Goal: Task Accomplishment & Management: Use online tool/utility

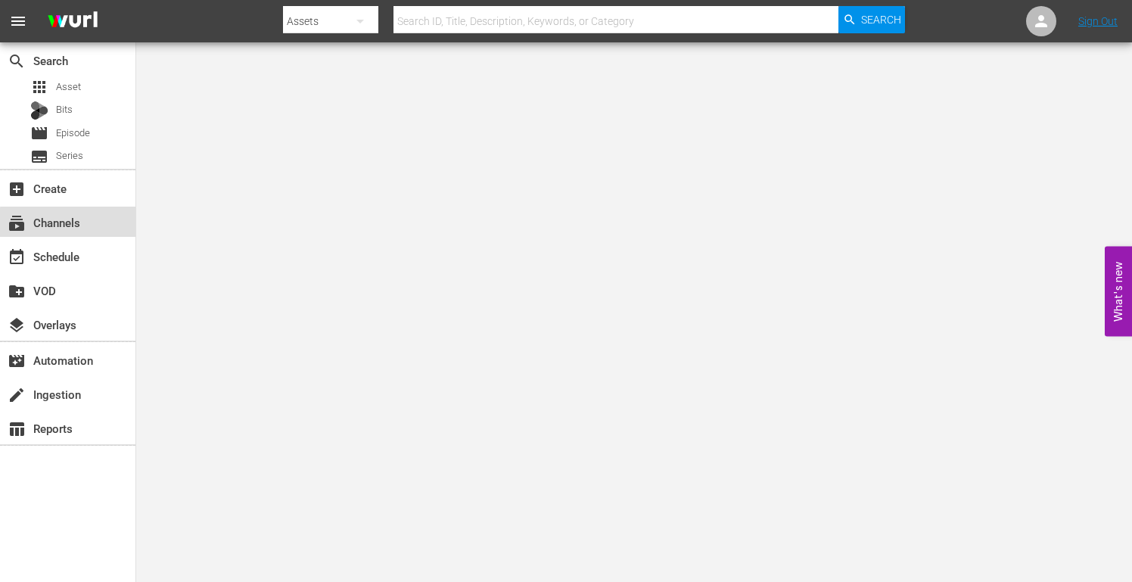
click at [69, 222] on div "subscriptions Channels" at bounding box center [42, 220] width 85 height 14
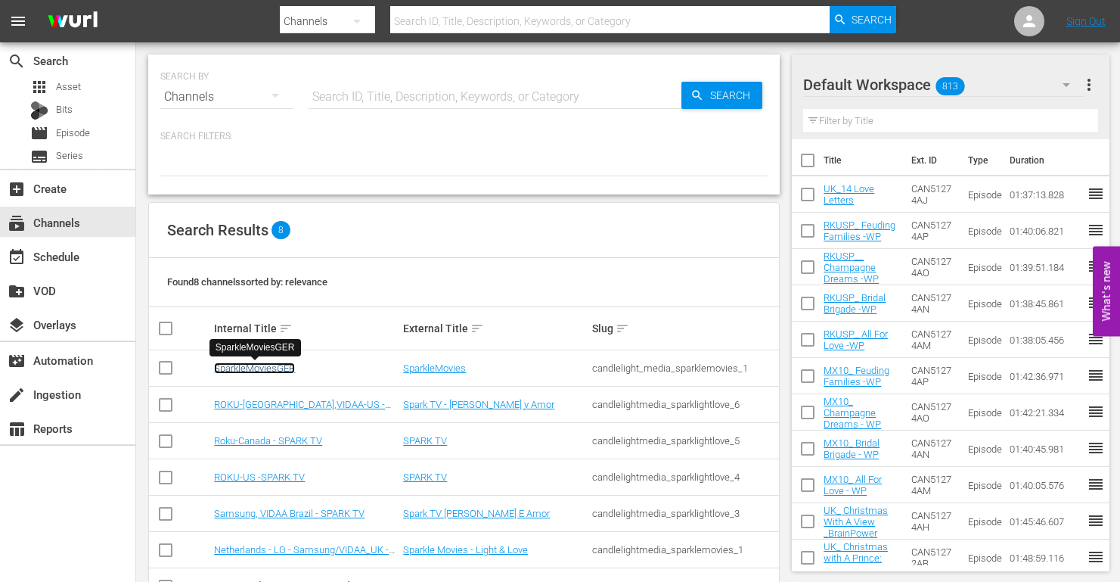
click at [258, 363] on link "SparkleMoviesGER" at bounding box center [254, 367] width 81 height 11
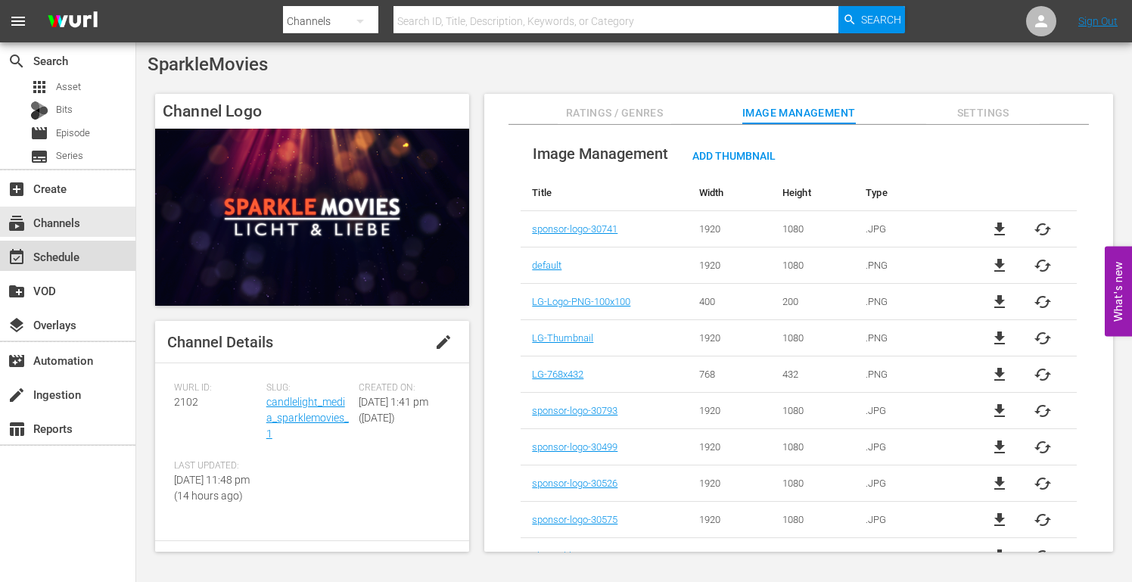
click at [75, 257] on div "event_available Schedule" at bounding box center [42, 254] width 85 height 14
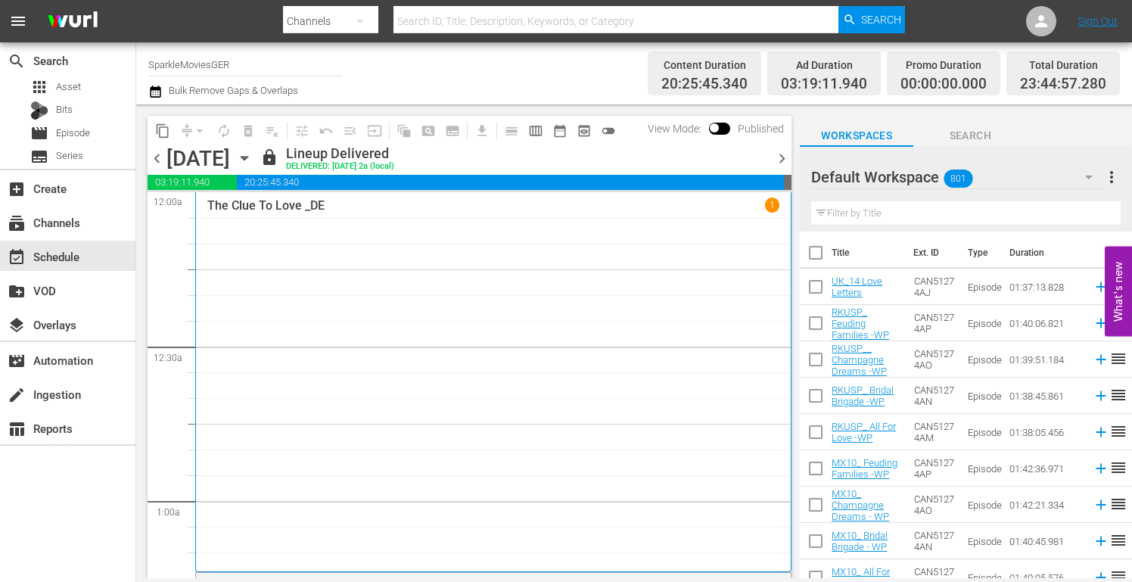
click at [253, 158] on icon "button" at bounding box center [244, 158] width 17 height 17
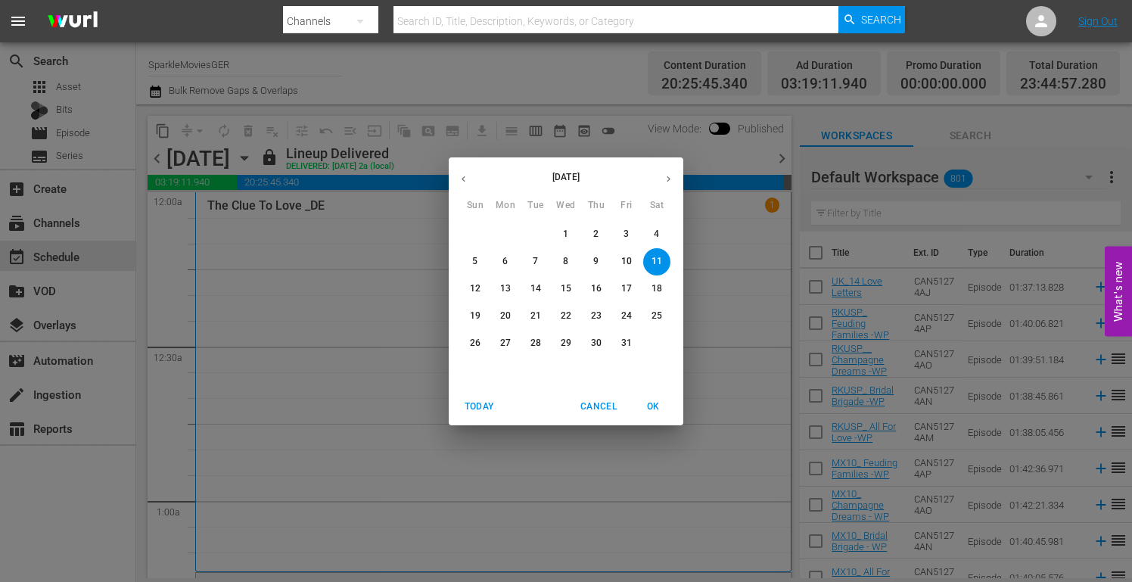
click at [598, 286] on p "16" at bounding box center [596, 288] width 11 height 13
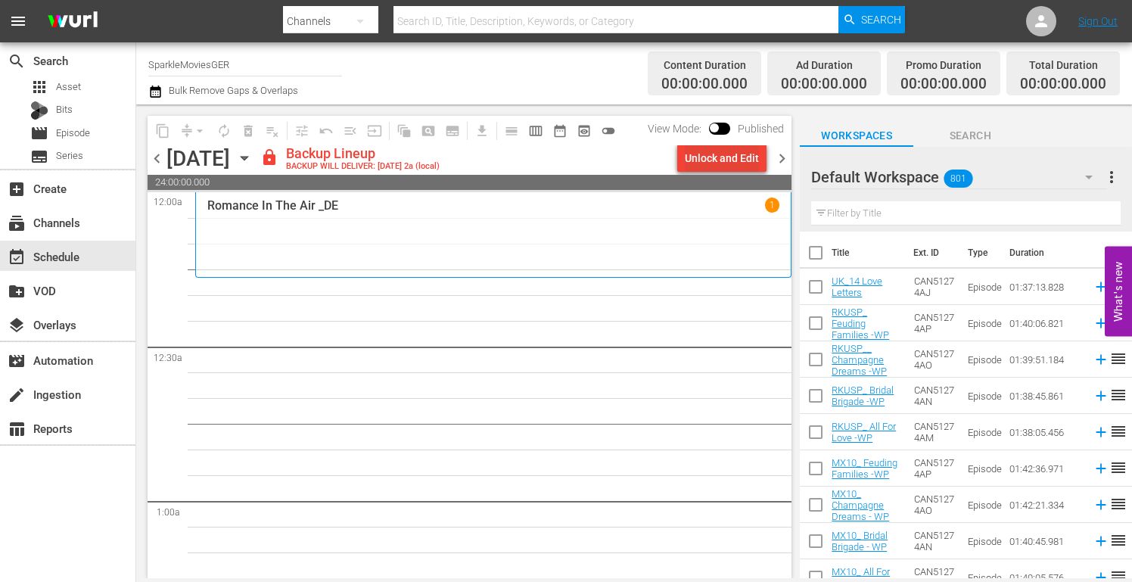
click at [702, 150] on div "Unlock and Edit" at bounding box center [722, 157] width 74 height 27
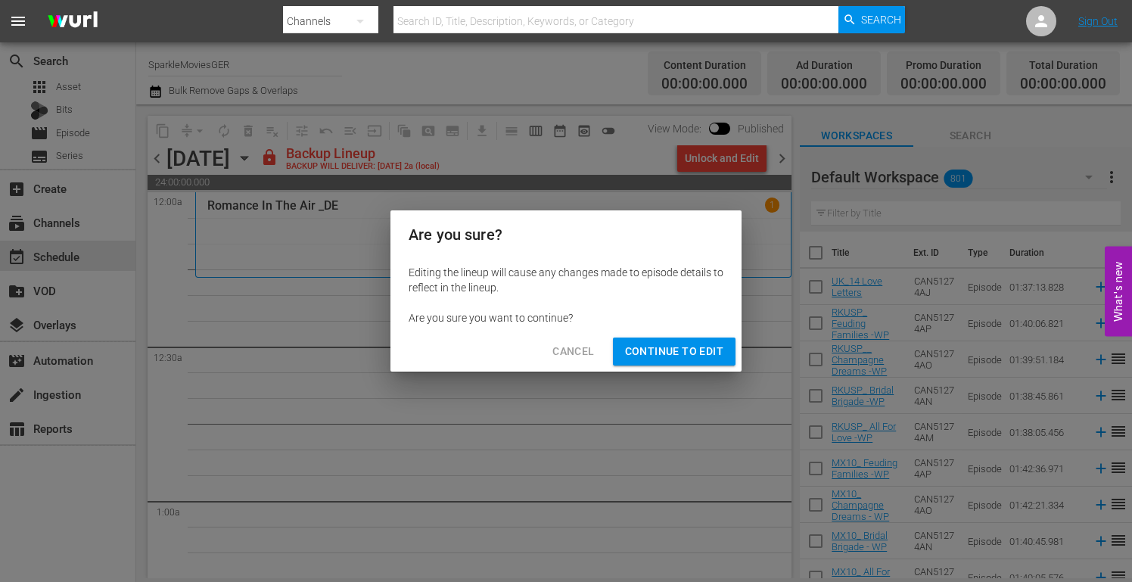
click at [667, 354] on span "Continue to Edit" at bounding box center [674, 351] width 98 height 19
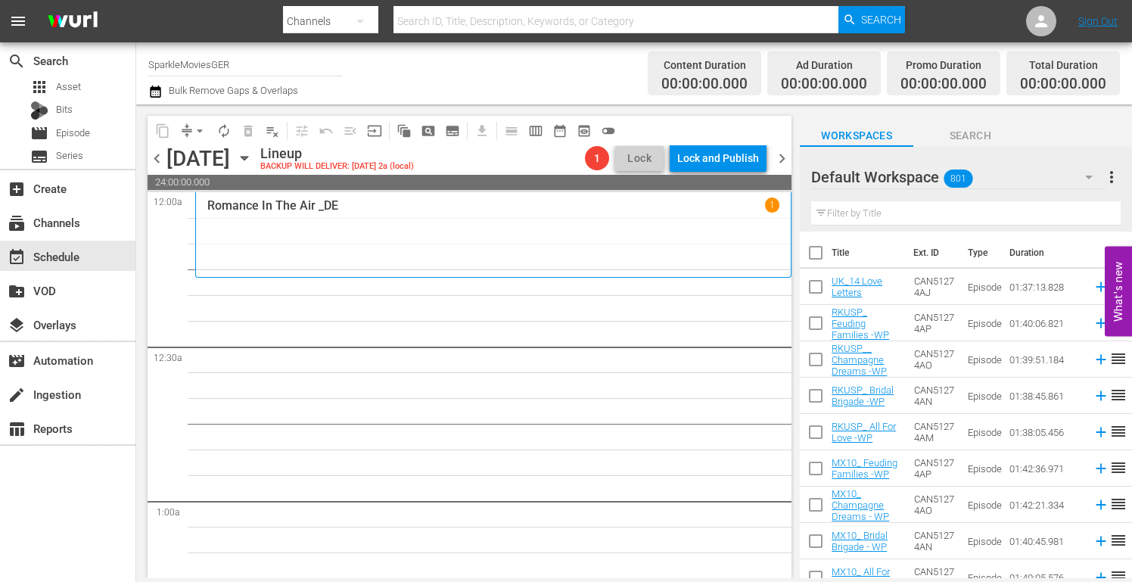
click at [1087, 177] on icon "button" at bounding box center [1089, 177] width 8 height 4
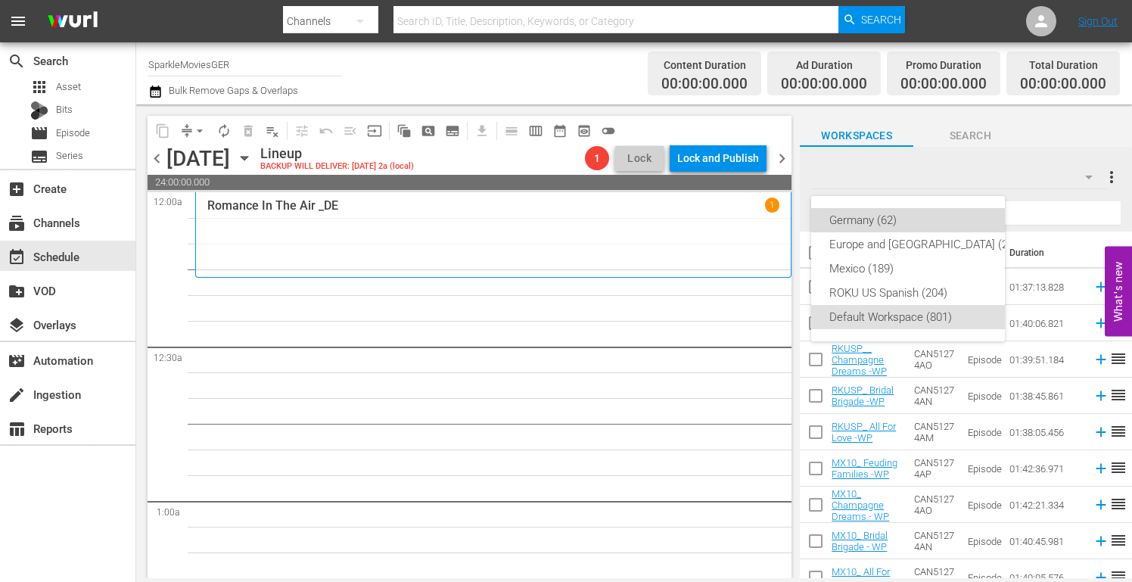
click at [880, 218] on div "Germany (62)" at bounding box center [926, 220] width 194 height 24
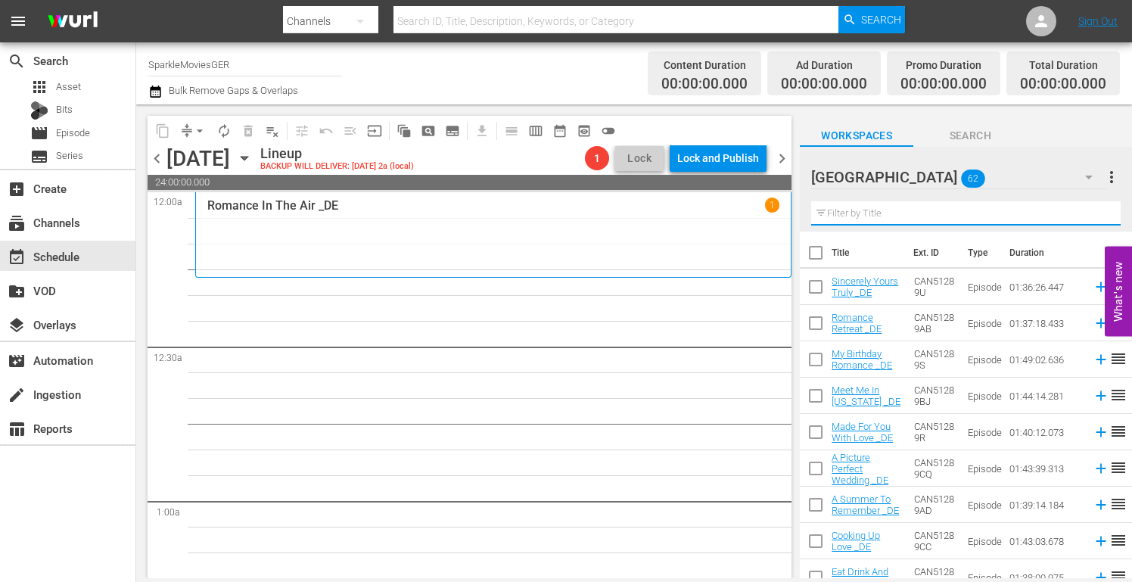
click at [833, 217] on input "text" at bounding box center [965, 213] width 309 height 24
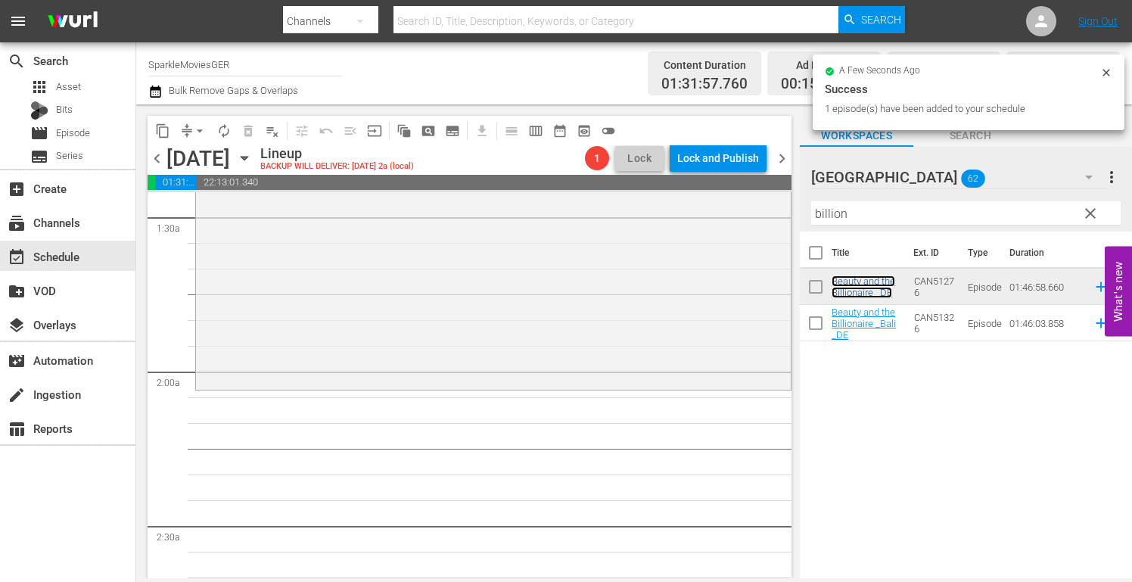
scroll to position [454, 0]
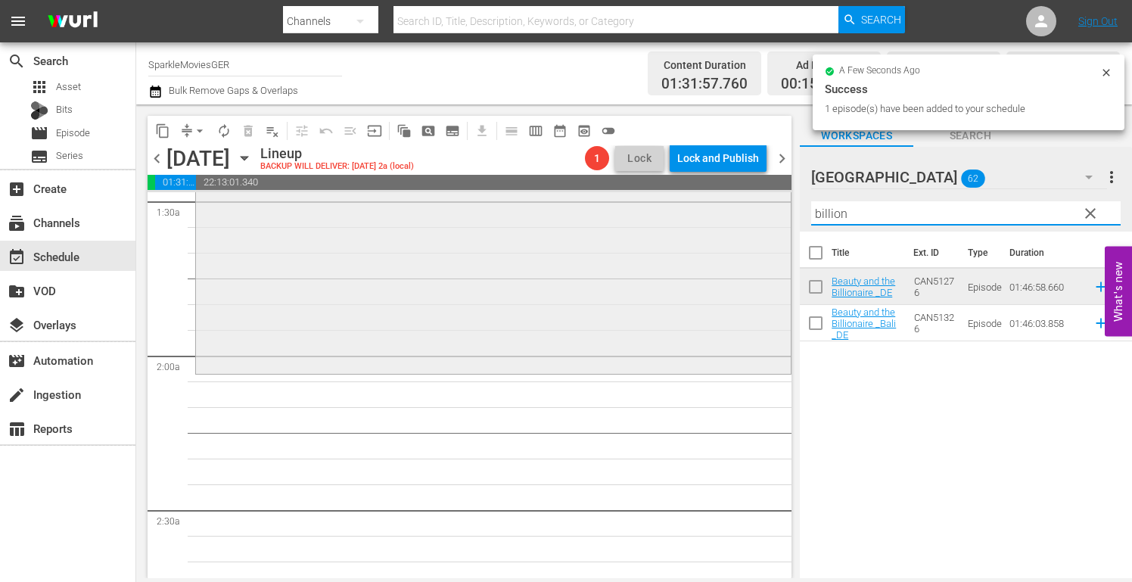
drag, startPoint x: 856, startPoint y: 213, endPoint x: 598, endPoint y: 218, distance: 258.7
click at [615, 214] on div "content_copy compress arrow_drop_down autorenew_outlined delete_forever_outline…" at bounding box center [633, 340] width 995 height 473
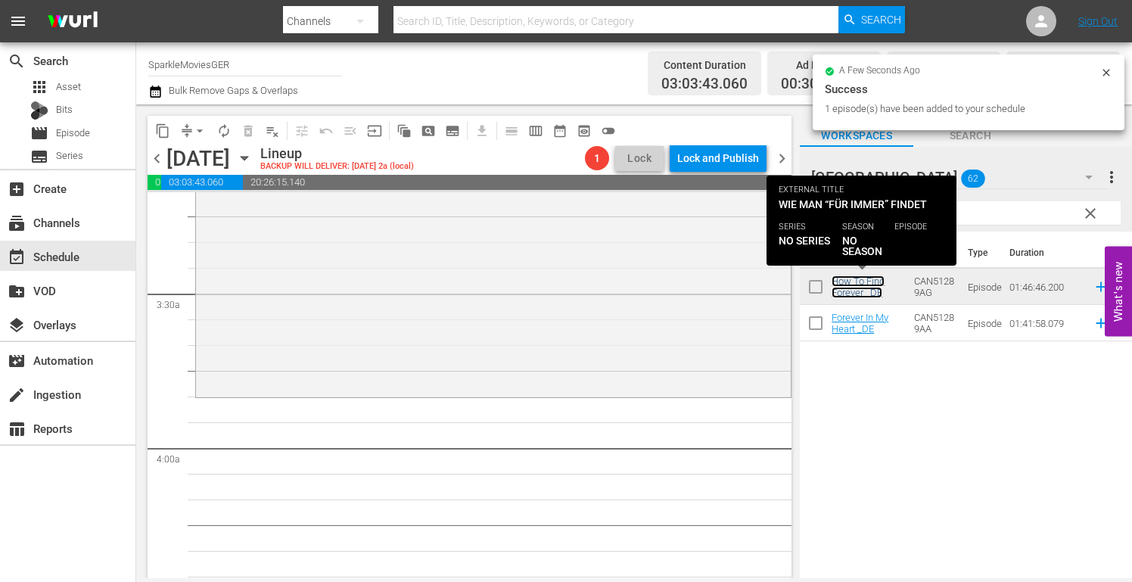
scroll to position [983, 0]
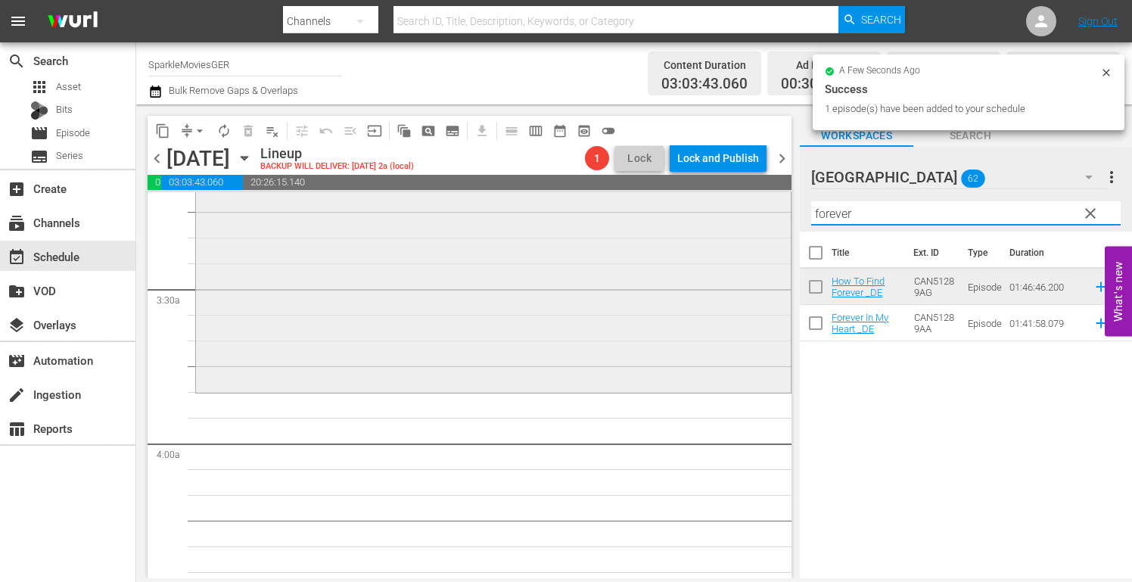
drag, startPoint x: 886, startPoint y: 212, endPoint x: 475, endPoint y: 218, distance: 410.8
click at [491, 216] on div "content_copy compress arrow_drop_down autorenew_outlined delete_forever_outline…" at bounding box center [633, 340] width 995 height 473
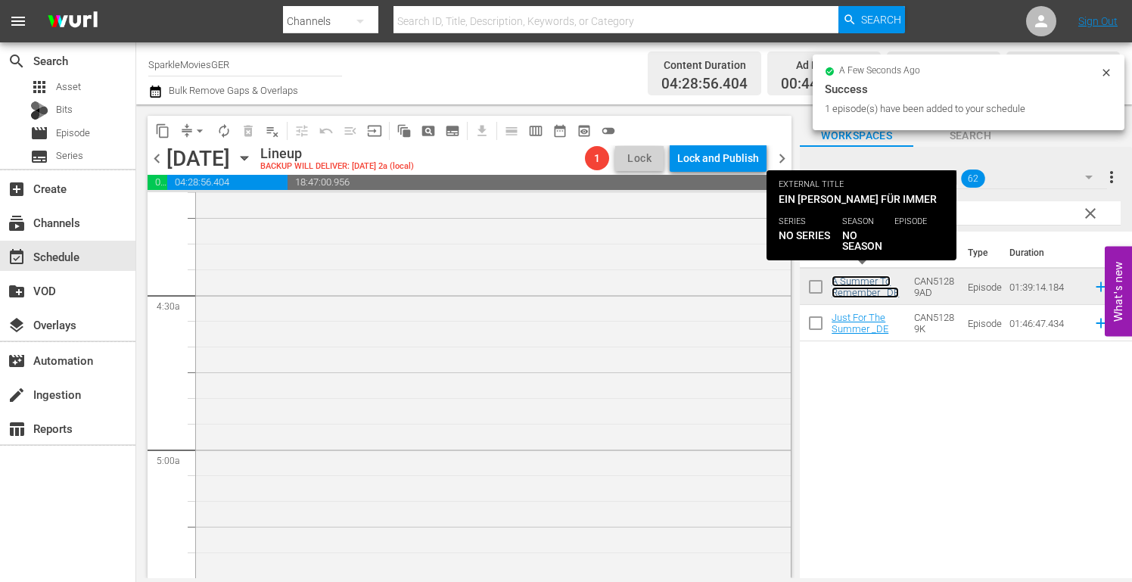
scroll to position [1588, 0]
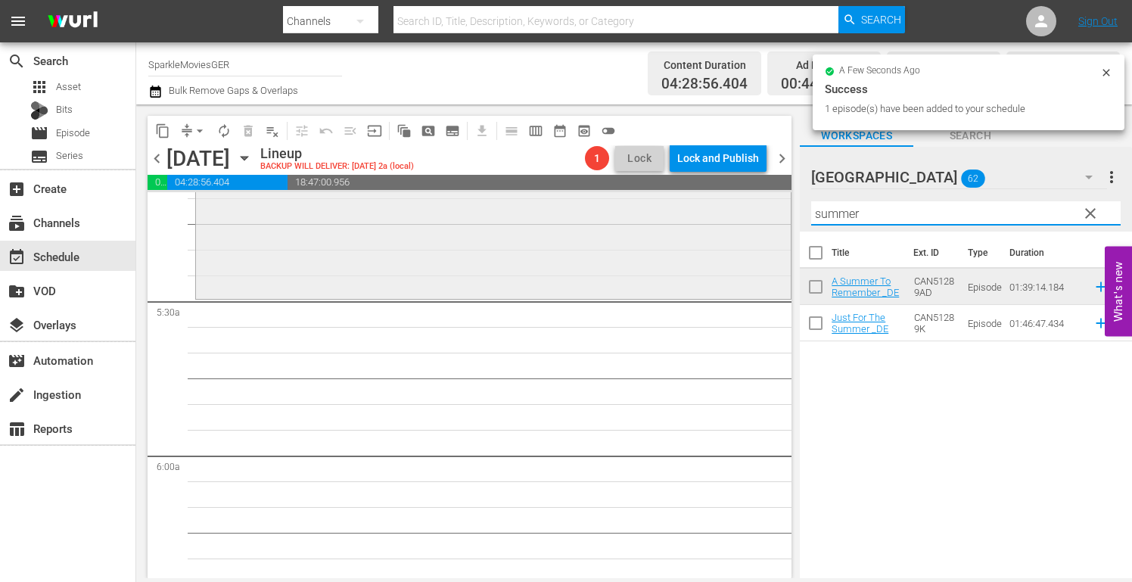
drag, startPoint x: 872, startPoint y: 216, endPoint x: 638, endPoint y: 218, distance: 233.7
click at [640, 216] on div "content_copy compress arrow_drop_down autorenew_outlined delete_forever_outline…" at bounding box center [633, 340] width 995 height 473
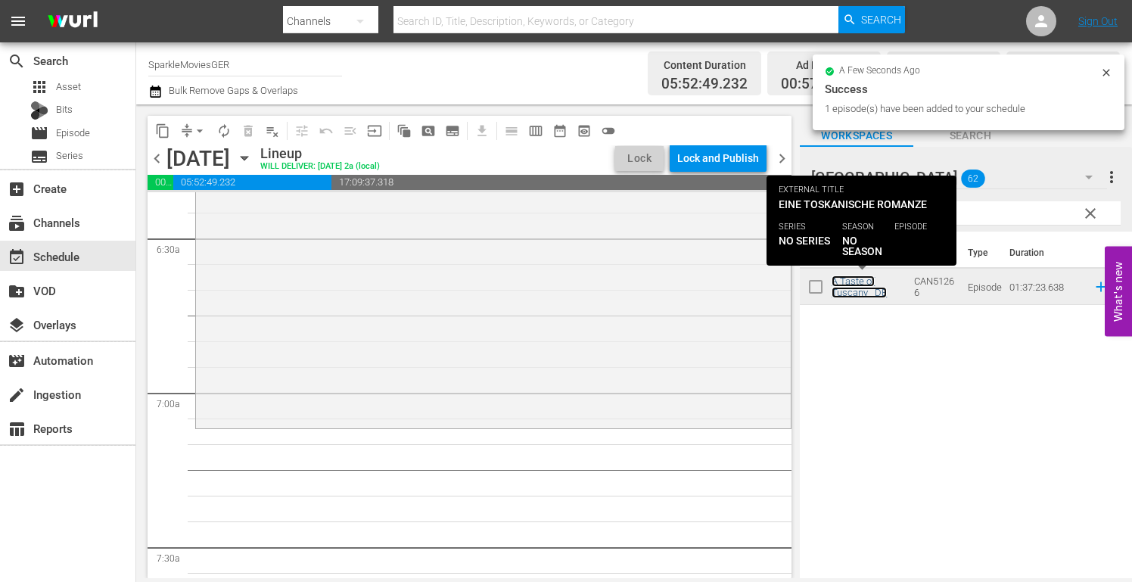
scroll to position [1967, 0]
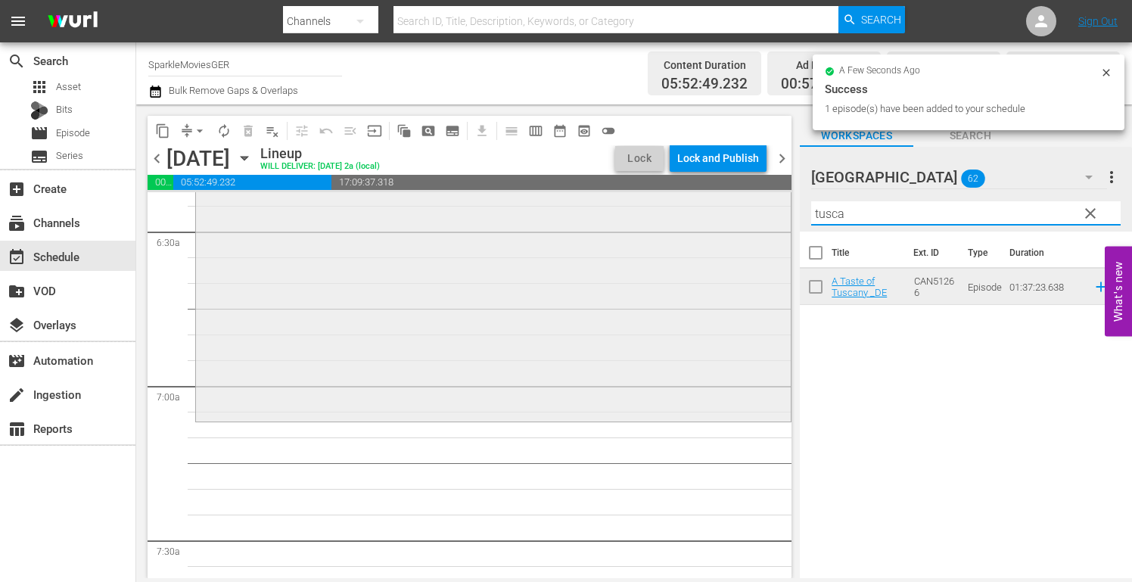
drag, startPoint x: 882, startPoint y: 211, endPoint x: 626, endPoint y: 208, distance: 256.4
click at [626, 208] on div "content_copy compress arrow_drop_down autorenew_outlined delete_forever_outline…" at bounding box center [633, 340] width 995 height 473
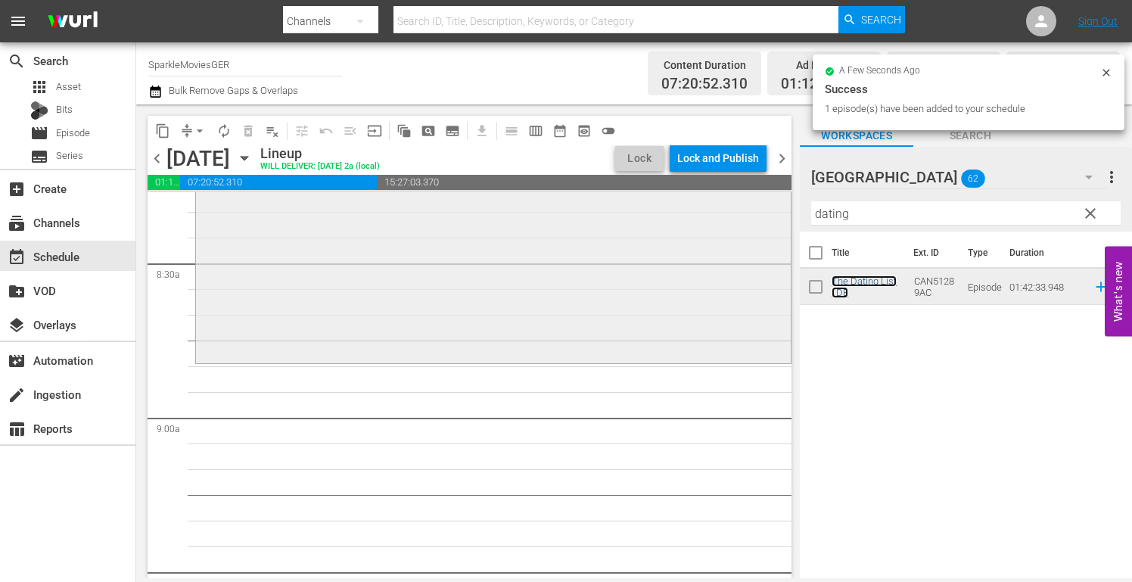
scroll to position [2572, 0]
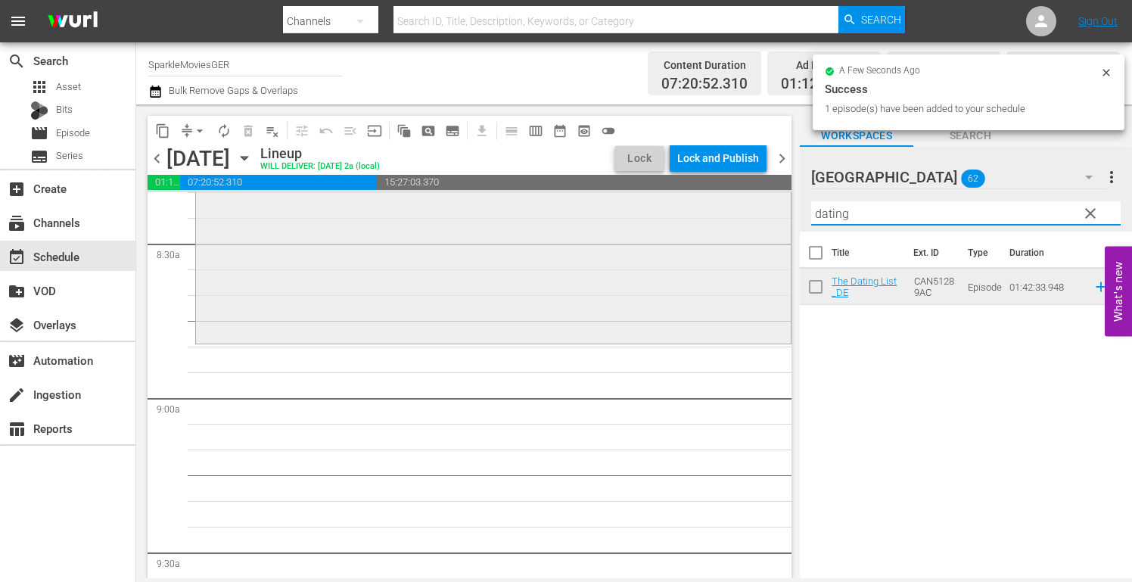
drag, startPoint x: 873, startPoint y: 216, endPoint x: 618, endPoint y: 231, distance: 255.3
click at [618, 231] on div "content_copy compress arrow_drop_down autorenew_outlined delete_forever_outline…" at bounding box center [633, 340] width 995 height 473
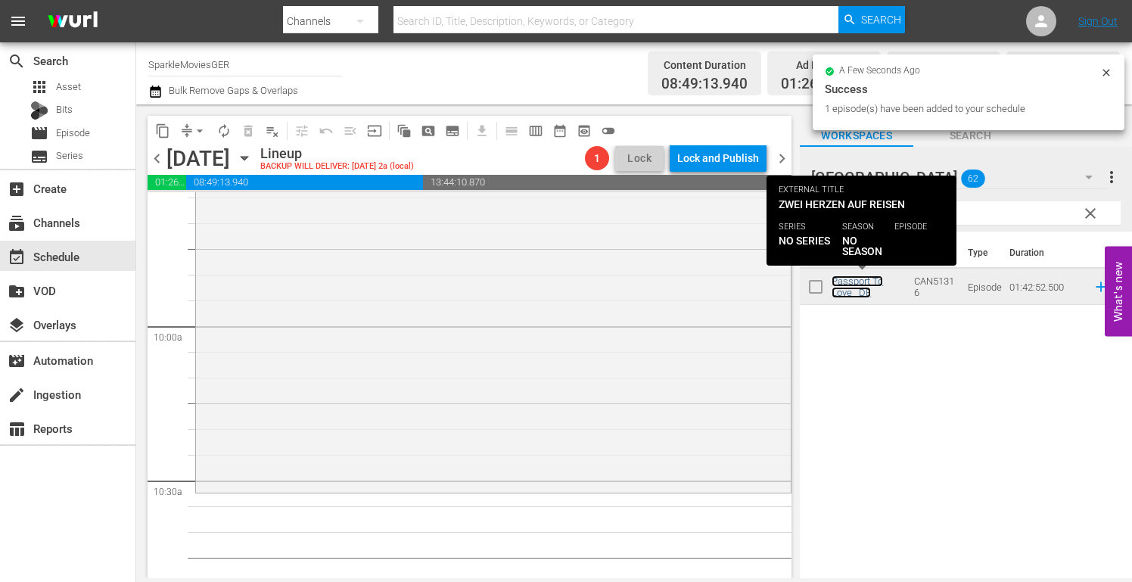
scroll to position [3177, 0]
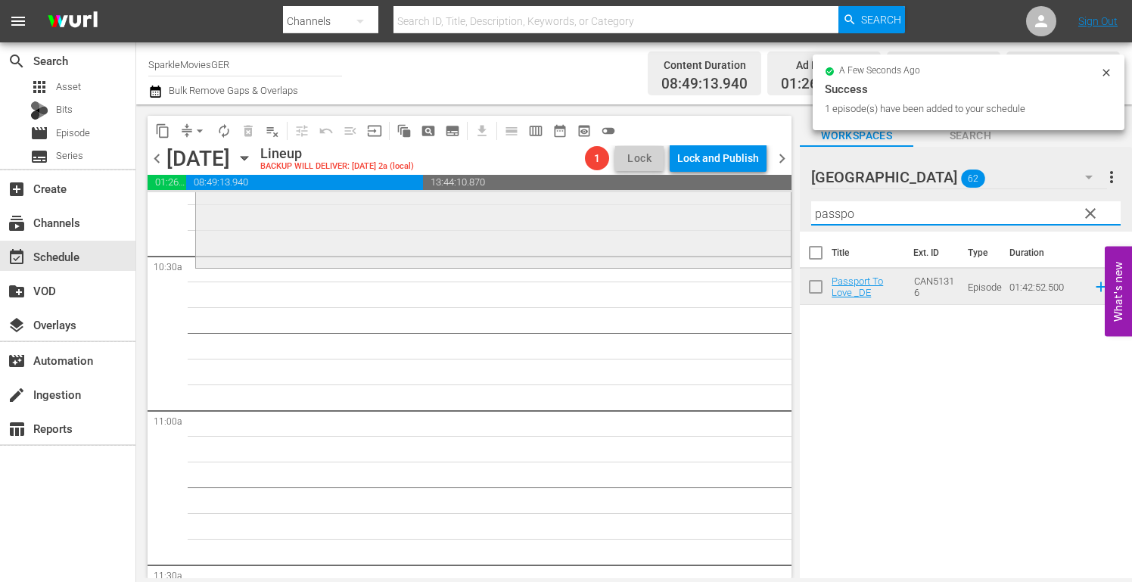
drag, startPoint x: 866, startPoint y: 213, endPoint x: 593, endPoint y: 222, distance: 273.2
click at [594, 222] on div "content_copy compress arrow_drop_down autorenew_outlined delete_forever_outline…" at bounding box center [633, 340] width 995 height 473
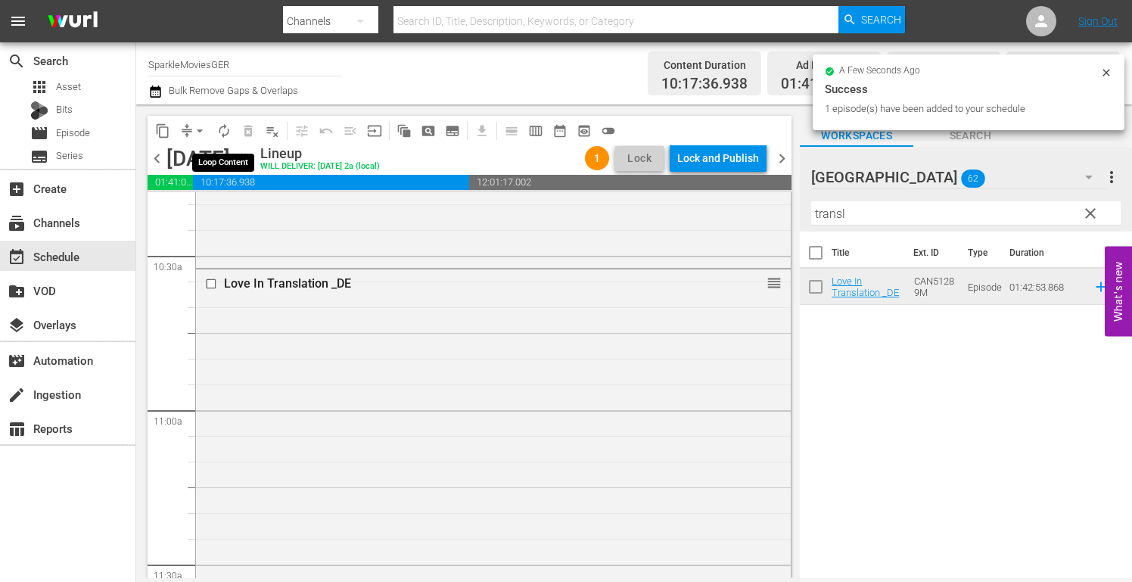
click at [221, 133] on span "autorenew_outlined" at bounding box center [223, 130] width 15 height 15
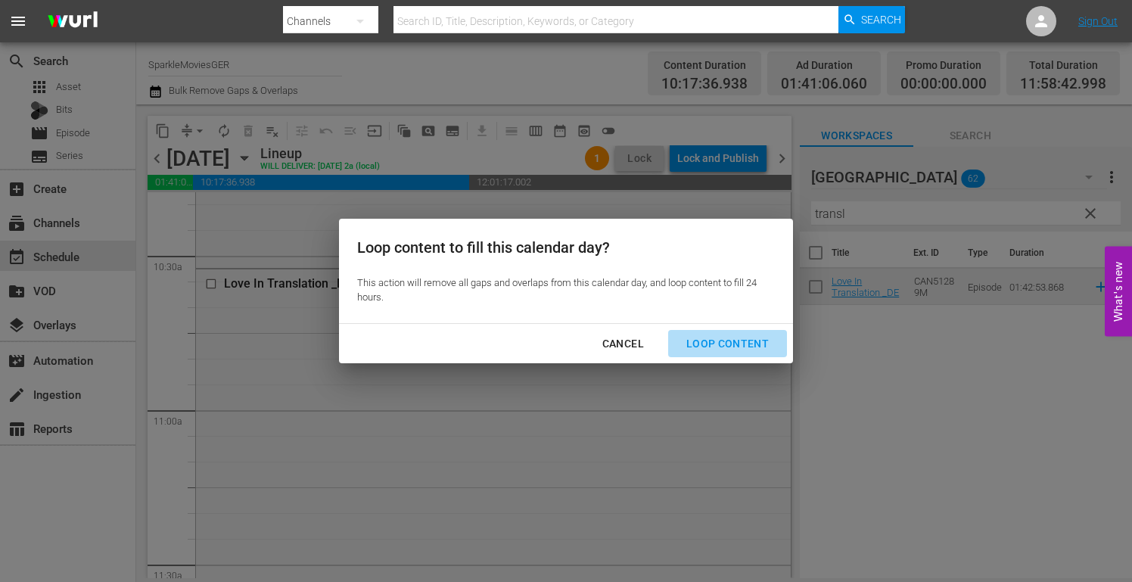
click at [732, 340] on div "Loop Content" at bounding box center [727, 343] width 107 height 19
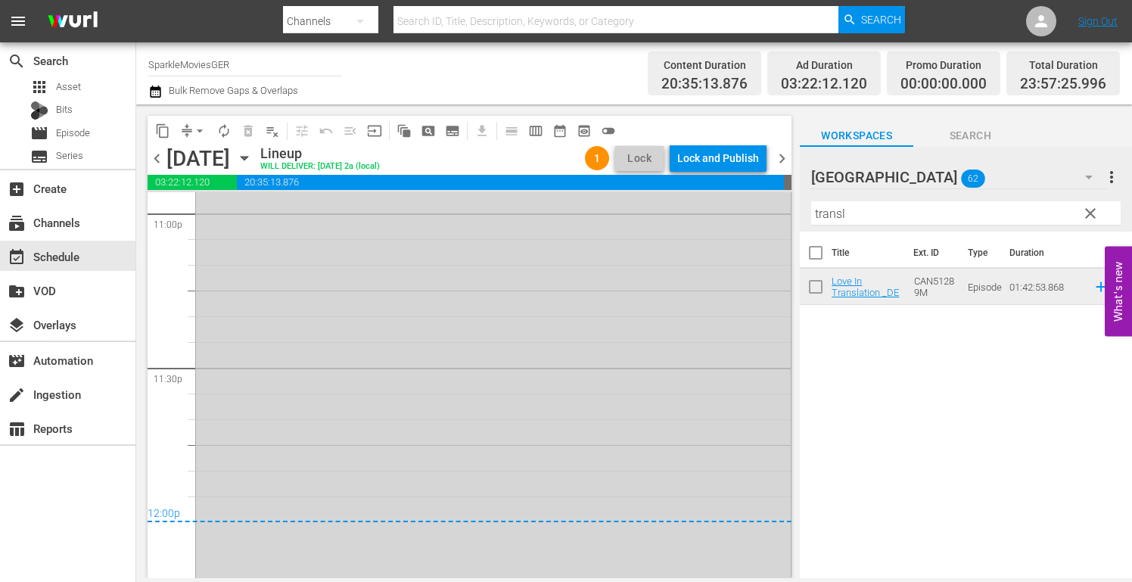
scroll to position [7092, 0]
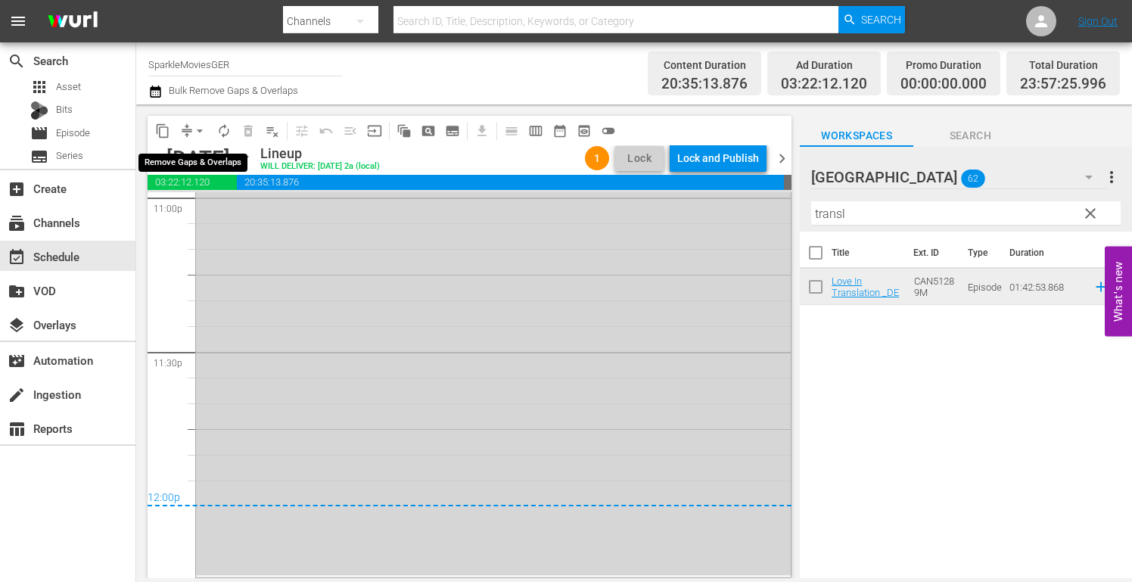
click at [199, 132] on span "arrow_drop_down" at bounding box center [199, 130] width 15 height 15
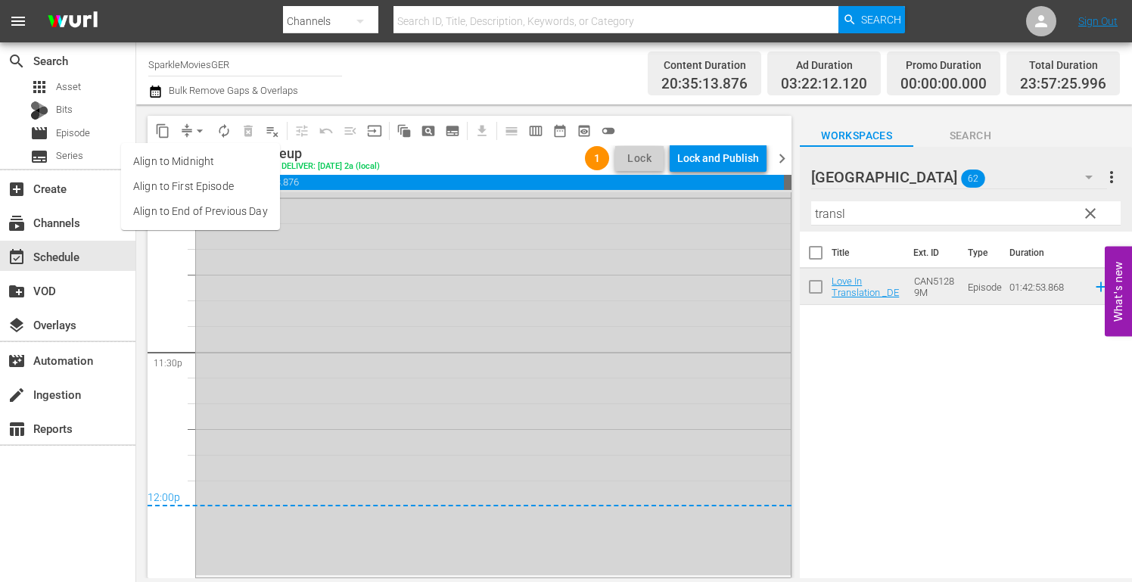
click at [248, 213] on li "Align to End of Previous Day" at bounding box center [200, 211] width 159 height 25
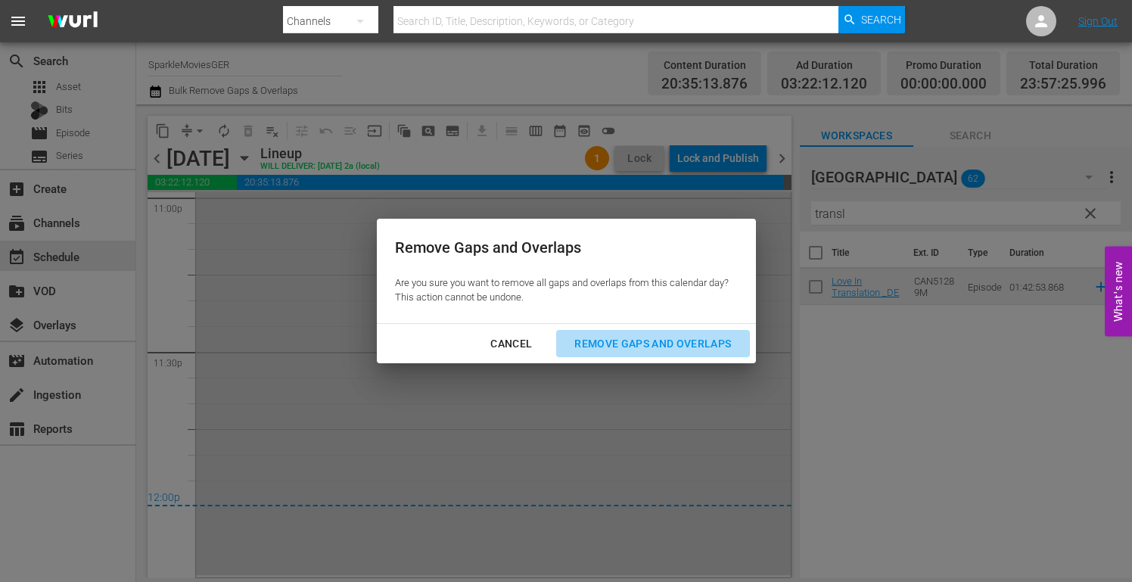
click at [707, 337] on div "Remove Gaps and Overlaps" at bounding box center [652, 343] width 181 height 19
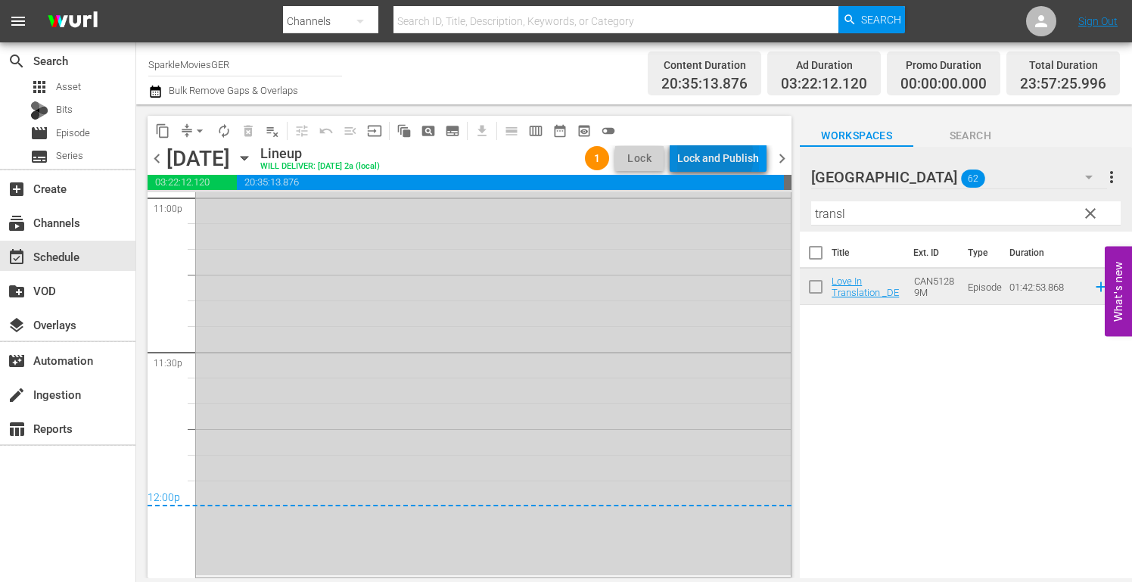
click at [718, 157] on div "Lock and Publish" at bounding box center [718, 157] width 82 height 27
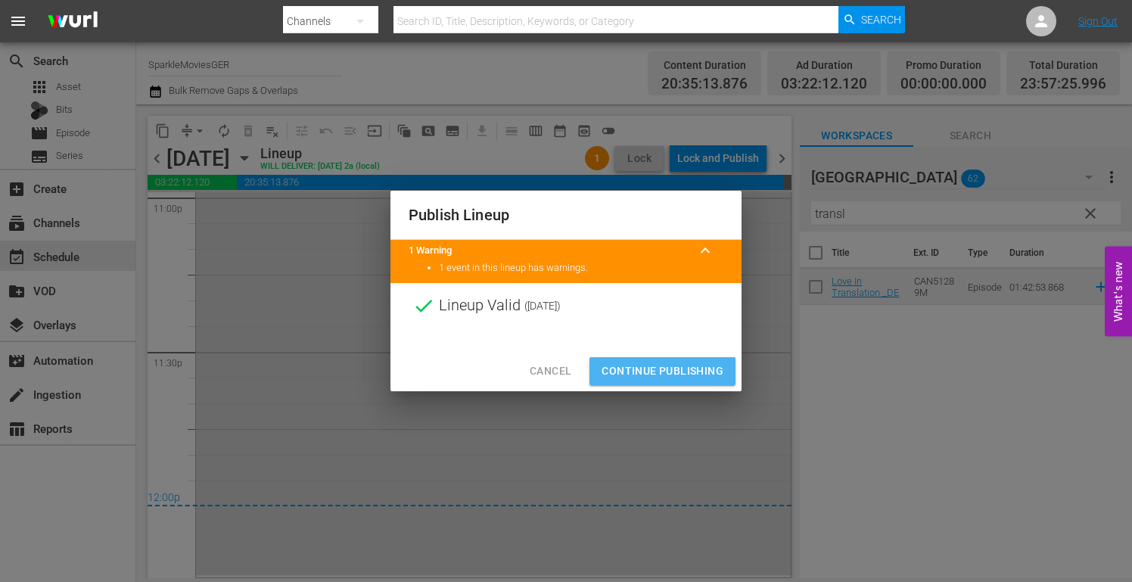
click at [678, 363] on span "Continue Publishing" at bounding box center [662, 371] width 122 height 19
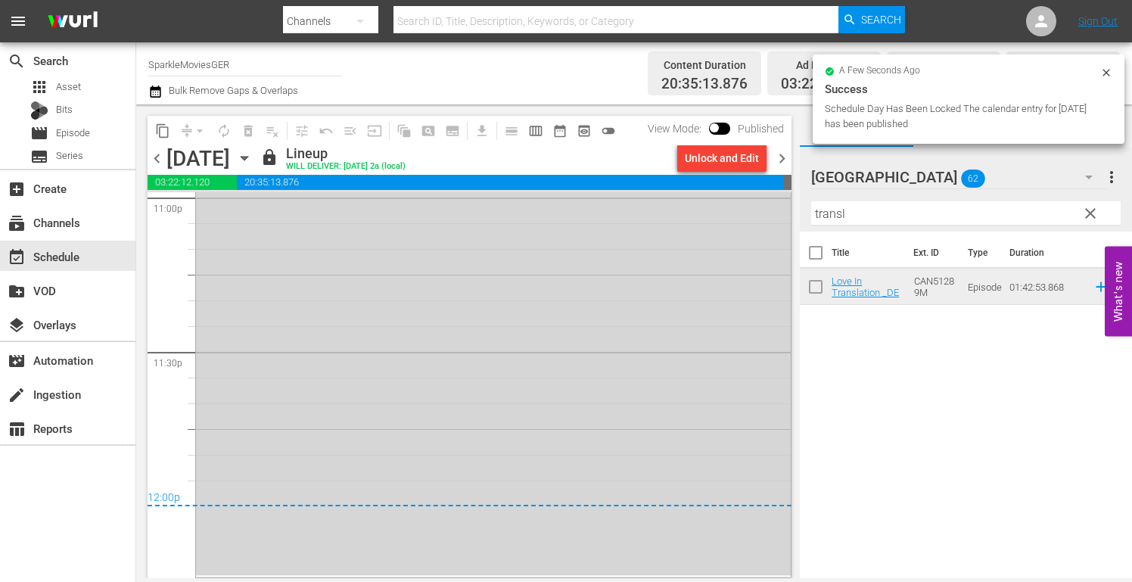
click at [247, 157] on icon "button" at bounding box center [244, 159] width 7 height 4
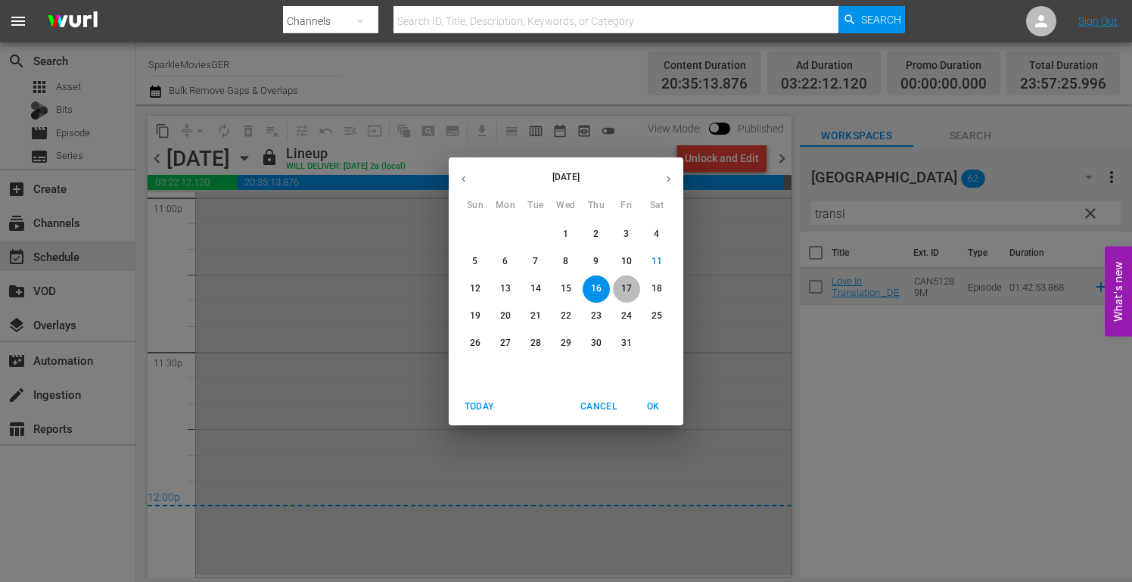
click at [628, 290] on p "17" at bounding box center [626, 288] width 11 height 13
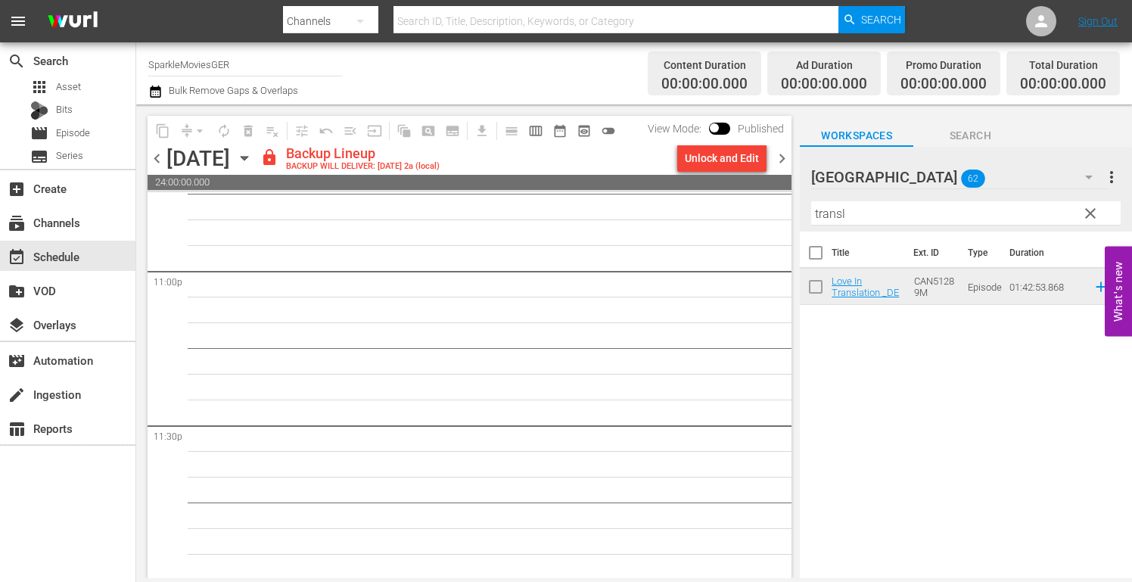
scroll to position [7021, 0]
click at [703, 158] on div "Unlock and Edit" at bounding box center [722, 157] width 74 height 27
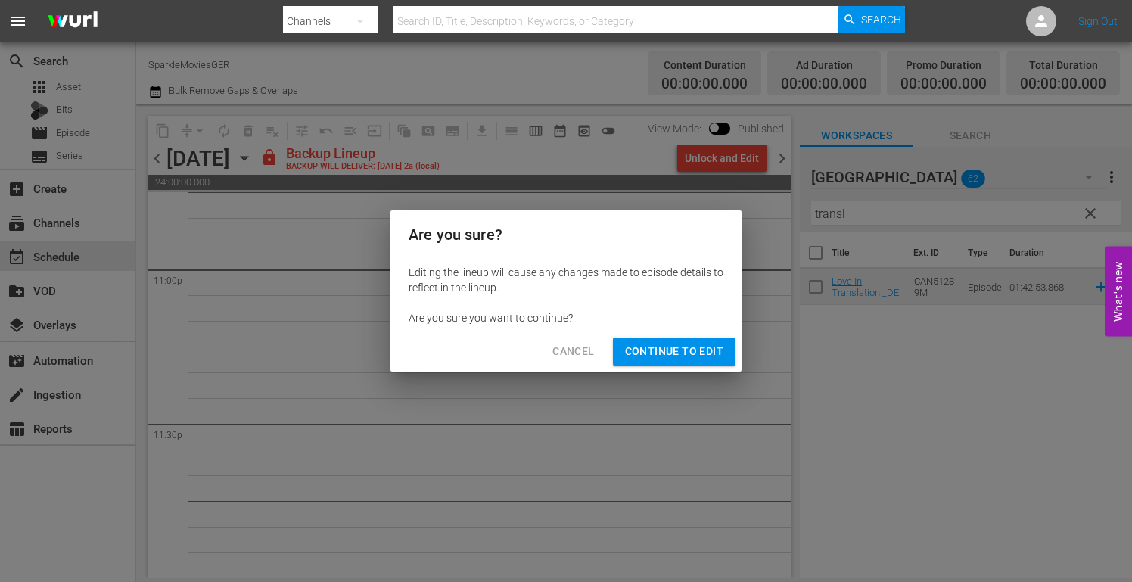
click at [663, 349] on span "Continue to Edit" at bounding box center [674, 351] width 98 height 19
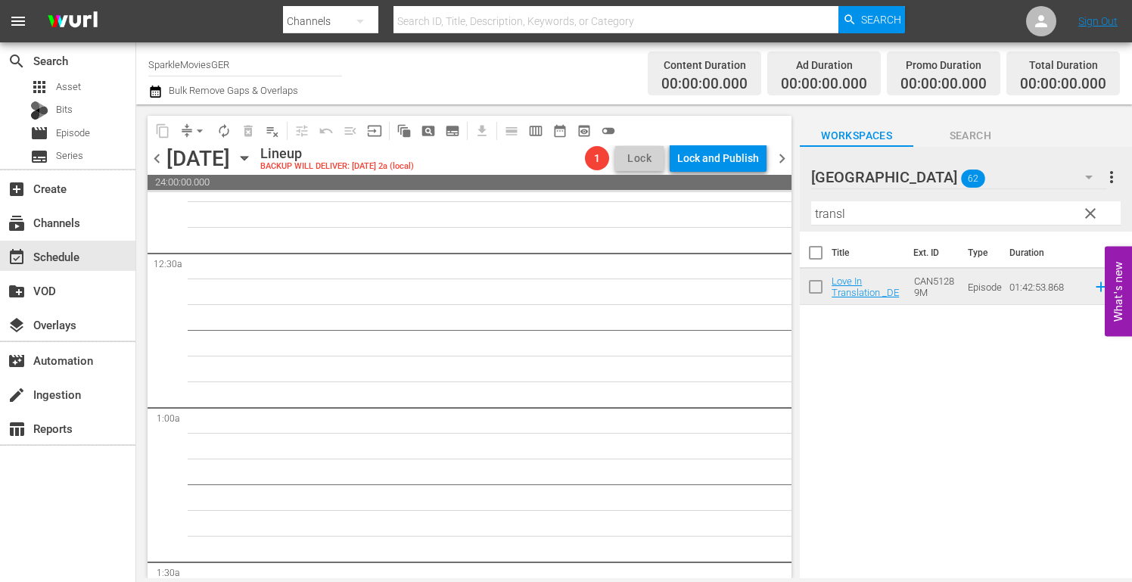
scroll to position [0, 0]
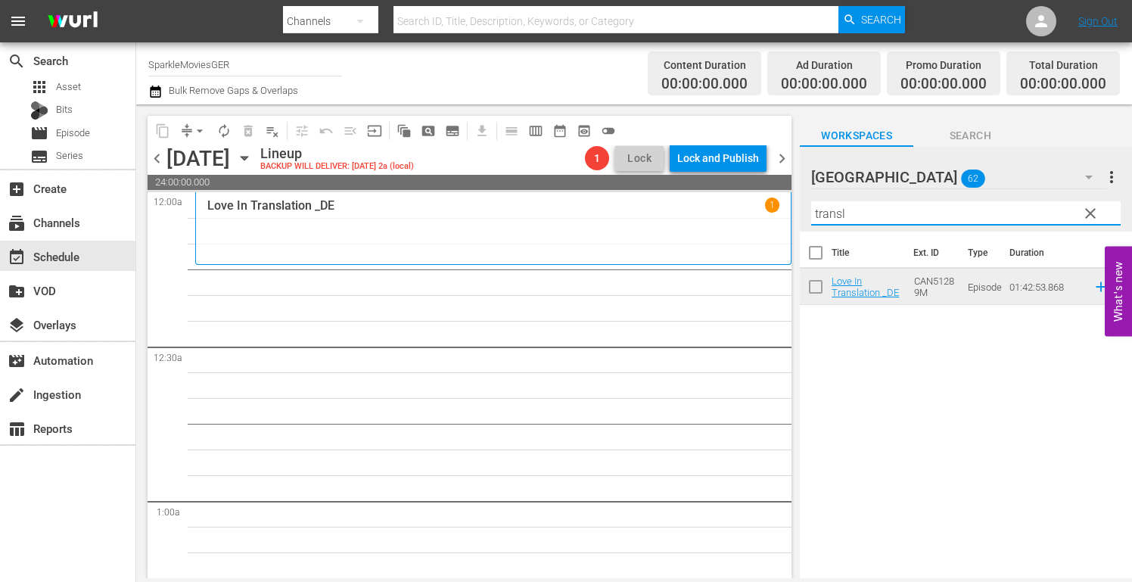
drag, startPoint x: 873, startPoint y: 213, endPoint x: 590, endPoint y: 237, distance: 283.9
click at [590, 237] on div "content_copy compress arrow_drop_down autorenew_outlined delete_forever_outline…" at bounding box center [633, 340] width 995 height 473
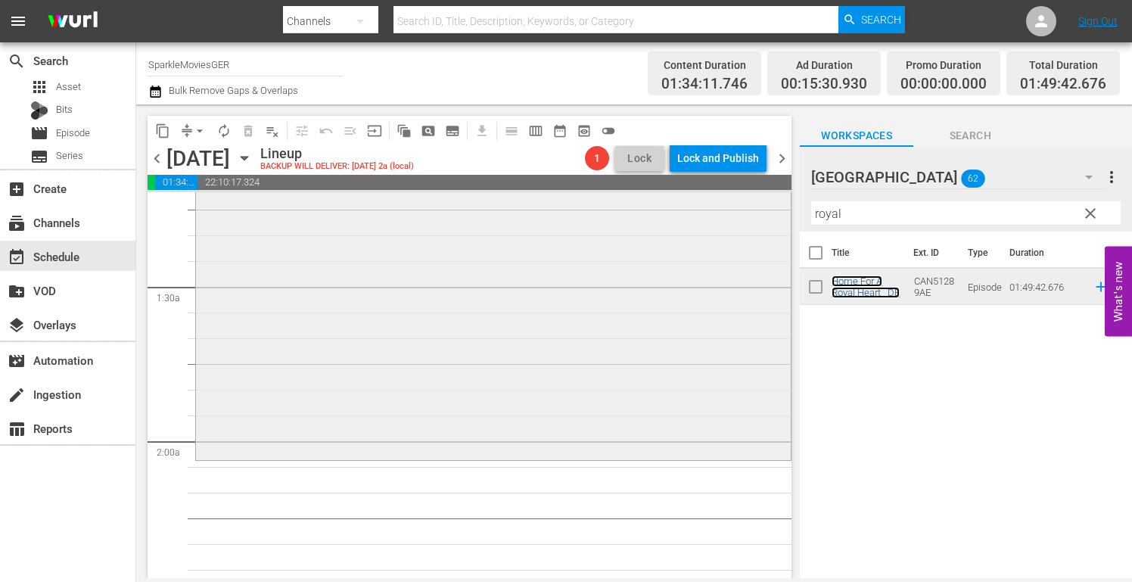
scroll to position [454, 0]
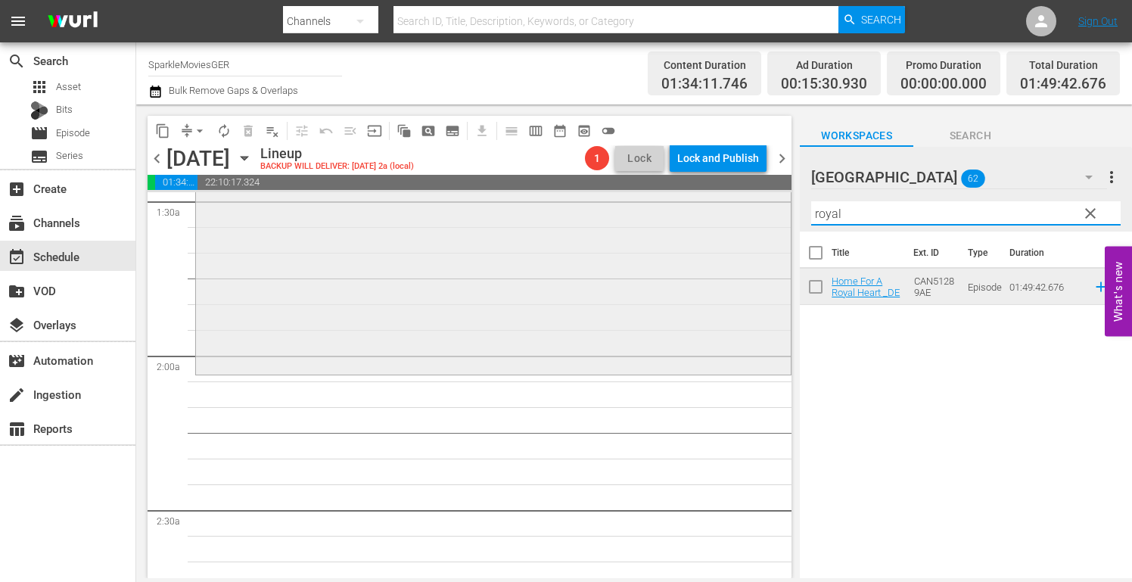
drag, startPoint x: 855, startPoint y: 214, endPoint x: 671, endPoint y: 214, distance: 183.8
click at [671, 214] on div "content_copy compress arrow_drop_down autorenew_outlined delete_forever_outline…" at bounding box center [633, 340] width 995 height 473
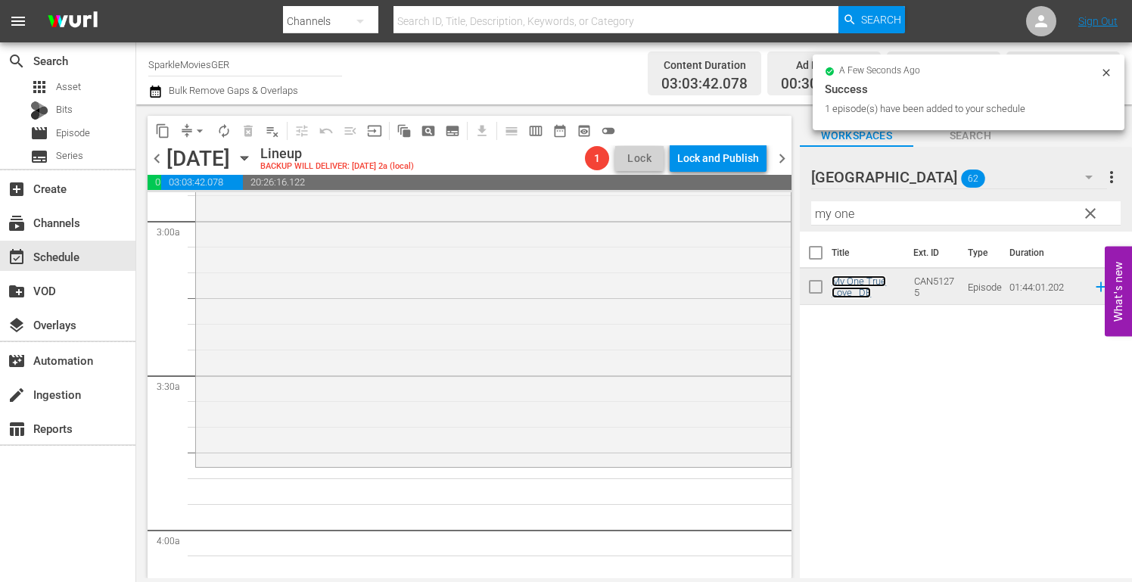
scroll to position [983, 0]
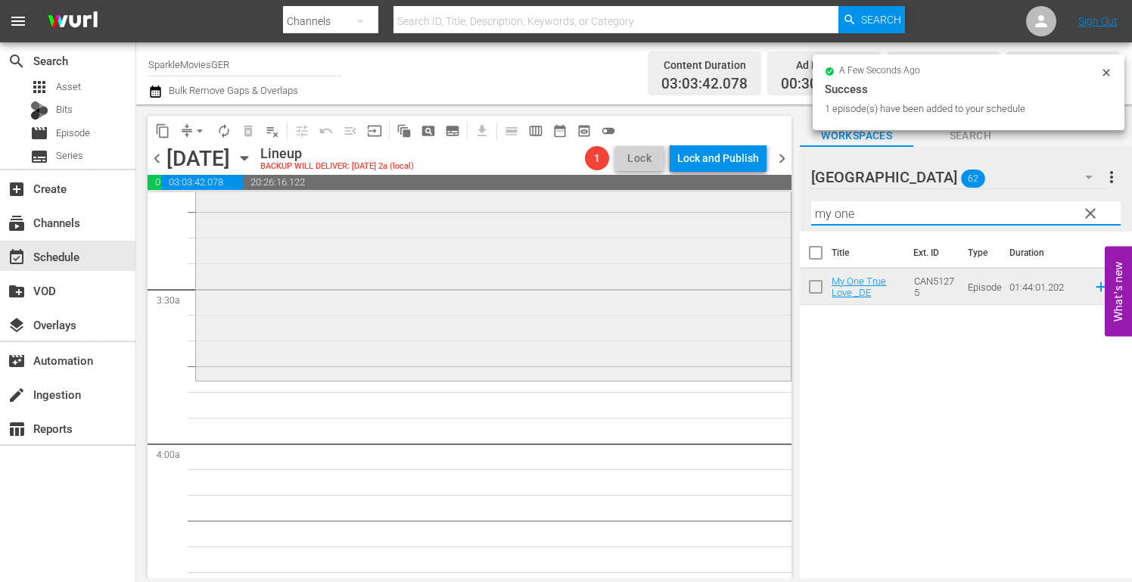
drag, startPoint x: 895, startPoint y: 213, endPoint x: 582, endPoint y: 222, distance: 313.3
click at [582, 222] on div "content_copy compress arrow_drop_down autorenew_outlined delete_forever_outline…" at bounding box center [633, 340] width 995 height 473
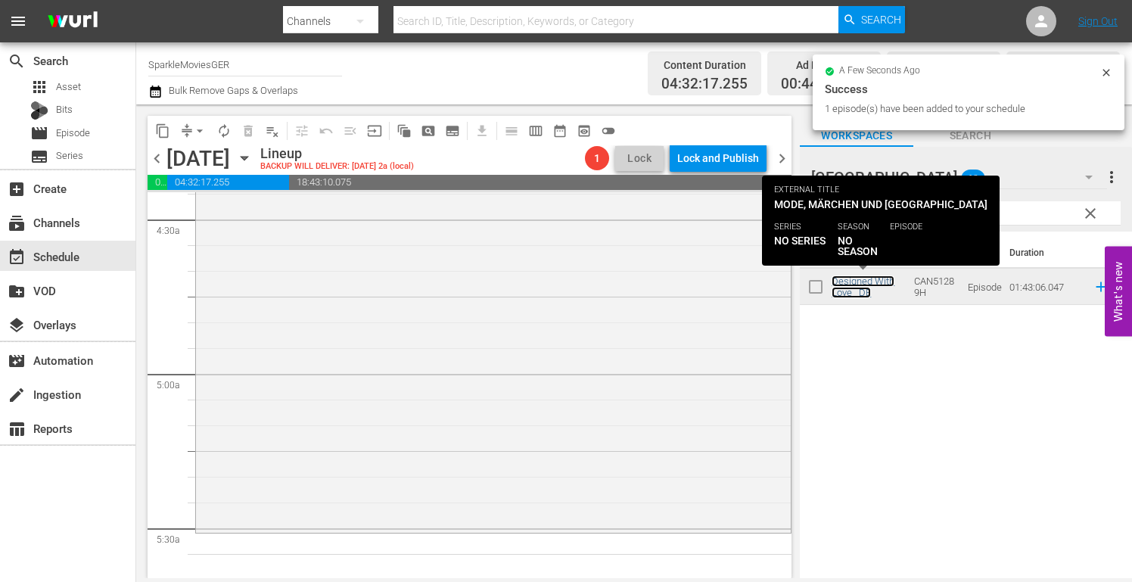
scroll to position [1437, 0]
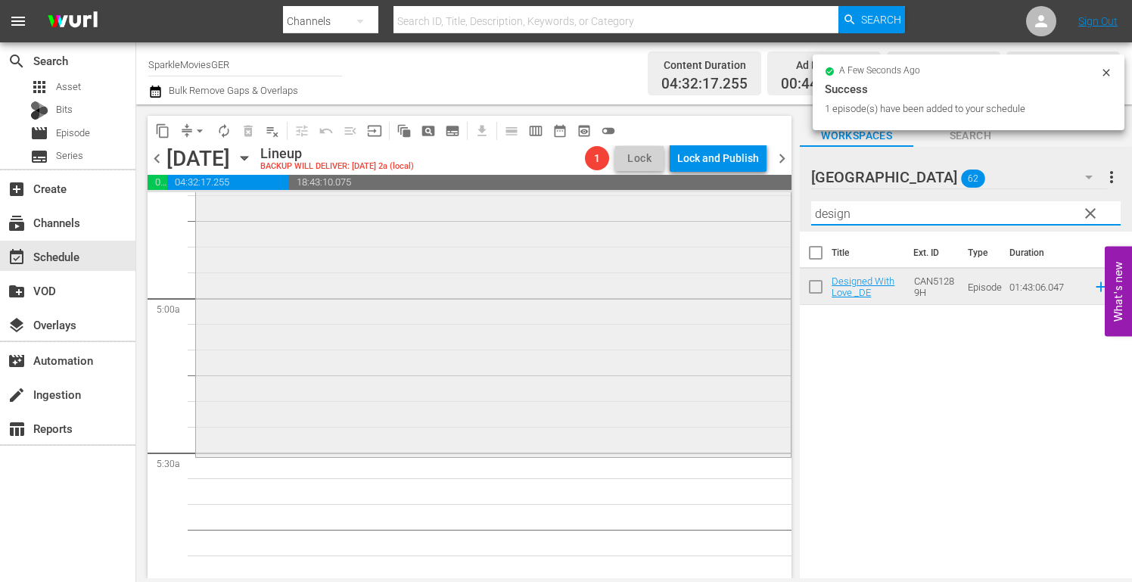
drag, startPoint x: 879, startPoint y: 220, endPoint x: 678, endPoint y: 217, distance: 200.5
click at [678, 217] on div "content_copy compress arrow_drop_down autorenew_outlined delete_forever_outline…" at bounding box center [633, 340] width 995 height 473
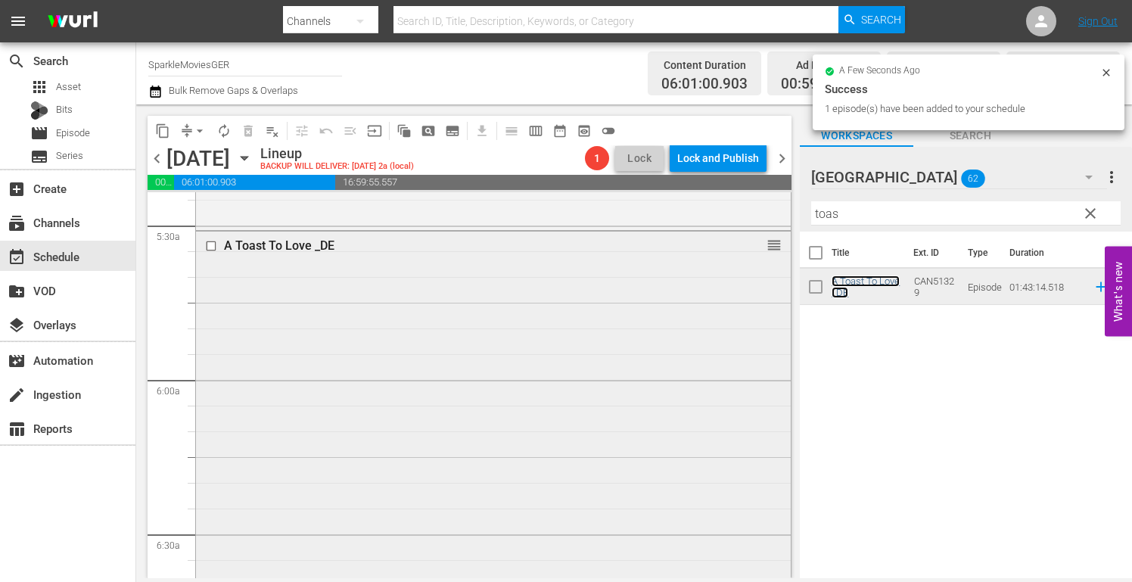
scroll to position [1967, 0]
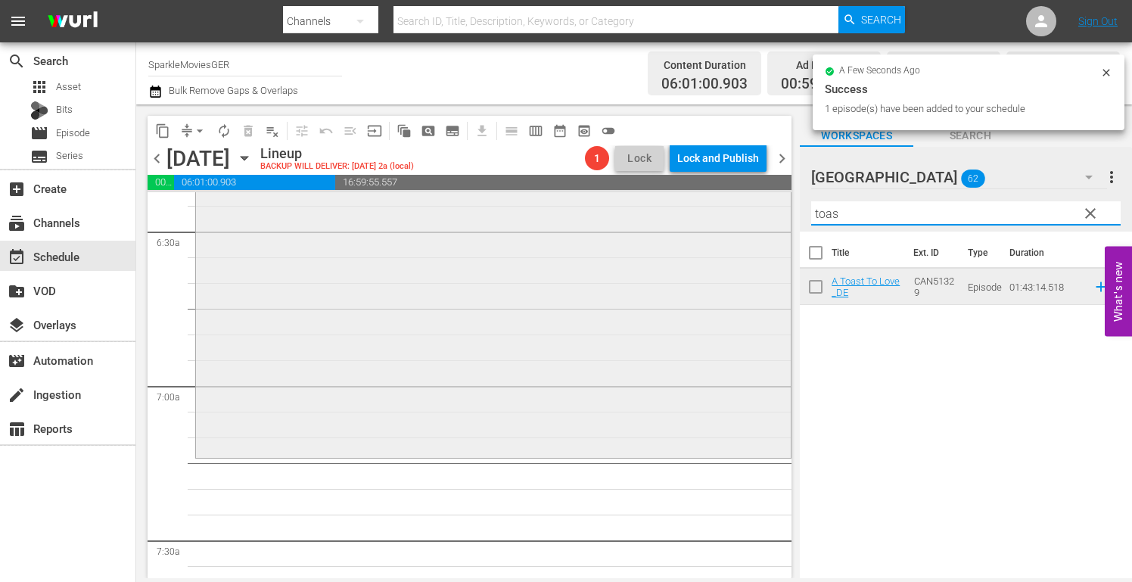
drag, startPoint x: 895, startPoint y: 219, endPoint x: 563, endPoint y: 217, distance: 332.0
click at [575, 216] on div "content_copy compress arrow_drop_down autorenew_outlined delete_forever_outline…" at bounding box center [633, 340] width 995 height 473
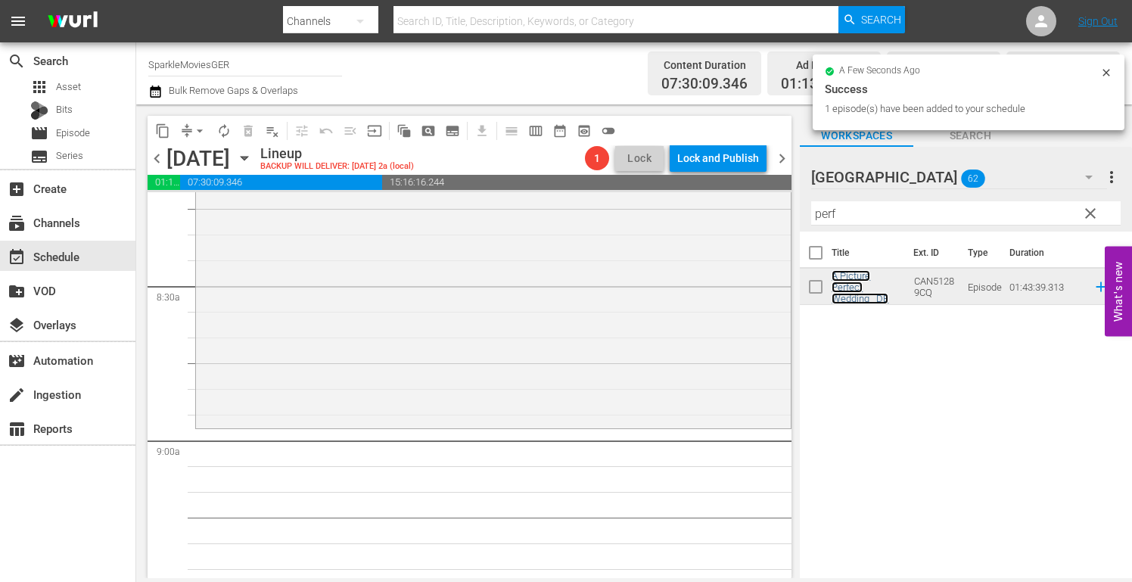
scroll to position [2572, 0]
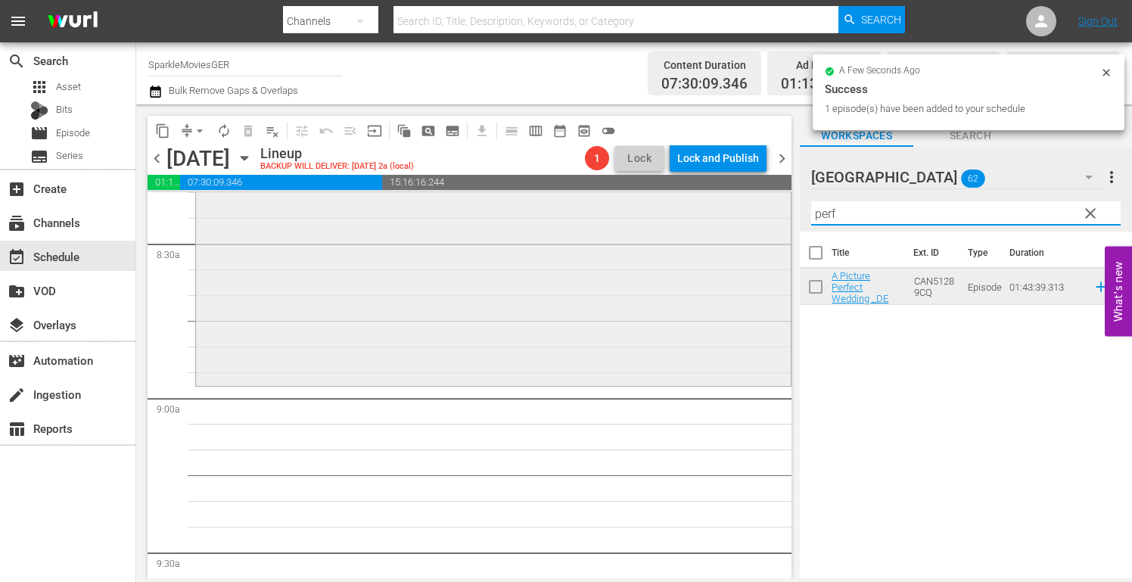
click at [709, 211] on div "content_copy compress arrow_drop_down autorenew_outlined delete_forever_outline…" at bounding box center [633, 340] width 995 height 473
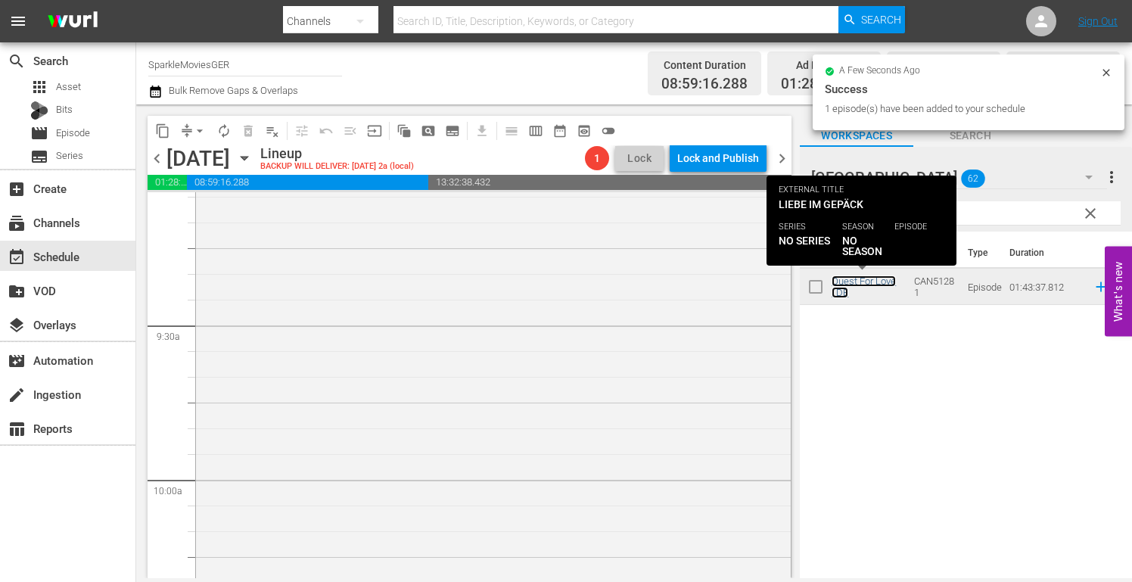
scroll to position [3177, 0]
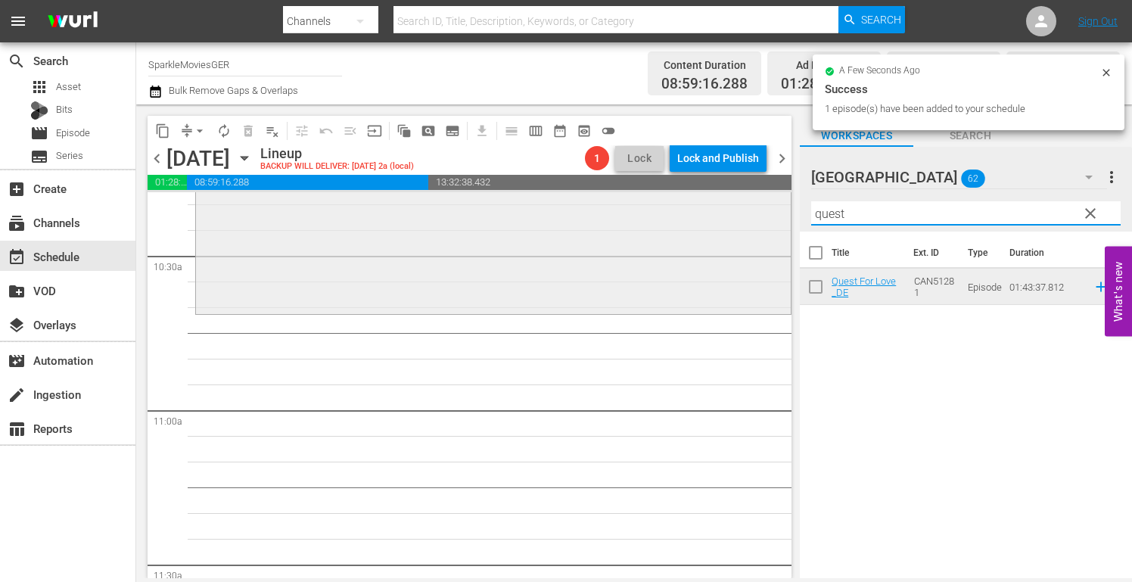
drag, startPoint x: 862, startPoint y: 213, endPoint x: 521, endPoint y: 251, distance: 343.2
click at [539, 247] on div "content_copy compress arrow_drop_down autorenew_outlined delete_forever_outline…" at bounding box center [633, 340] width 995 height 473
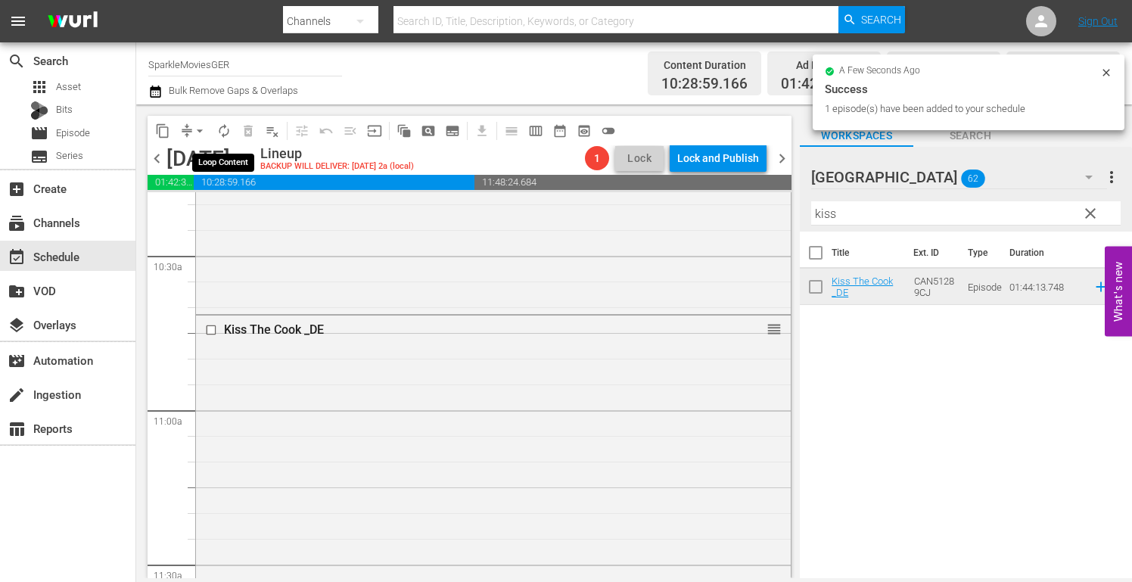
click at [223, 129] on span "autorenew_outlined" at bounding box center [223, 130] width 15 height 15
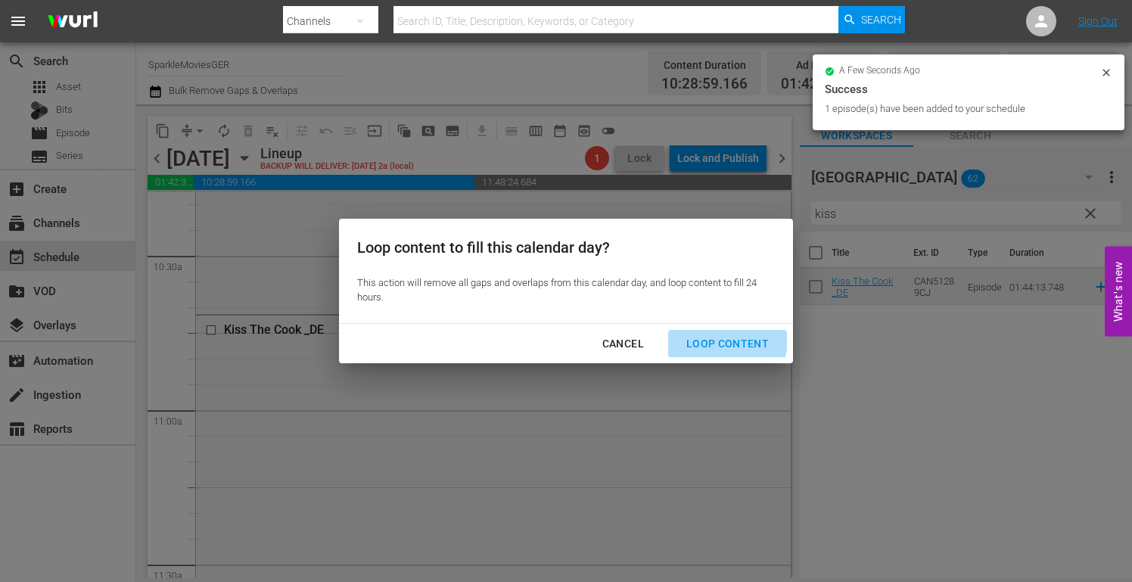
drag, startPoint x: 712, startPoint y: 338, endPoint x: 783, endPoint y: 368, distance: 76.3
click at [716, 339] on div "Loop Content" at bounding box center [727, 343] width 107 height 19
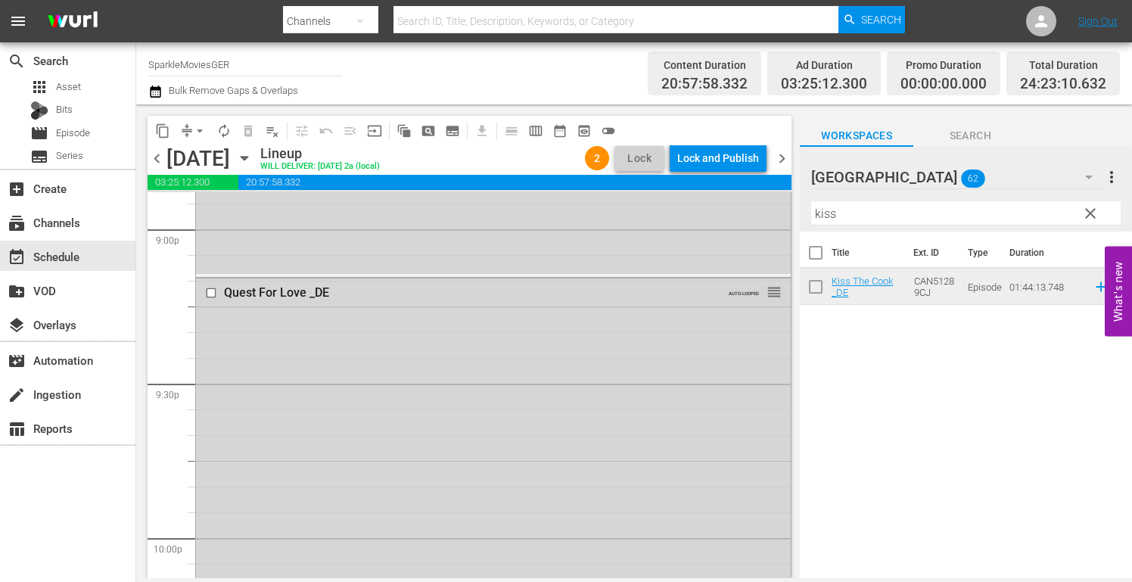
scroll to position [6732, 0]
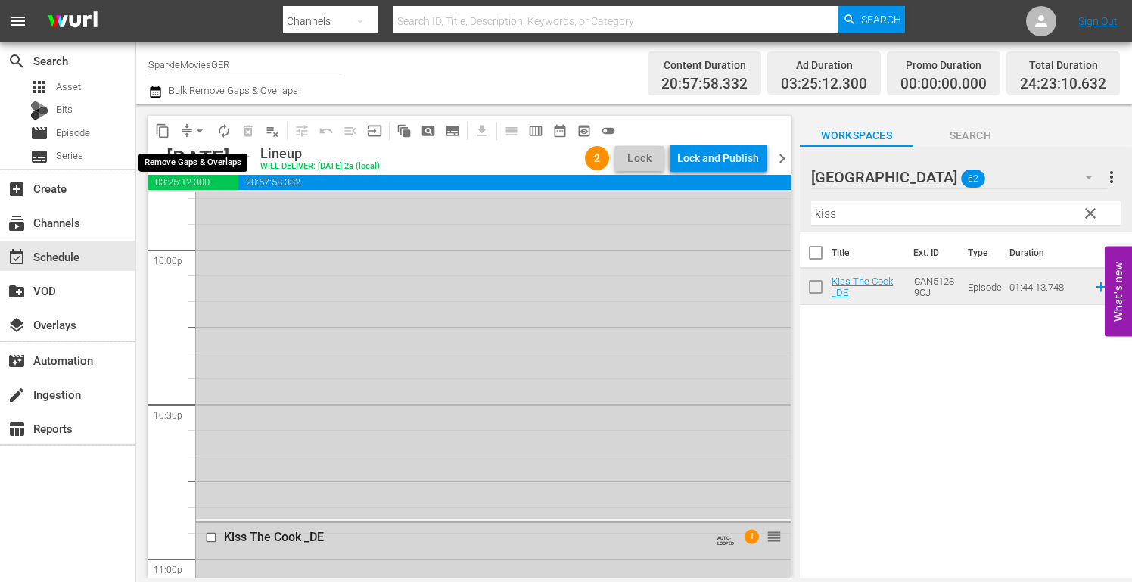
click at [202, 127] on span "arrow_drop_down" at bounding box center [199, 130] width 15 height 15
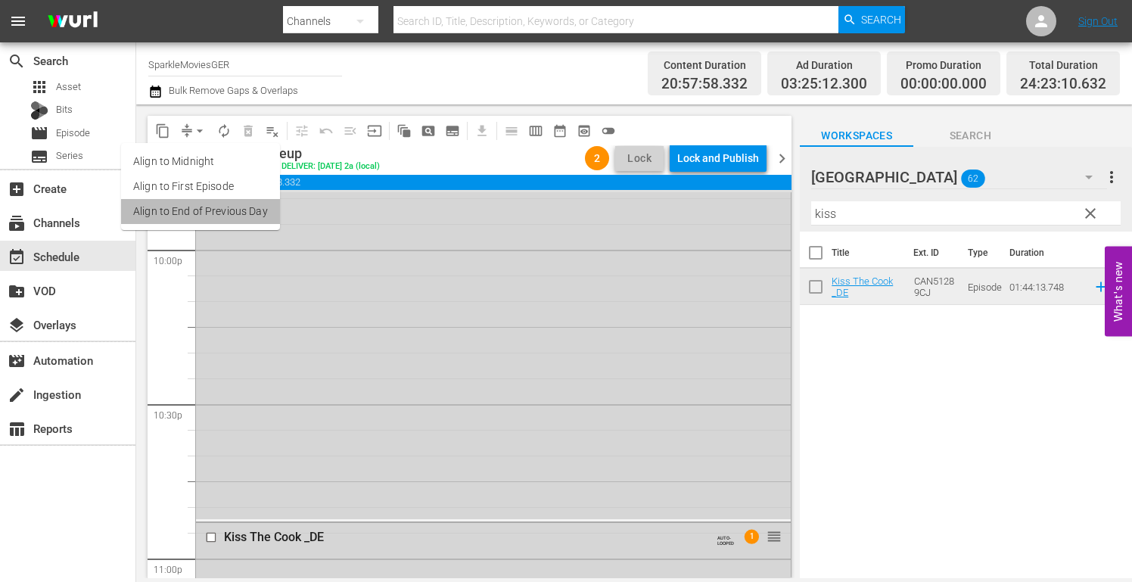
click at [206, 206] on li "Align to End of Previous Day" at bounding box center [200, 211] width 159 height 25
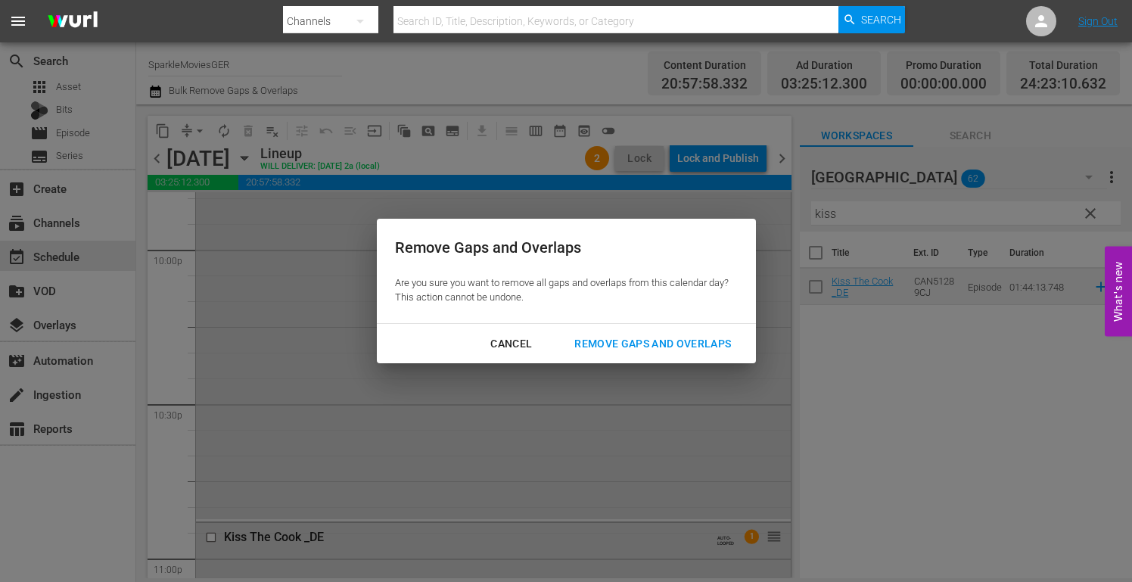
click at [688, 340] on div "Remove Gaps and Overlaps" at bounding box center [652, 343] width 181 height 19
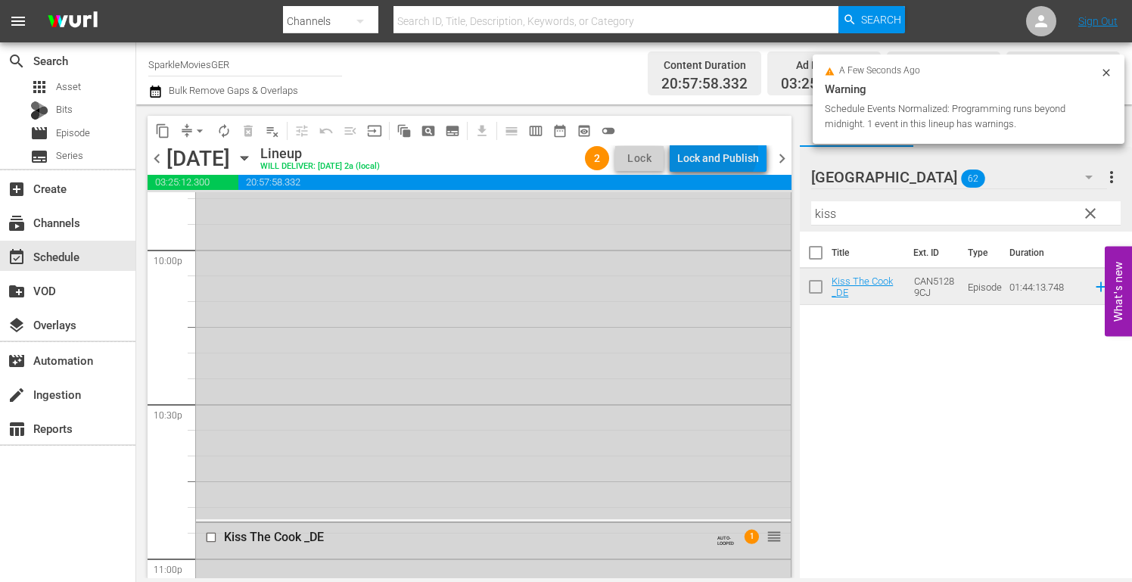
click at [719, 150] on div "Lock and Publish" at bounding box center [718, 157] width 82 height 27
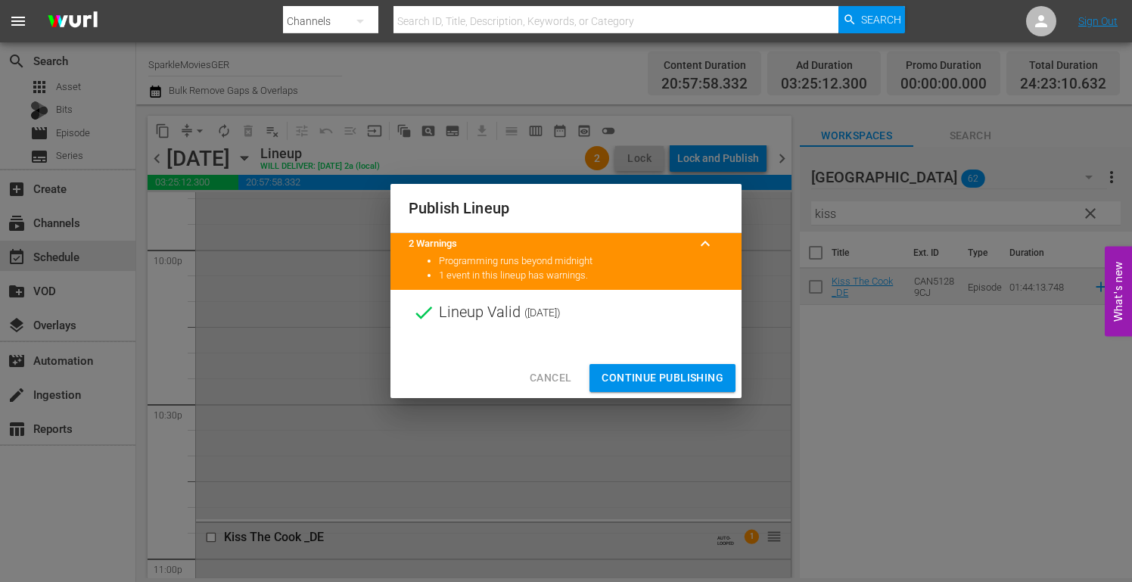
click at [671, 376] on span "Continue Publishing" at bounding box center [662, 377] width 122 height 19
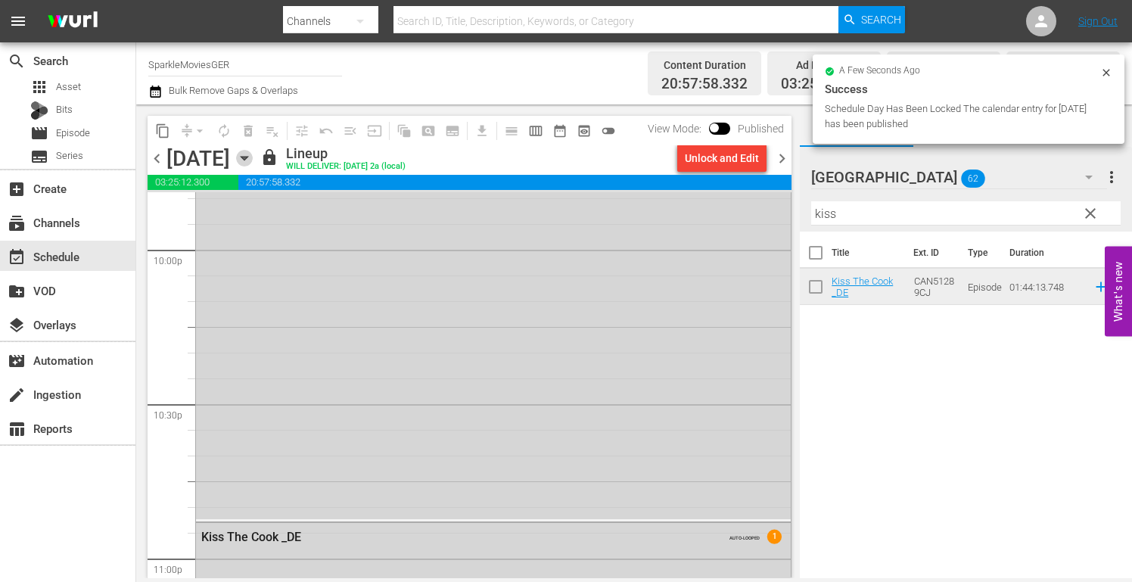
click at [253, 156] on icon "button" at bounding box center [244, 158] width 17 height 17
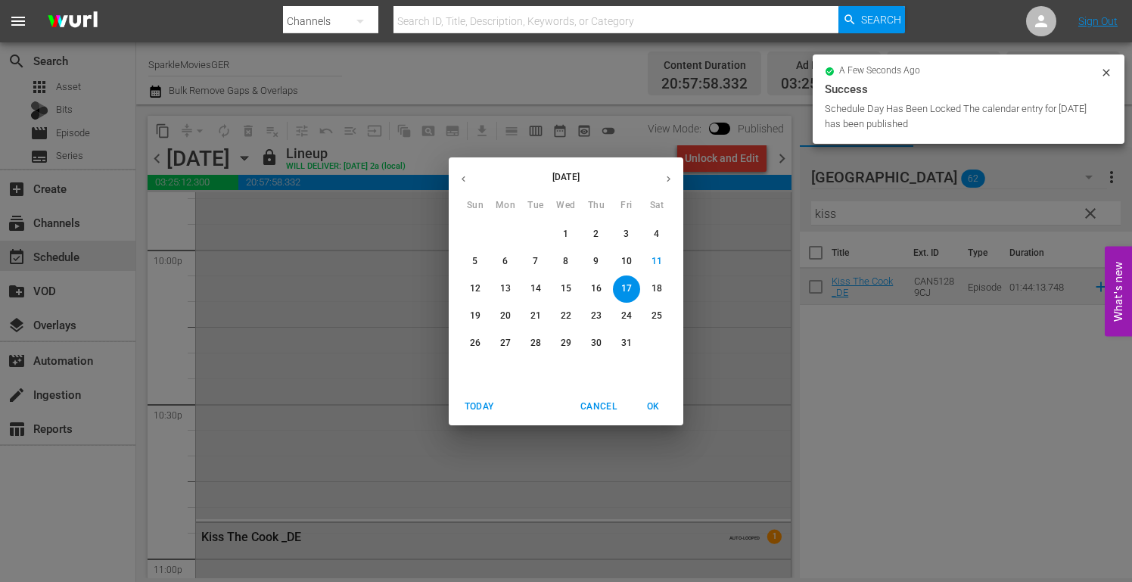
click at [653, 288] on p "18" at bounding box center [656, 288] width 11 height 13
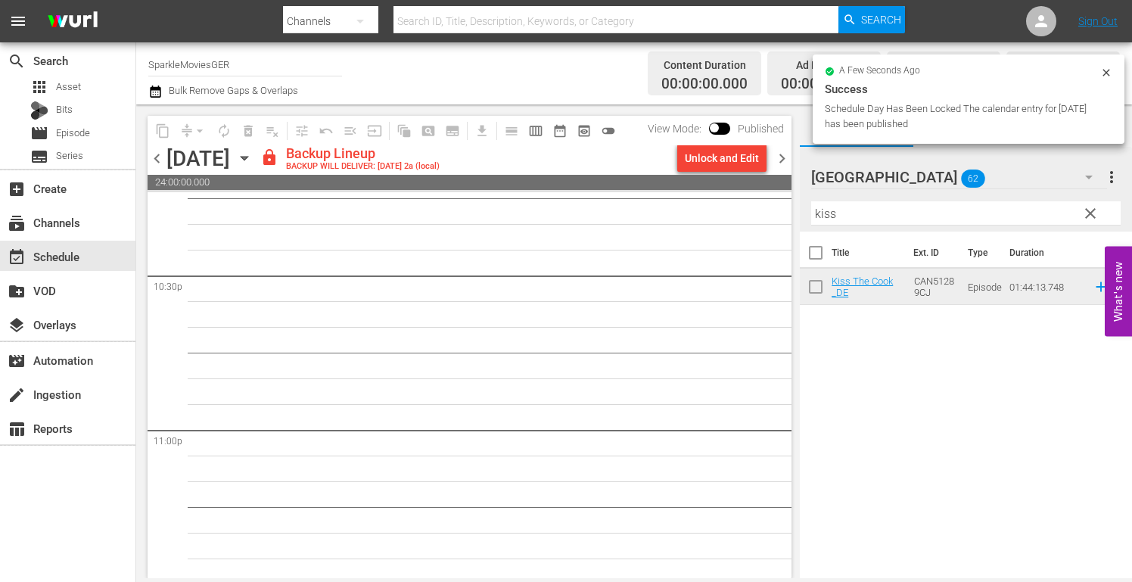
scroll to position [6835, 0]
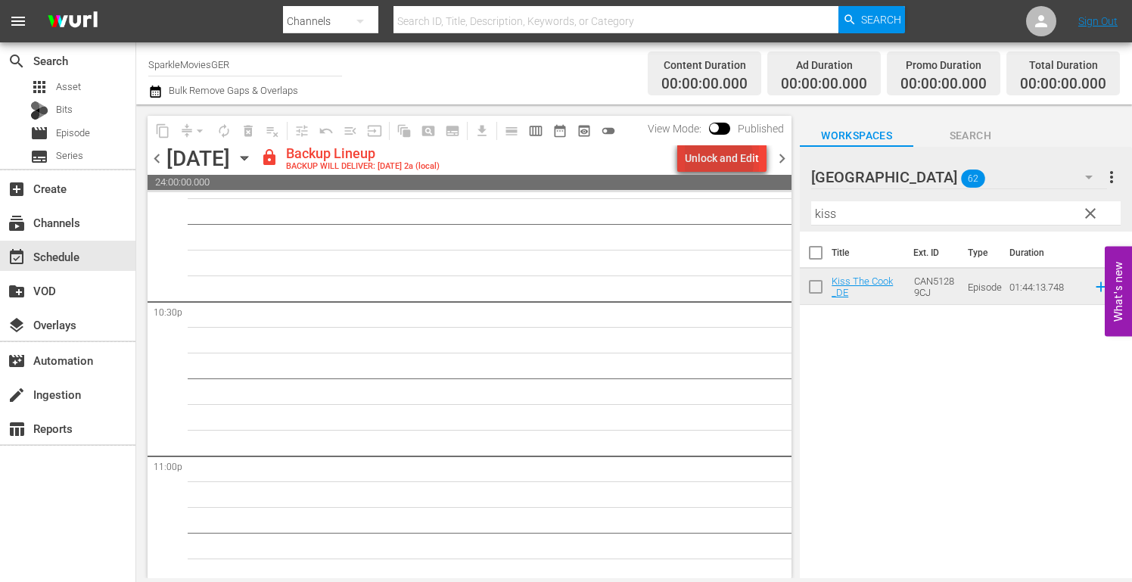
click at [708, 161] on div "Unlock and Edit" at bounding box center [722, 157] width 74 height 27
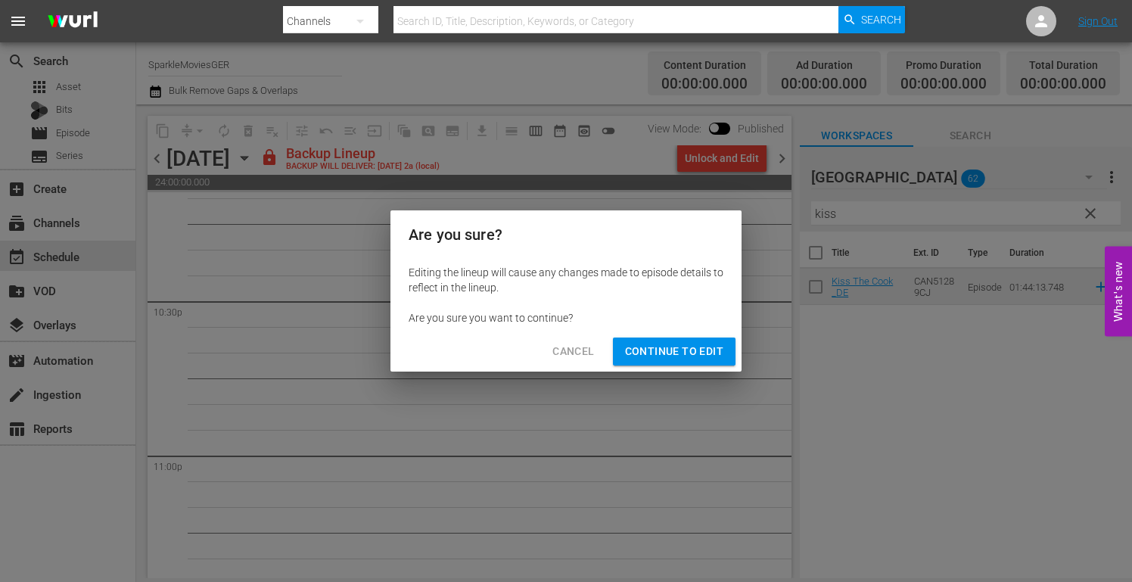
click at [689, 347] on span "Continue to Edit" at bounding box center [674, 351] width 98 height 19
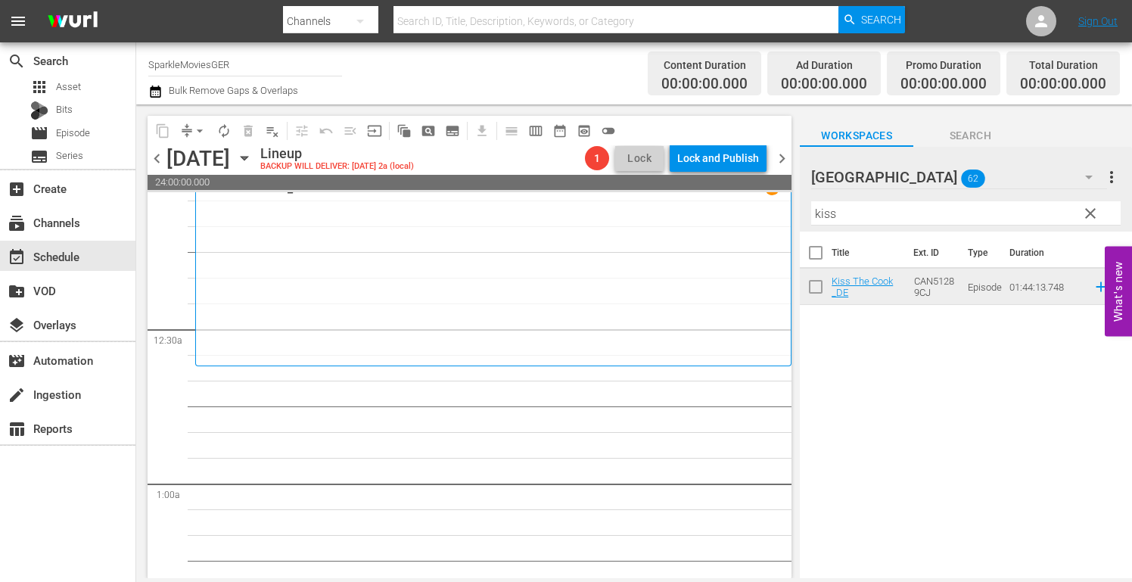
scroll to position [0, 0]
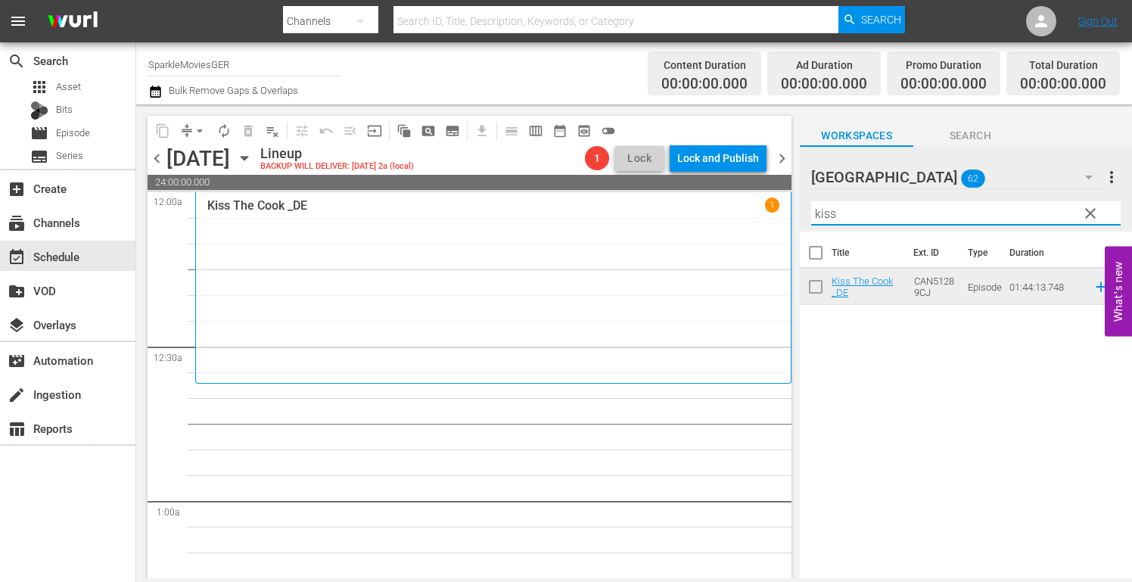
drag, startPoint x: 697, startPoint y: 216, endPoint x: 595, endPoint y: 213, distance: 102.2
click at [609, 216] on div "content_copy compress arrow_drop_down autorenew_outlined delete_forever_outline…" at bounding box center [633, 340] width 995 height 473
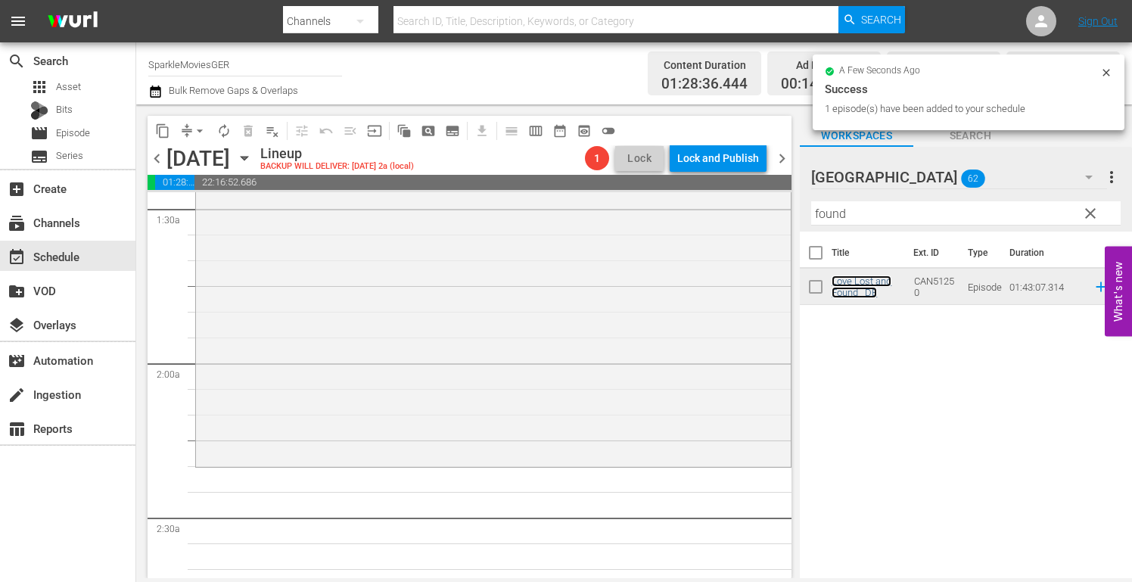
scroll to position [454, 0]
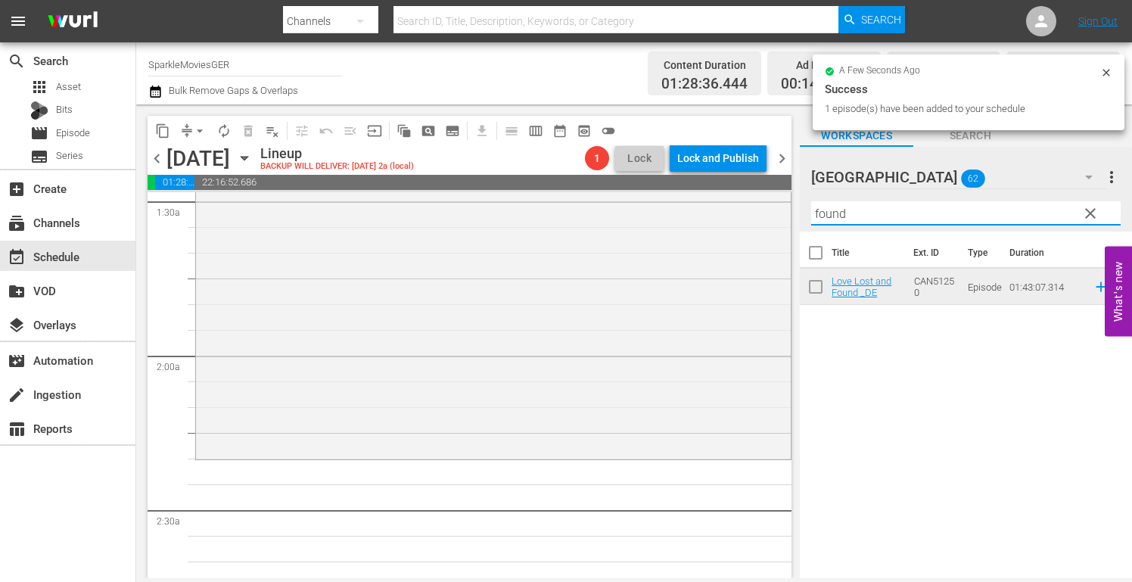
drag, startPoint x: 855, startPoint y: 211, endPoint x: 582, endPoint y: 191, distance: 273.8
click at [582, 190] on div "content_copy compress arrow_drop_down autorenew_outlined delete_forever_outline…" at bounding box center [633, 340] width 995 height 473
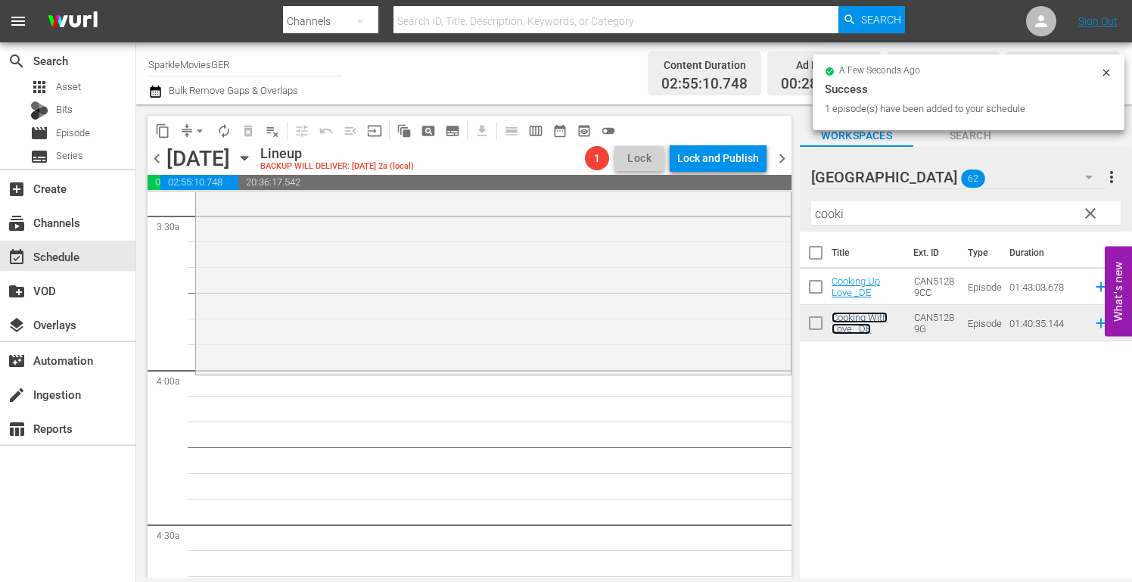
scroll to position [1059, 0]
drag, startPoint x: 879, startPoint y: 213, endPoint x: 525, endPoint y: 203, distance: 354.1
click at [533, 204] on div "content_copy compress arrow_drop_down autorenew_outlined delete_forever_outline…" at bounding box center [633, 340] width 995 height 473
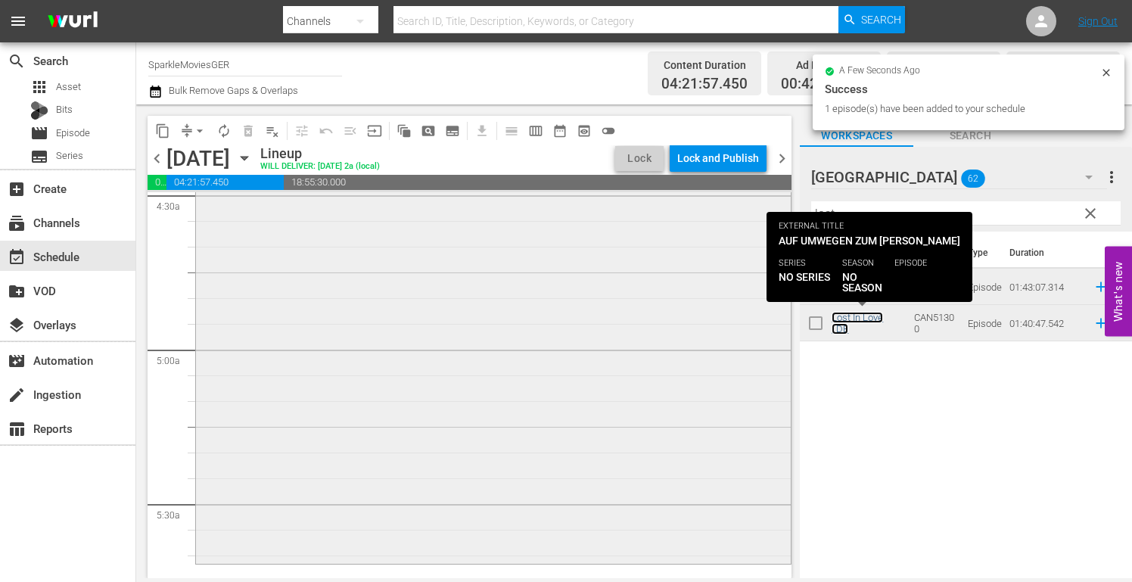
scroll to position [1513, 0]
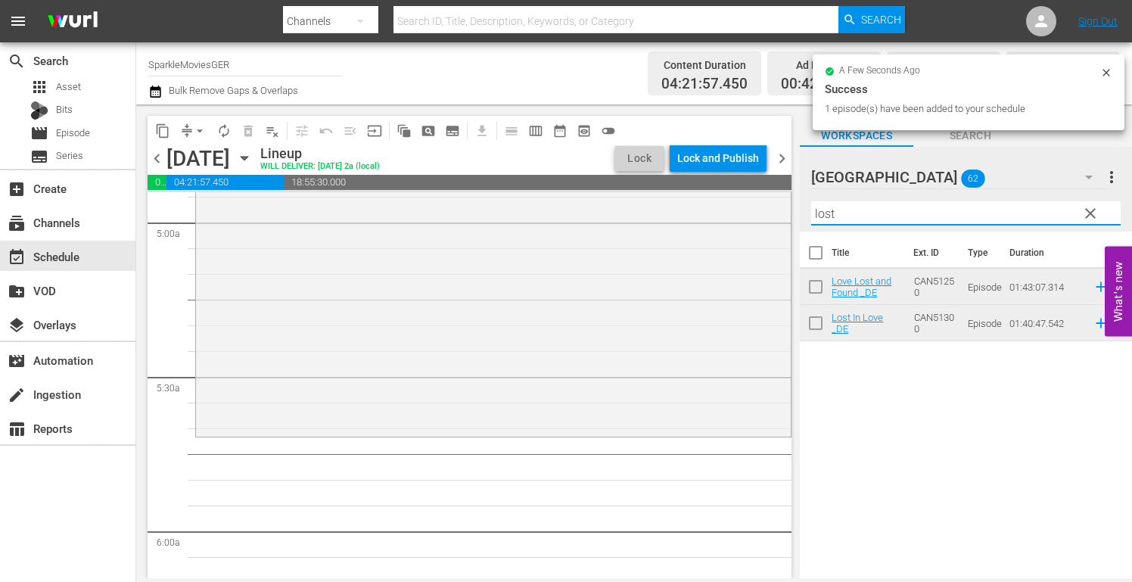
drag, startPoint x: 843, startPoint y: 216, endPoint x: 607, endPoint y: 182, distance: 238.4
click at [650, 194] on div "content_copy compress arrow_drop_down autorenew_outlined delete_forever_outline…" at bounding box center [633, 340] width 995 height 473
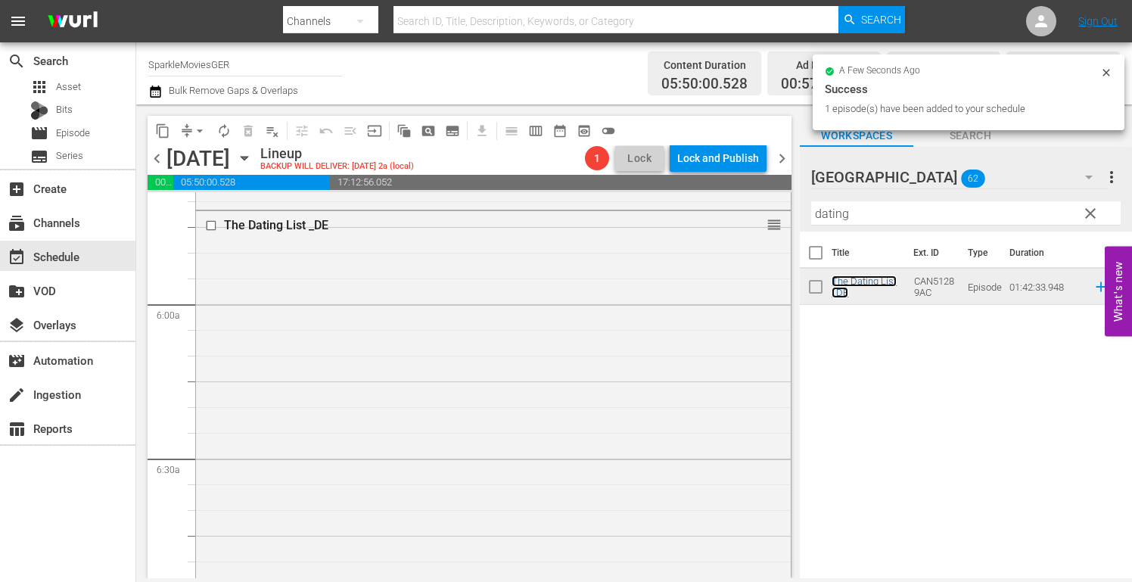
scroll to position [1967, 0]
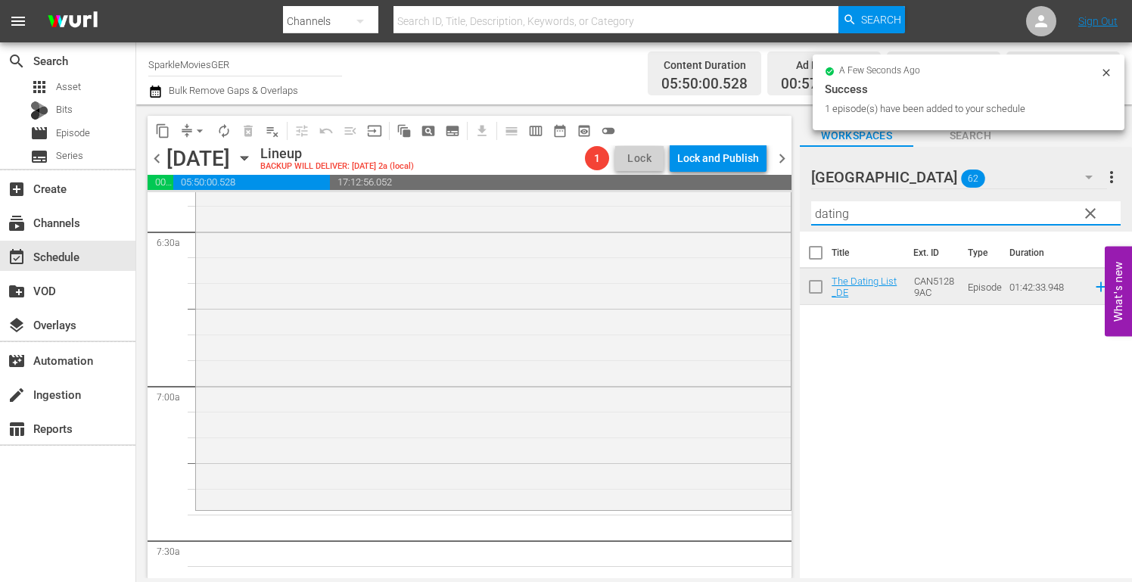
drag, startPoint x: 874, startPoint y: 211, endPoint x: 510, endPoint y: 188, distance: 364.6
click at [523, 191] on div "content_copy compress arrow_drop_down autorenew_outlined delete_forever_outline…" at bounding box center [633, 340] width 995 height 473
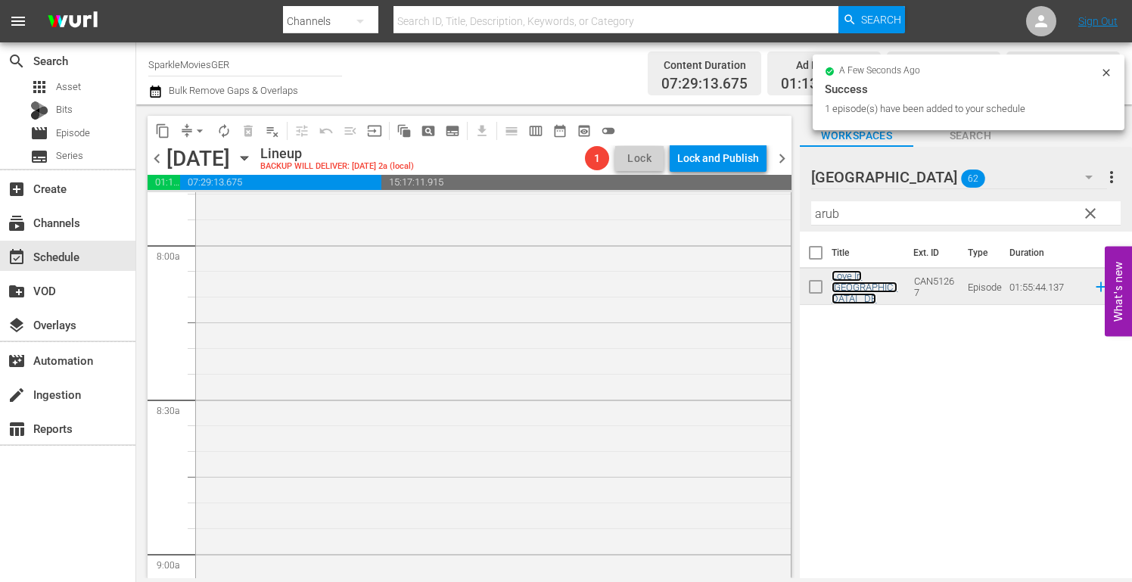
scroll to position [2420, 0]
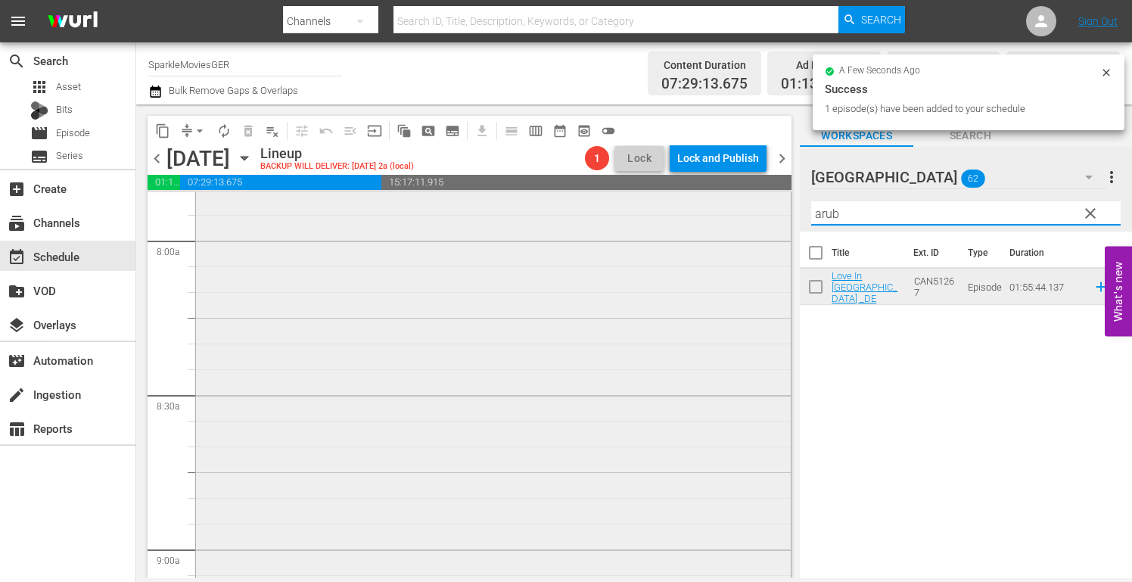
drag, startPoint x: 876, startPoint y: 213, endPoint x: 635, endPoint y: 221, distance: 241.4
click at [637, 220] on div "content_copy compress arrow_drop_down autorenew_outlined delete_forever_outline…" at bounding box center [633, 340] width 995 height 473
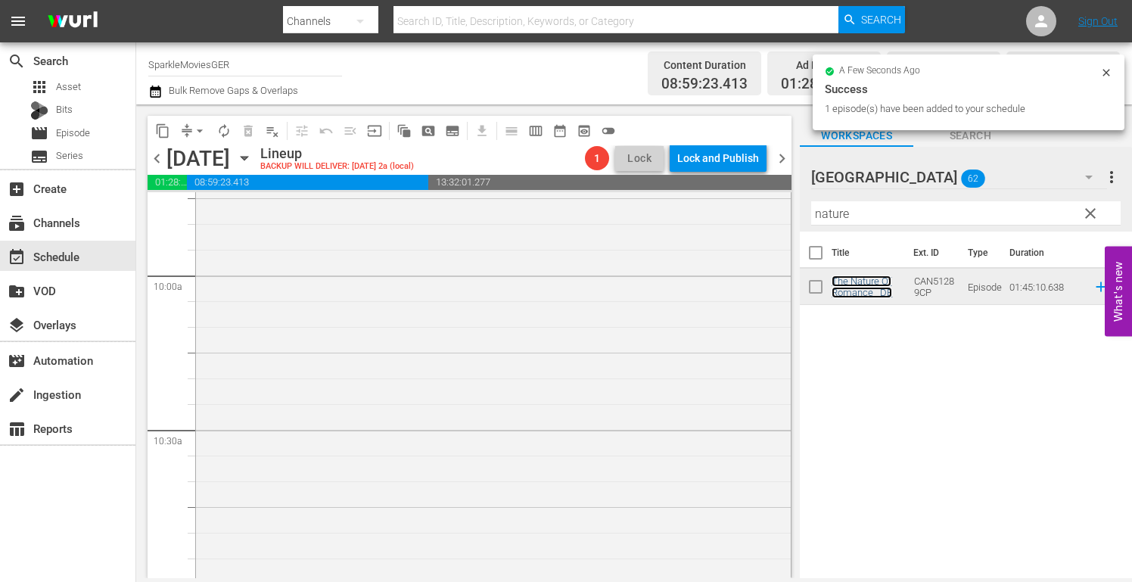
scroll to position [3025, 0]
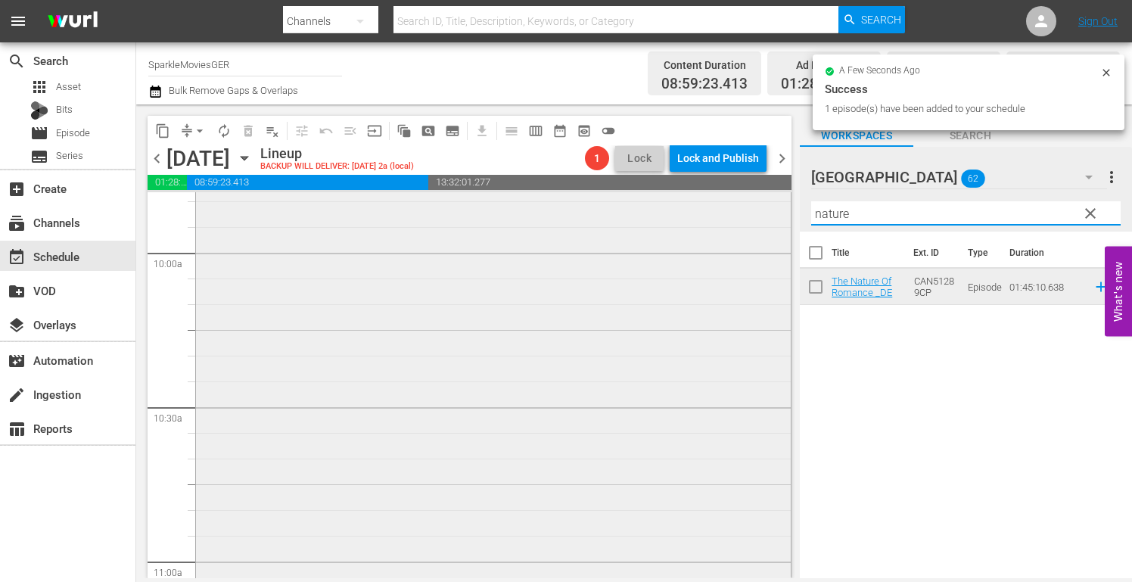
drag, startPoint x: 850, startPoint y: 216, endPoint x: 641, endPoint y: 216, distance: 208.8
click at [659, 214] on div "content_copy compress arrow_drop_down autorenew_outlined delete_forever_outline…" at bounding box center [633, 340] width 995 height 473
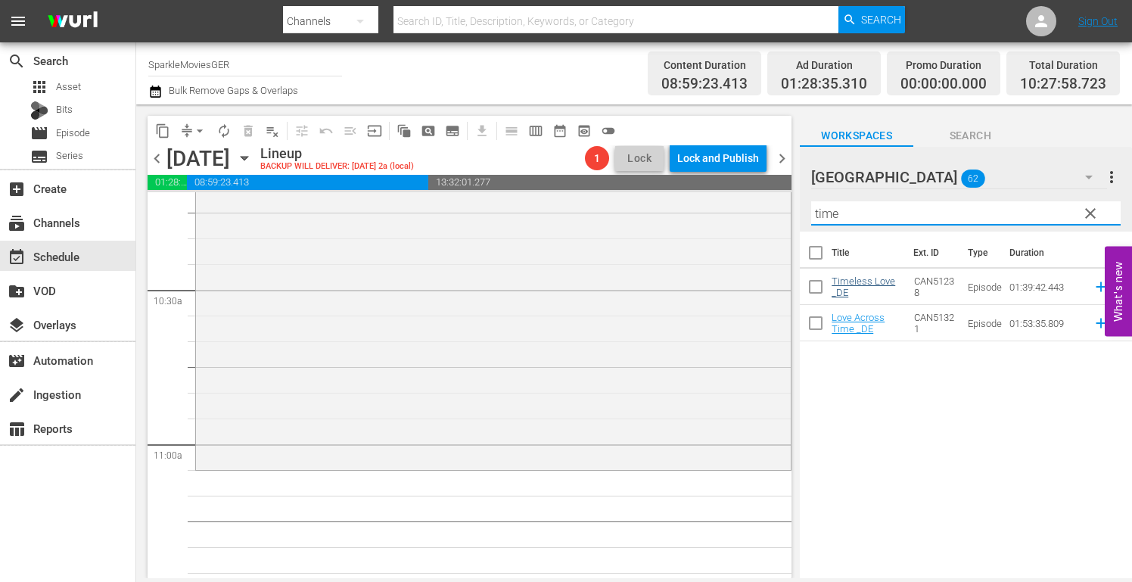
scroll to position [3177, 0]
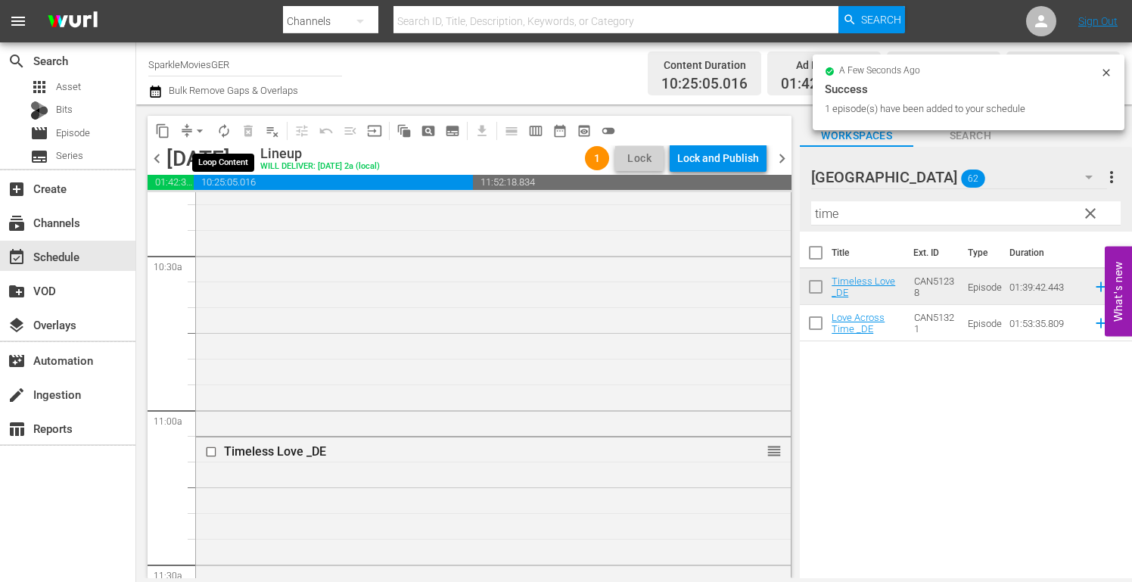
click at [224, 132] on span "autorenew_outlined" at bounding box center [223, 130] width 15 height 15
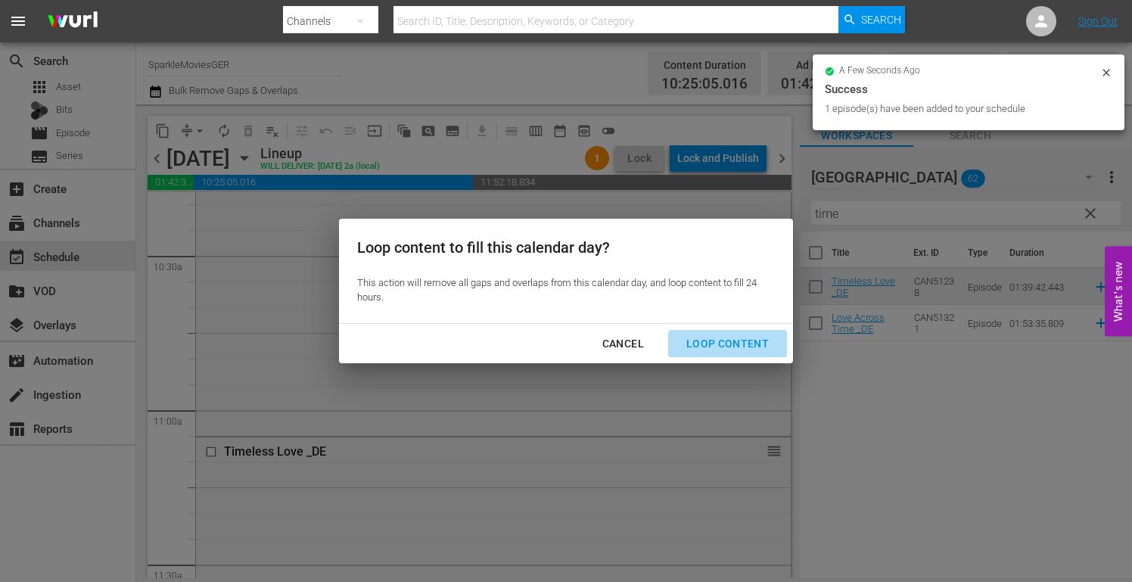
click at [748, 340] on div "Loop Content" at bounding box center [727, 343] width 107 height 19
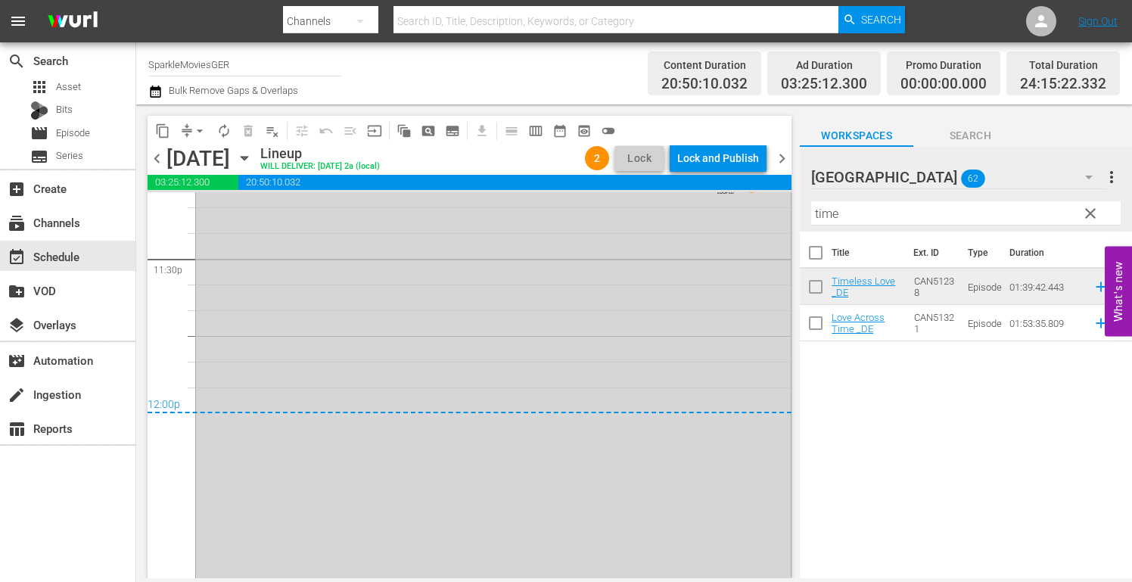
scroll to position [7291, 0]
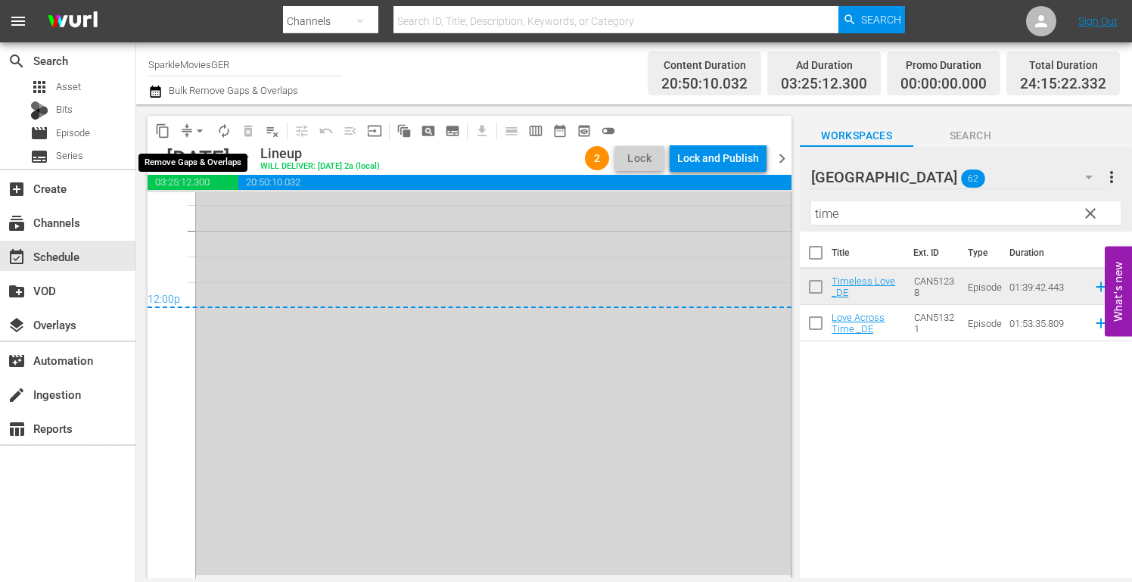
click at [194, 130] on span "arrow_drop_down" at bounding box center [199, 130] width 15 height 15
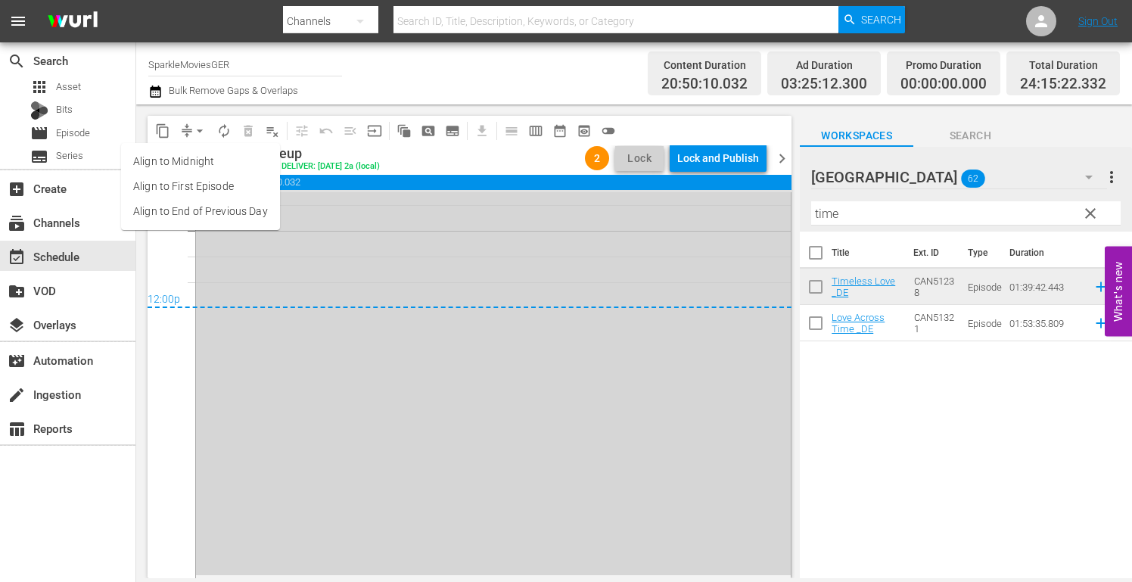
click at [220, 210] on li "Align to End of Previous Day" at bounding box center [200, 211] width 159 height 25
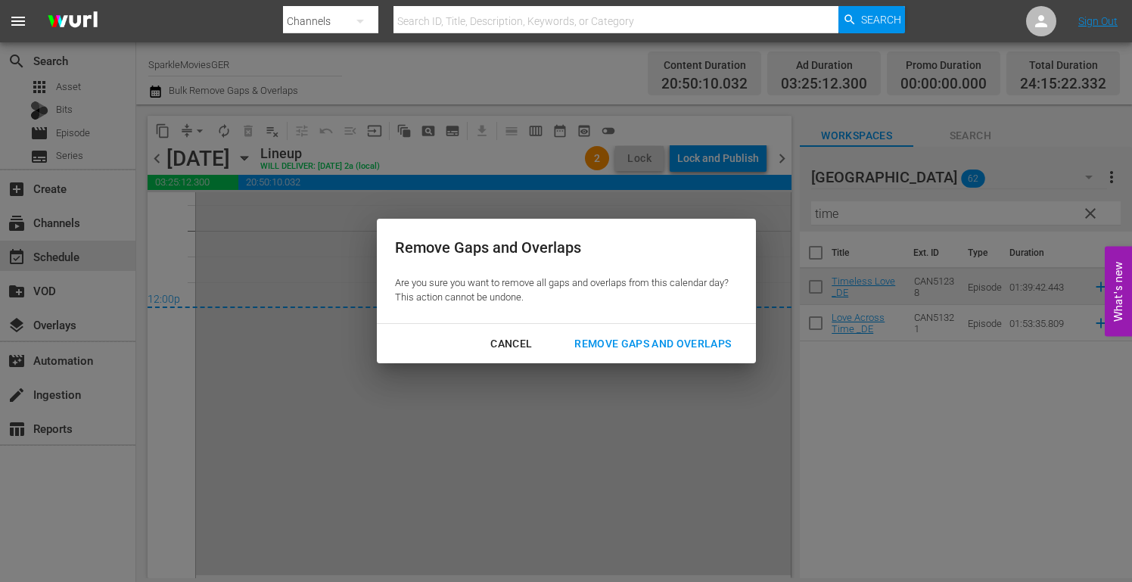
click at [666, 343] on div "Remove Gaps and Overlaps" at bounding box center [652, 343] width 181 height 19
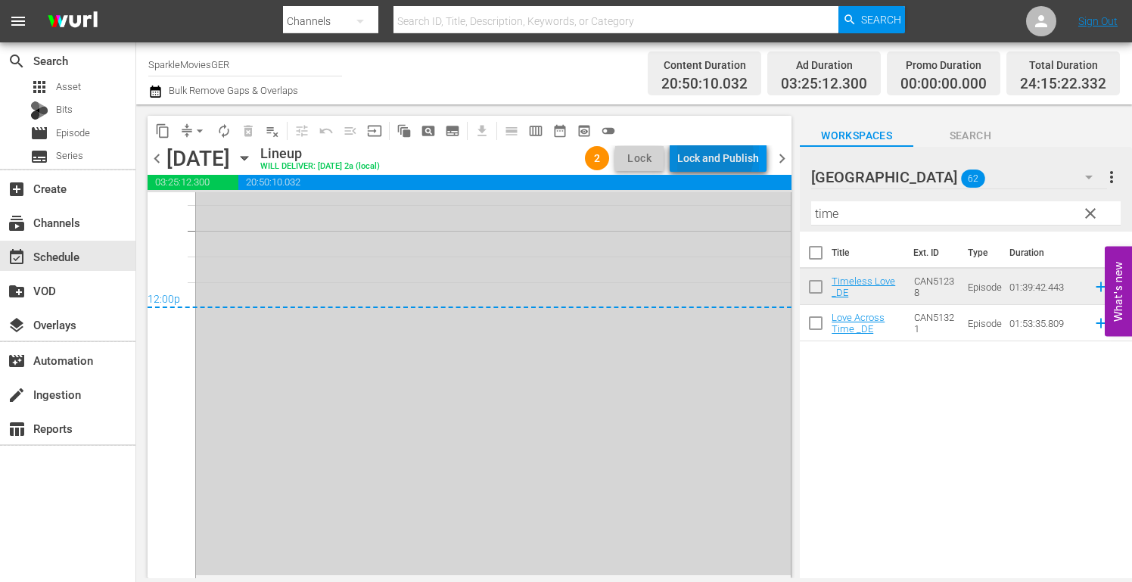
click at [710, 155] on div "Lock and Publish" at bounding box center [718, 157] width 82 height 27
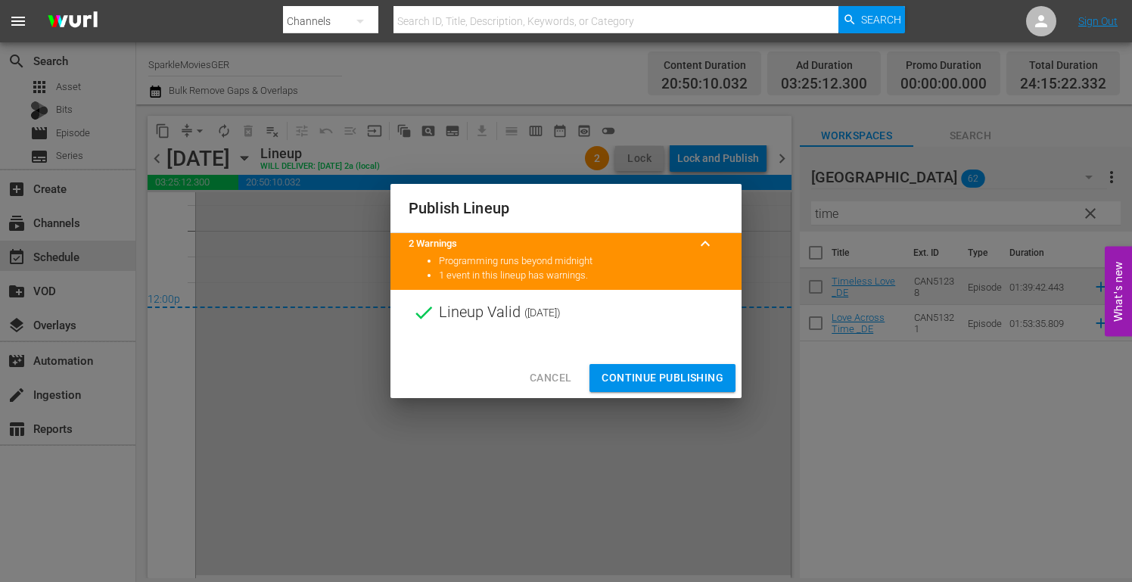
click at [660, 368] on span "Continue Publishing" at bounding box center [662, 377] width 122 height 19
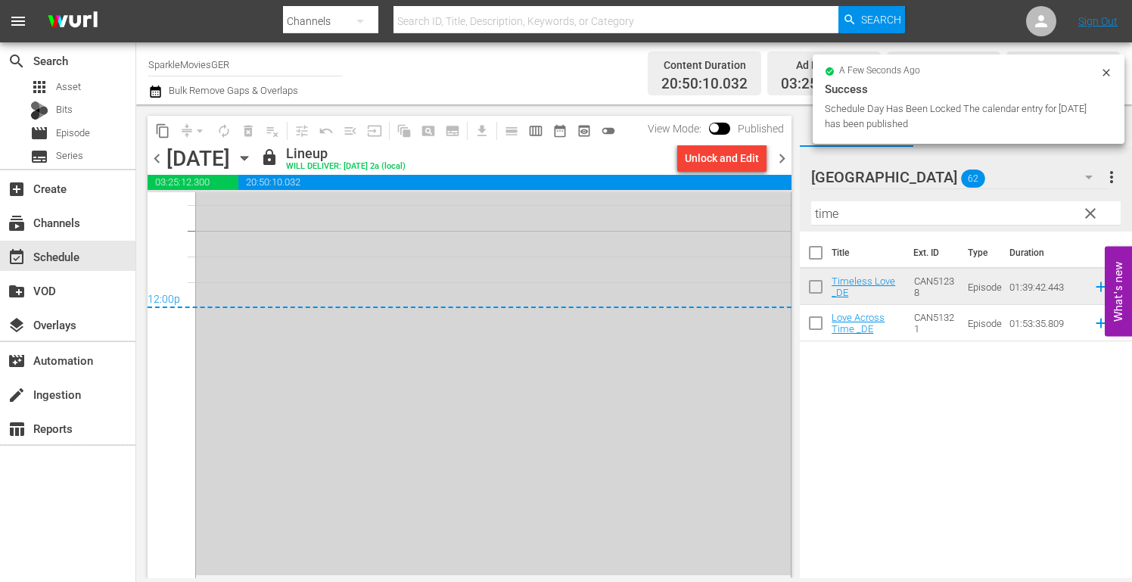
click at [247, 158] on icon "button" at bounding box center [244, 159] width 7 height 4
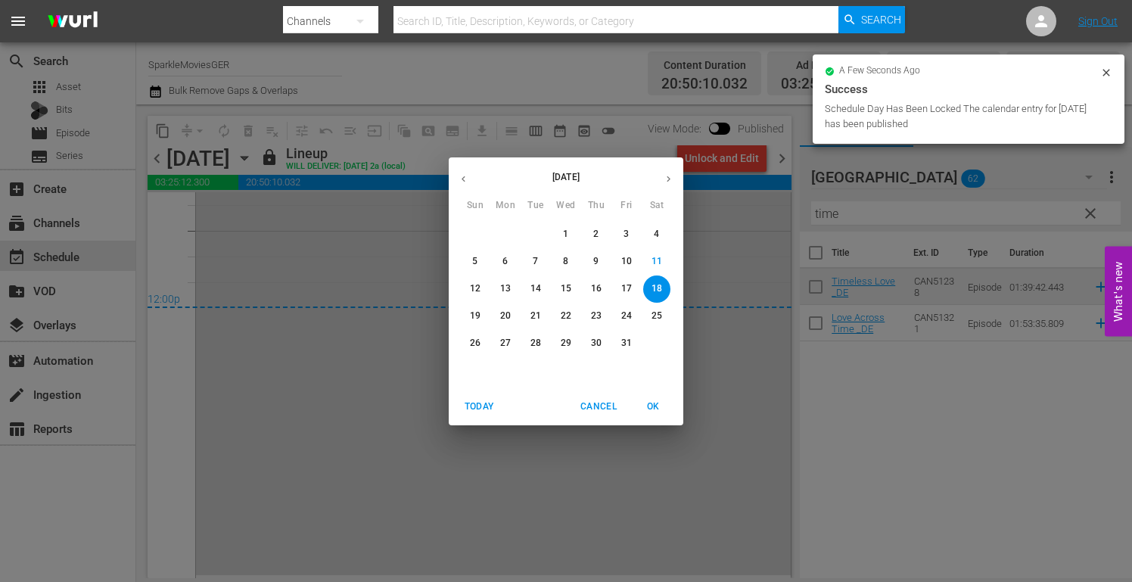
click at [473, 315] on p "19" at bounding box center [475, 315] width 11 height 13
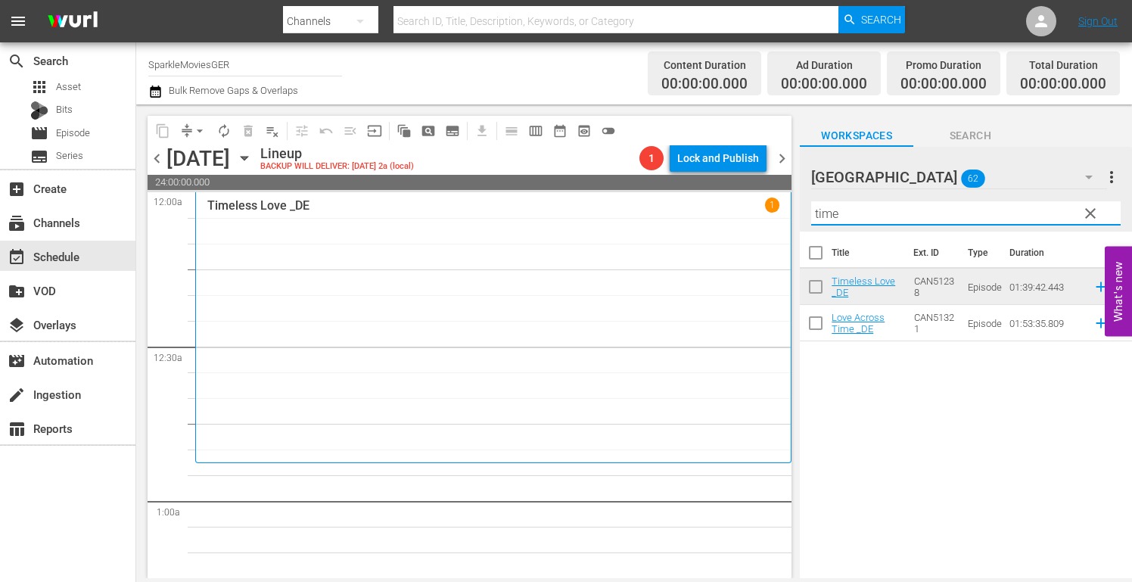
drag, startPoint x: 844, startPoint y: 216, endPoint x: 496, endPoint y: 222, distance: 348.0
click at [496, 222] on div "content_copy compress arrow_drop_down autorenew_outlined delete_forever_outline…" at bounding box center [633, 340] width 995 height 473
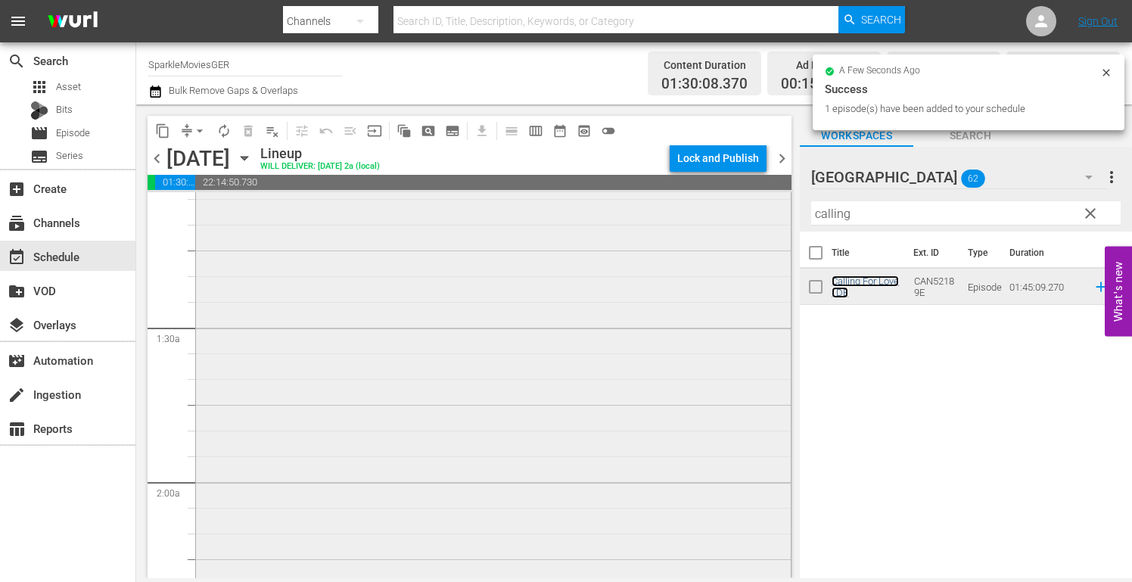
scroll to position [605, 0]
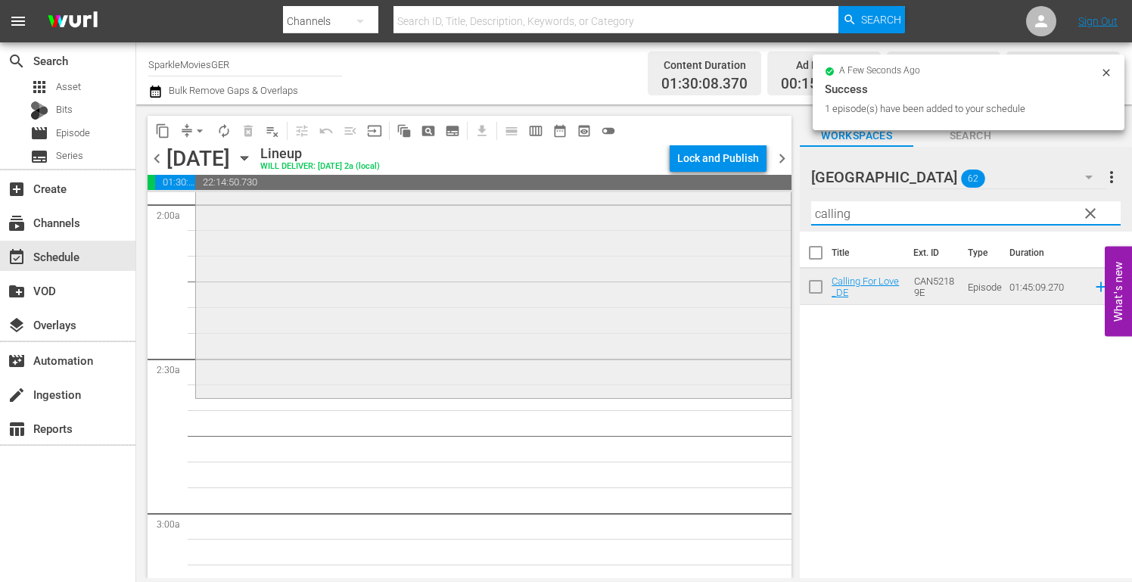
drag, startPoint x: 869, startPoint y: 215, endPoint x: 674, endPoint y: 202, distance: 195.6
click at [675, 202] on div "content_copy compress arrow_drop_down autorenew_outlined delete_forever_outline…" at bounding box center [633, 340] width 995 height 473
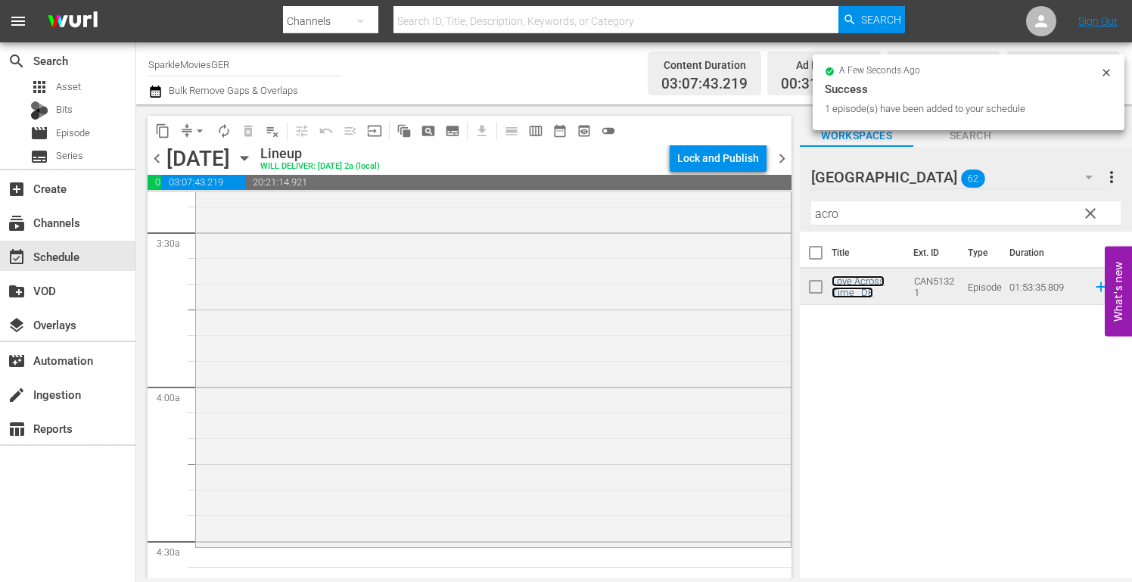
scroll to position [1210, 0]
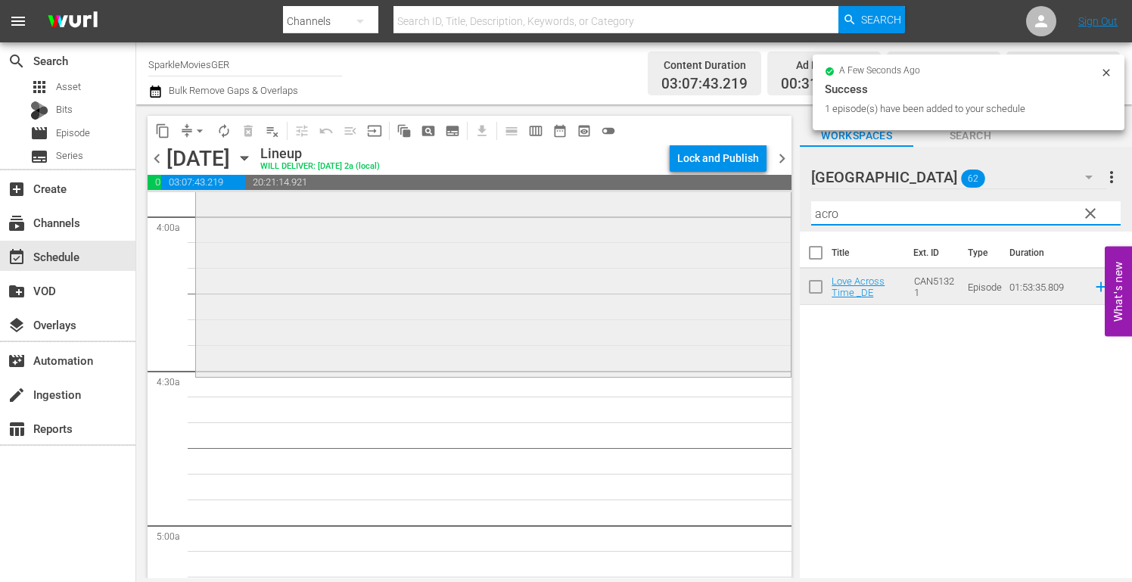
drag, startPoint x: 865, startPoint y: 213, endPoint x: 716, endPoint y: 215, distance: 149.8
click at [716, 215] on div "content_copy compress arrow_drop_down autorenew_outlined delete_forever_outline…" at bounding box center [633, 340] width 995 height 473
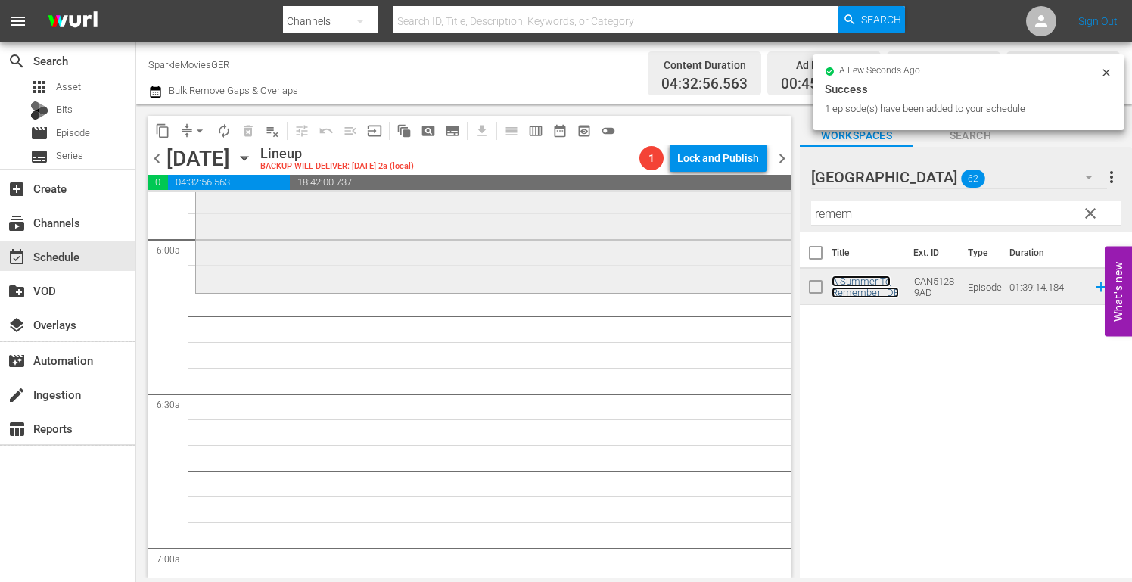
scroll to position [1815, 0]
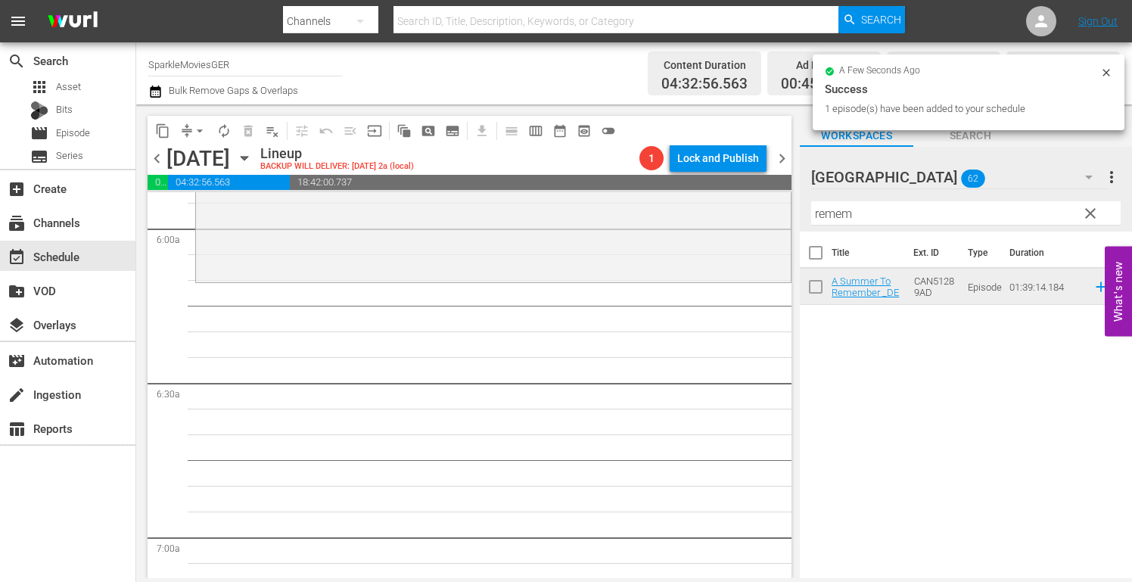
drag, startPoint x: 862, startPoint y: 218, endPoint x: 581, endPoint y: 191, distance: 282.7
click at [581, 191] on div "content_copy compress arrow_drop_down autorenew_outlined delete_forever_outline…" at bounding box center [633, 340] width 995 height 473
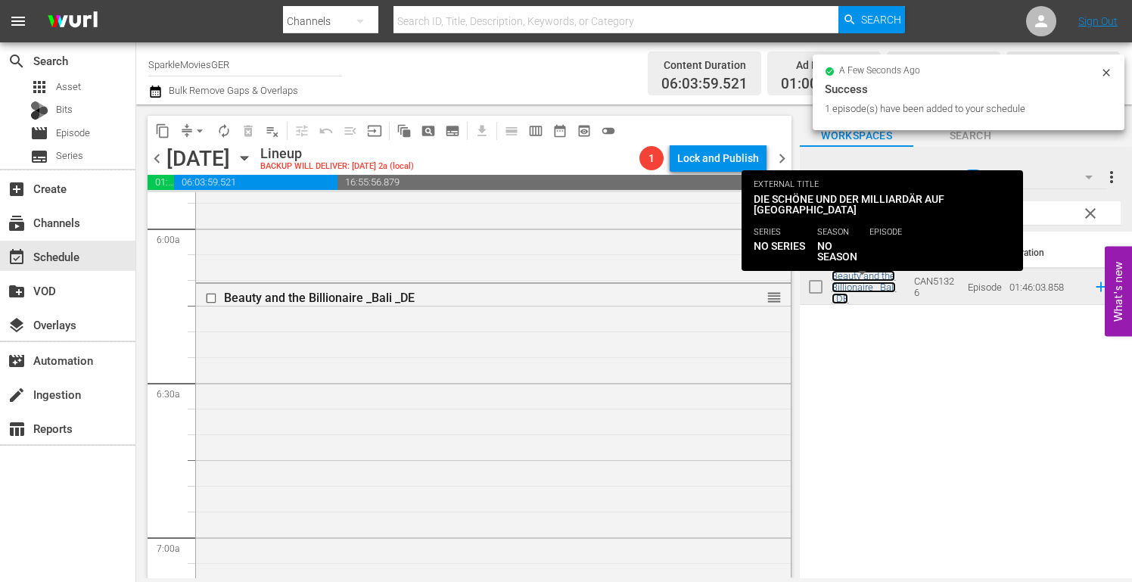
scroll to position [2193, 0]
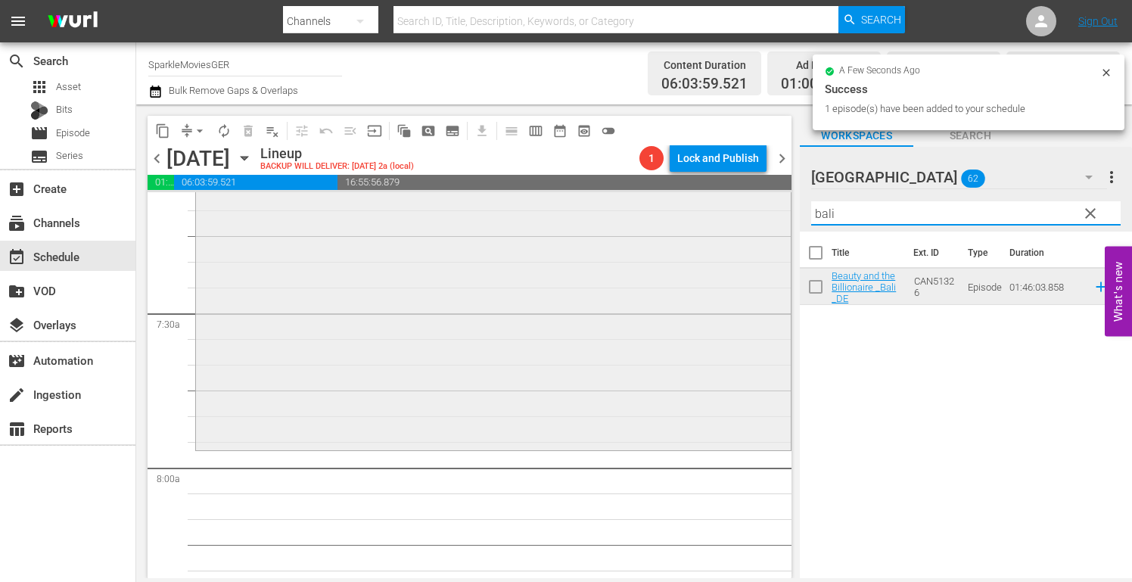
drag, startPoint x: 859, startPoint y: 216, endPoint x: 665, endPoint y: 218, distance: 194.4
click at [667, 218] on div "content_copy compress arrow_drop_down autorenew_outlined delete_forever_outline…" at bounding box center [633, 340] width 995 height 473
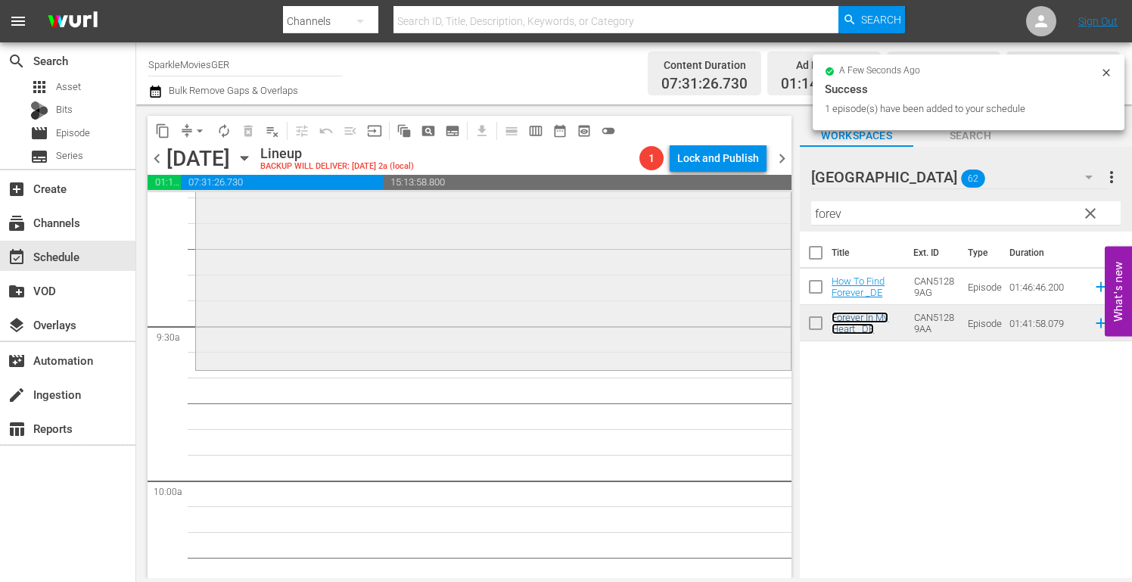
scroll to position [2799, 0]
drag, startPoint x: 842, startPoint y: 214, endPoint x: 704, endPoint y: 209, distance: 137.8
click at [722, 211] on div "content_copy compress arrow_drop_down autorenew_outlined delete_forever_outline…" at bounding box center [633, 340] width 995 height 473
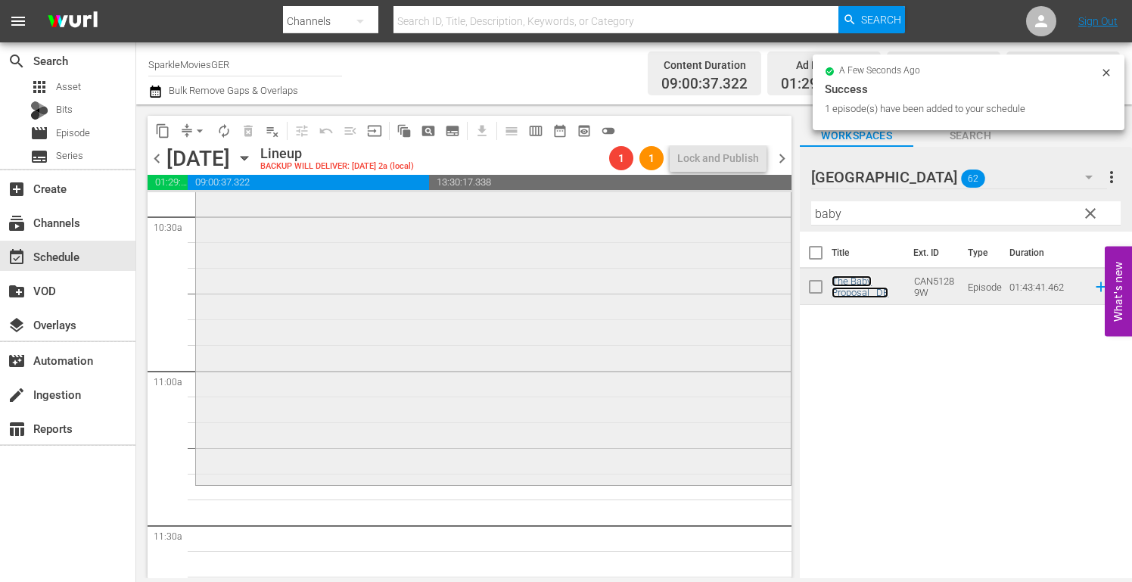
scroll to position [3328, 0]
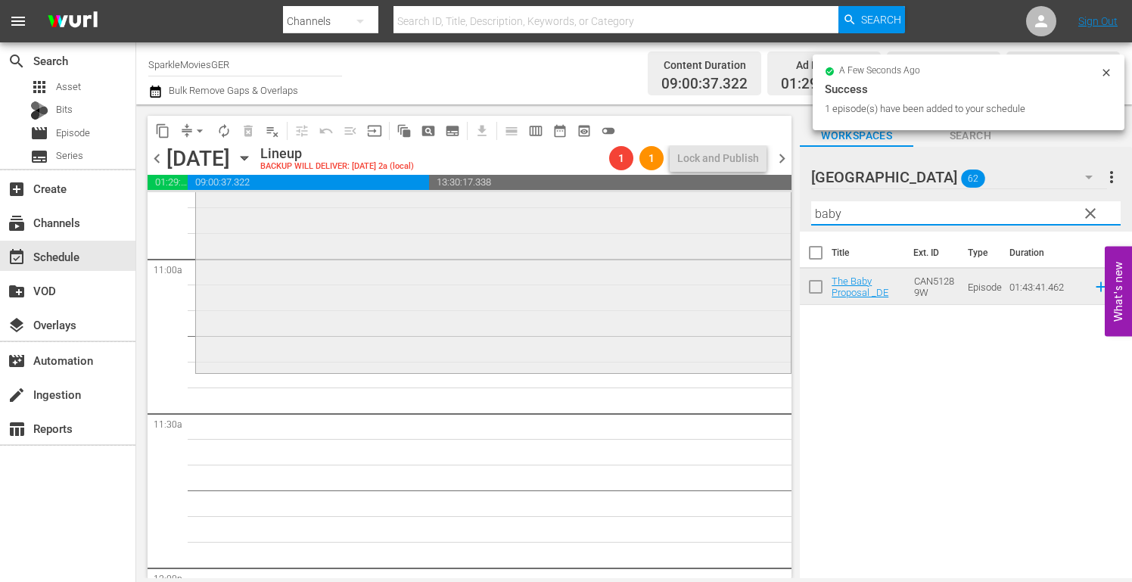
drag, startPoint x: 683, startPoint y: 211, endPoint x: 608, endPoint y: 213, distance: 74.9
click at [622, 213] on div "content_copy compress arrow_drop_down autorenew_outlined delete_forever_outline…" at bounding box center [633, 340] width 995 height 473
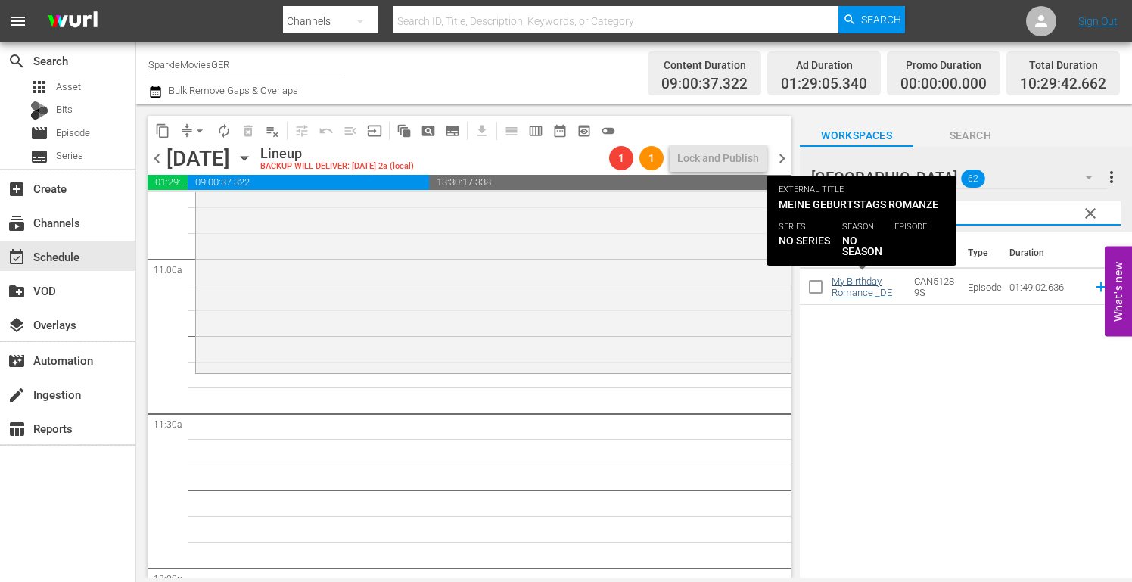
type input "birth"
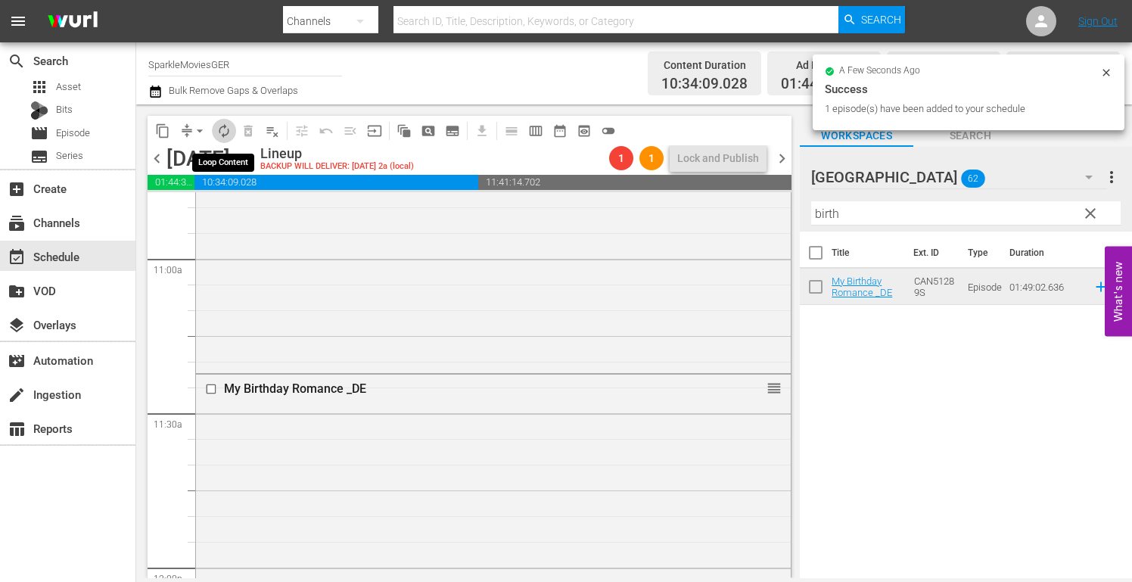
click at [225, 132] on span "autorenew_outlined" at bounding box center [223, 130] width 15 height 15
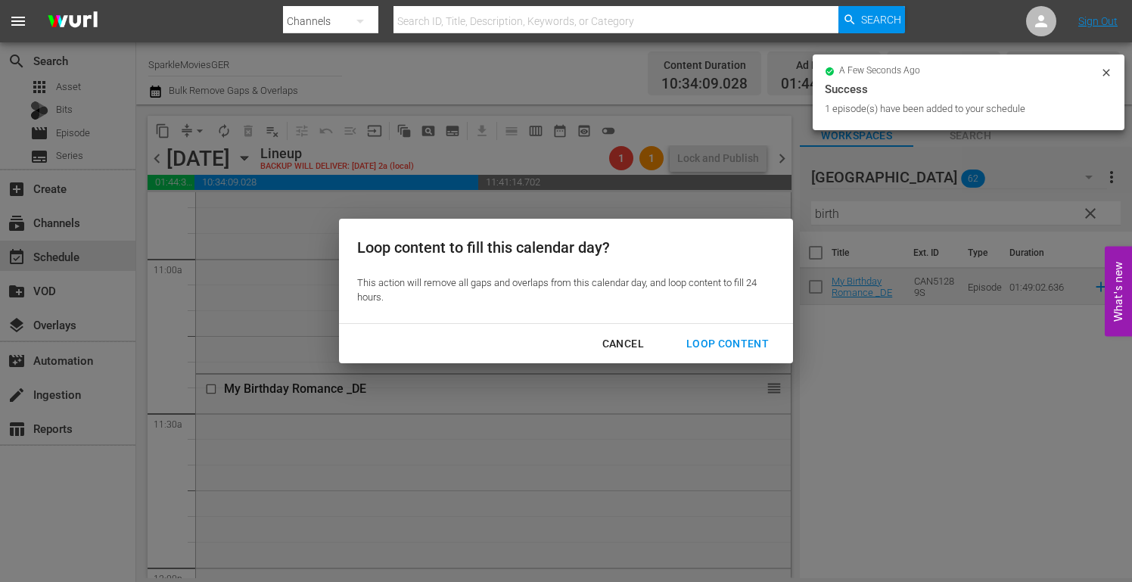
drag, startPoint x: 720, startPoint y: 337, endPoint x: 734, endPoint y: 344, distance: 15.2
click at [721, 337] on div "Loop Content" at bounding box center [727, 343] width 107 height 19
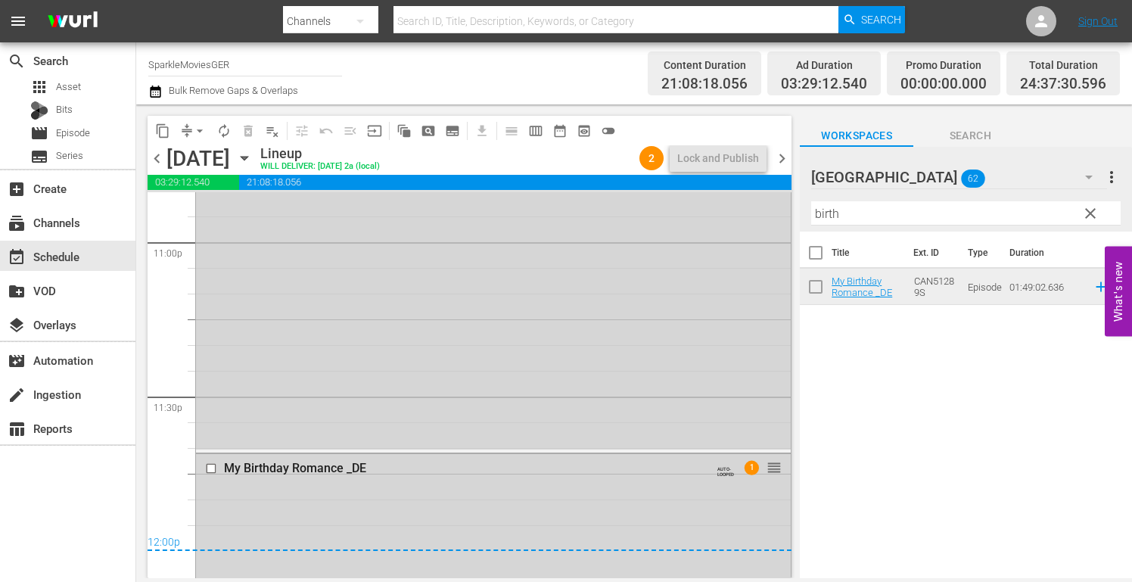
scroll to position [7185, 0]
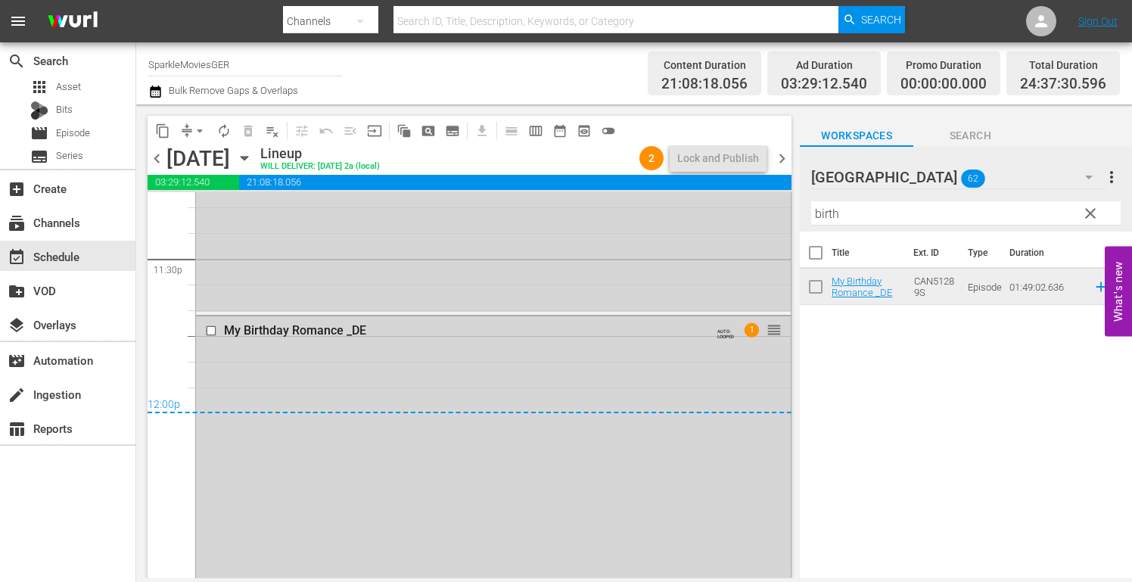
click at [253, 152] on icon "button" at bounding box center [244, 158] width 17 height 17
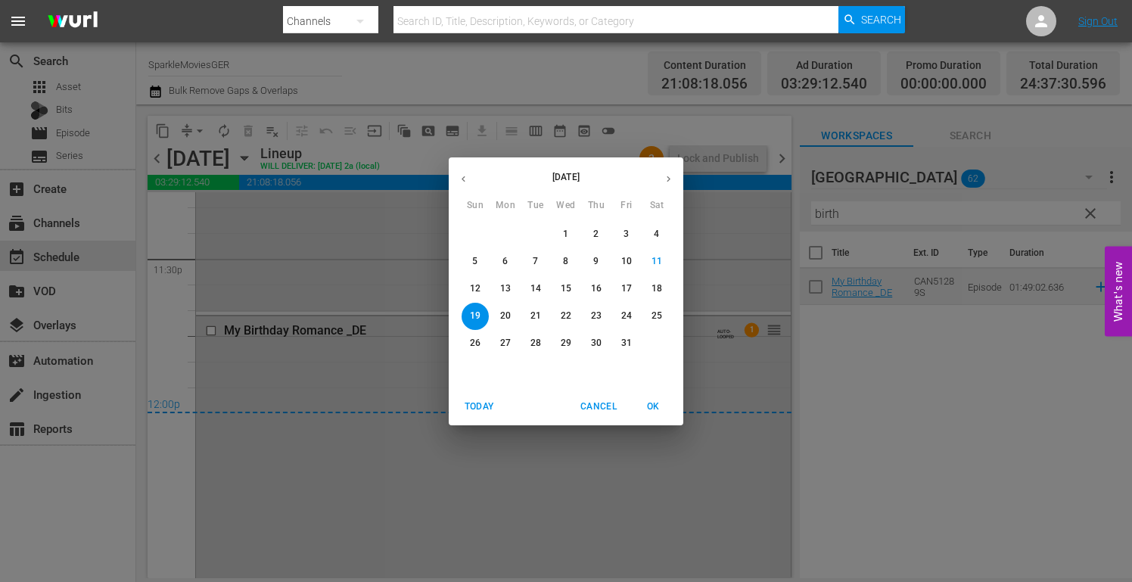
click at [500, 282] on p "13" at bounding box center [505, 288] width 11 height 13
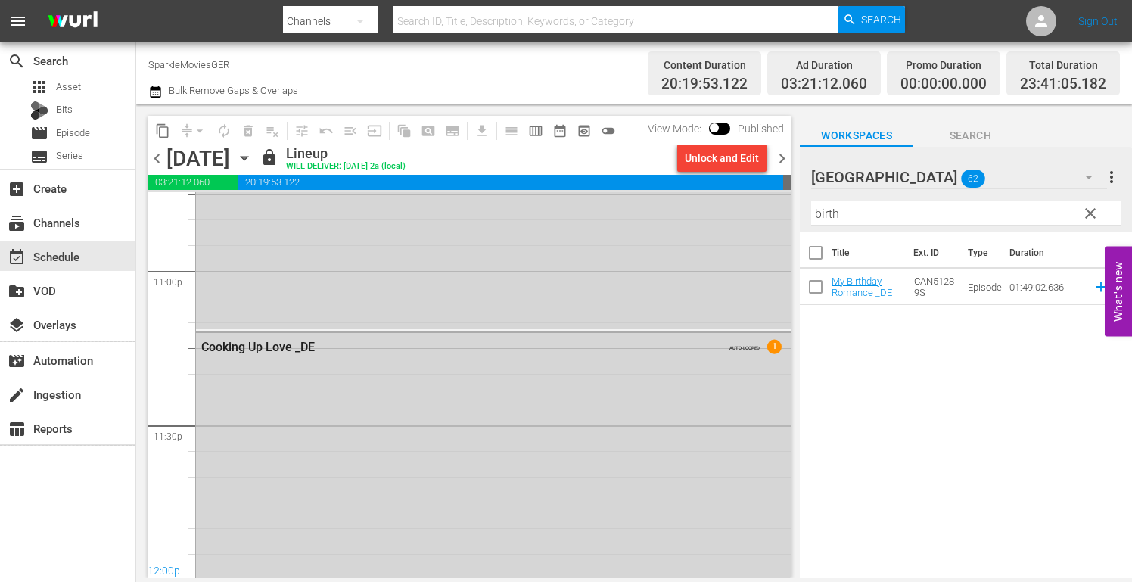
scroll to position [7185, 0]
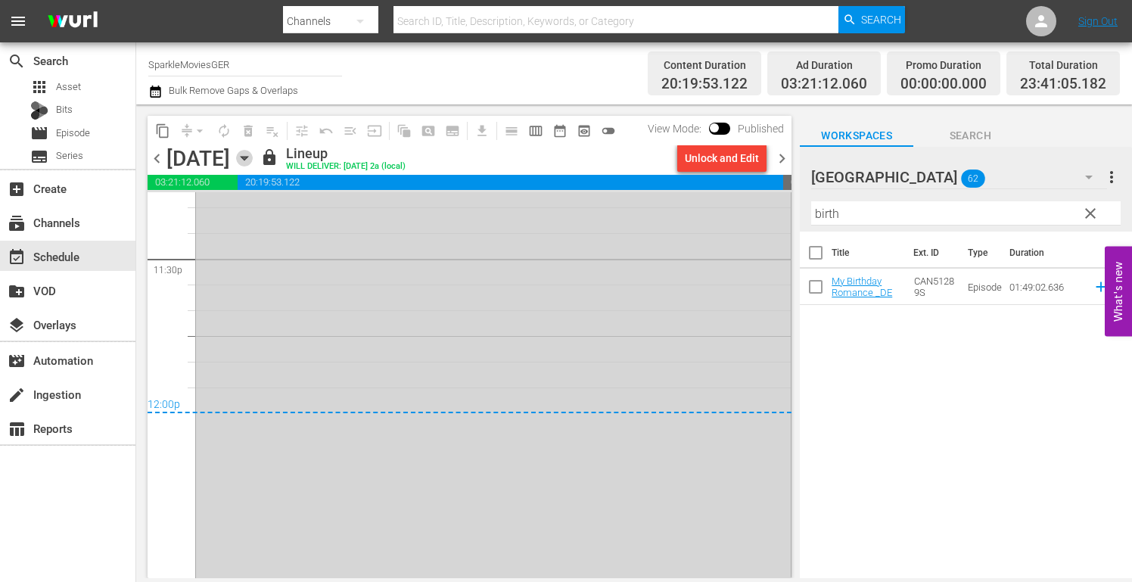
click at [253, 156] on icon "button" at bounding box center [244, 158] width 17 height 17
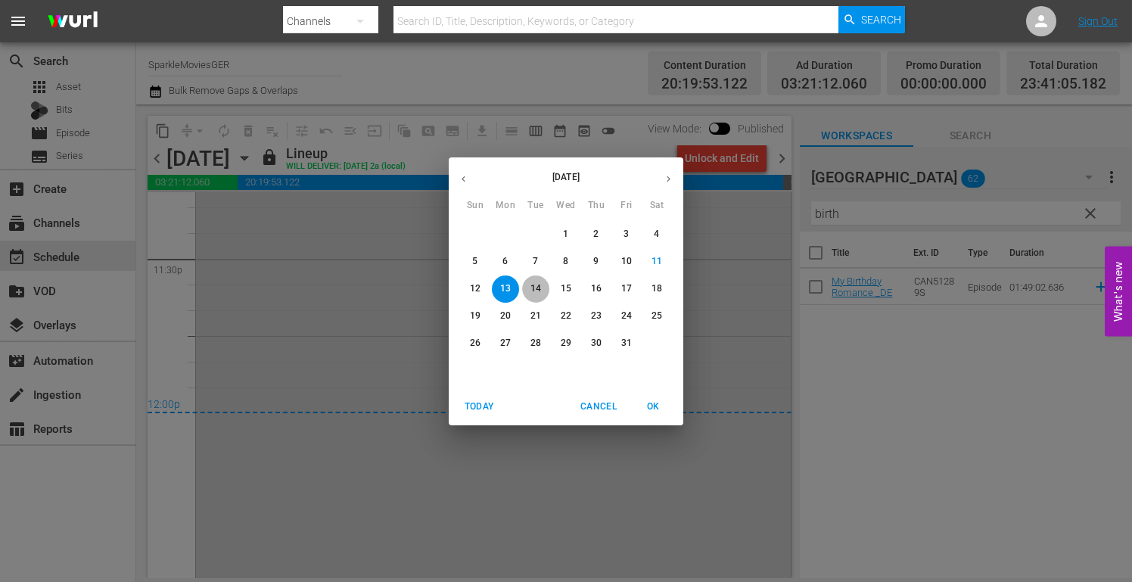
click at [536, 288] on p "14" at bounding box center [535, 288] width 11 height 13
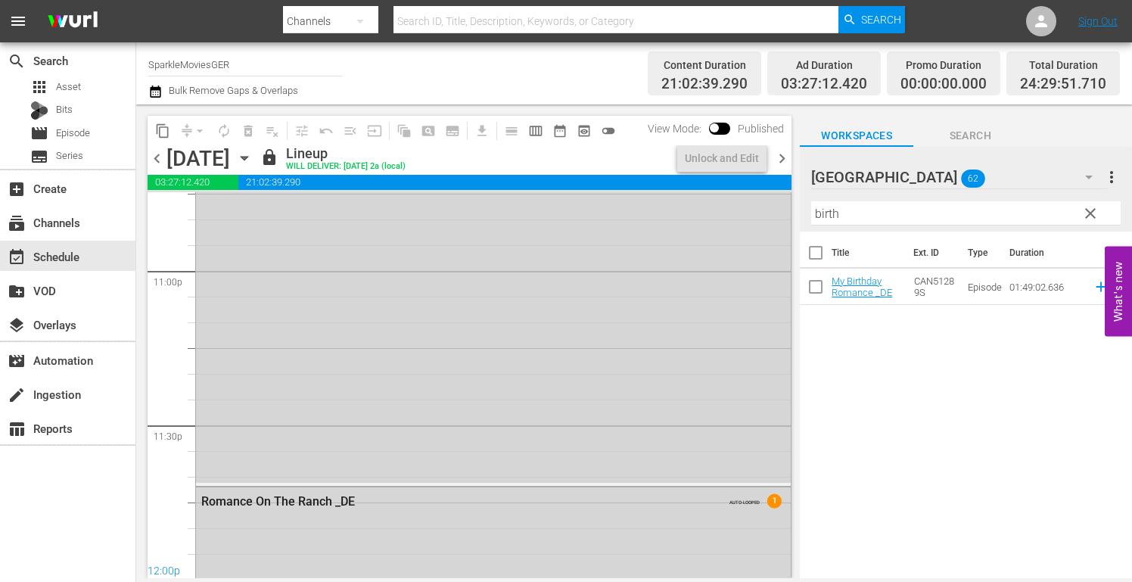
scroll to position [7185, 0]
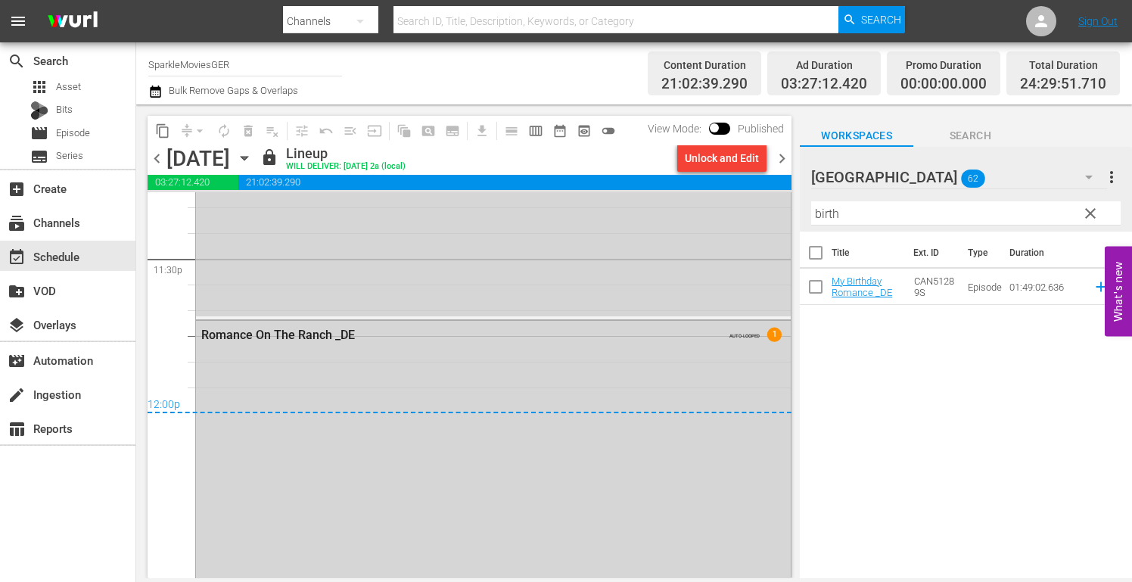
click at [253, 156] on icon "button" at bounding box center [244, 158] width 17 height 17
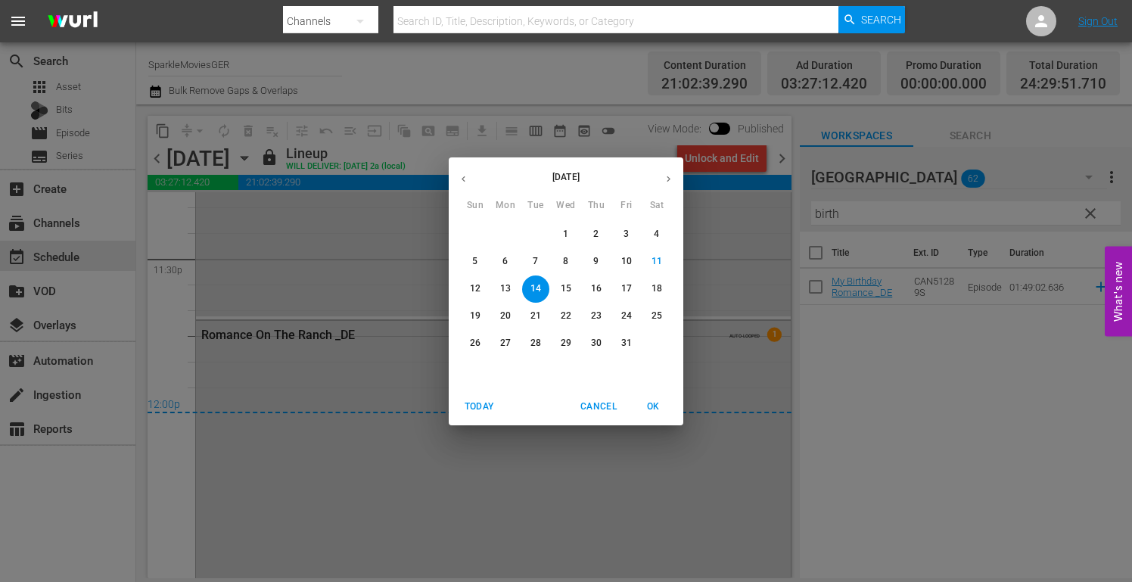
click at [568, 287] on p "15" at bounding box center [565, 288] width 11 height 13
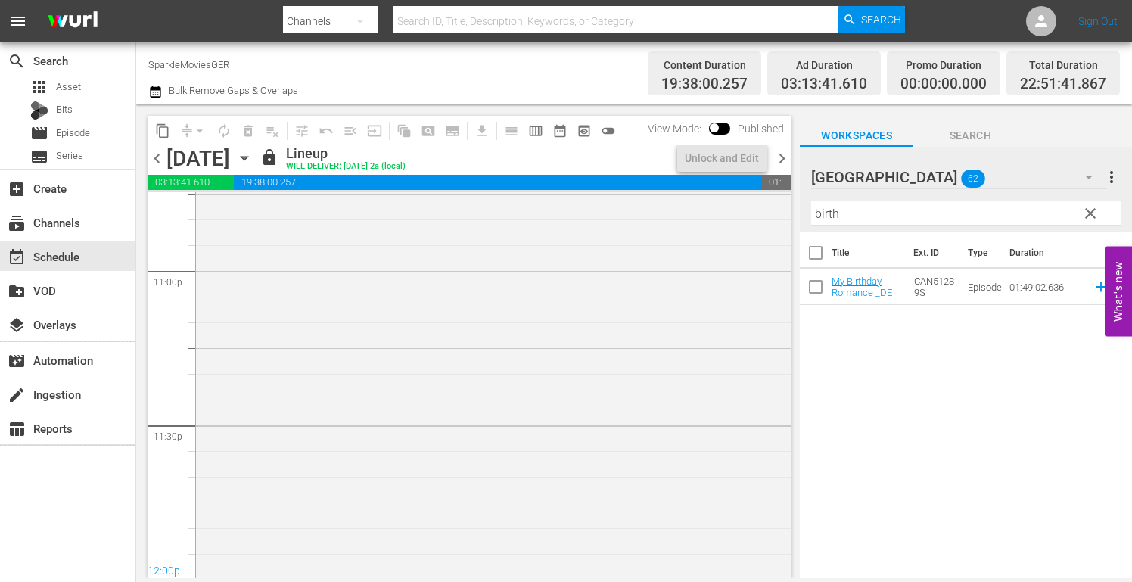
scroll to position [7106, 0]
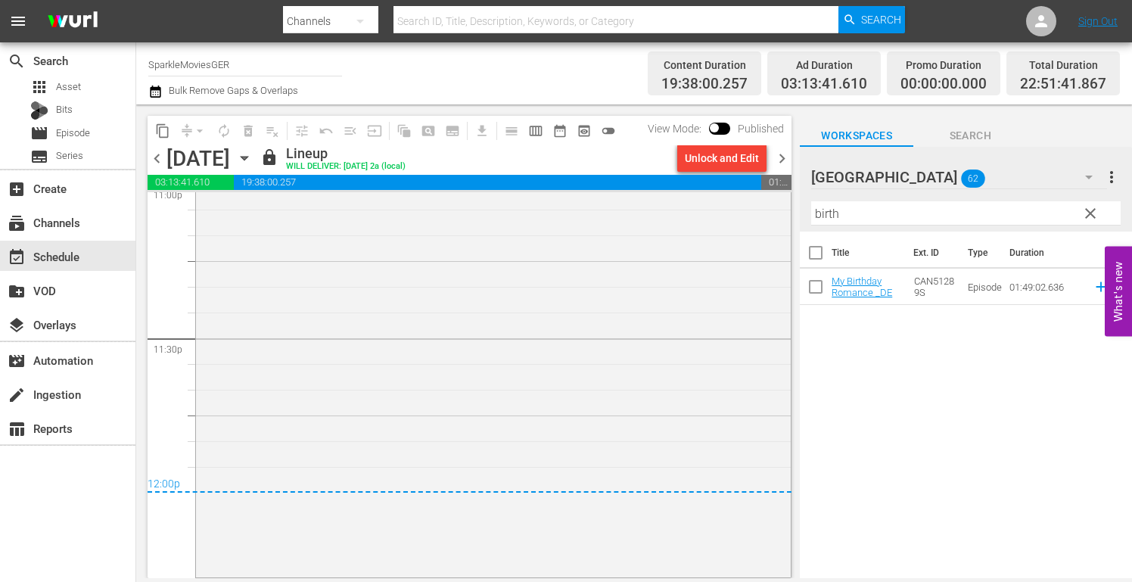
click at [253, 159] on icon "button" at bounding box center [244, 158] width 17 height 17
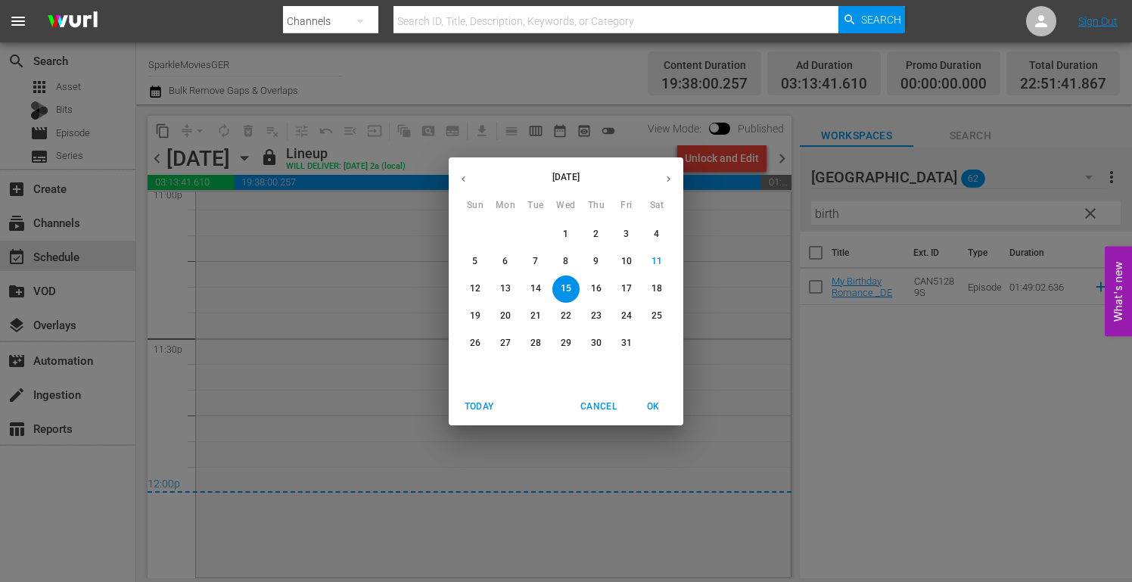
click at [597, 288] on p "16" at bounding box center [596, 288] width 11 height 13
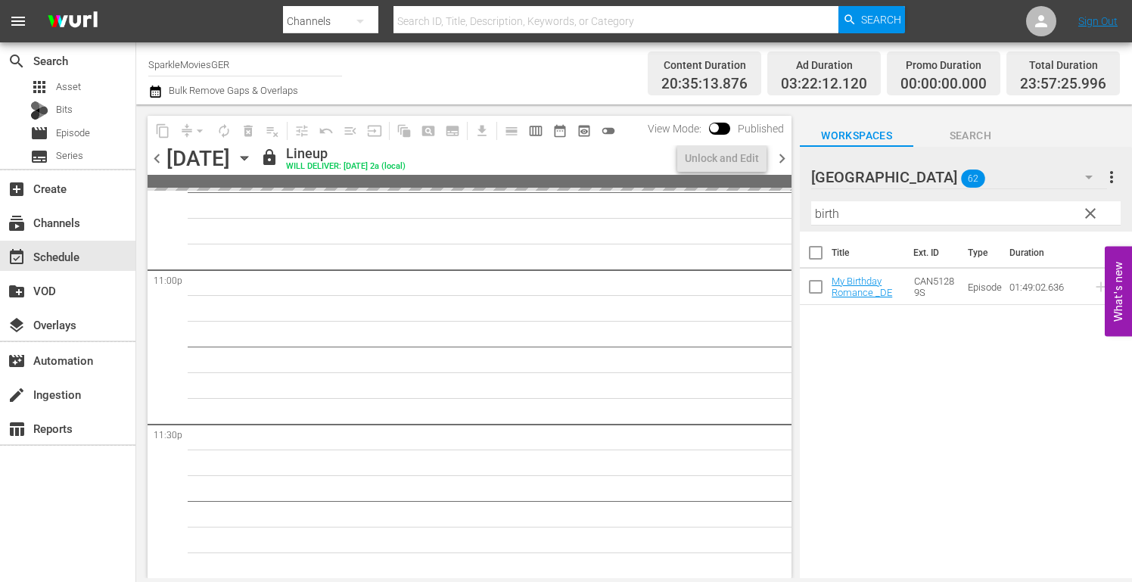
scroll to position [7092, 0]
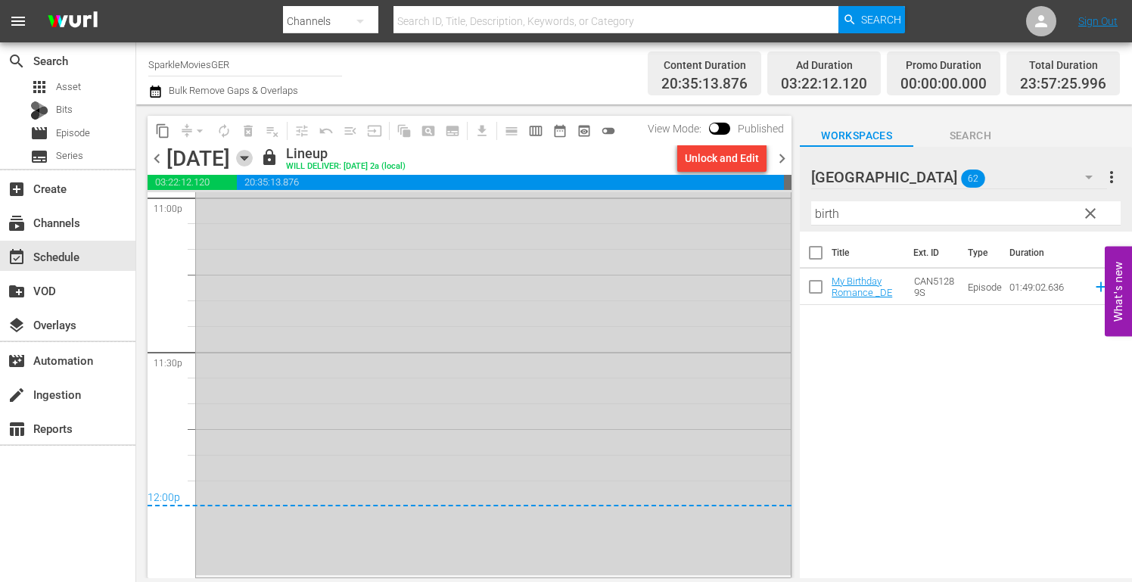
click at [247, 158] on icon "button" at bounding box center [244, 159] width 7 height 4
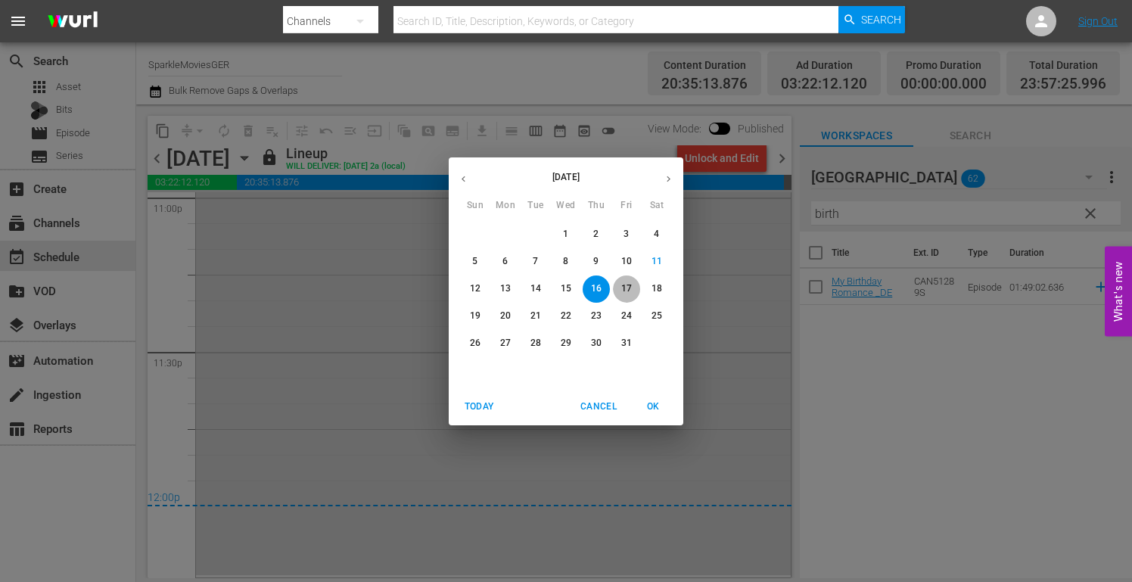
click at [631, 283] on span "17" at bounding box center [626, 288] width 27 height 13
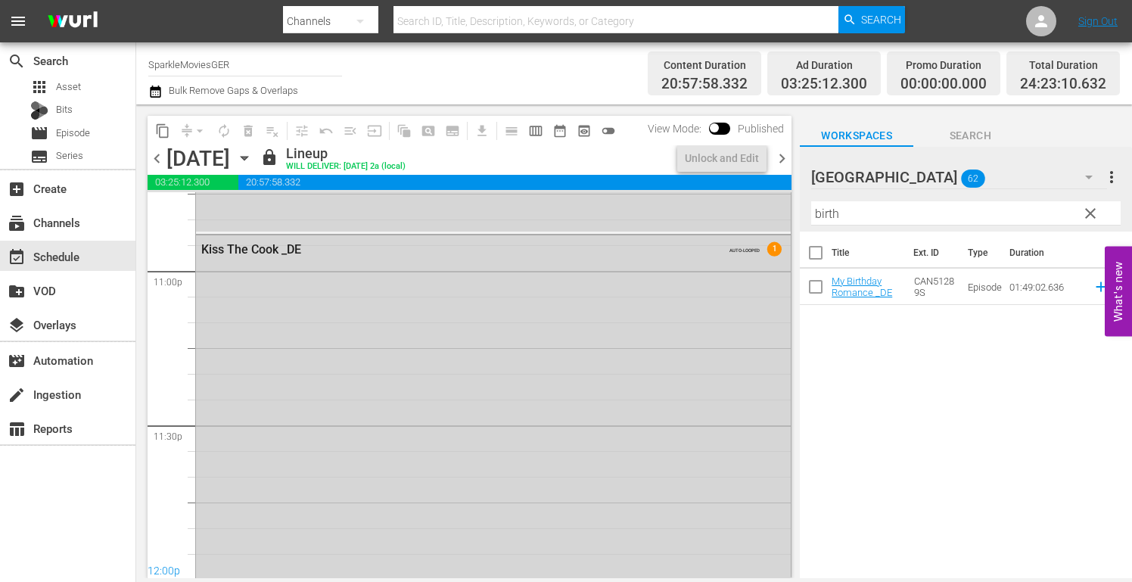
scroll to position [7185, 0]
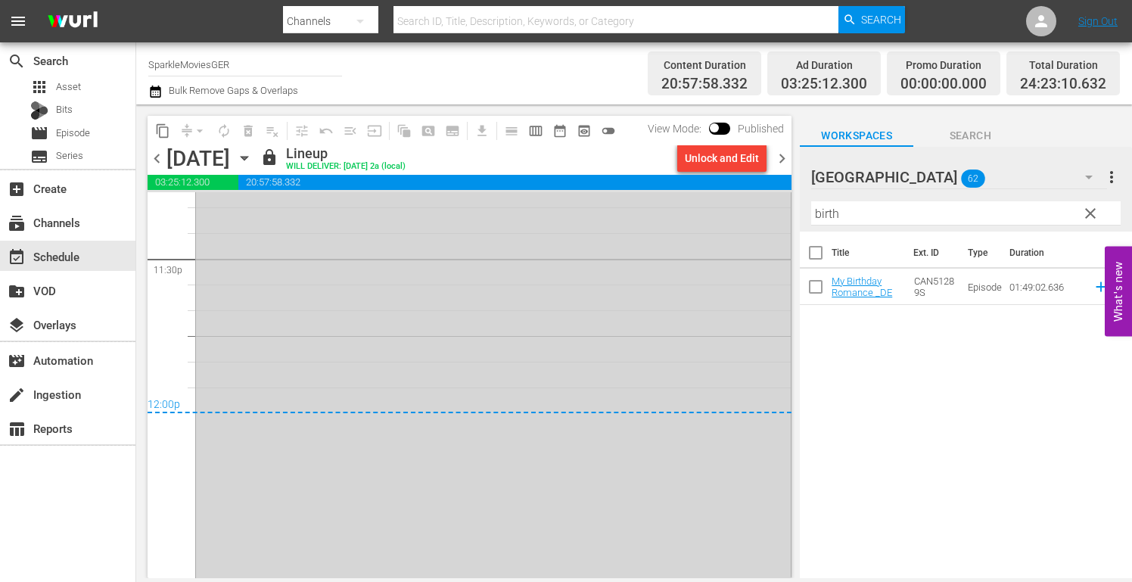
click at [247, 158] on icon "button" at bounding box center [244, 159] width 7 height 4
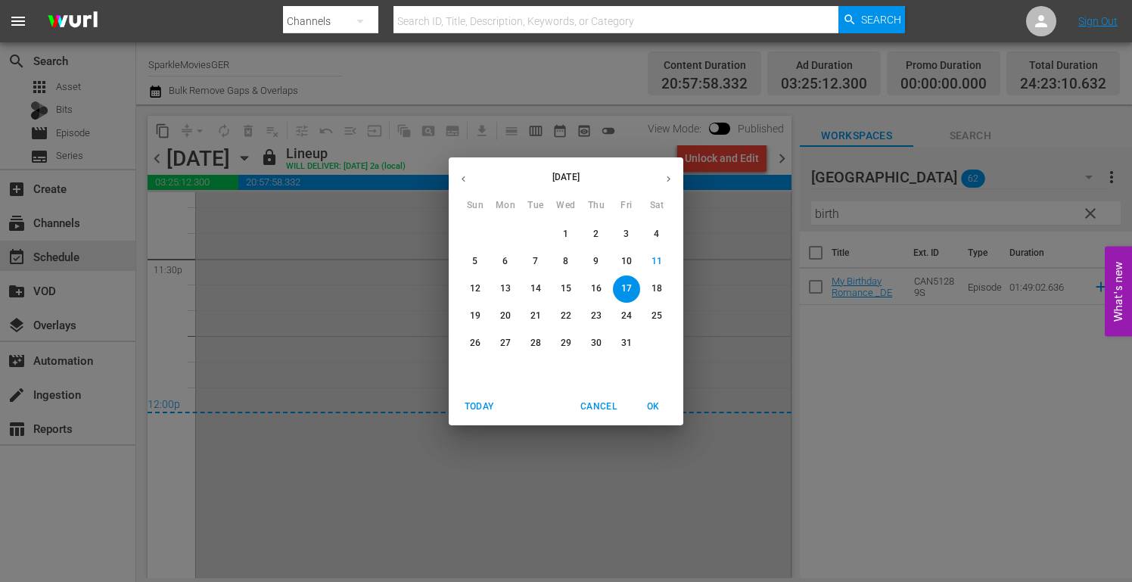
click at [664, 287] on span "18" at bounding box center [656, 288] width 27 height 13
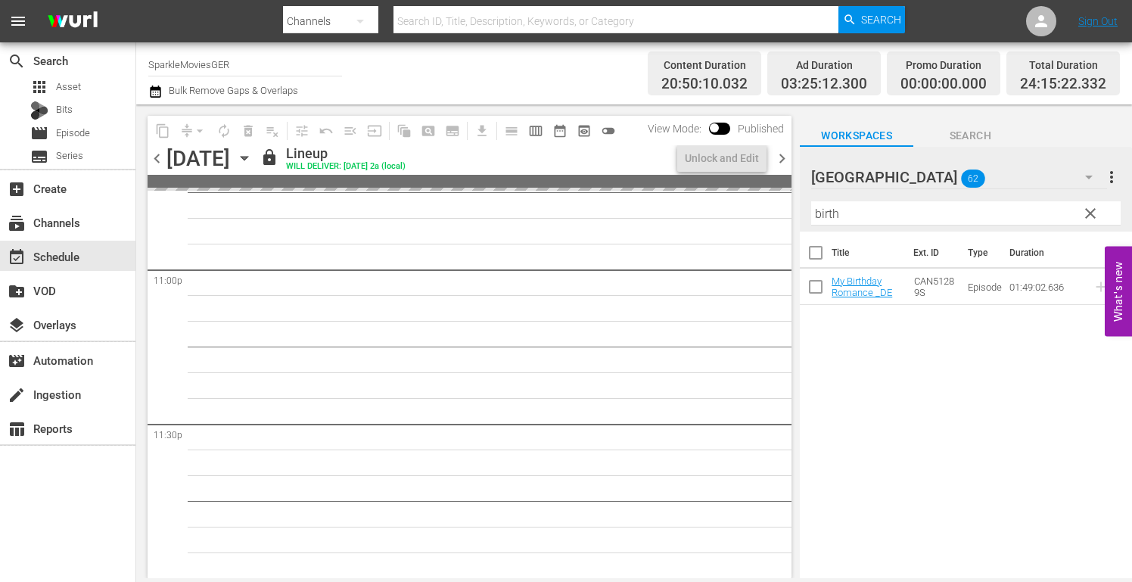
scroll to position [7185, 0]
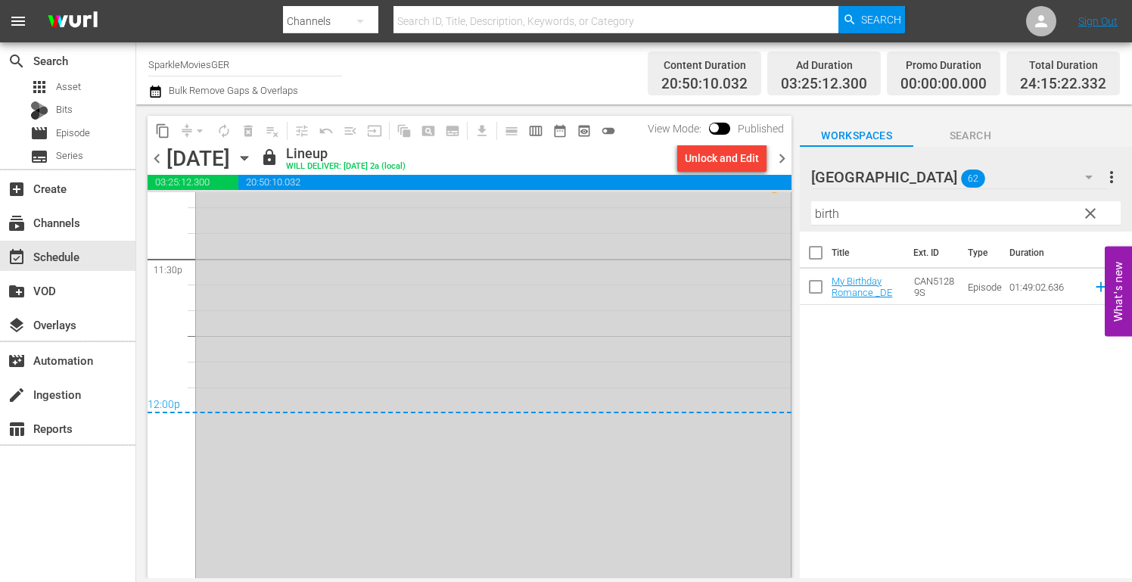
click at [247, 158] on icon "button" at bounding box center [244, 159] width 7 height 4
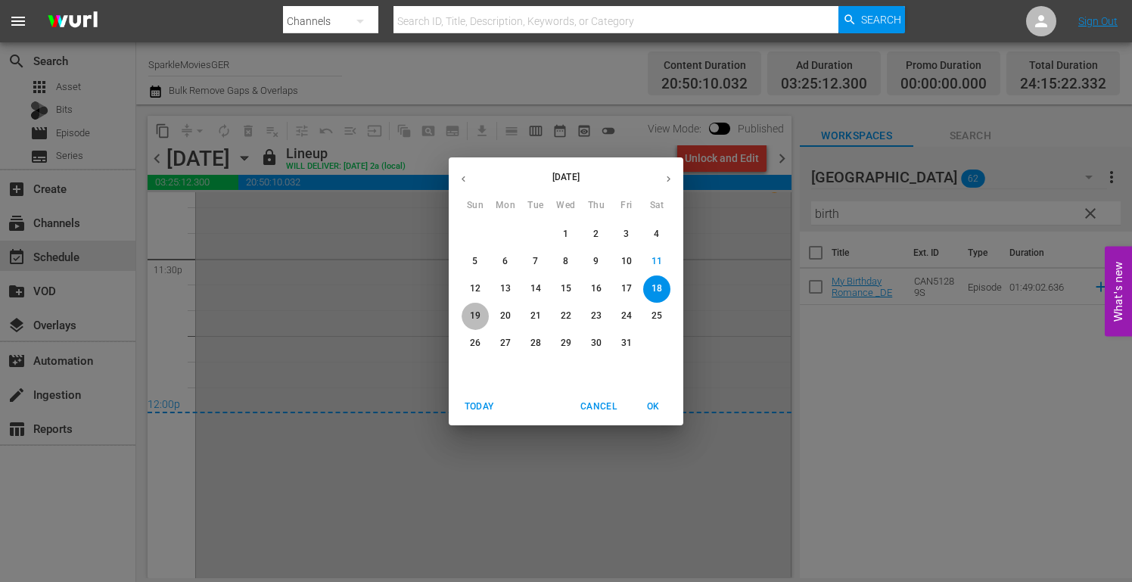
click at [479, 312] on p "19" at bounding box center [475, 315] width 11 height 13
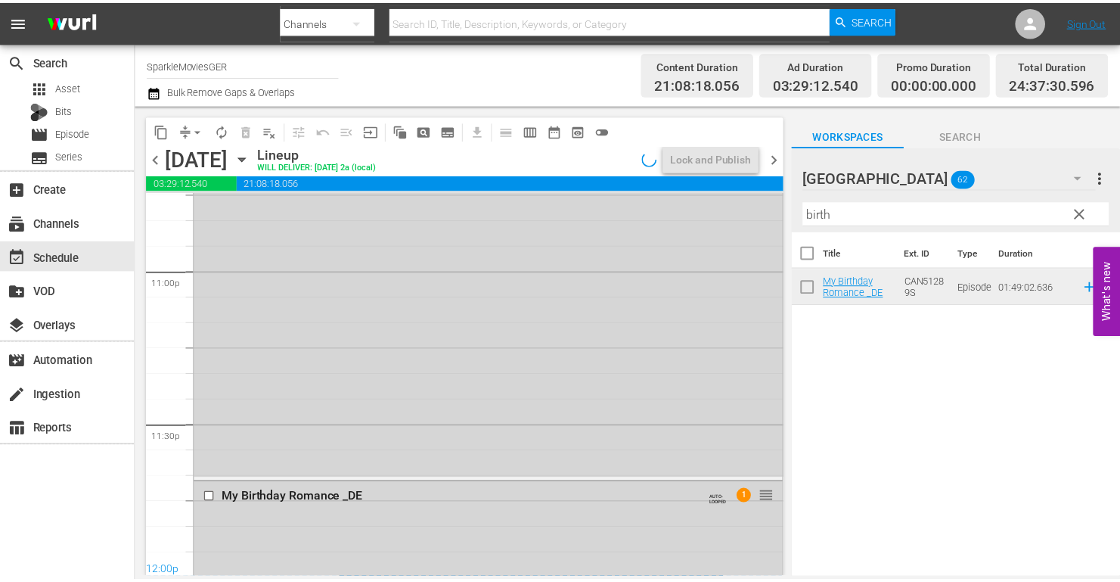
scroll to position [7185, 0]
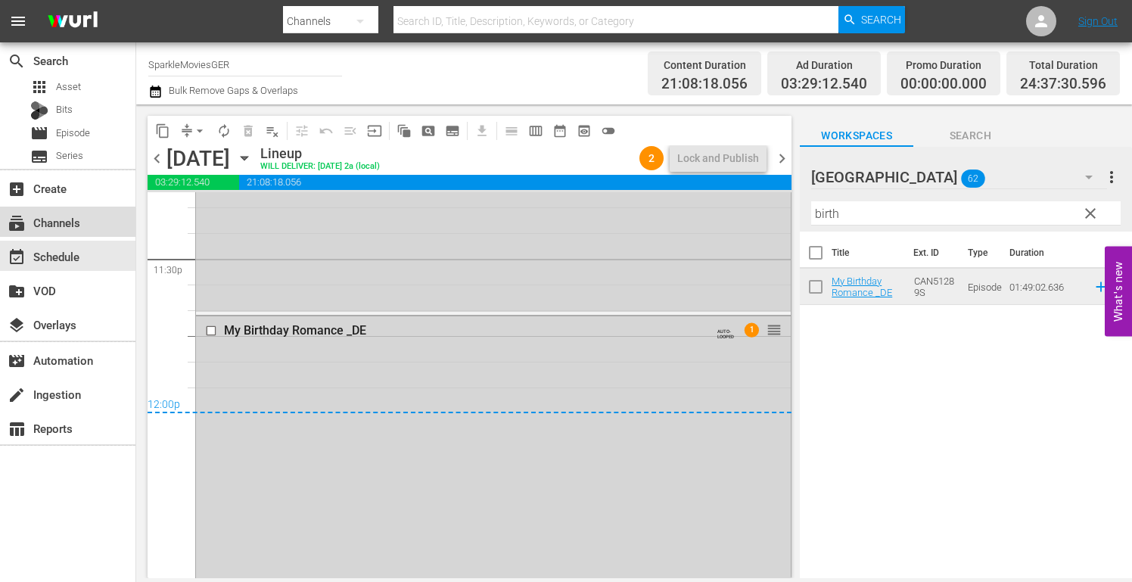
click at [77, 224] on div "subscriptions Channels" at bounding box center [42, 220] width 85 height 14
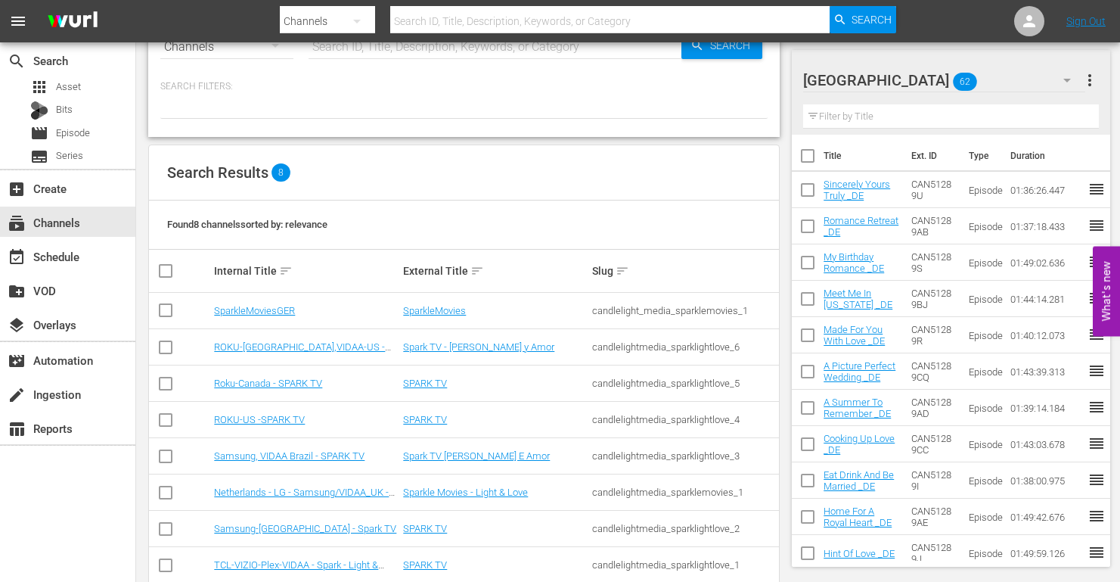
scroll to position [79, 0]
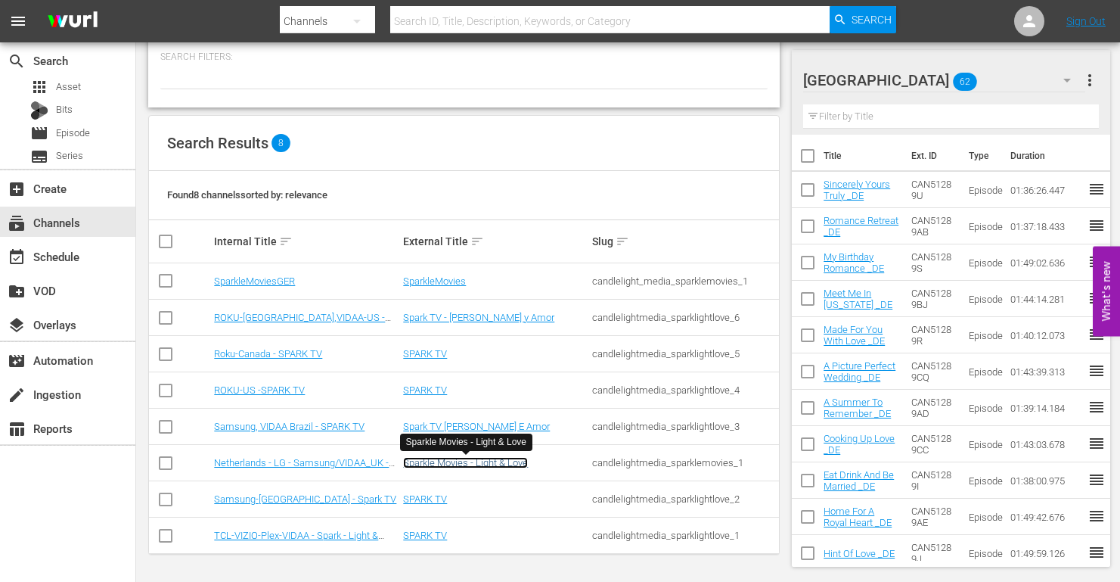
click at [448, 461] on link "Sparkle Movies - Light & Love" at bounding box center [465, 462] width 125 height 11
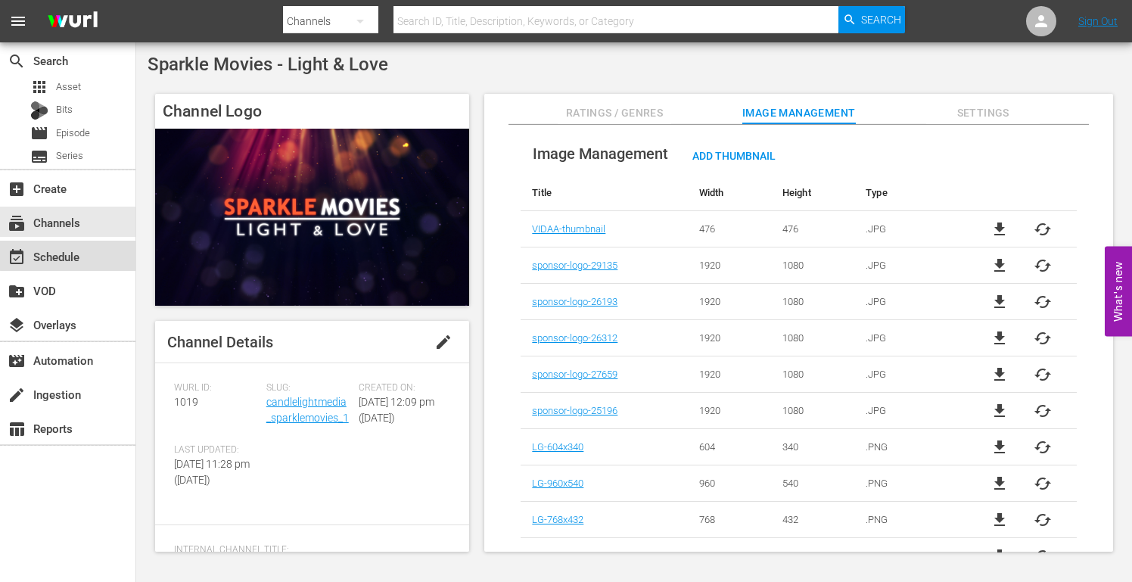
click at [73, 255] on div "event_available Schedule" at bounding box center [42, 254] width 85 height 14
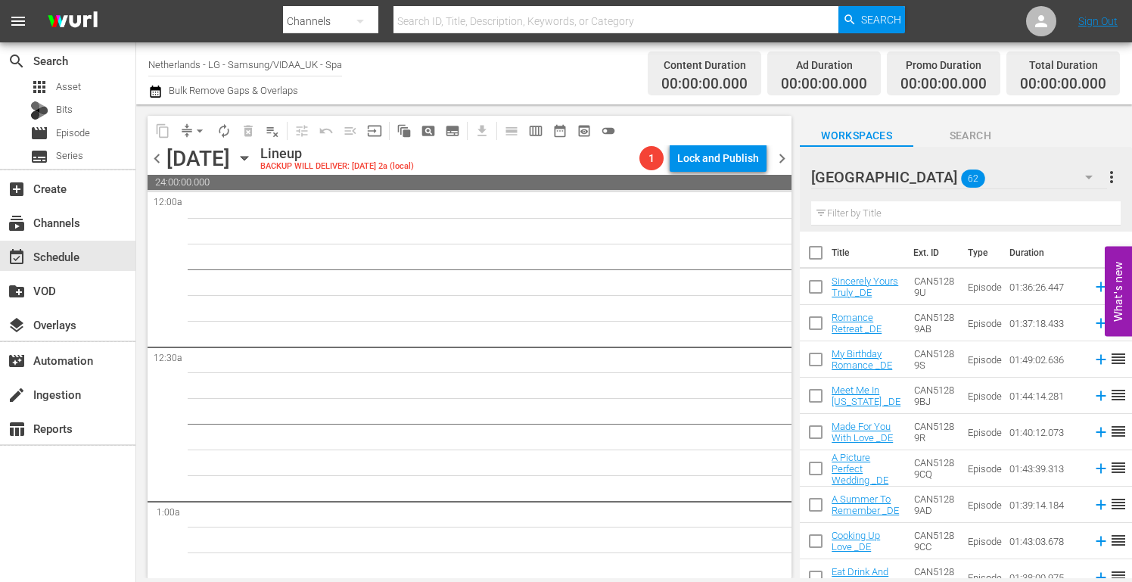
click at [247, 159] on icon "button" at bounding box center [244, 159] width 7 height 4
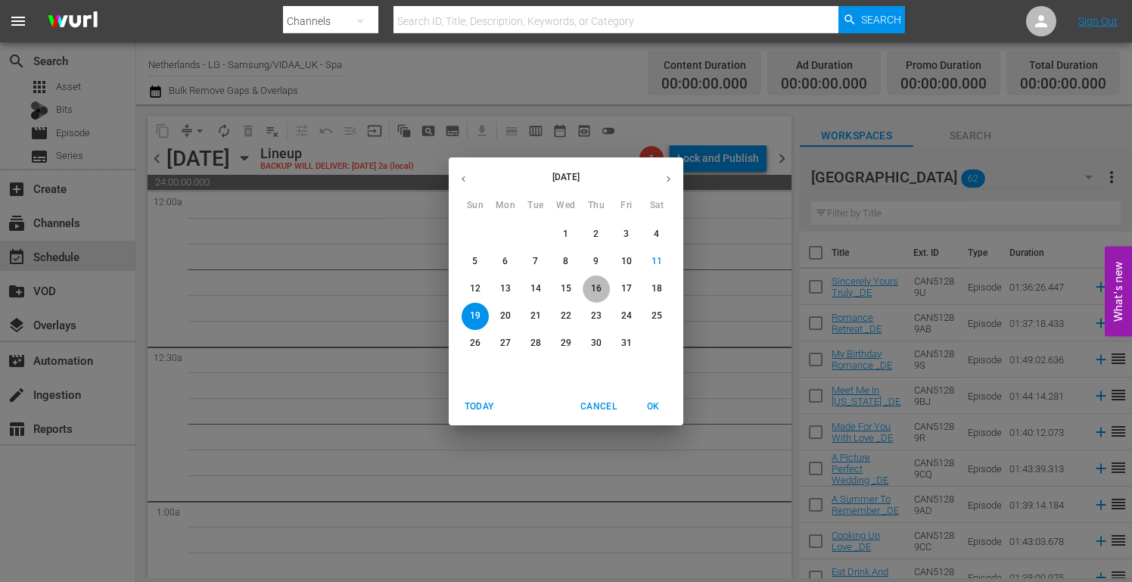
click at [598, 286] on p "16" at bounding box center [596, 288] width 11 height 13
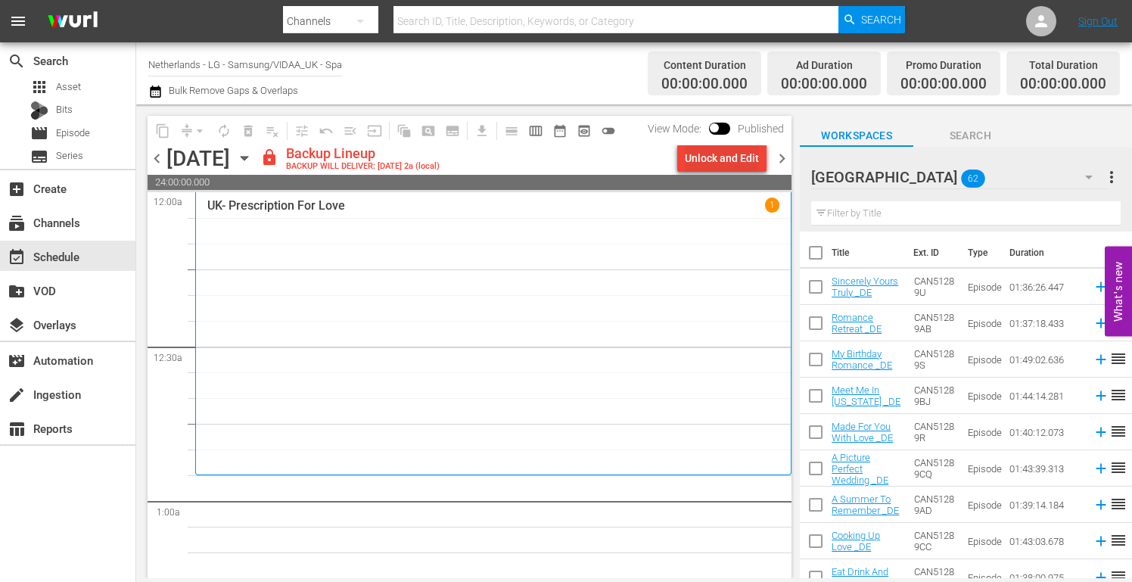
click at [718, 153] on div "Unlock and Edit" at bounding box center [722, 157] width 74 height 27
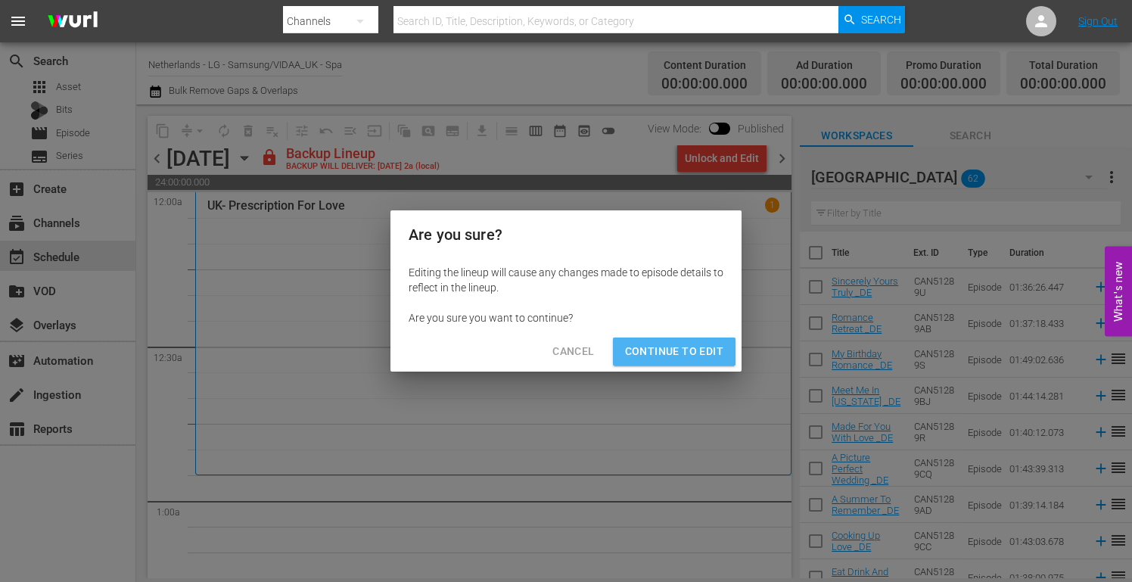
click at [681, 343] on span "Continue to Edit" at bounding box center [674, 351] width 98 height 19
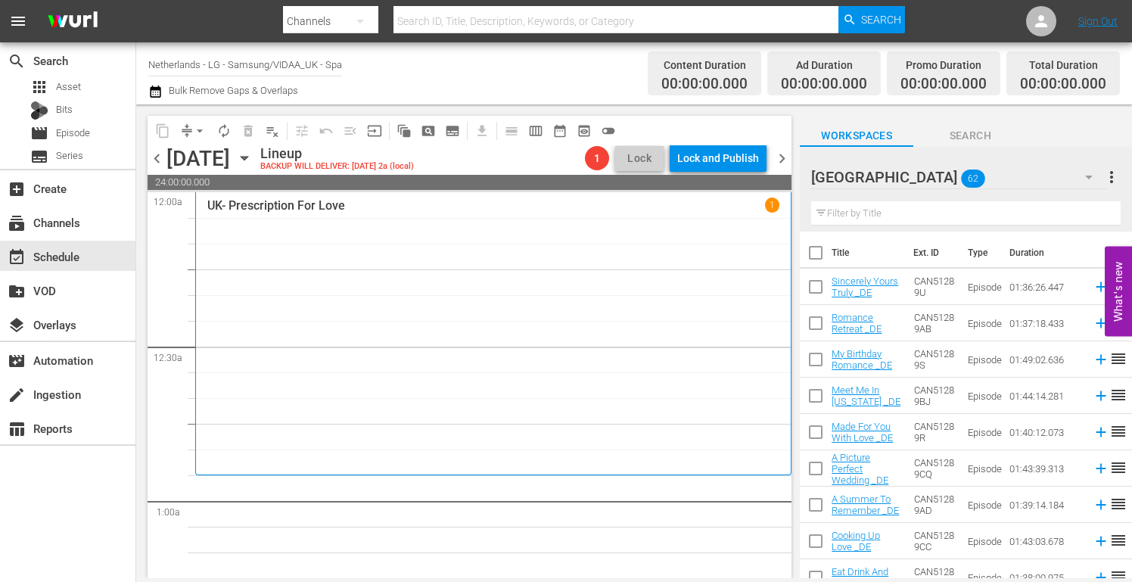
click at [1092, 176] on icon "button" at bounding box center [1088, 177] width 18 height 18
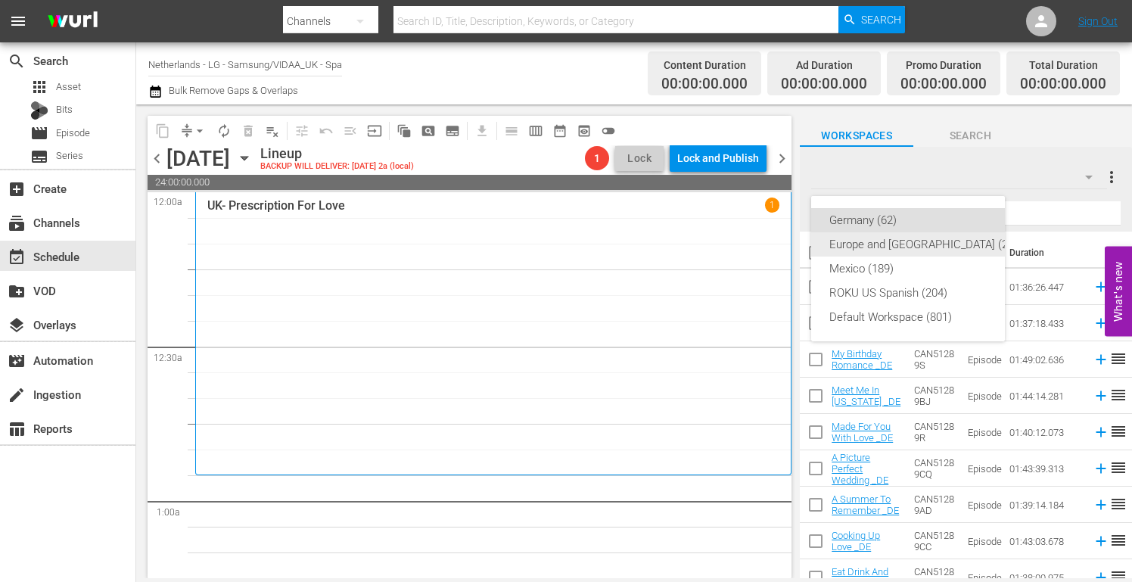
click at [930, 237] on div "Europe and Australia (211)" at bounding box center [926, 244] width 194 height 24
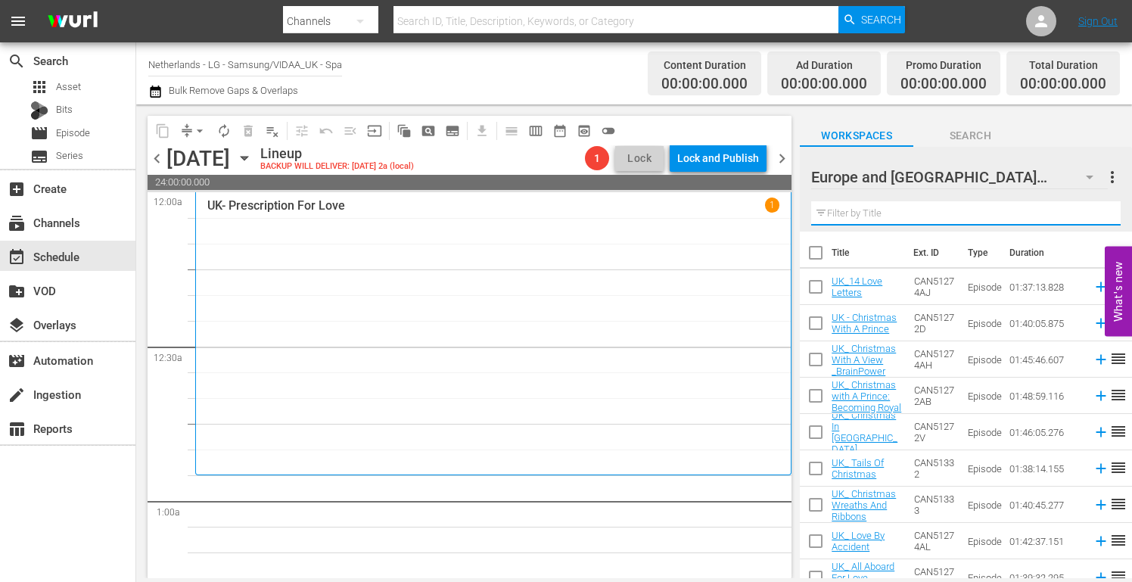
click at [846, 211] on input "text" at bounding box center [965, 213] width 309 height 24
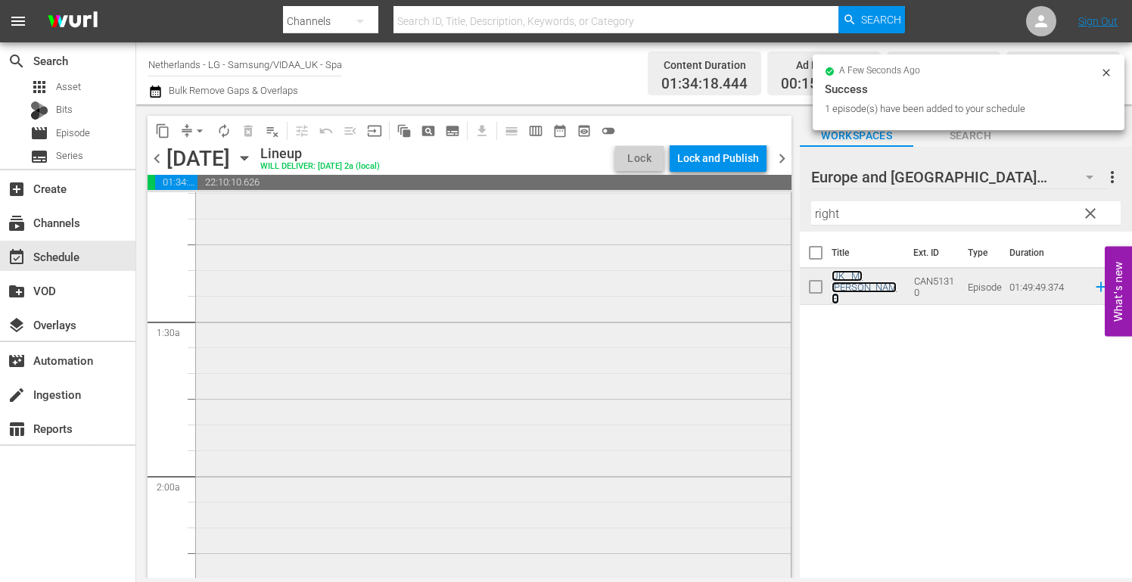
scroll to position [529, 0]
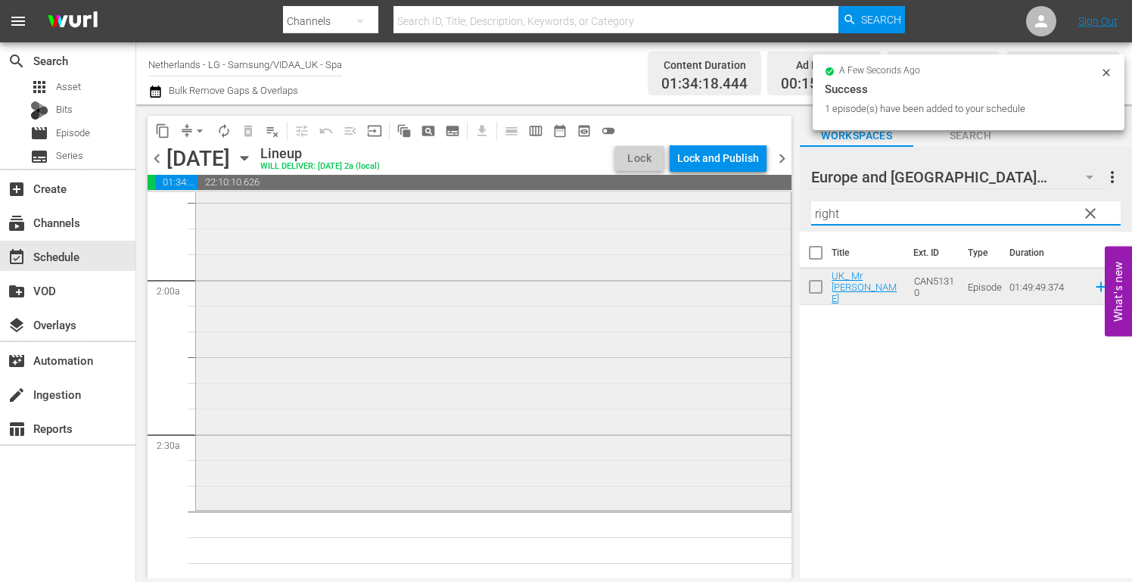
drag, startPoint x: 866, startPoint y: 210, endPoint x: 713, endPoint y: 203, distance: 152.9
click at [713, 204] on div "content_copy compress arrow_drop_down autorenew_outlined delete_forever_outline…" at bounding box center [633, 340] width 995 height 473
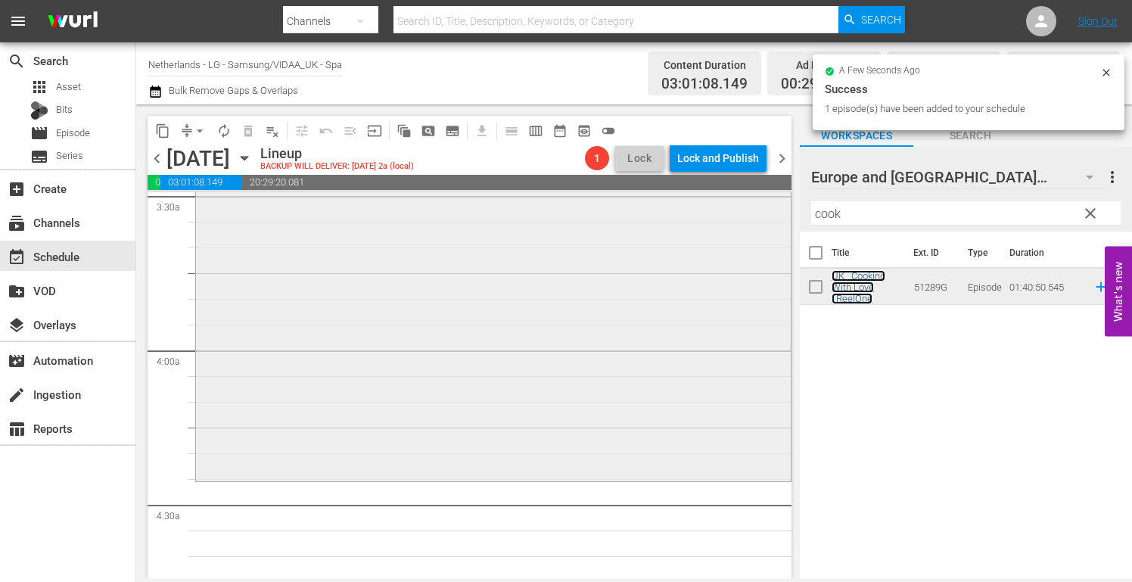
scroll to position [1210, 0]
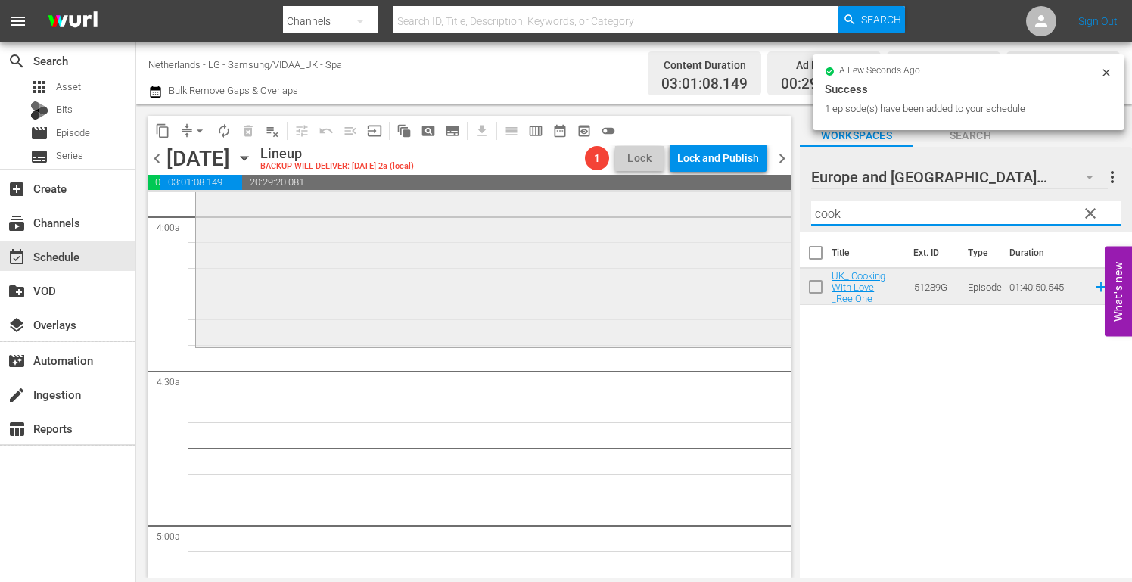
drag, startPoint x: 847, startPoint y: 219, endPoint x: 740, endPoint y: 219, distance: 107.4
click at [740, 218] on div "content_copy compress arrow_drop_down autorenew_outlined delete_forever_outline…" at bounding box center [633, 340] width 995 height 473
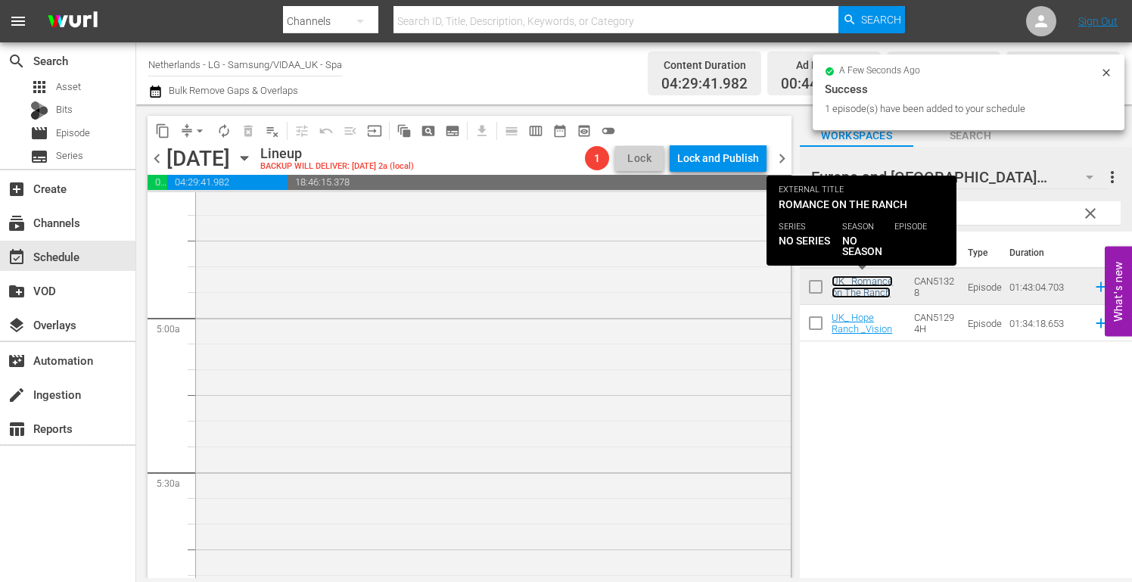
scroll to position [1513, 0]
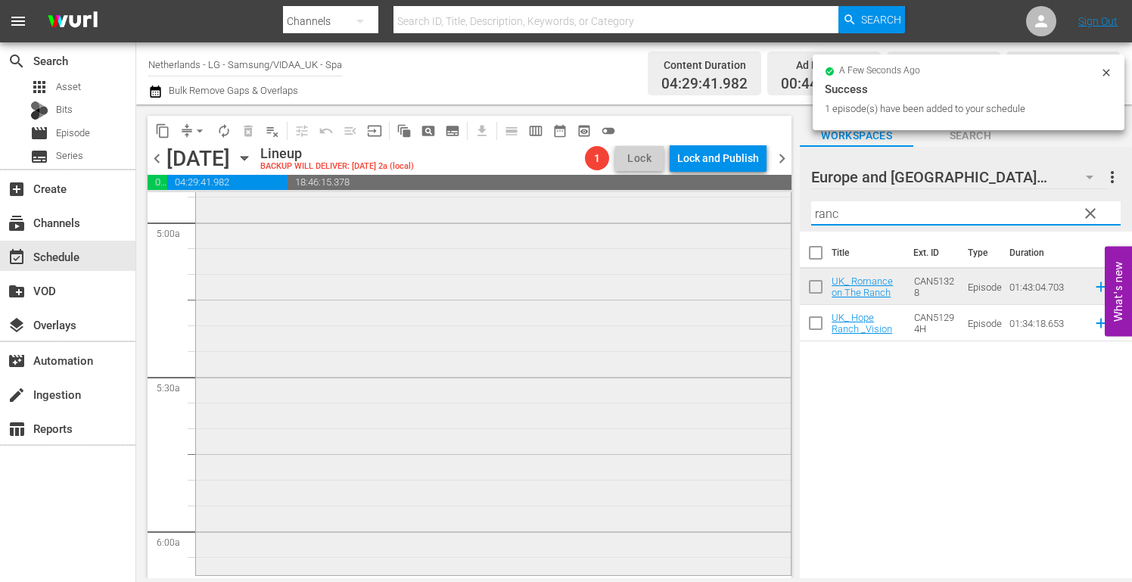
drag, startPoint x: 795, startPoint y: 210, endPoint x: 681, endPoint y: 210, distance: 113.5
click at [682, 210] on div "content_copy compress arrow_drop_down autorenew_outlined delete_forever_outline…" at bounding box center [633, 340] width 995 height 473
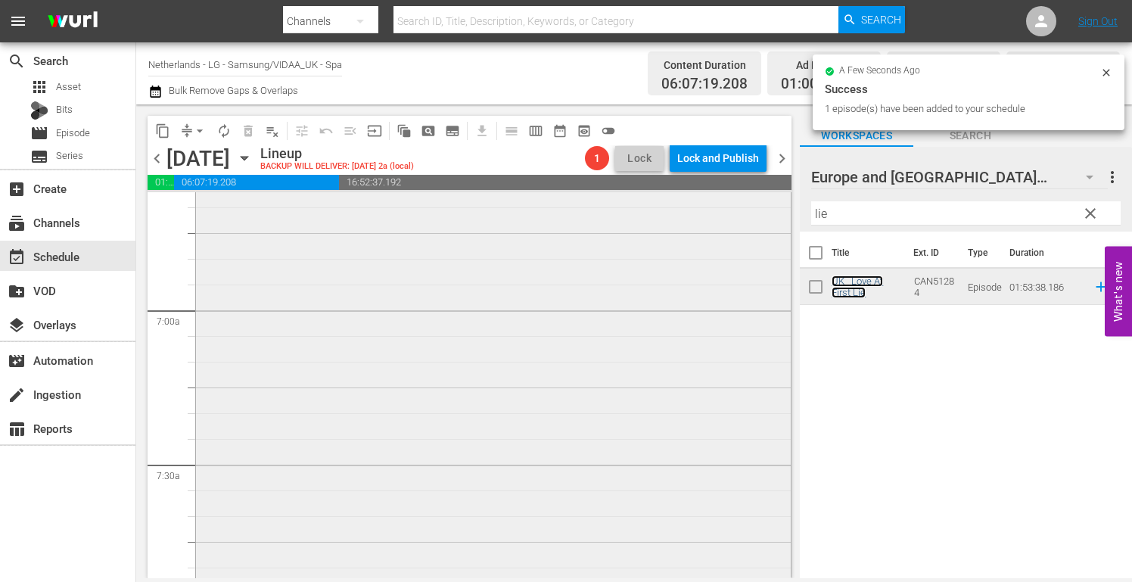
scroll to position [2193, 0]
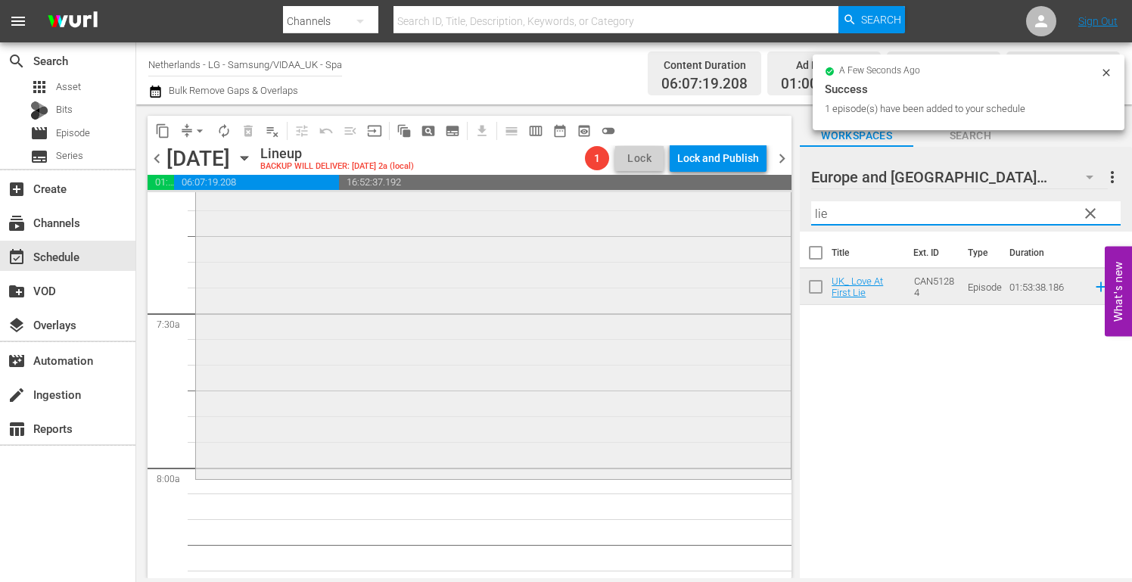
drag, startPoint x: 849, startPoint y: 216, endPoint x: 731, endPoint y: 211, distance: 118.1
click at [731, 211] on div "content_copy compress arrow_drop_down autorenew_outlined delete_forever_outline…" at bounding box center [633, 340] width 995 height 473
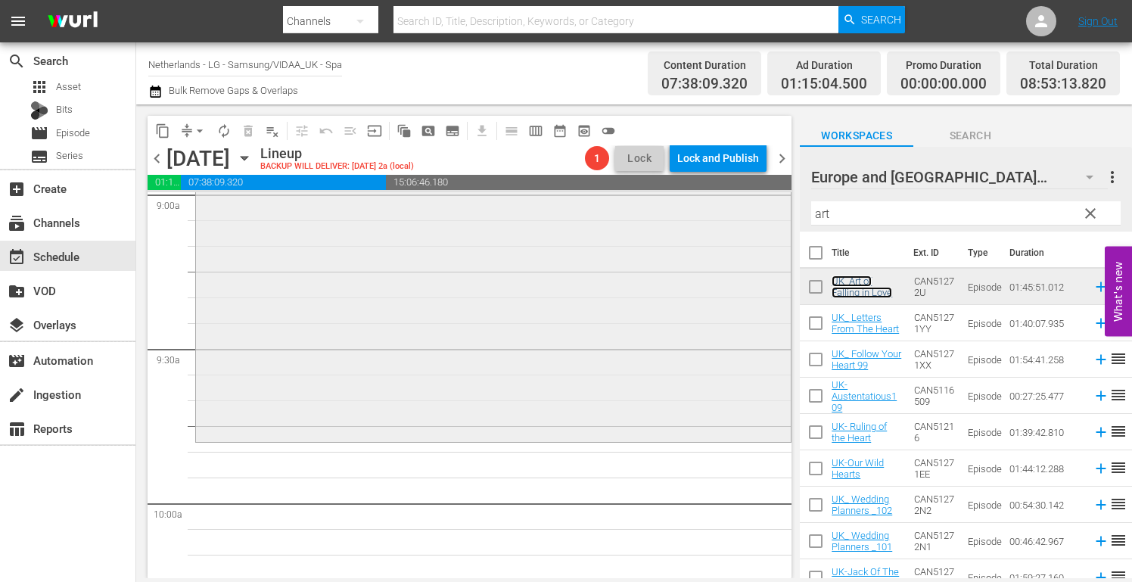
scroll to position [2799, 0]
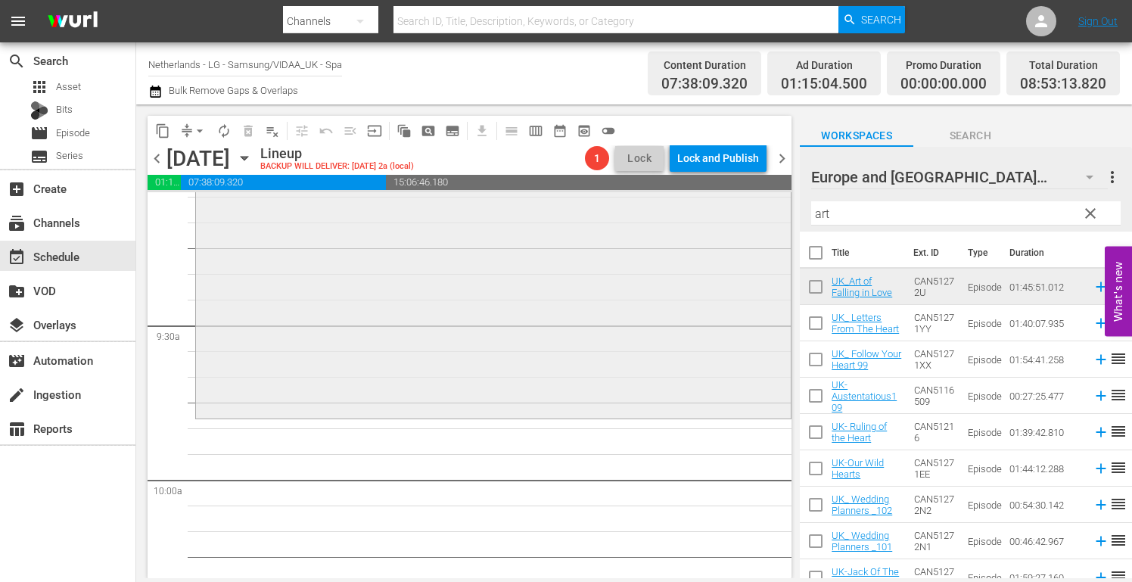
drag, startPoint x: 845, startPoint y: 216, endPoint x: 725, endPoint y: 220, distance: 119.6
click at [726, 219] on div "content_copy compress arrow_drop_down autorenew_outlined delete_forever_outline…" at bounding box center [633, 340] width 995 height 473
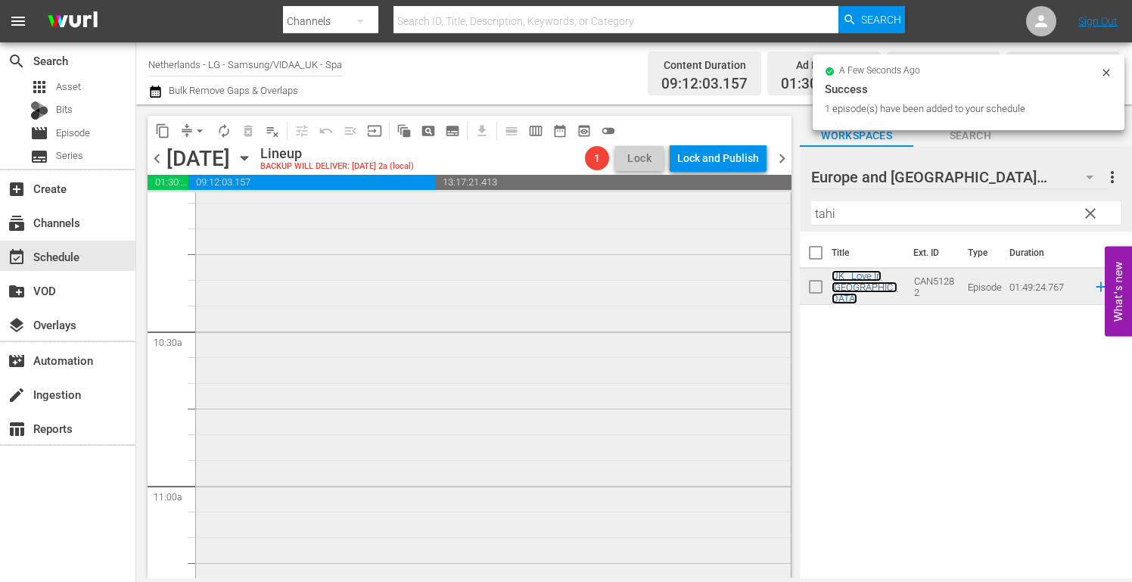
scroll to position [3252, 0]
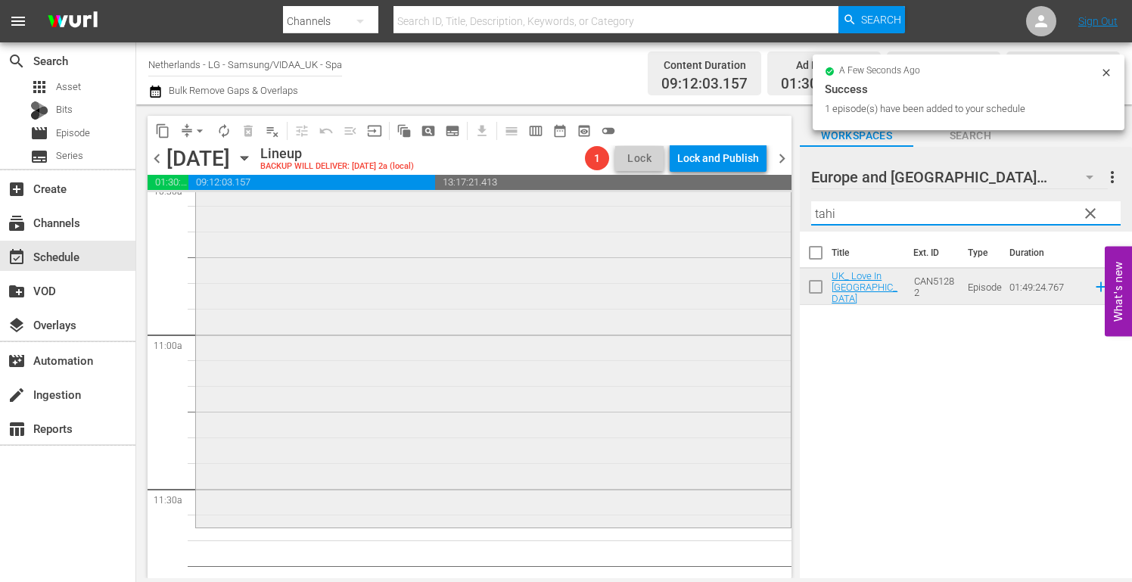
drag, startPoint x: 855, startPoint y: 212, endPoint x: 592, endPoint y: 222, distance: 262.6
click at [622, 218] on div "content_copy compress arrow_drop_down autorenew_outlined delete_forever_outline…" at bounding box center [633, 340] width 995 height 473
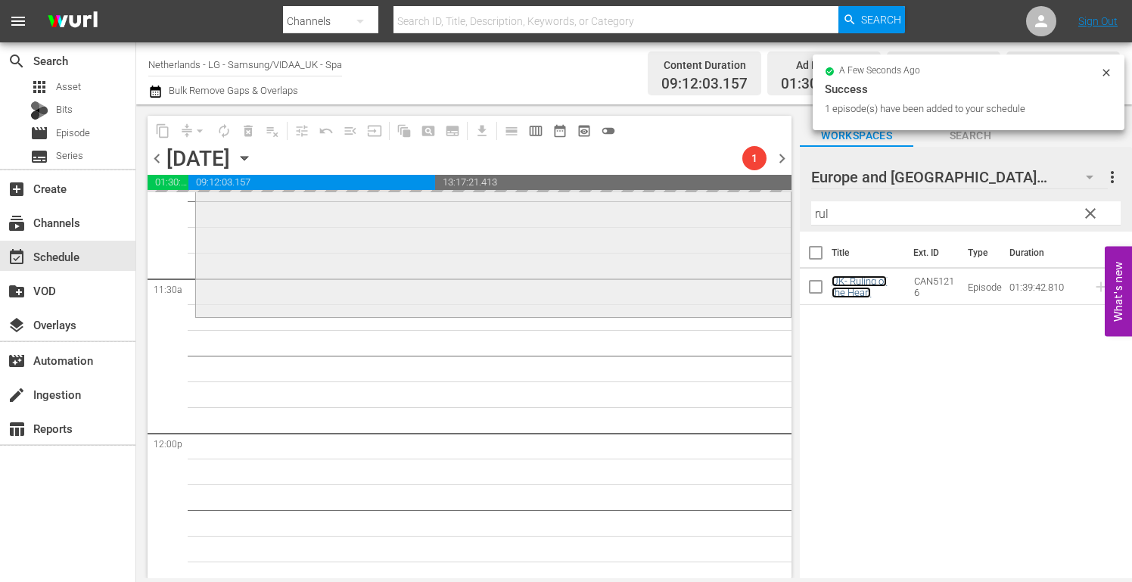
scroll to position [3479, 0]
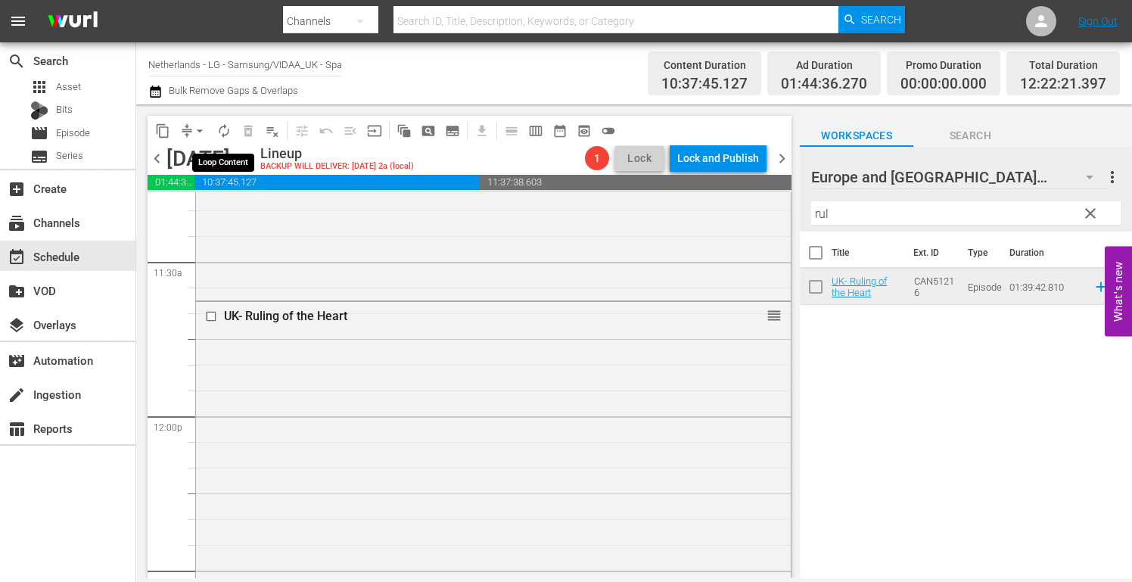
click at [220, 129] on span "autorenew_outlined" at bounding box center [223, 130] width 15 height 15
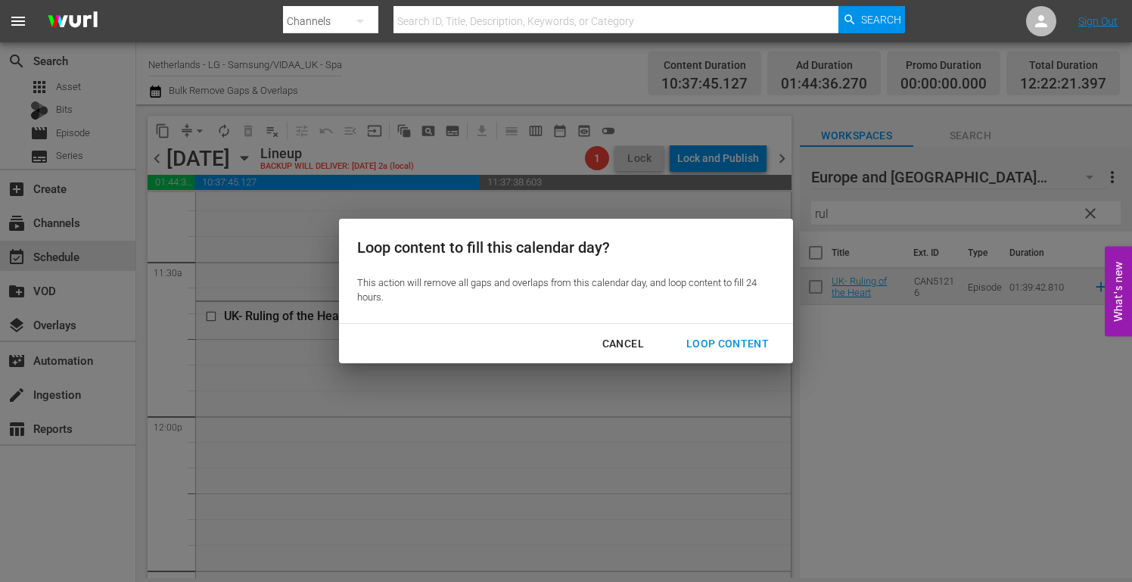
click at [709, 340] on div "Loop Content" at bounding box center [727, 343] width 107 height 19
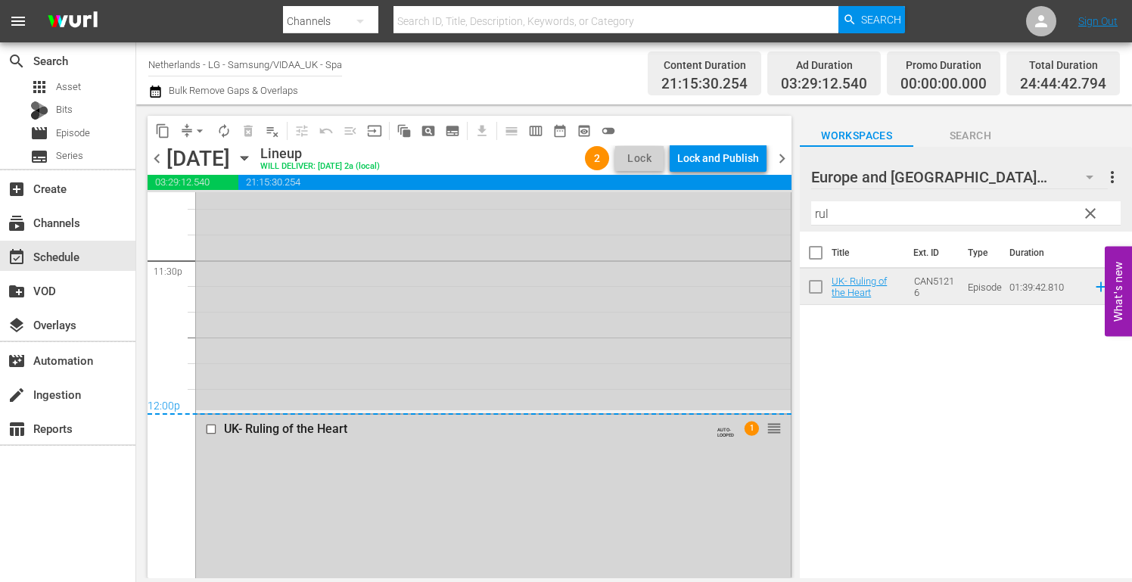
scroll to position [7185, 0]
click at [200, 131] on span "arrow_drop_down" at bounding box center [199, 130] width 15 height 15
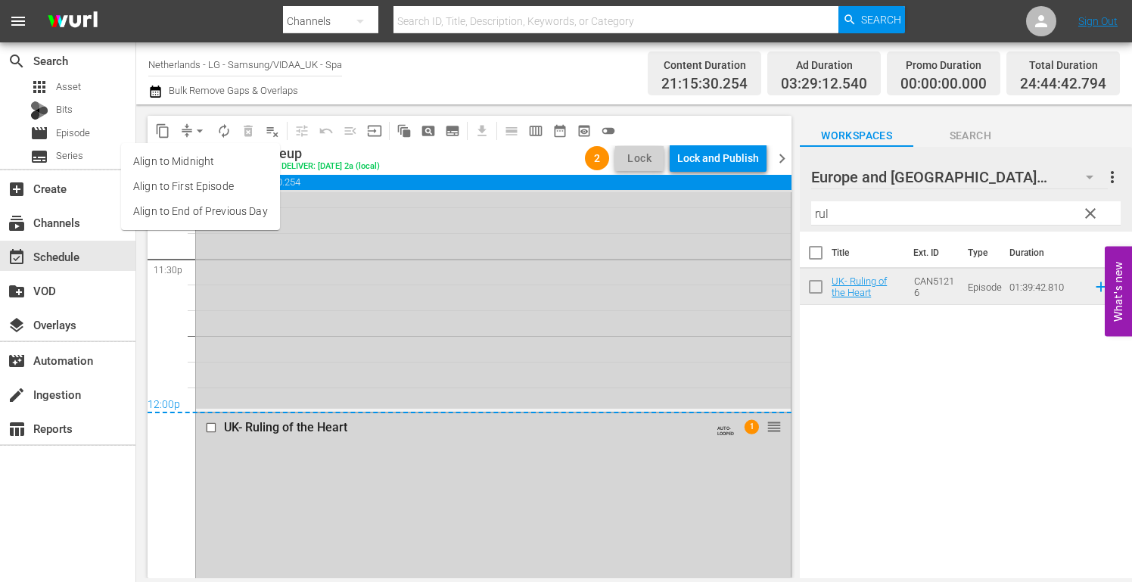
click at [209, 216] on li "Align to End of Previous Day" at bounding box center [200, 211] width 159 height 25
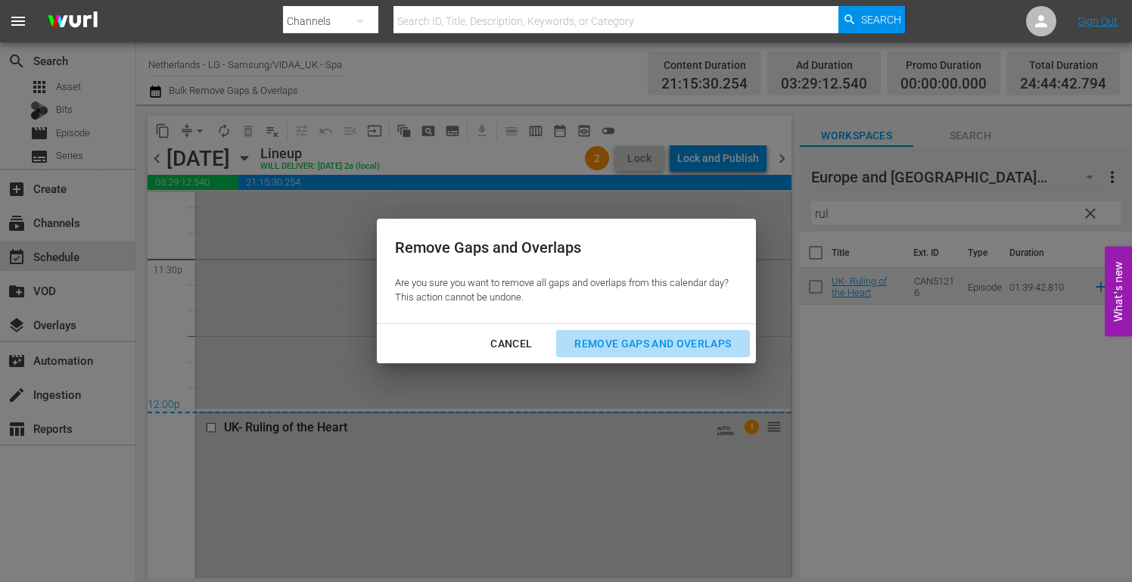
click at [670, 343] on div "Remove Gaps and Overlaps" at bounding box center [652, 343] width 181 height 19
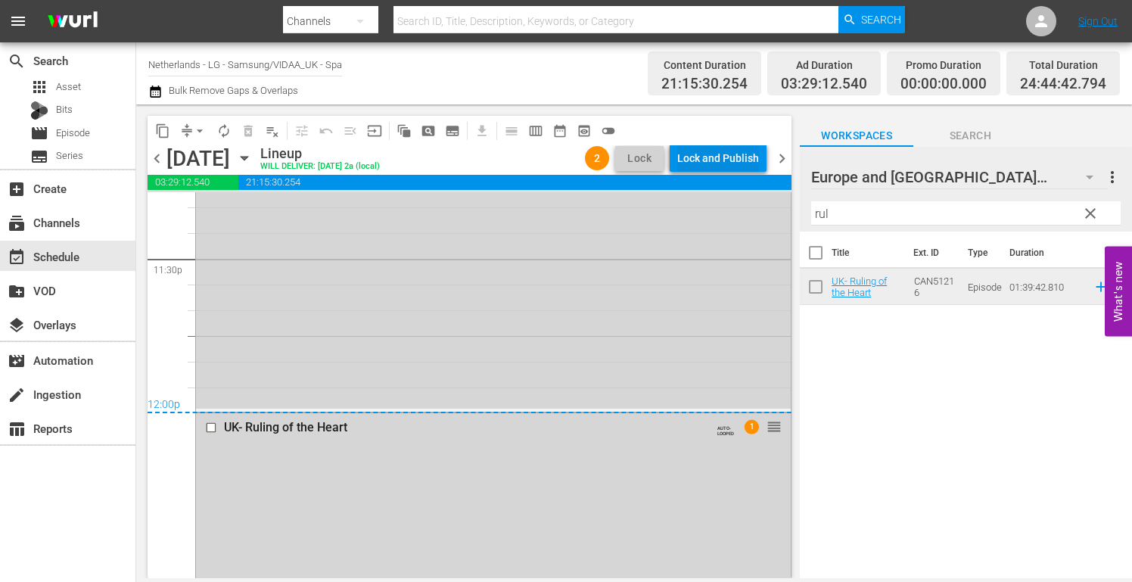
click at [717, 154] on div "Lock and Publish" at bounding box center [718, 157] width 82 height 27
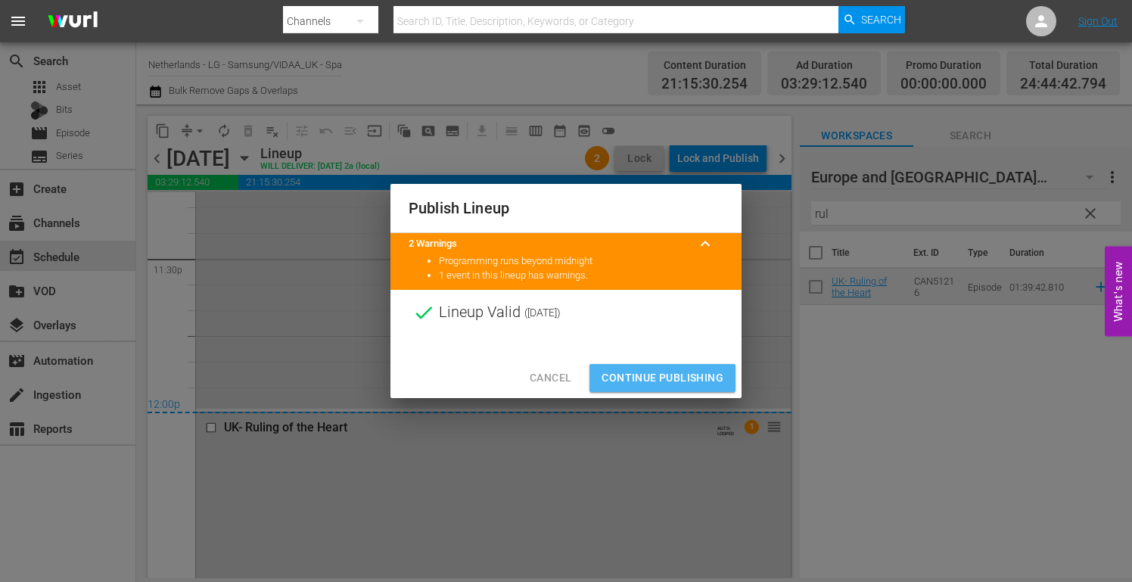
click at [662, 377] on span "Continue Publishing" at bounding box center [662, 377] width 122 height 19
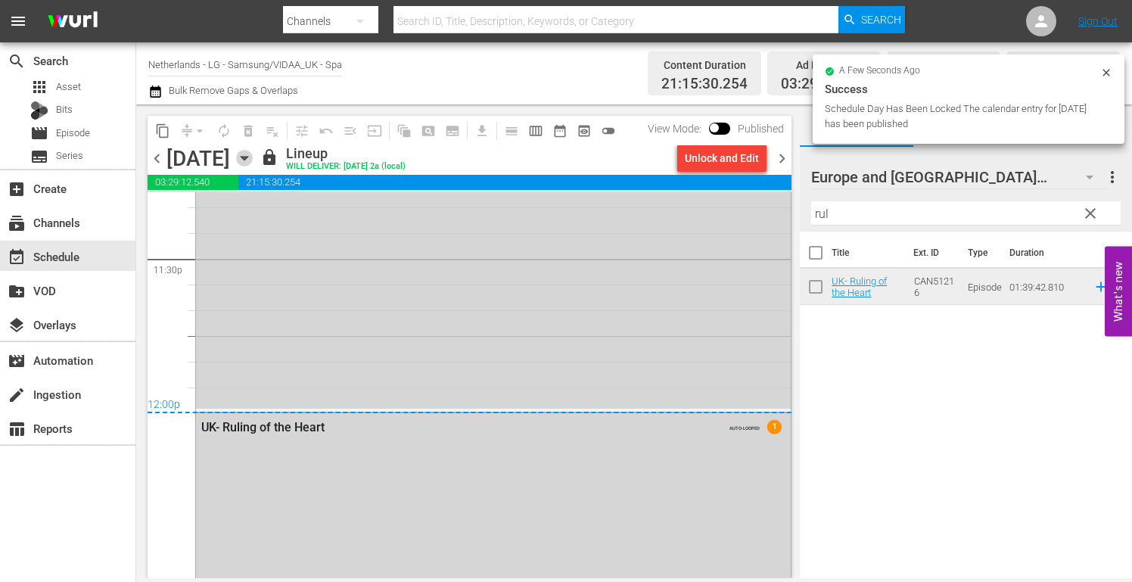
click at [247, 157] on icon "button" at bounding box center [244, 159] width 7 height 4
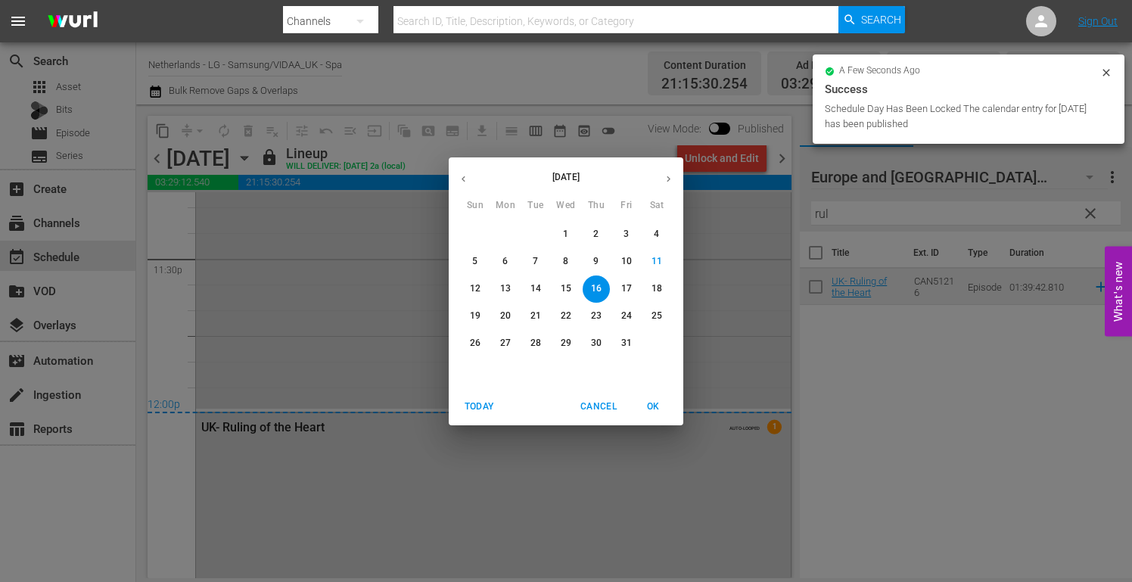
click at [625, 289] on p "17" at bounding box center [626, 288] width 11 height 13
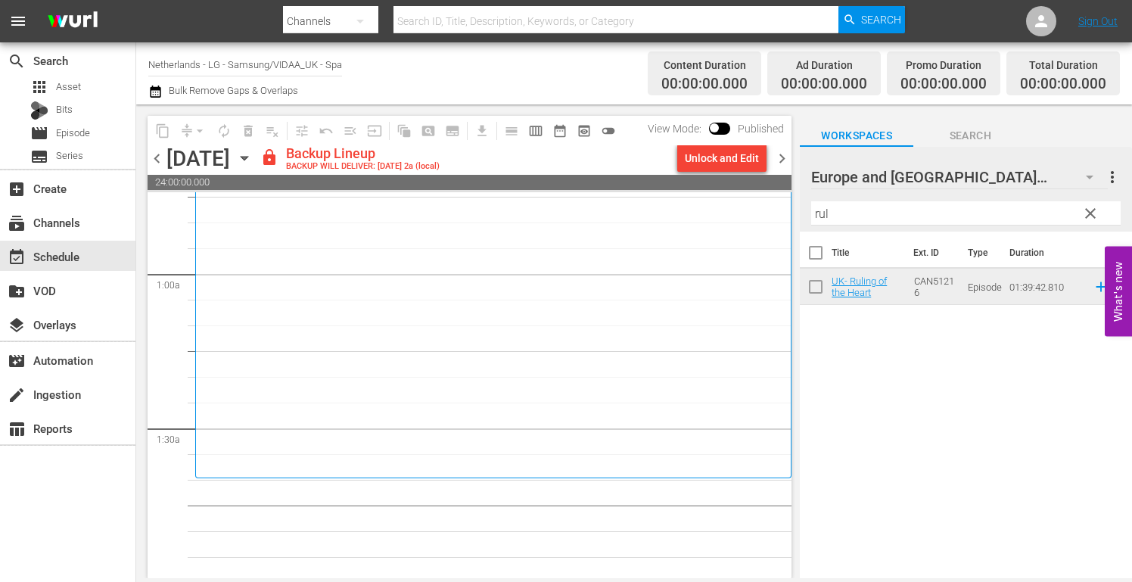
scroll to position [378, 0]
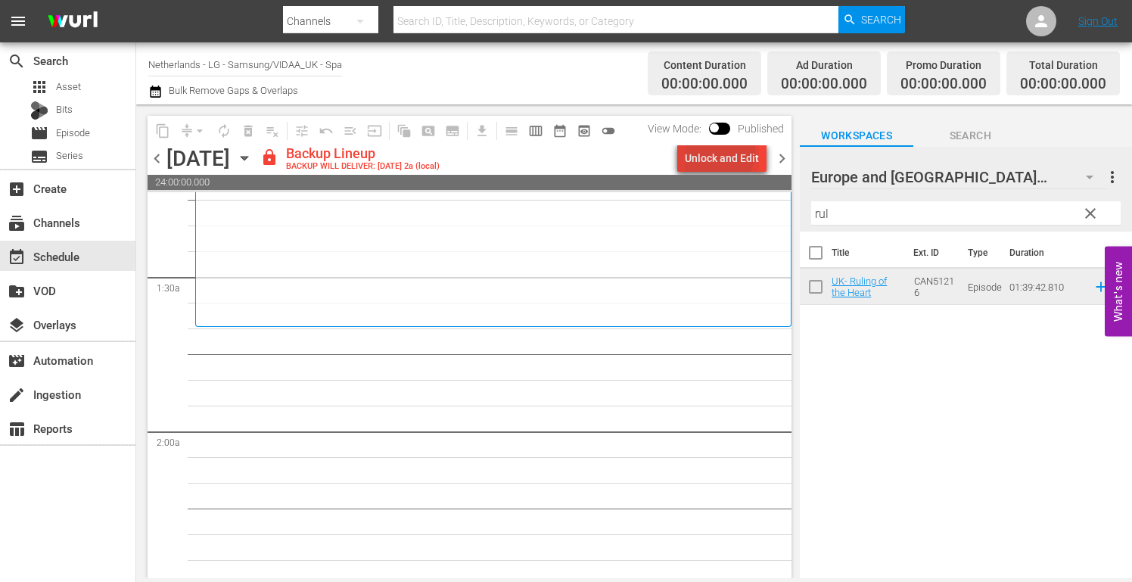
click at [715, 151] on div "Unlock and Edit" at bounding box center [722, 157] width 74 height 27
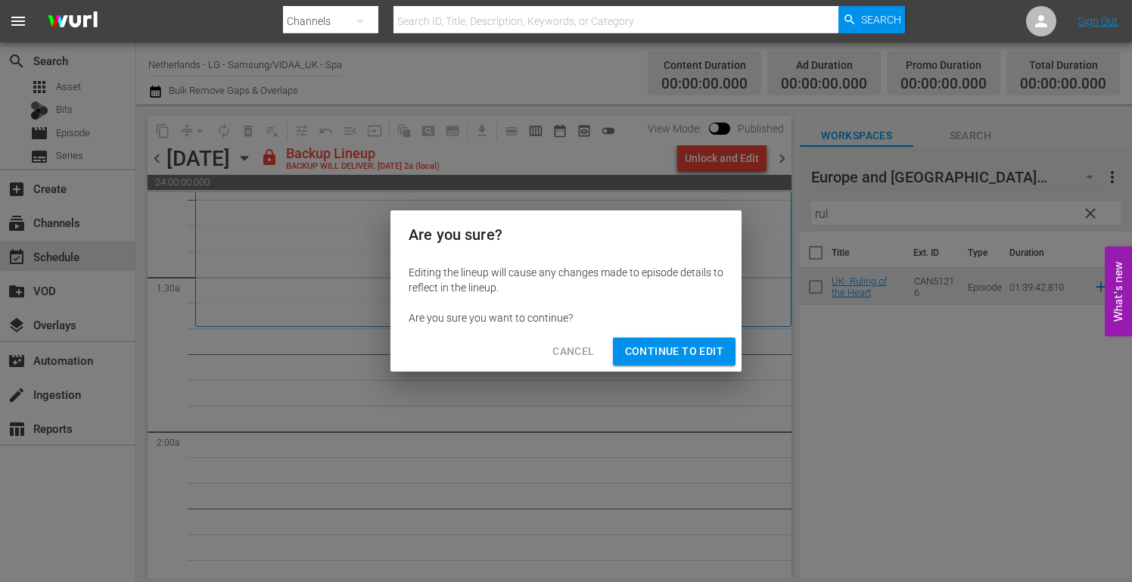
click at [711, 352] on span "Continue to Edit" at bounding box center [674, 351] width 98 height 19
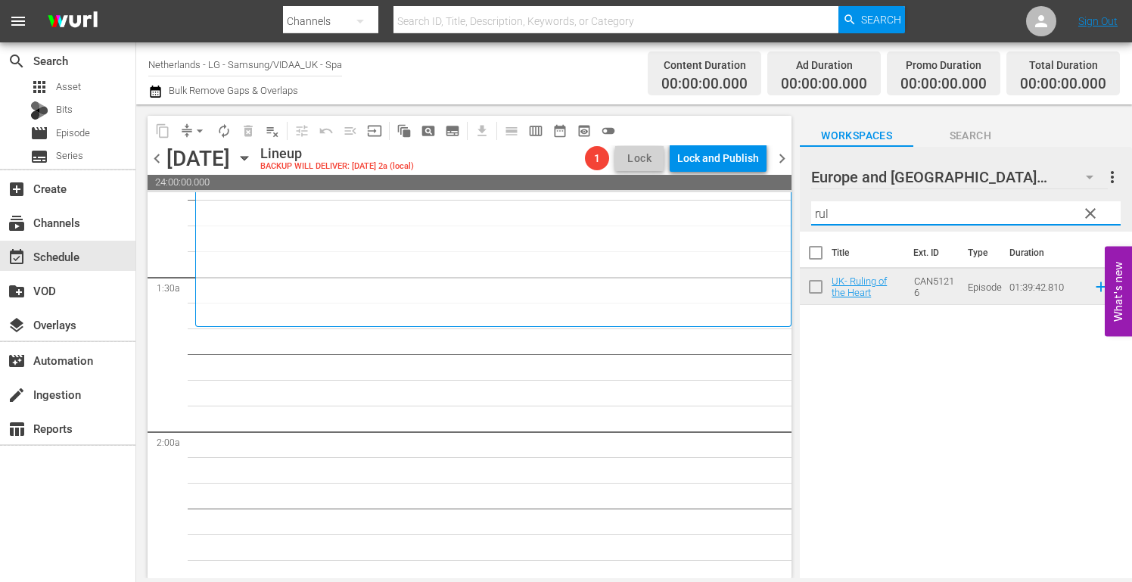
drag, startPoint x: 852, startPoint y: 219, endPoint x: 729, endPoint y: 216, distance: 123.3
click at [729, 216] on div "content_copy compress arrow_drop_down autorenew_outlined delete_forever_outline…" at bounding box center [633, 340] width 995 height 473
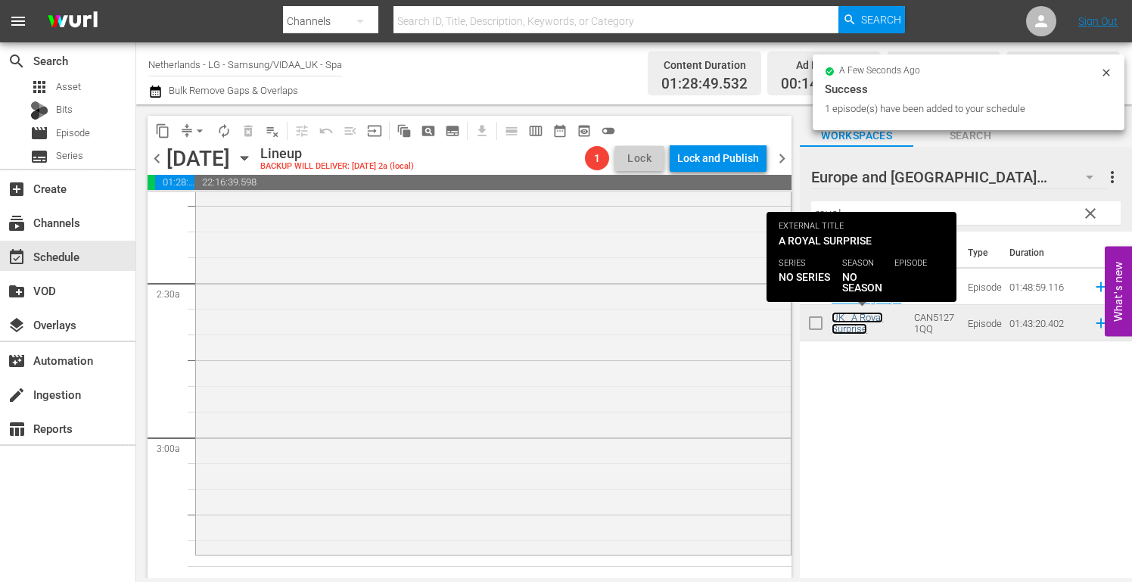
scroll to position [832, 0]
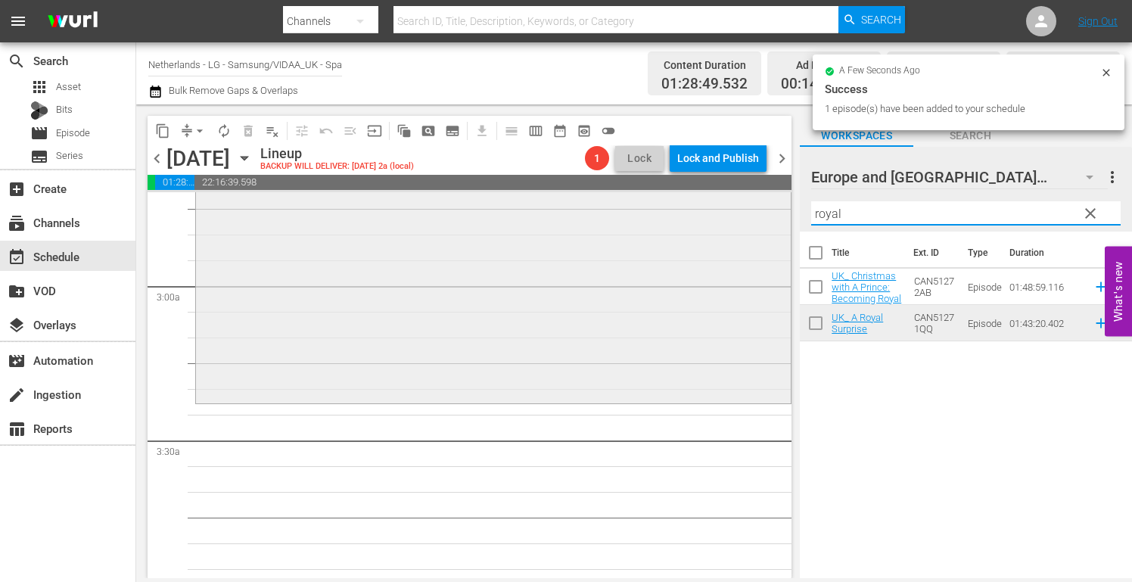
drag, startPoint x: 858, startPoint y: 220, endPoint x: 737, endPoint y: 206, distance: 121.0
click at [745, 207] on div "content_copy compress arrow_drop_down autorenew_outlined delete_forever_outline…" at bounding box center [633, 340] width 995 height 473
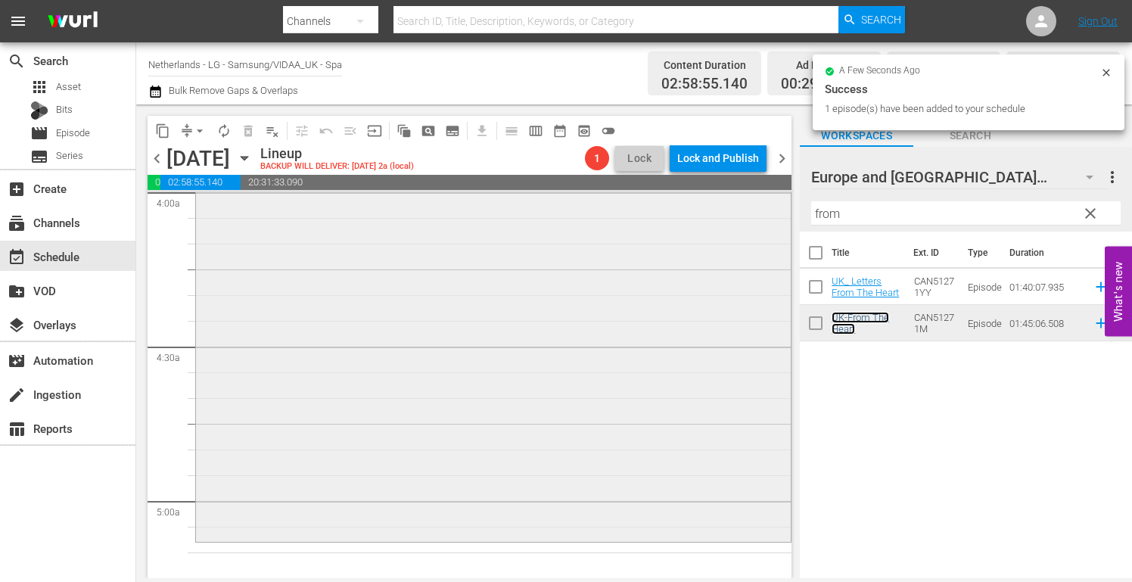
scroll to position [1286, 0]
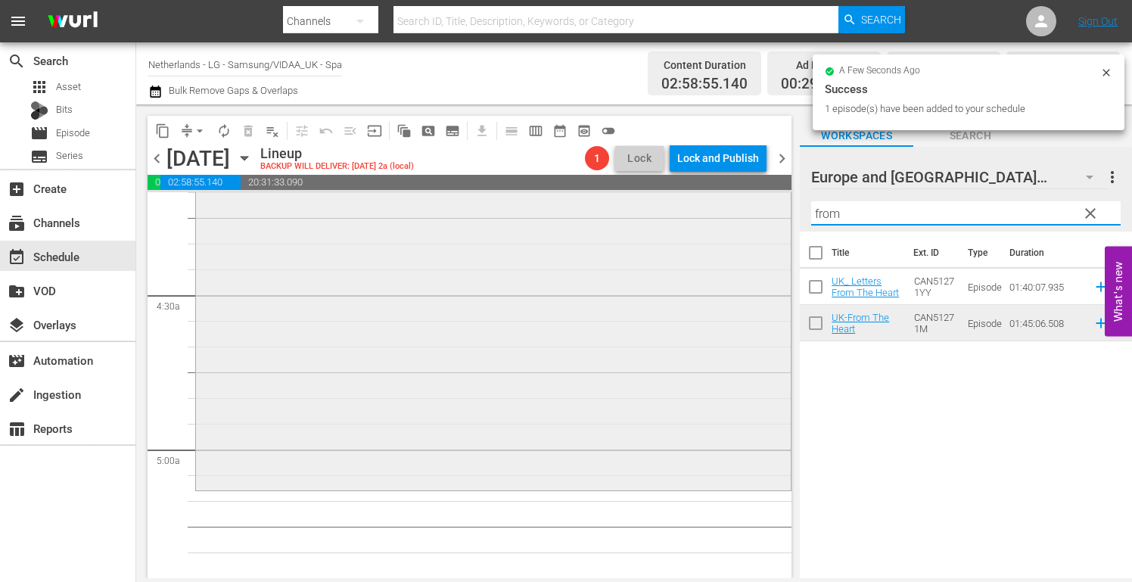
drag, startPoint x: 782, startPoint y: 210, endPoint x: 688, endPoint y: 210, distance: 93.8
click at [688, 210] on div "content_copy compress arrow_drop_down autorenew_outlined delete_forever_outline…" at bounding box center [633, 340] width 995 height 473
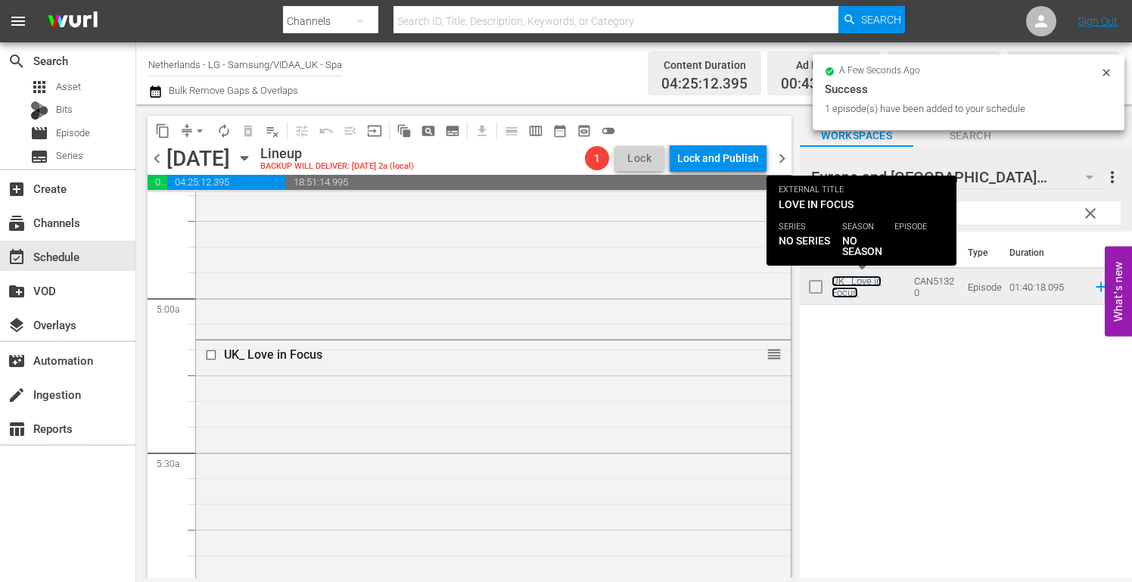
scroll to position [1740, 0]
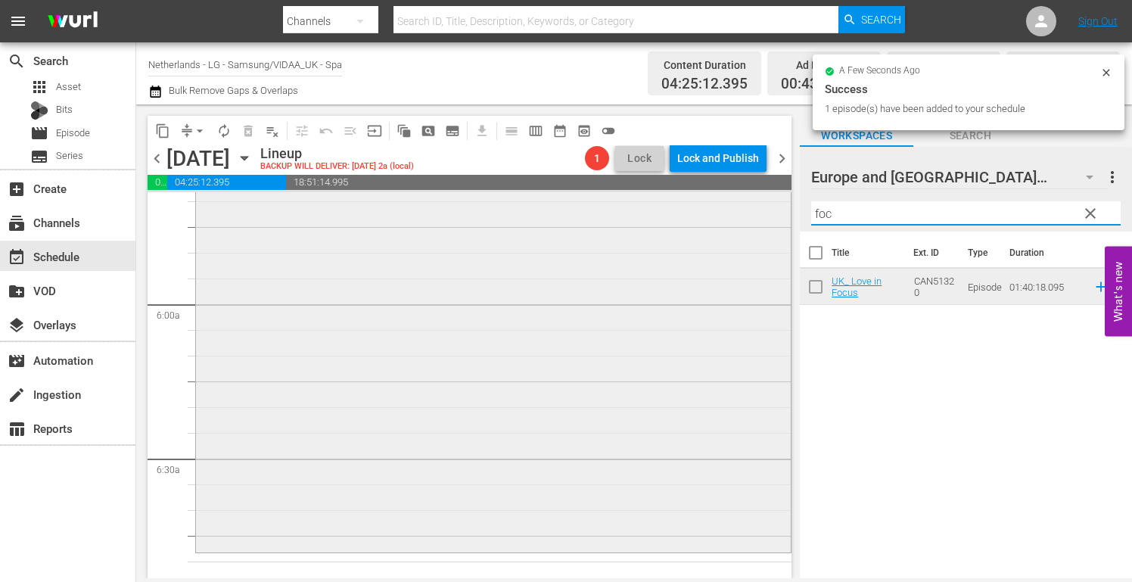
drag, startPoint x: 858, startPoint y: 213, endPoint x: 672, endPoint y: 213, distance: 186.1
click at [672, 213] on div "content_copy compress arrow_drop_down autorenew_outlined delete_forever_outline…" at bounding box center [633, 340] width 995 height 473
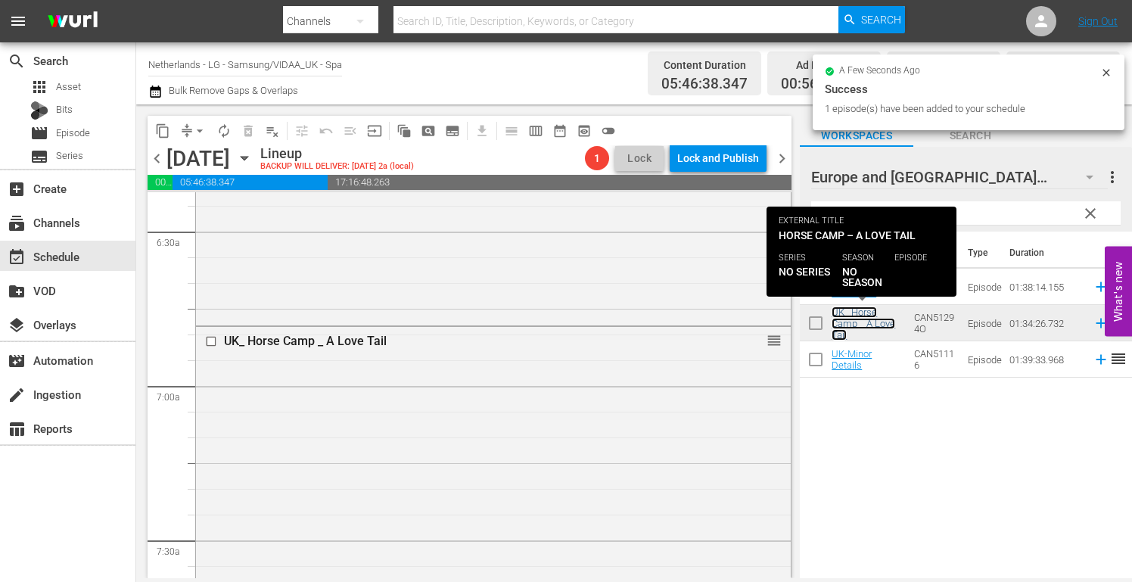
scroll to position [2269, 0]
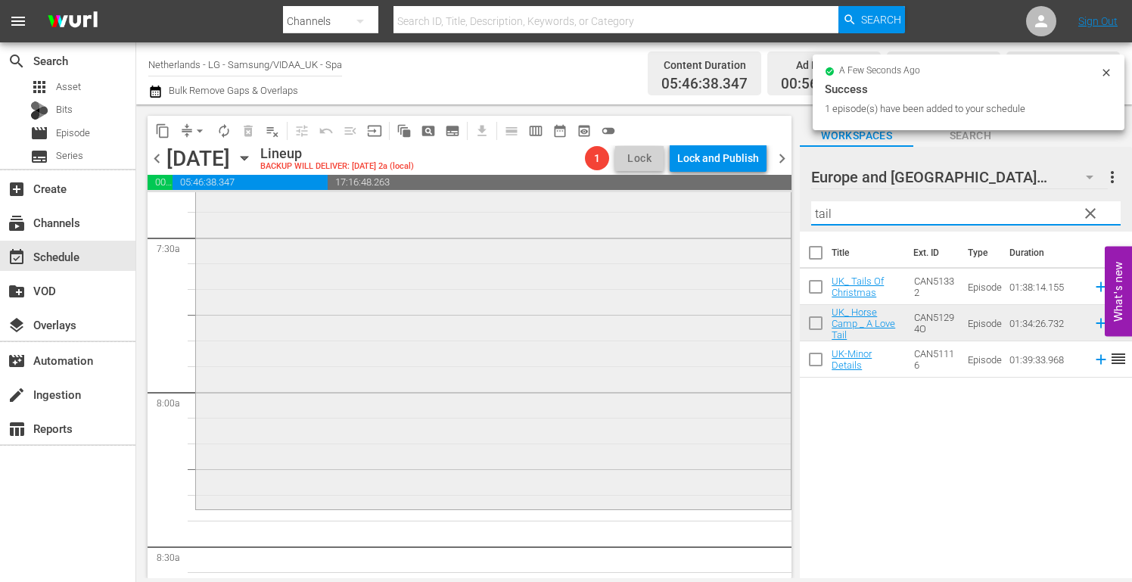
drag, startPoint x: 845, startPoint y: 213, endPoint x: 731, endPoint y: 206, distance: 114.4
click at [731, 206] on div "content_copy compress arrow_drop_down autorenew_outlined delete_forever_outline…" at bounding box center [633, 340] width 995 height 473
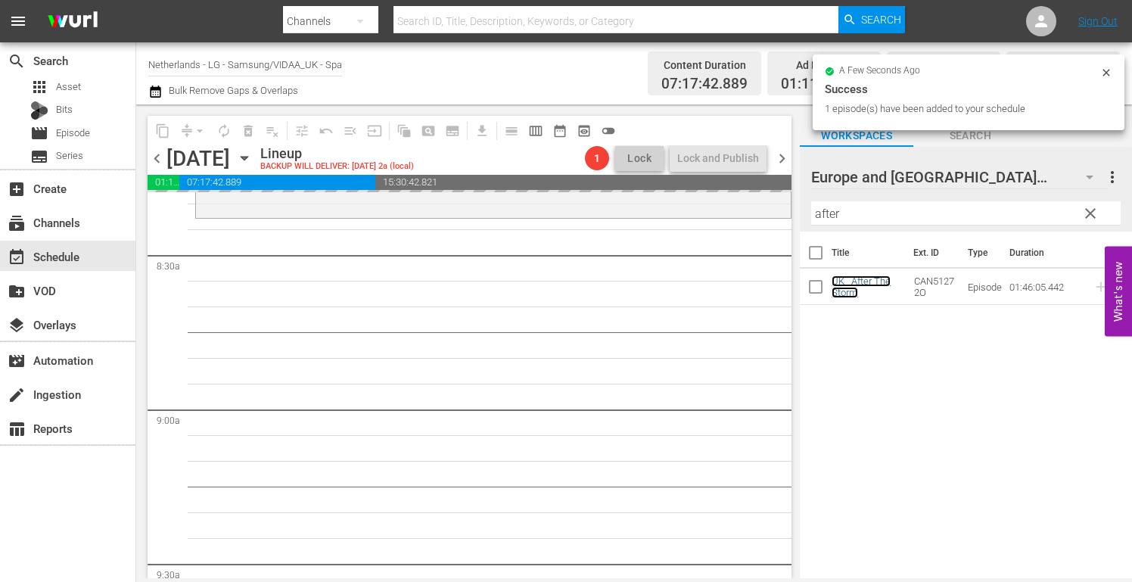
scroll to position [2647, 0]
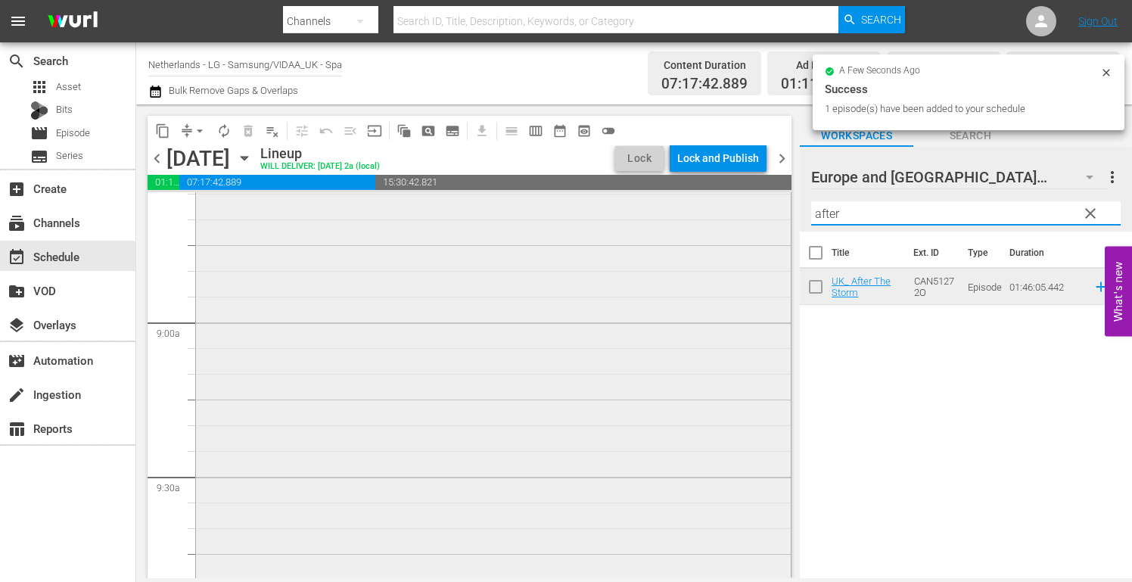
drag, startPoint x: 861, startPoint y: 215, endPoint x: 775, endPoint y: 216, distance: 86.2
click at [775, 216] on div "content_copy compress arrow_drop_down autorenew_outlined delete_forever_outline…" at bounding box center [633, 340] width 995 height 473
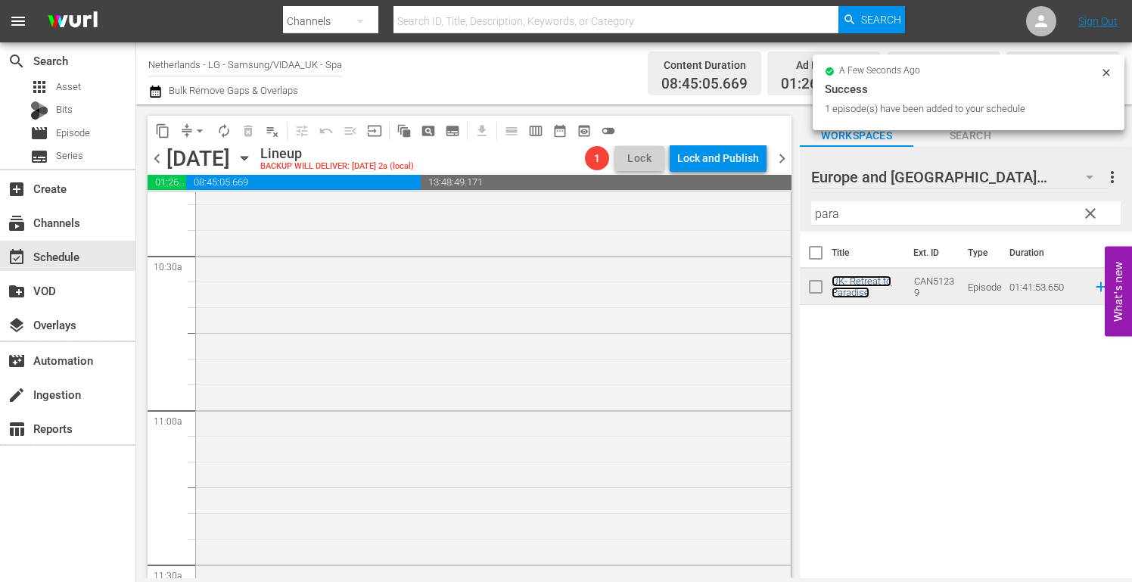
scroll to position [3404, 0]
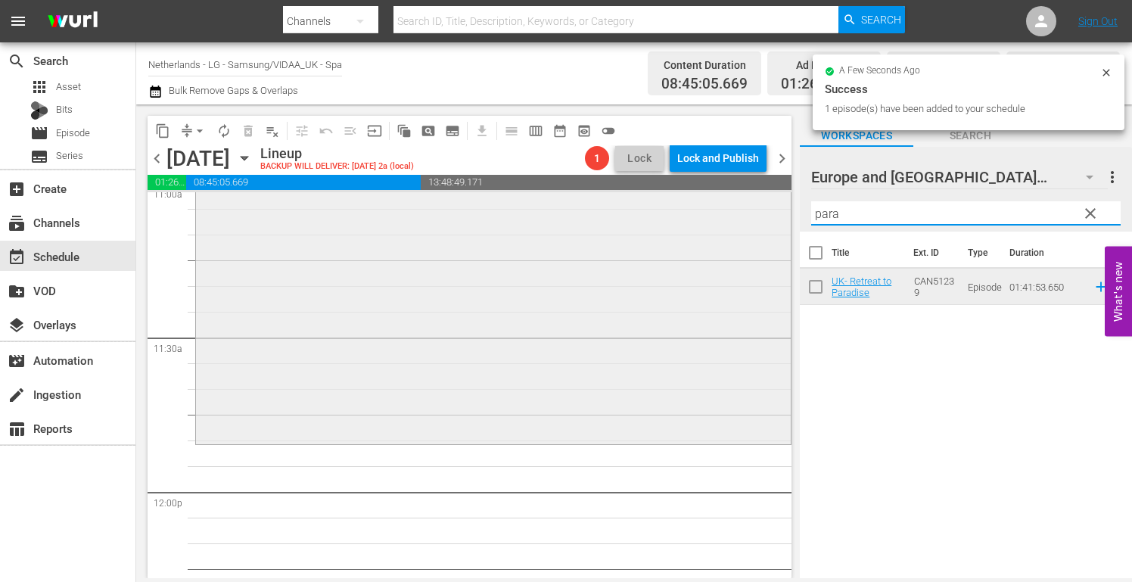
drag, startPoint x: 871, startPoint y: 216, endPoint x: 671, endPoint y: 215, distance: 199.7
click at [671, 215] on div "content_copy compress arrow_drop_down autorenew_outlined delete_forever_outline…" at bounding box center [633, 340] width 995 height 473
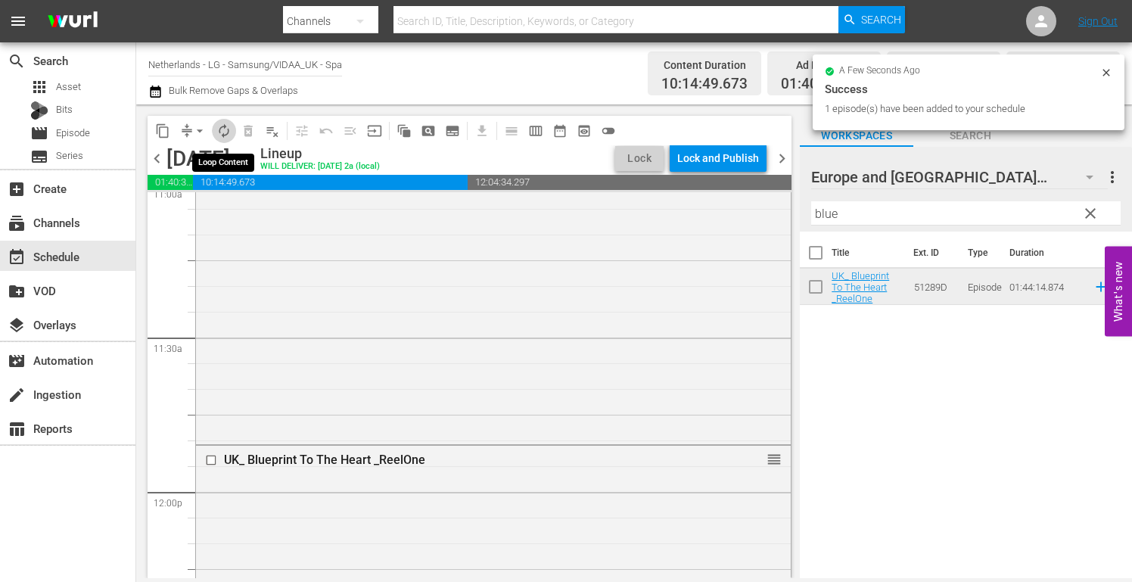
click at [224, 132] on span "autorenew_outlined" at bounding box center [223, 130] width 15 height 15
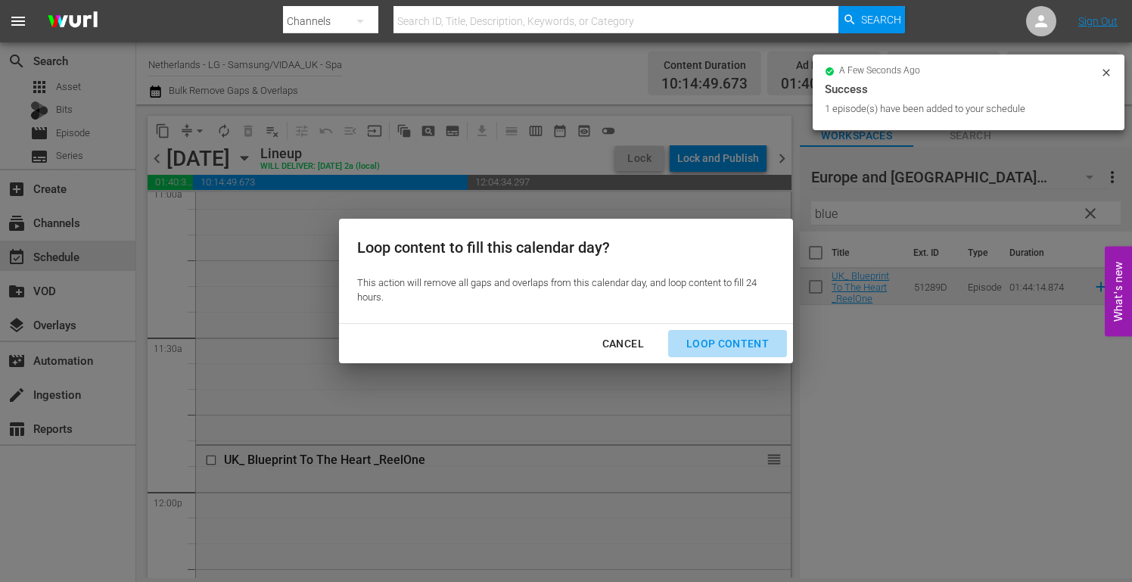
click at [735, 340] on div "Loop Content" at bounding box center [727, 343] width 107 height 19
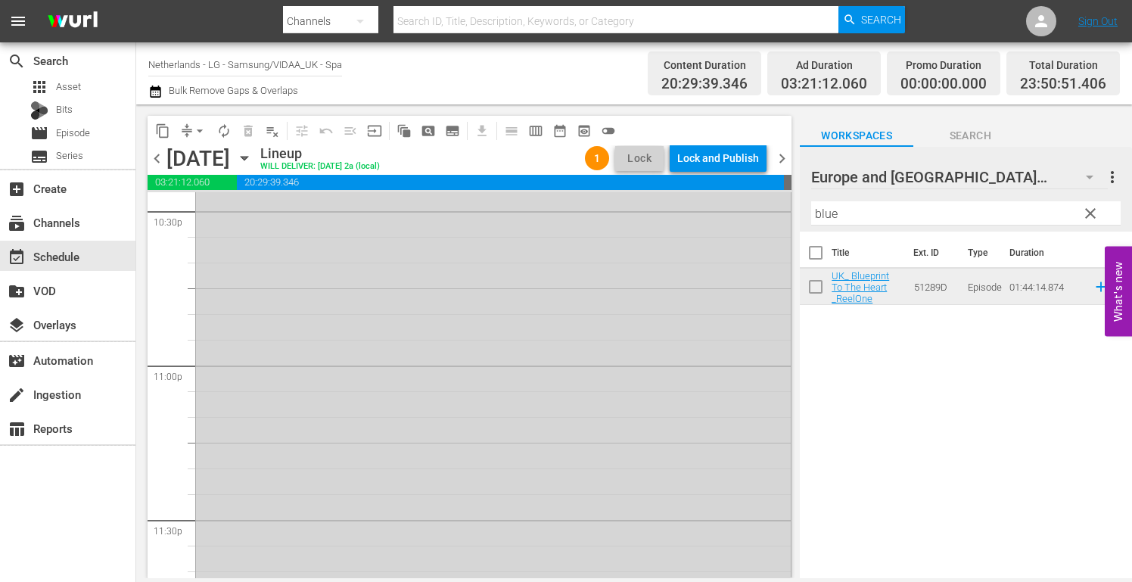
scroll to position [7110, 0]
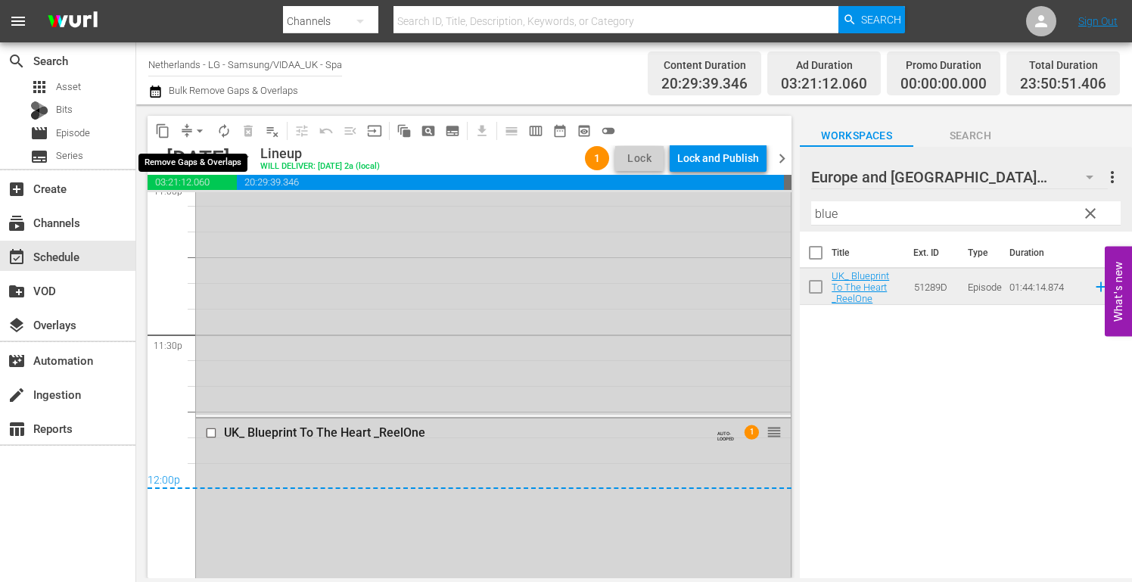
drag, startPoint x: 198, startPoint y: 131, endPoint x: 203, endPoint y: 141, distance: 11.8
click at [198, 131] on span "arrow_drop_down" at bounding box center [199, 130] width 15 height 15
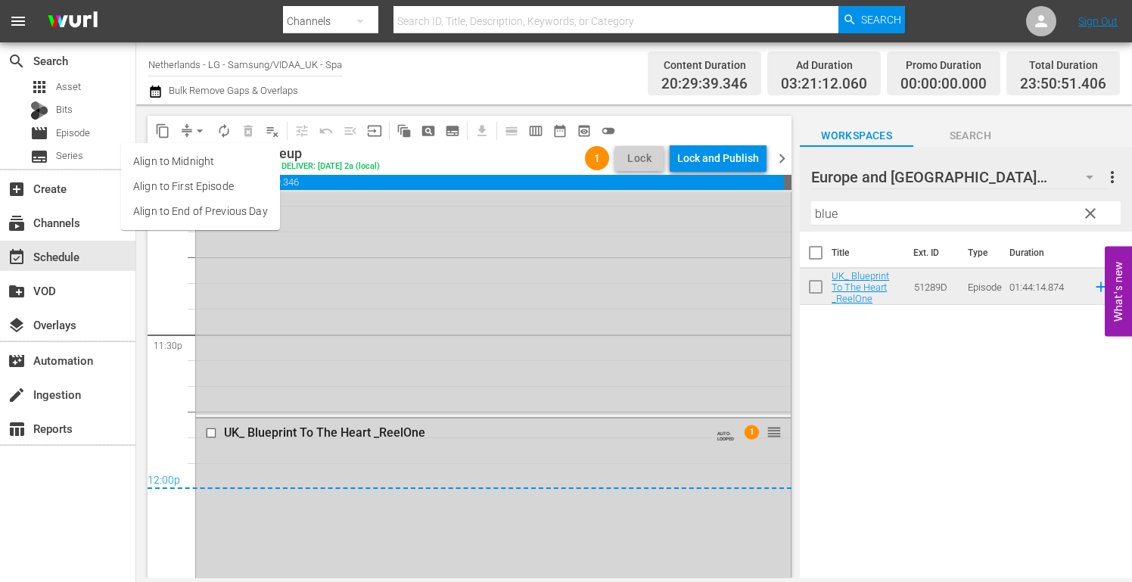
click at [220, 209] on li "Align to End of Previous Day" at bounding box center [200, 211] width 159 height 25
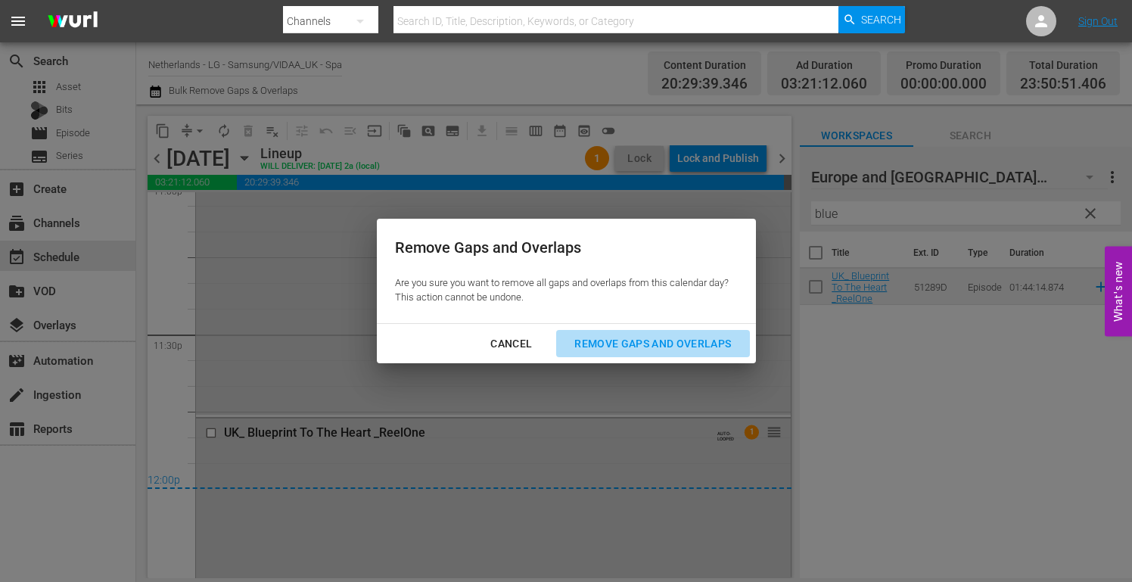
click at [704, 348] on div "Remove Gaps and Overlaps" at bounding box center [652, 343] width 181 height 19
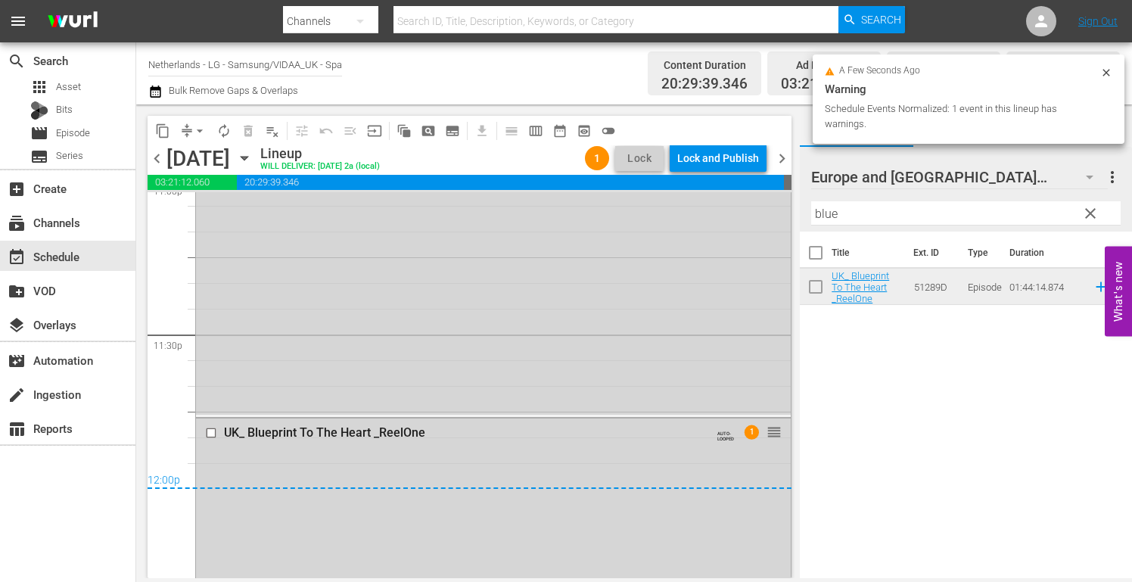
click at [719, 159] on div "Lock and Publish" at bounding box center [718, 157] width 82 height 27
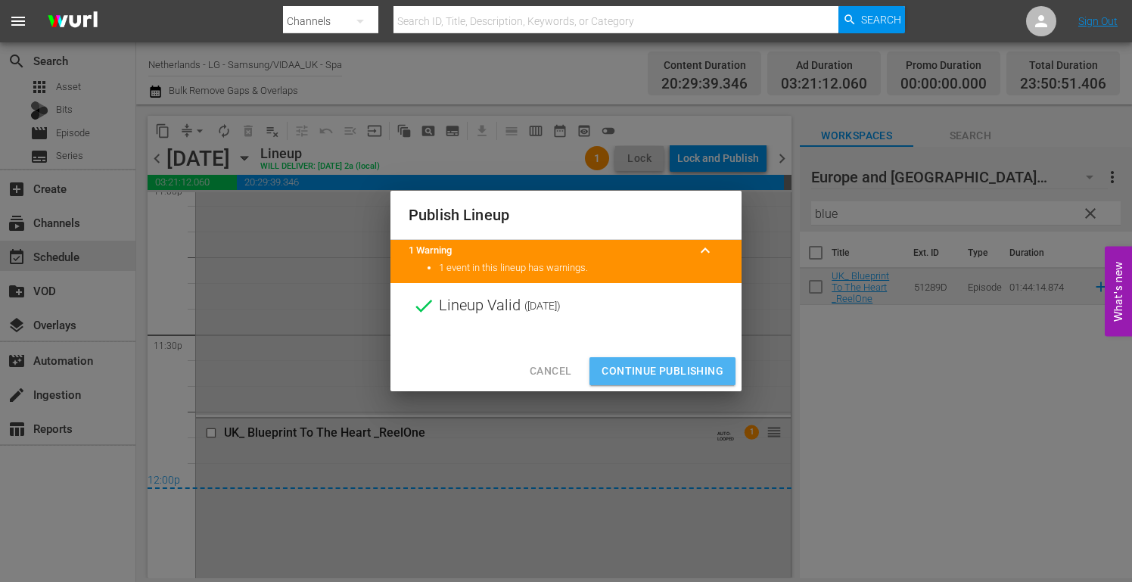
click at [660, 361] on button "Continue Publishing" at bounding box center [662, 371] width 146 height 28
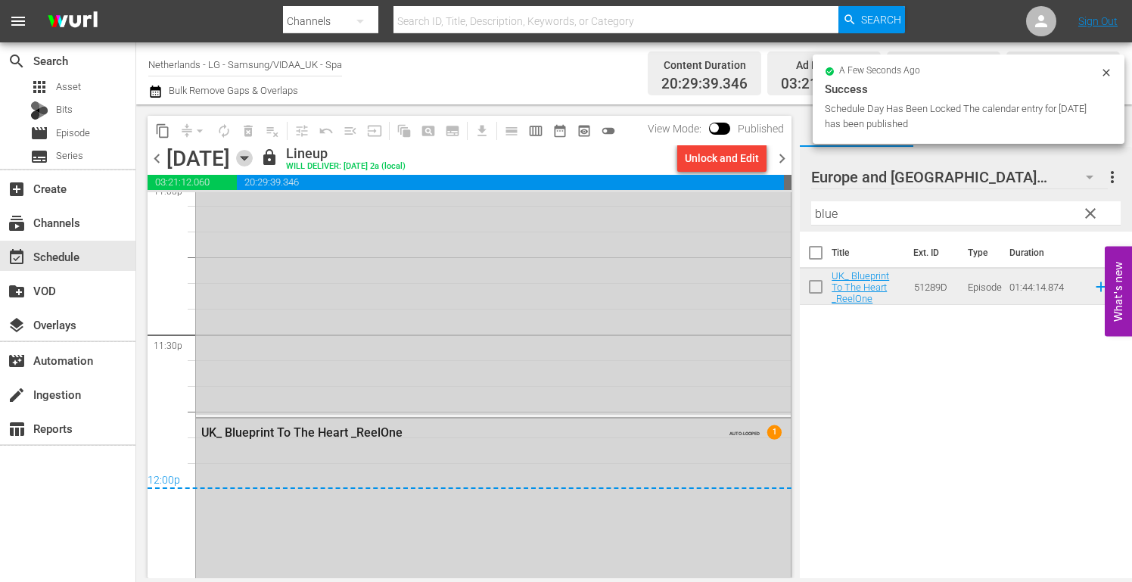
click at [247, 159] on icon "button" at bounding box center [244, 159] width 7 height 4
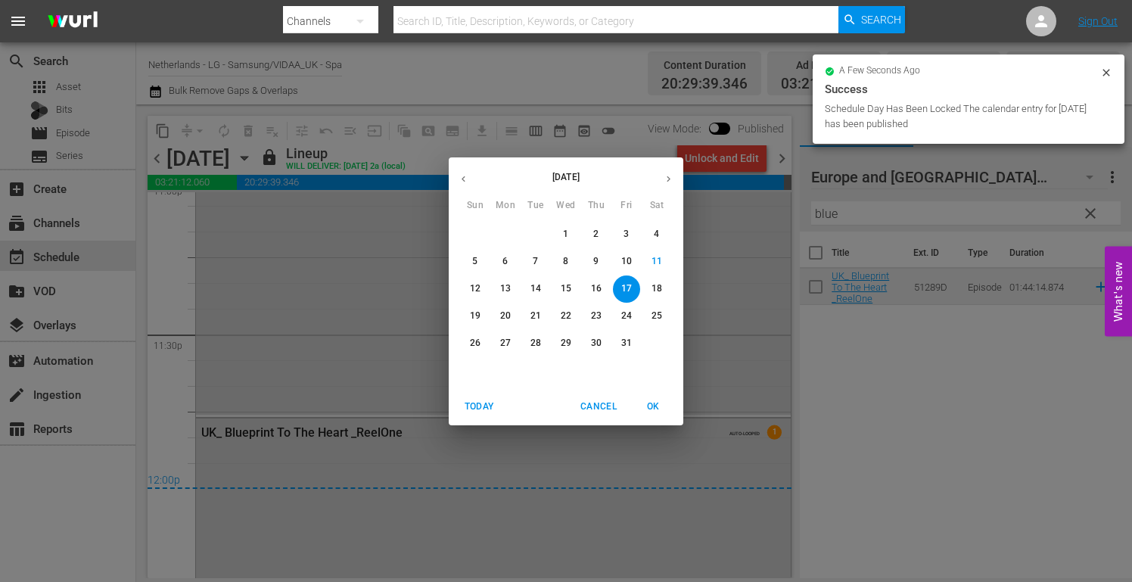
click at [658, 287] on p "18" at bounding box center [656, 288] width 11 height 13
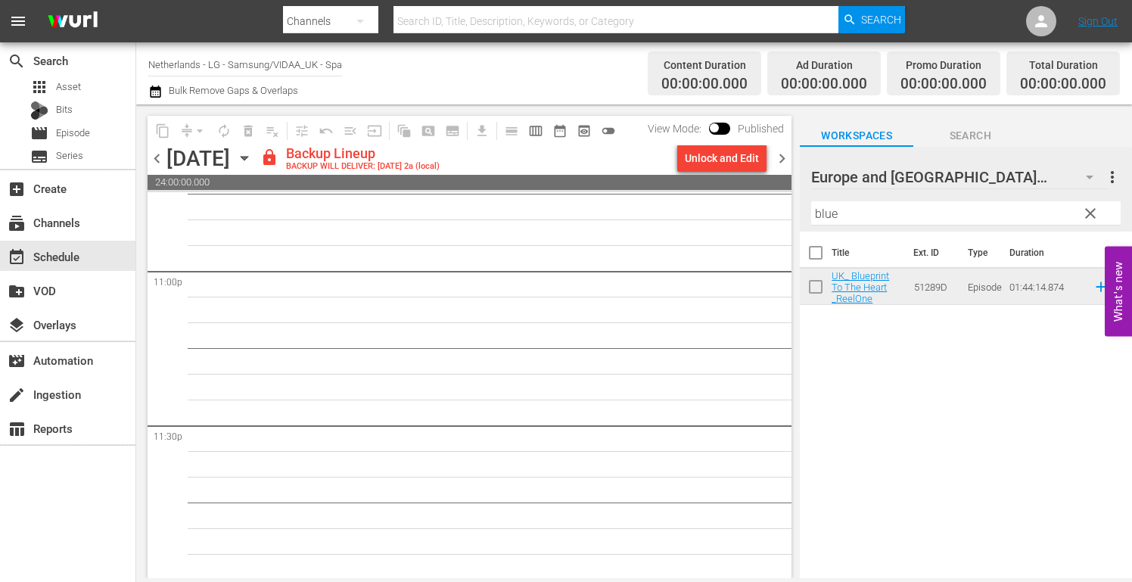
scroll to position [7021, 0]
click at [709, 157] on div "Unlock and Edit" at bounding box center [722, 157] width 74 height 27
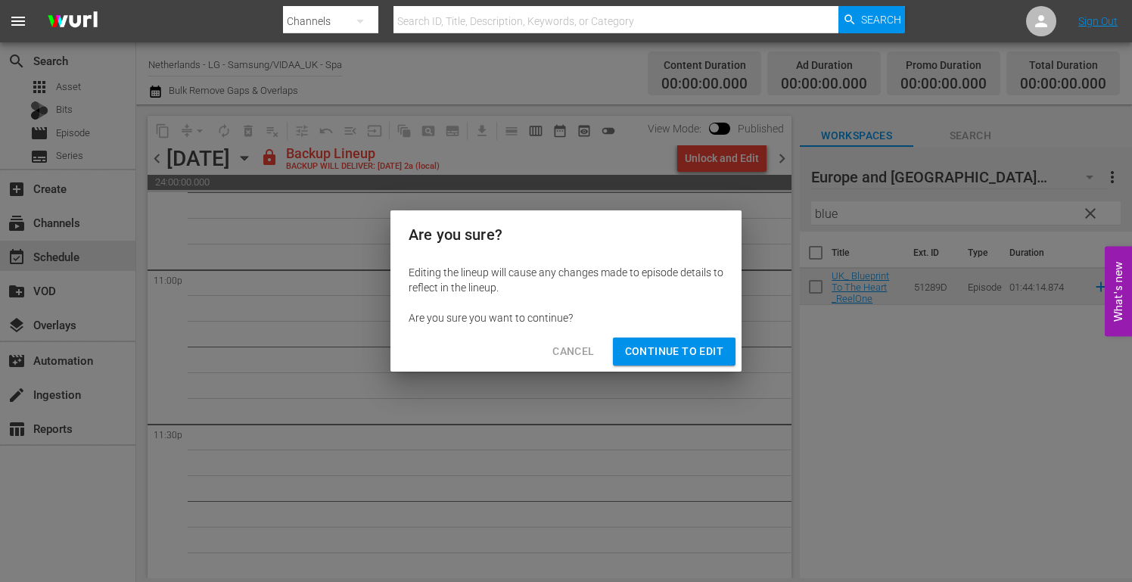
click at [693, 357] on span "Continue to Edit" at bounding box center [674, 351] width 98 height 19
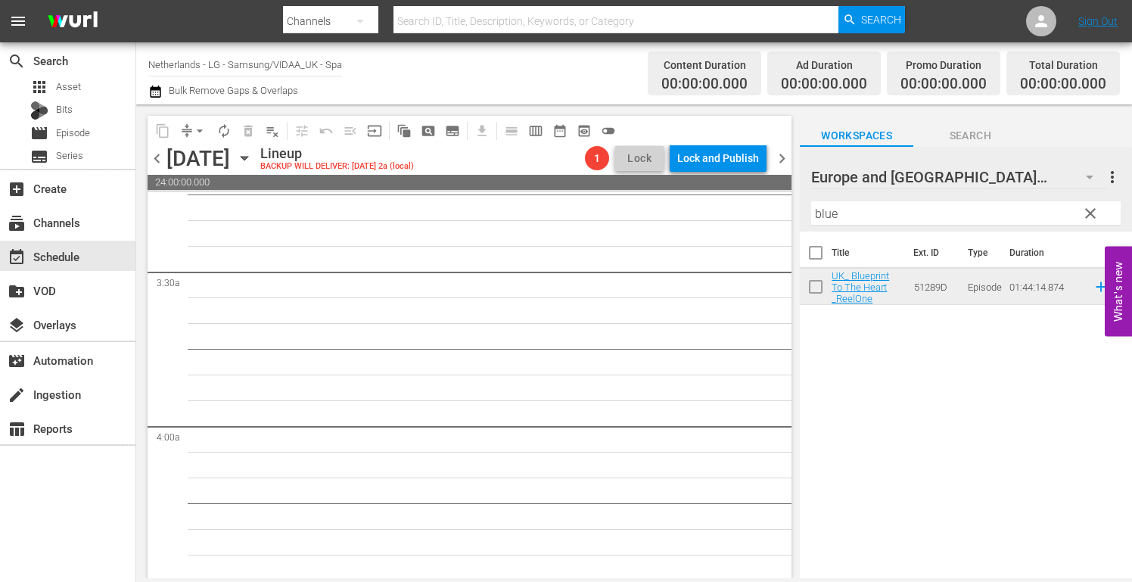
scroll to position [0, 0]
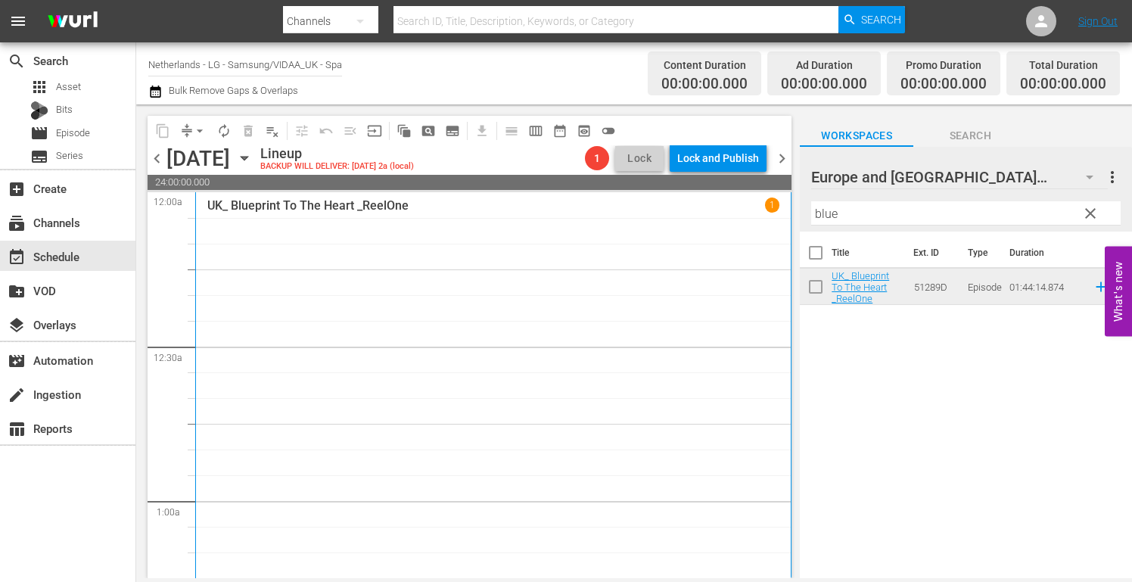
click at [253, 155] on icon "button" at bounding box center [244, 158] width 17 height 17
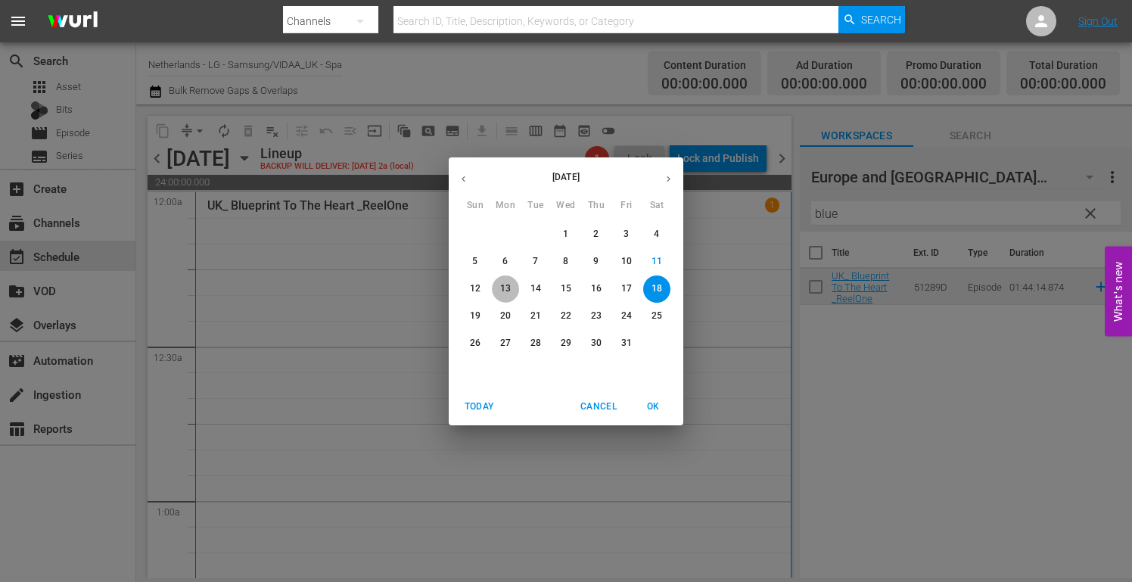
click at [504, 289] on p "13" at bounding box center [505, 288] width 11 height 13
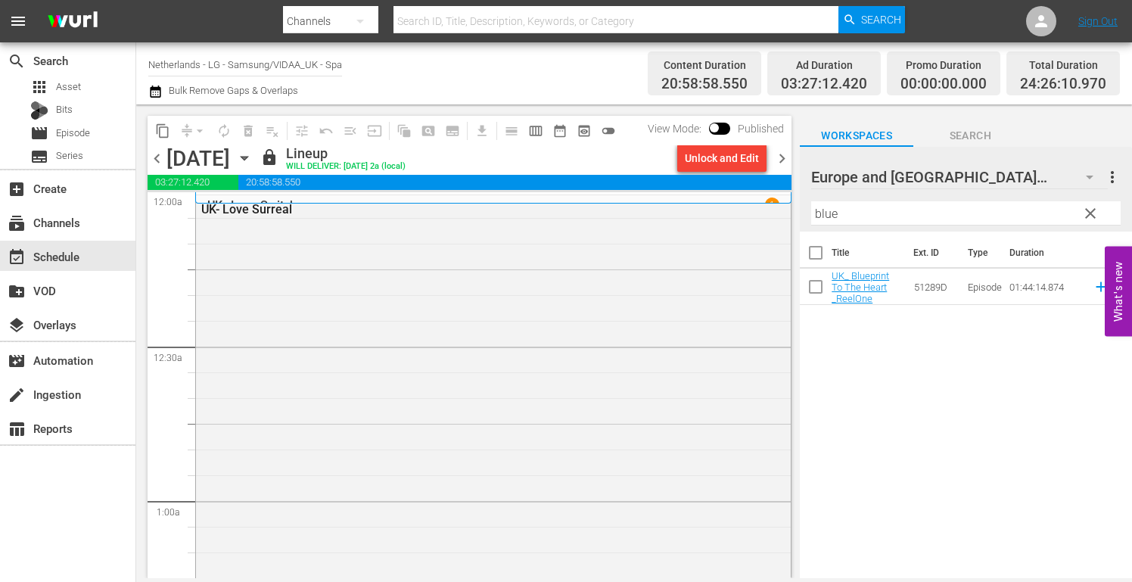
click at [253, 159] on icon "button" at bounding box center [244, 158] width 17 height 17
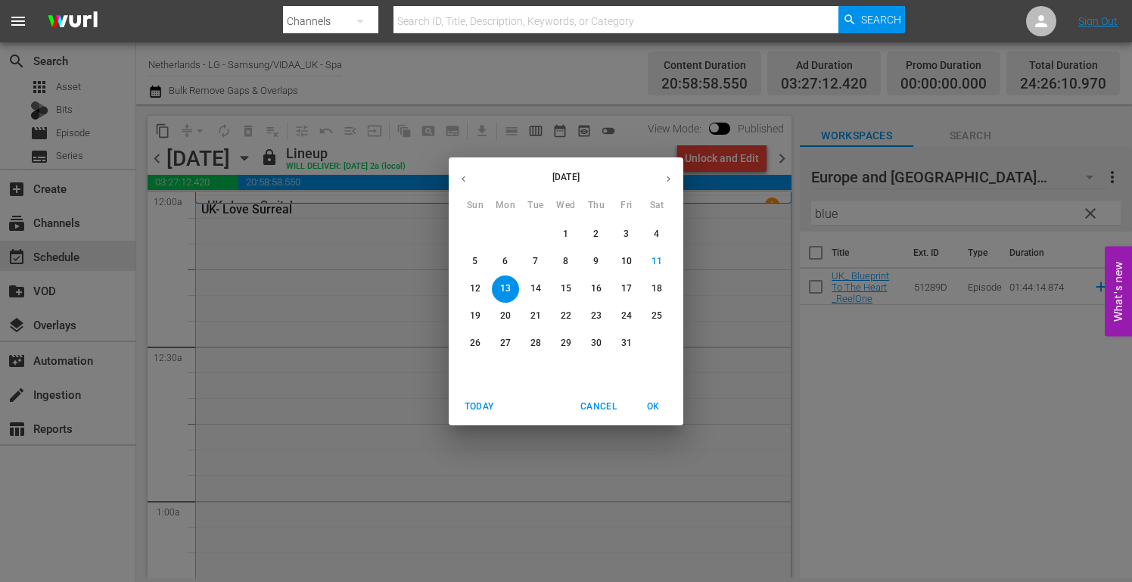
click at [660, 287] on p "18" at bounding box center [656, 288] width 11 height 13
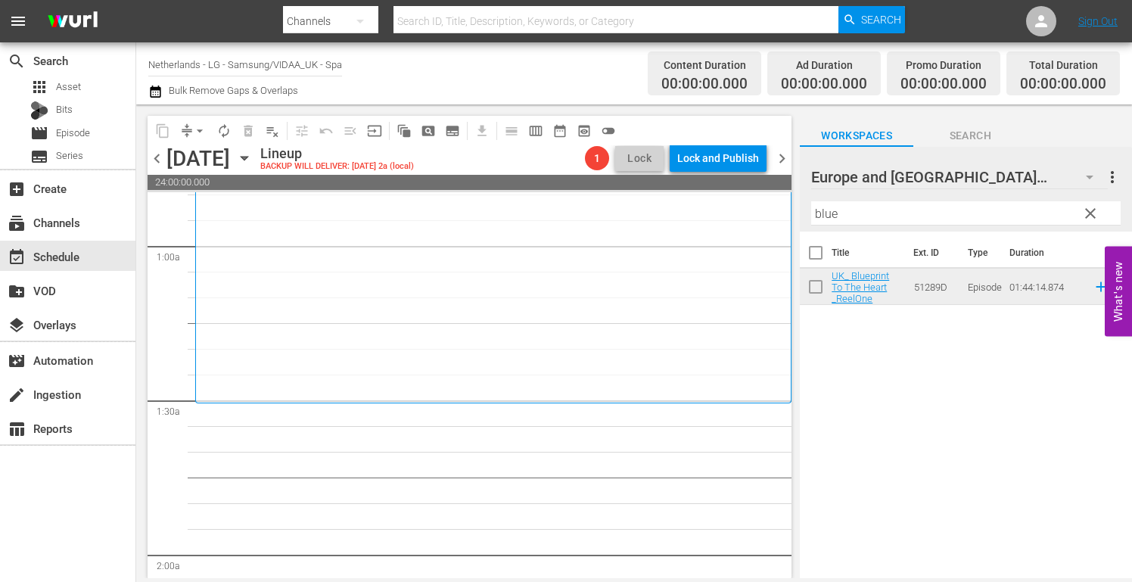
scroll to position [303, 0]
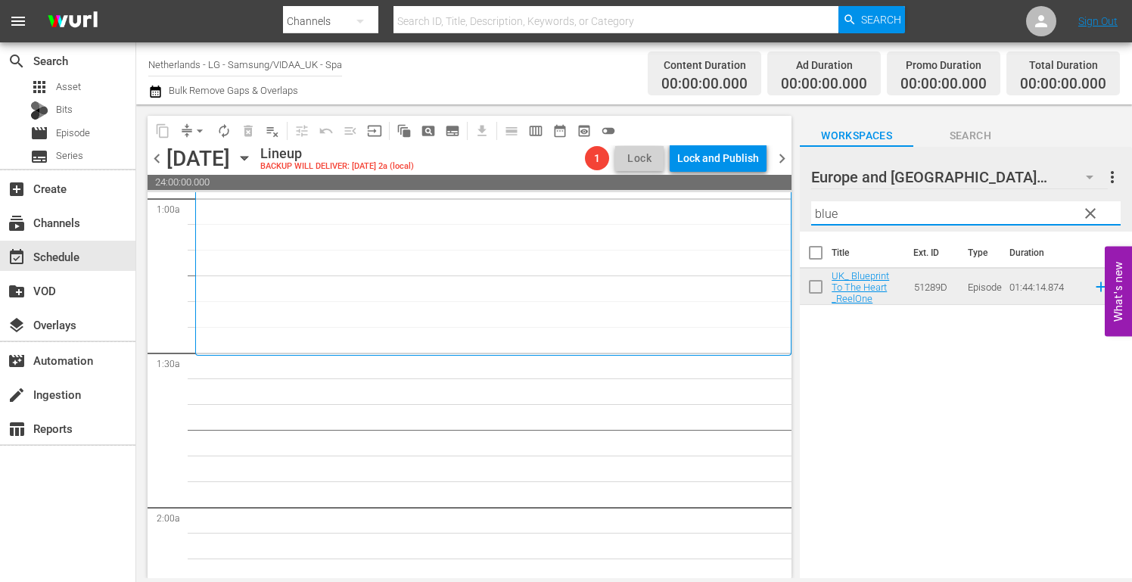
drag, startPoint x: 855, startPoint y: 214, endPoint x: 589, endPoint y: 211, distance: 266.3
click at [589, 211] on div "content_copy compress arrow_drop_down autorenew_outlined delete_forever_outline…" at bounding box center [633, 340] width 995 height 473
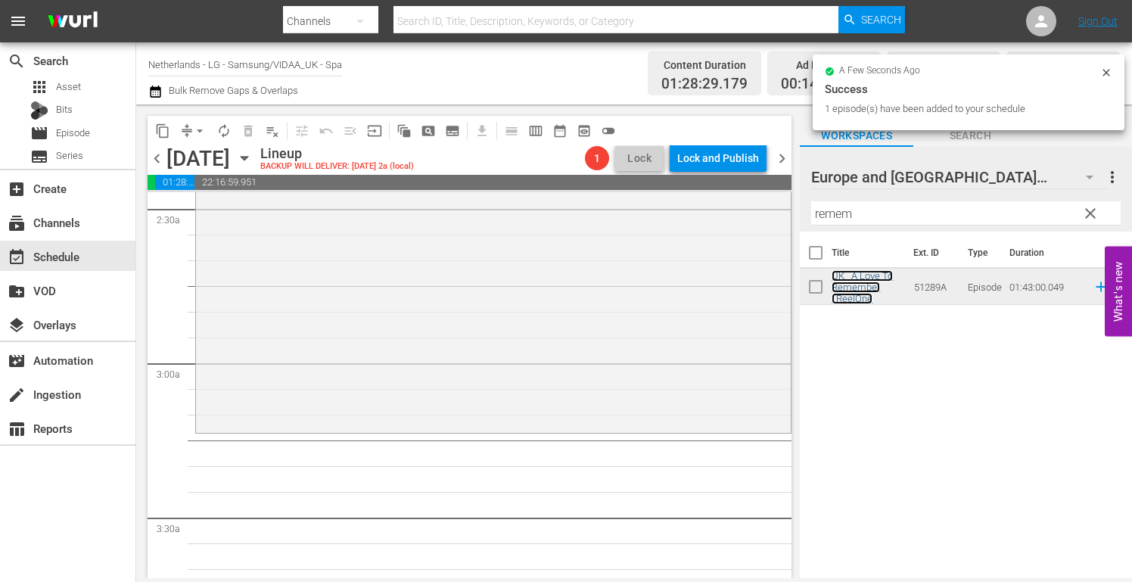
scroll to position [756, 0]
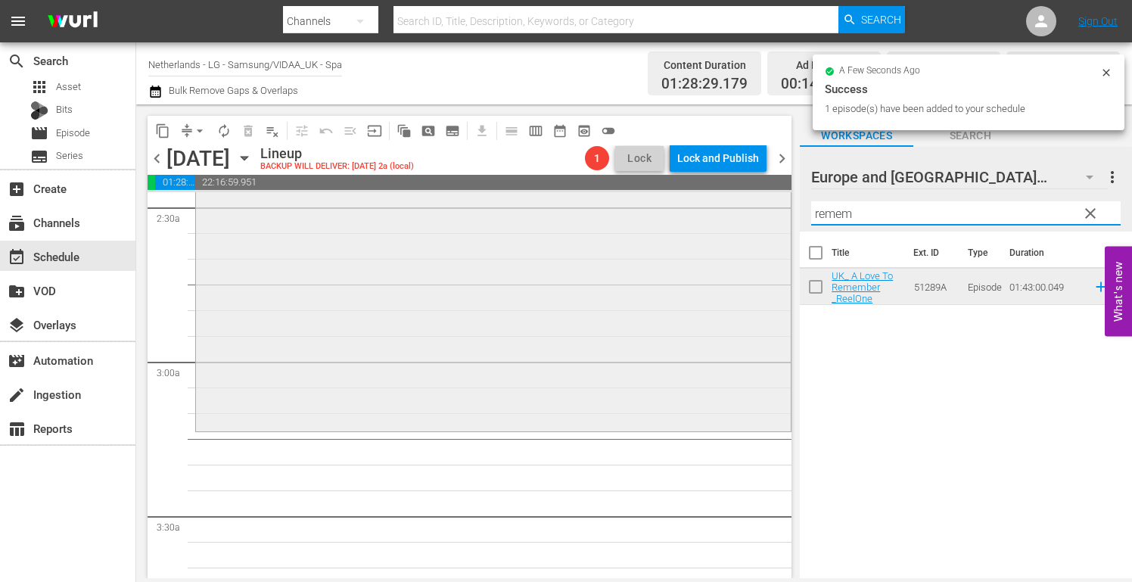
click at [780, 212] on div "content_copy compress arrow_drop_down autorenew_outlined delete_forever_outline…" at bounding box center [633, 340] width 995 height 473
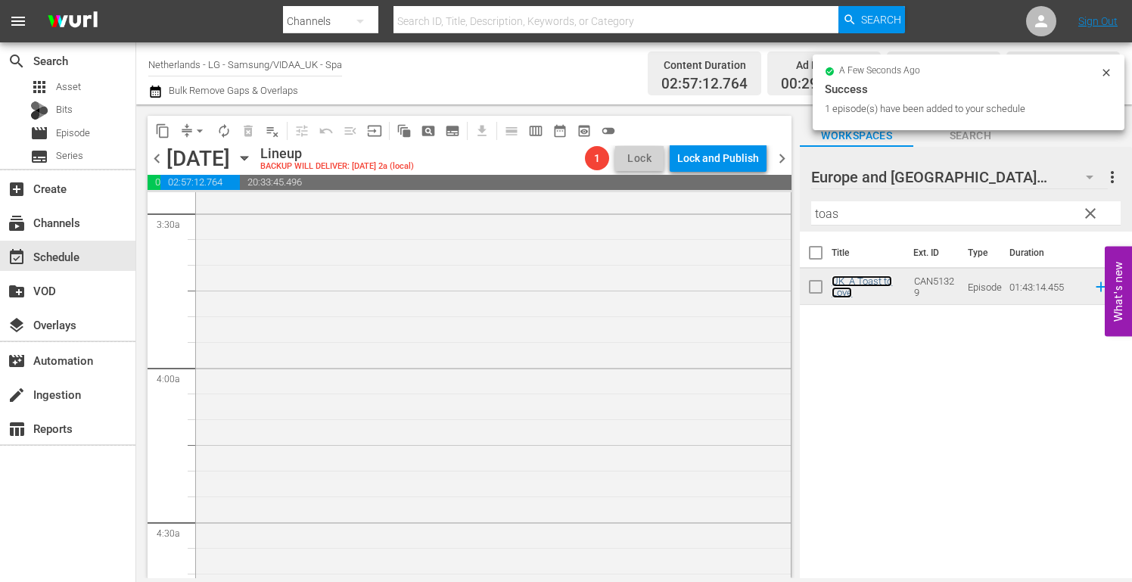
scroll to position [1286, 0]
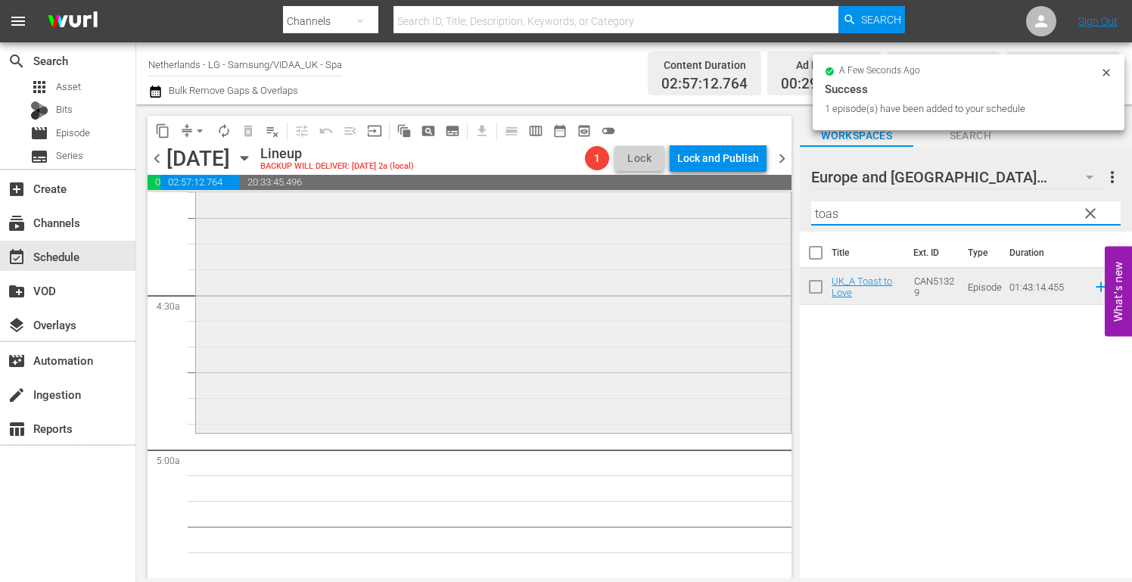
drag, startPoint x: 870, startPoint y: 207, endPoint x: 706, endPoint y: 199, distance: 163.6
click at [709, 198] on div "content_copy compress arrow_drop_down autorenew_outlined delete_forever_outline…" at bounding box center [633, 340] width 995 height 473
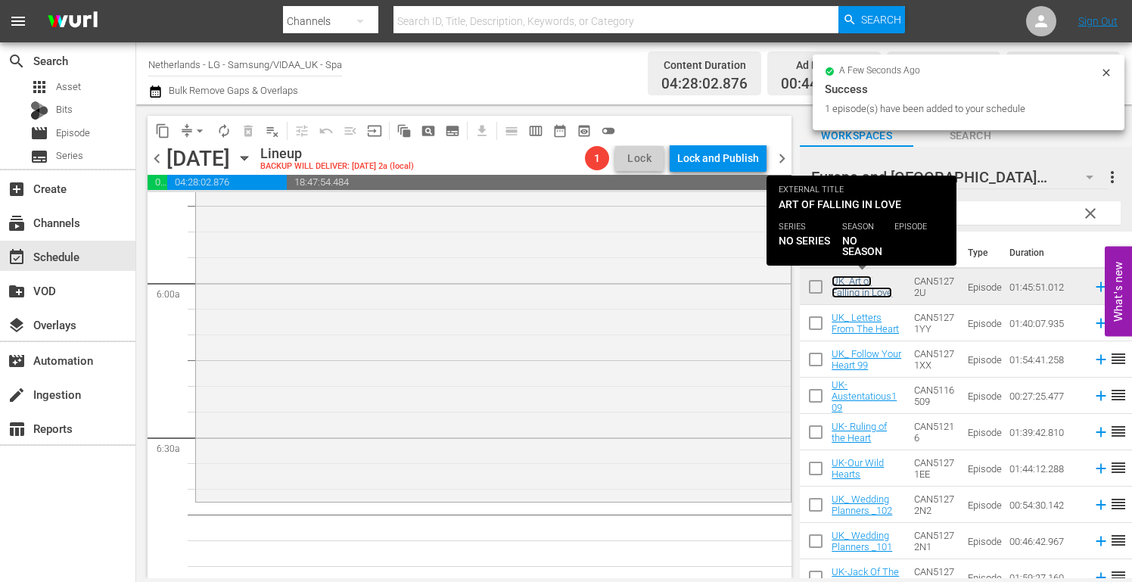
scroll to position [1891, 0]
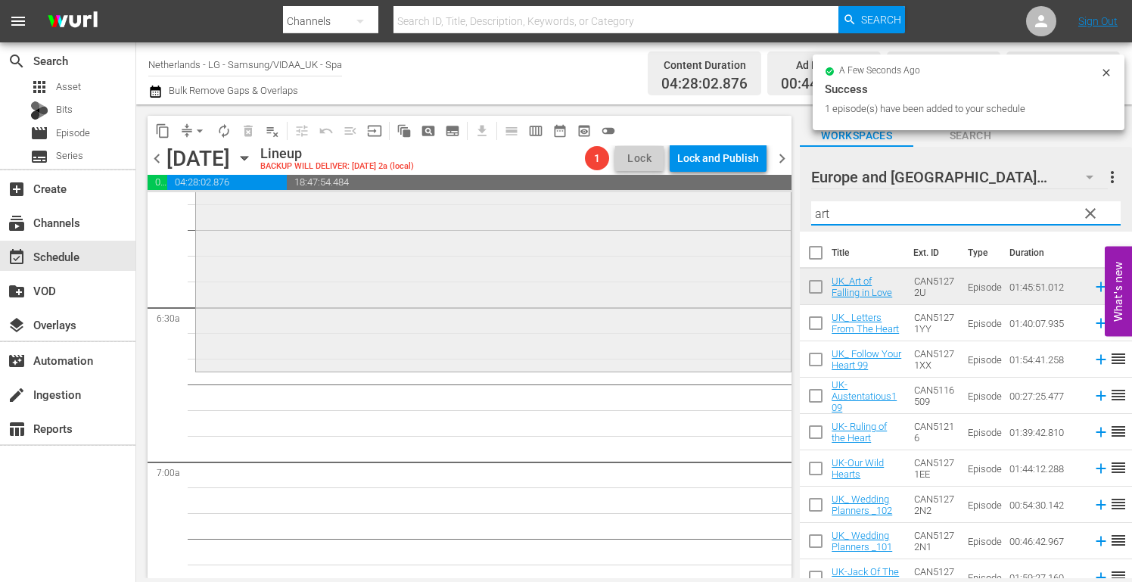
drag, startPoint x: 877, startPoint y: 218, endPoint x: 617, endPoint y: 218, distance: 260.2
click at [634, 217] on div "content_copy compress arrow_drop_down autorenew_outlined delete_forever_outline…" at bounding box center [633, 340] width 995 height 473
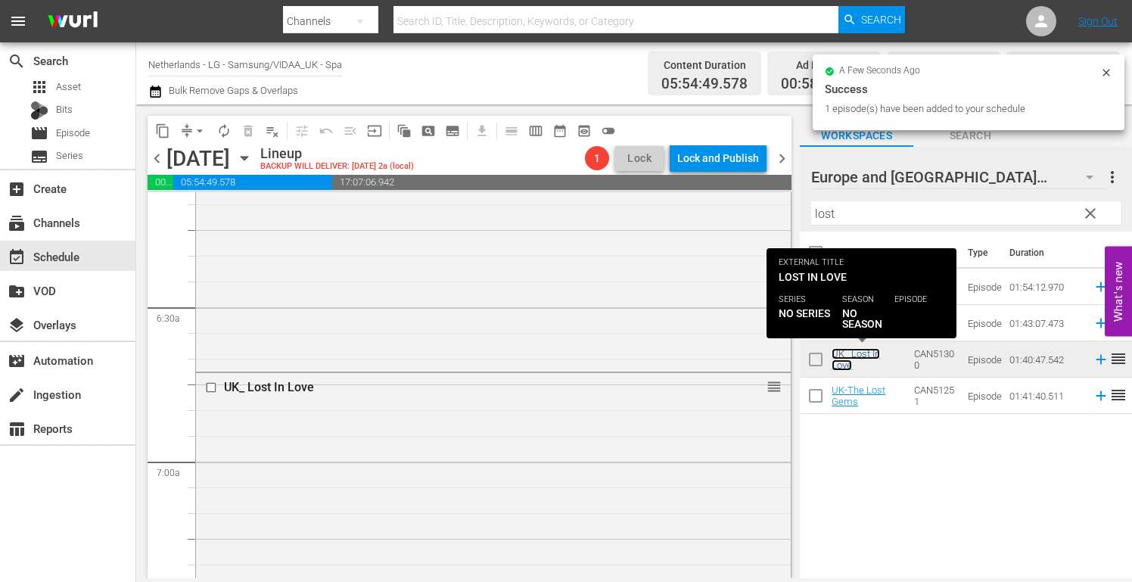
scroll to position [2193, 0]
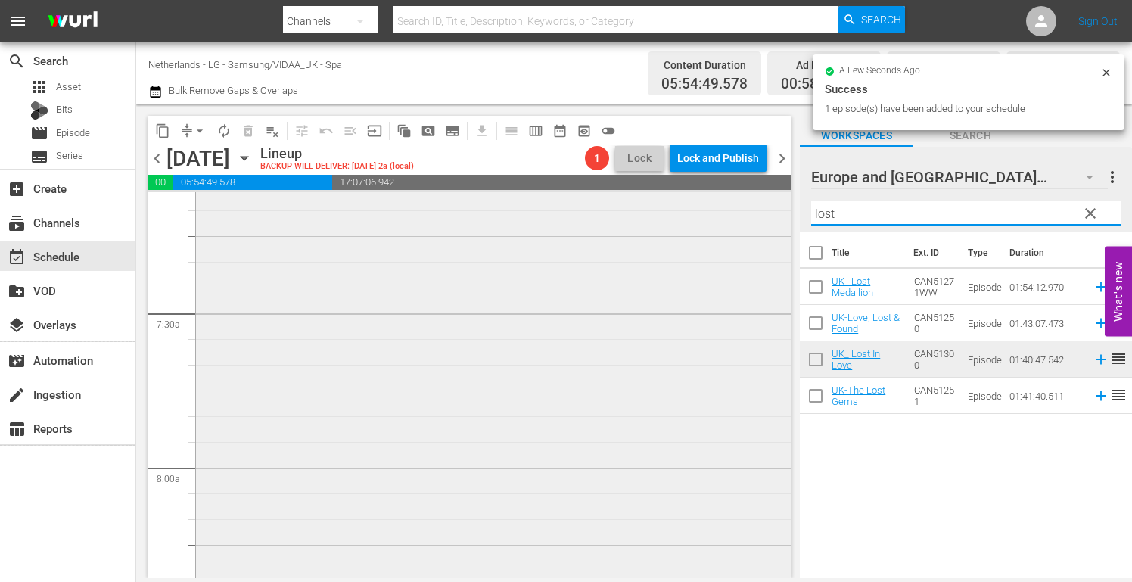
drag, startPoint x: 877, startPoint y: 216, endPoint x: 641, endPoint y: 215, distance: 235.2
click at [644, 215] on div "content_copy compress arrow_drop_down autorenew_outlined delete_forever_outline…" at bounding box center [633, 340] width 995 height 473
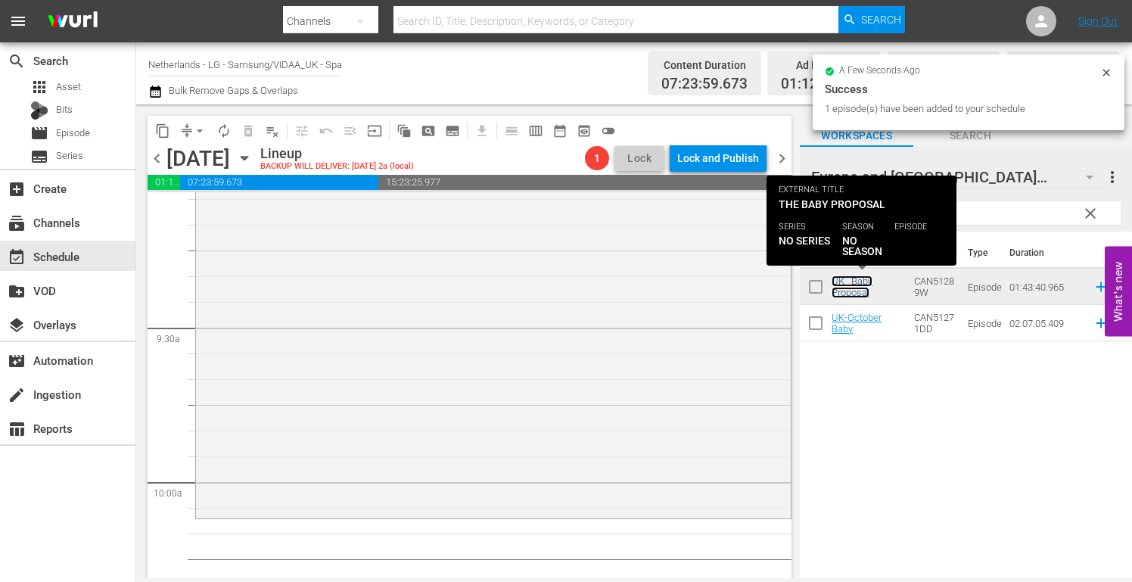
scroll to position [2799, 0]
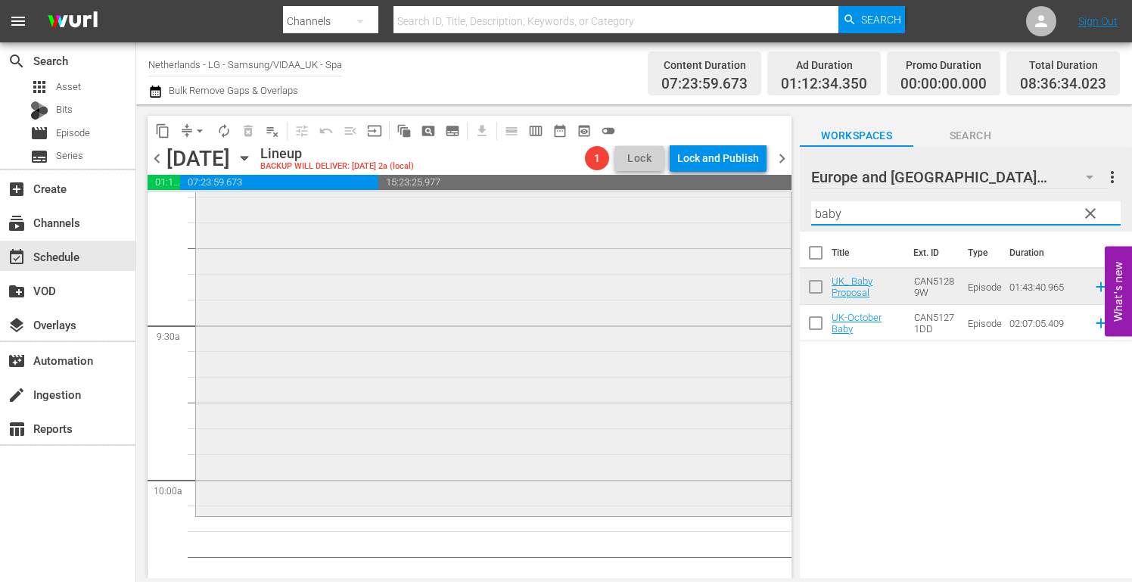
drag, startPoint x: 859, startPoint y: 213, endPoint x: 585, endPoint y: 206, distance: 274.7
click at [587, 206] on div "content_copy compress arrow_drop_down autorenew_outlined delete_forever_outline…" at bounding box center [633, 340] width 995 height 473
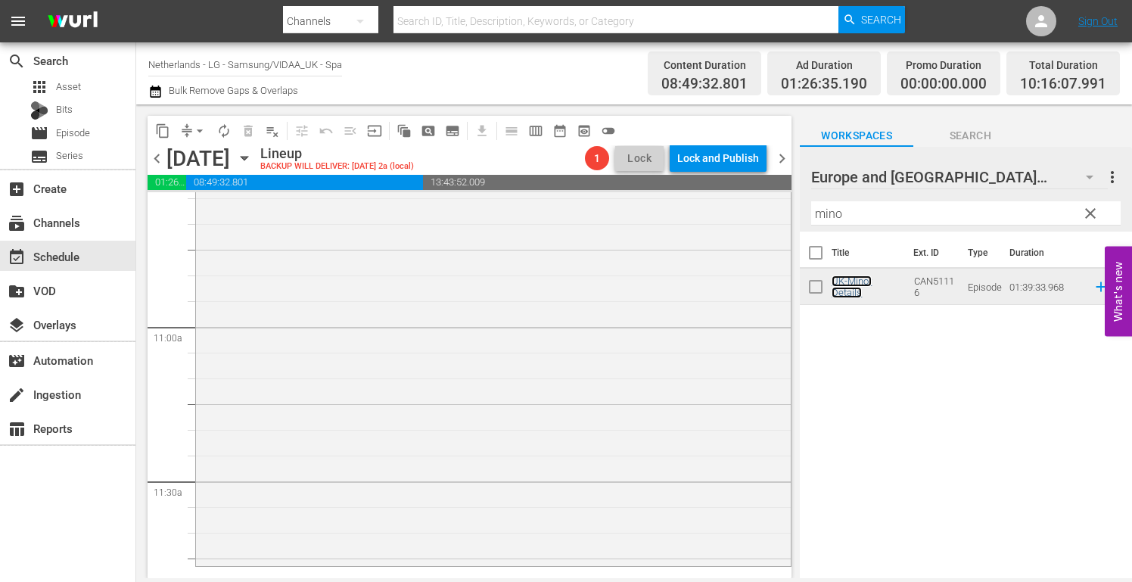
scroll to position [3404, 0]
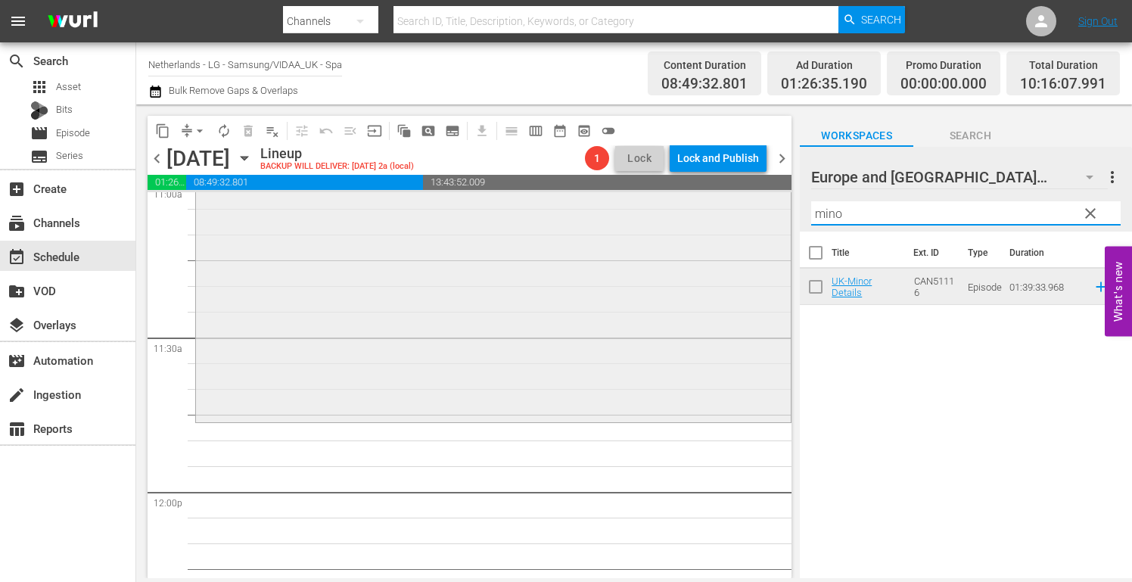
drag, startPoint x: 855, startPoint y: 216, endPoint x: 663, endPoint y: 223, distance: 192.2
click at [668, 222] on div "content_copy compress arrow_drop_down autorenew_outlined delete_forever_outline…" at bounding box center [633, 340] width 995 height 473
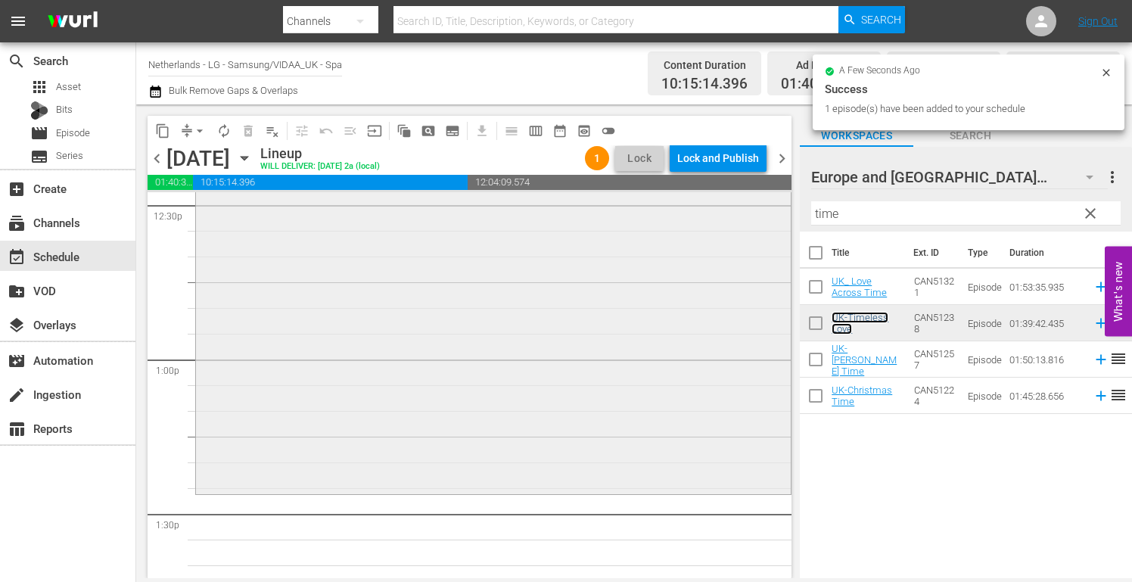
scroll to position [3857, 0]
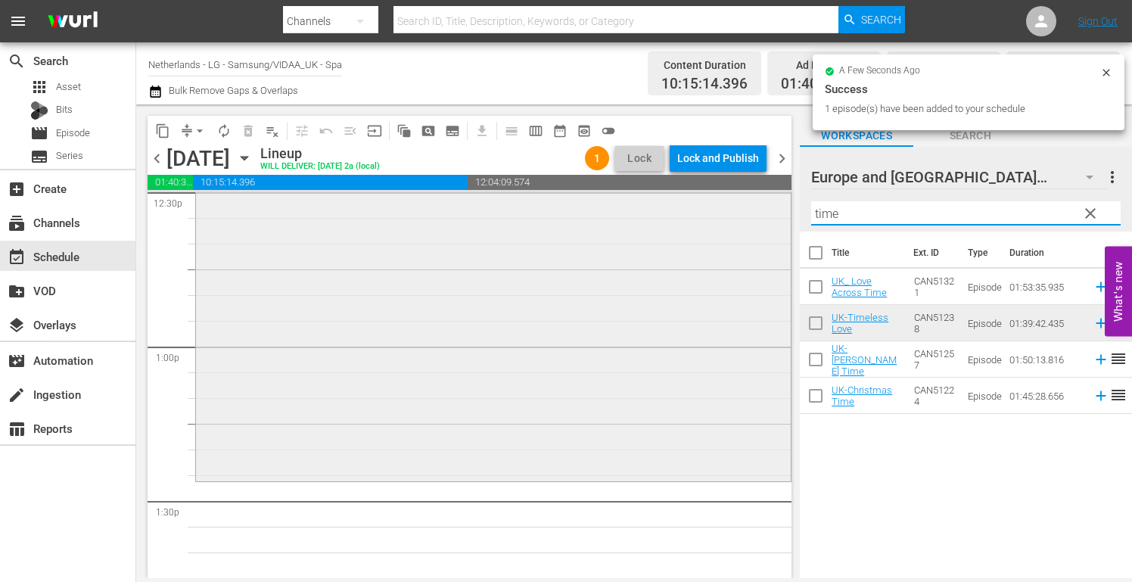
drag, startPoint x: 871, startPoint y: 216, endPoint x: 615, endPoint y: 210, distance: 256.5
click at [622, 211] on div "content_copy compress arrow_drop_down autorenew_outlined delete_forever_outline…" at bounding box center [633, 340] width 995 height 473
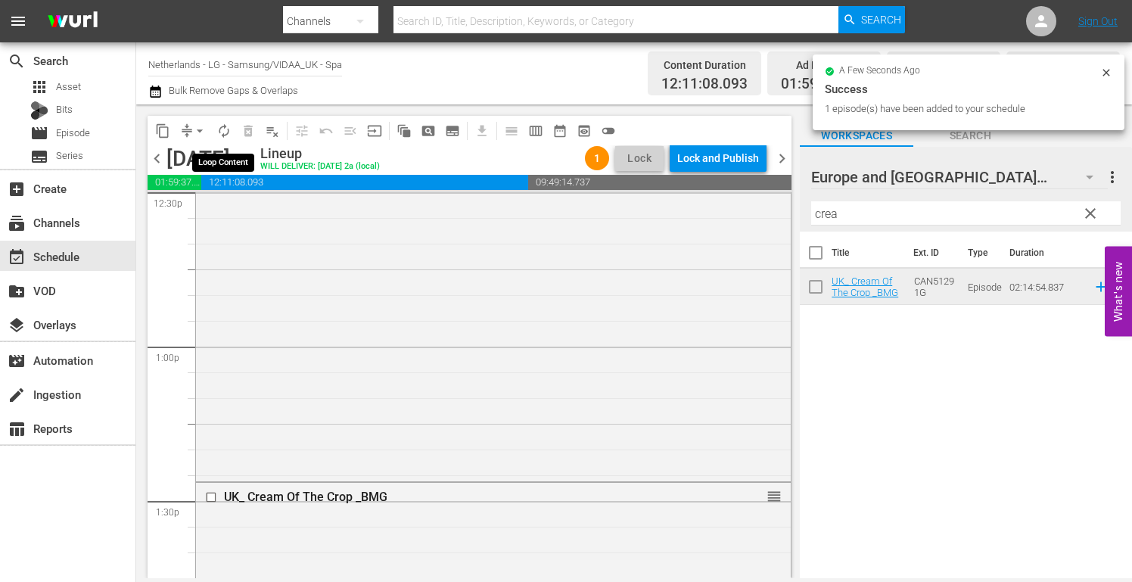
click at [218, 130] on span "autorenew_outlined" at bounding box center [223, 130] width 15 height 15
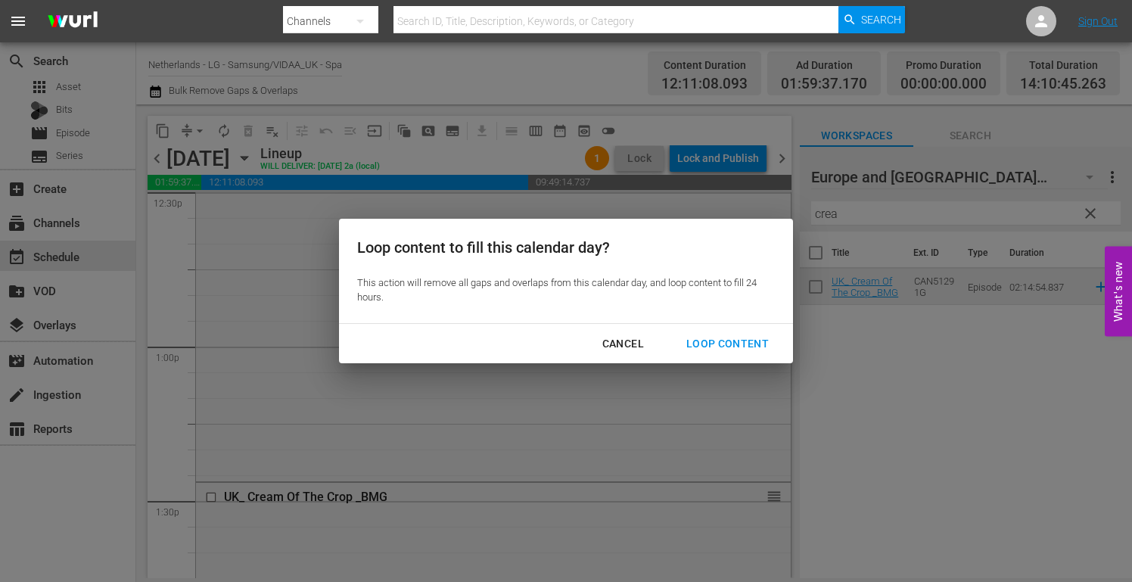
click at [734, 340] on div "Loop Content" at bounding box center [727, 343] width 107 height 19
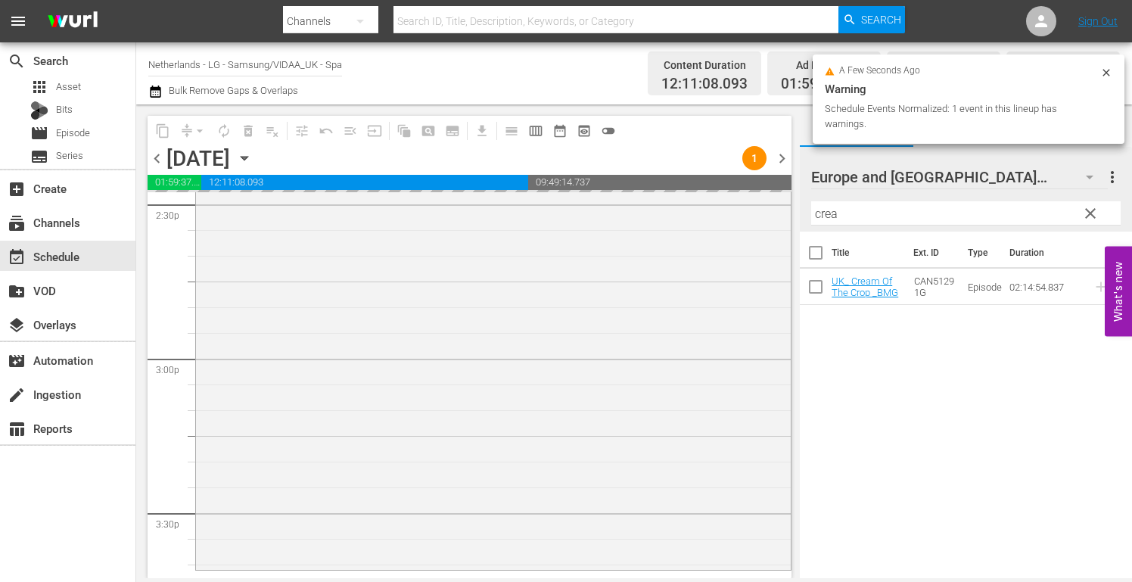
scroll to position [4765, 0]
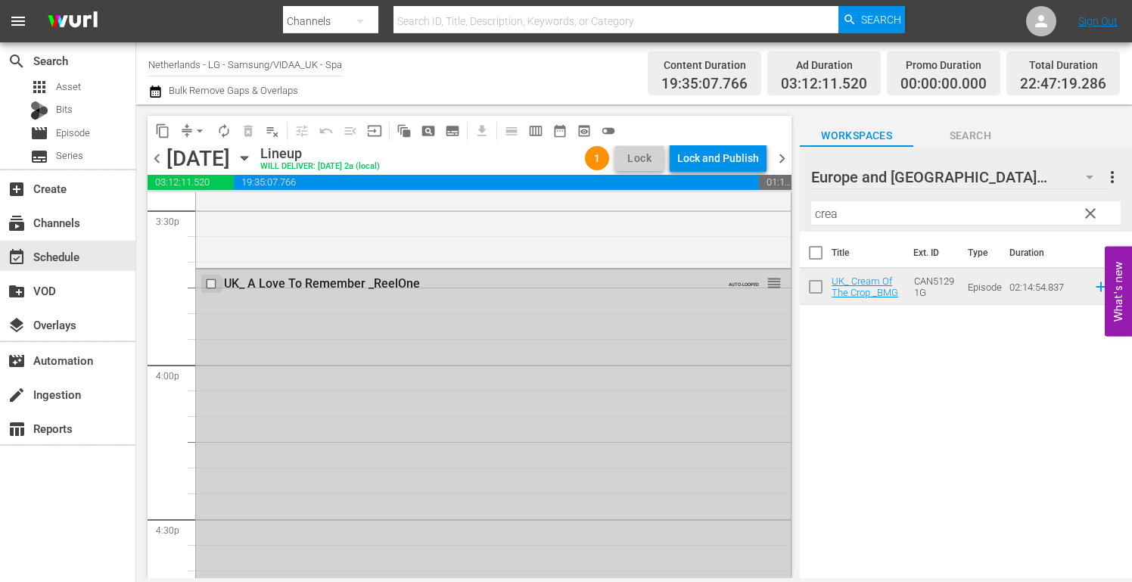
click at [211, 284] on input "checkbox" at bounding box center [213, 283] width 16 height 13
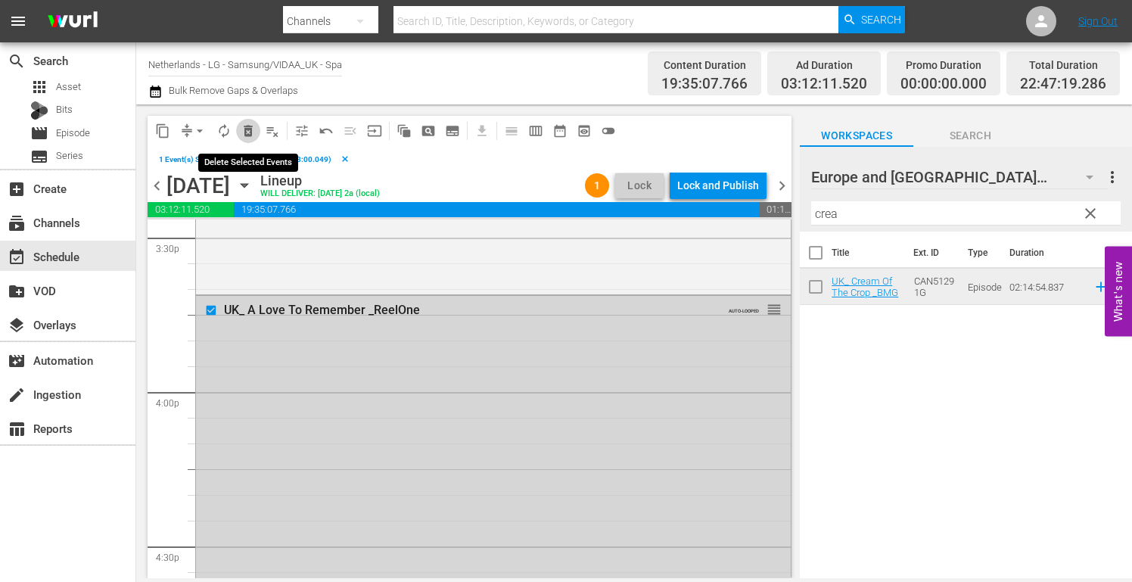
click at [246, 131] on span "delete_forever_outlined" at bounding box center [248, 130] width 15 height 15
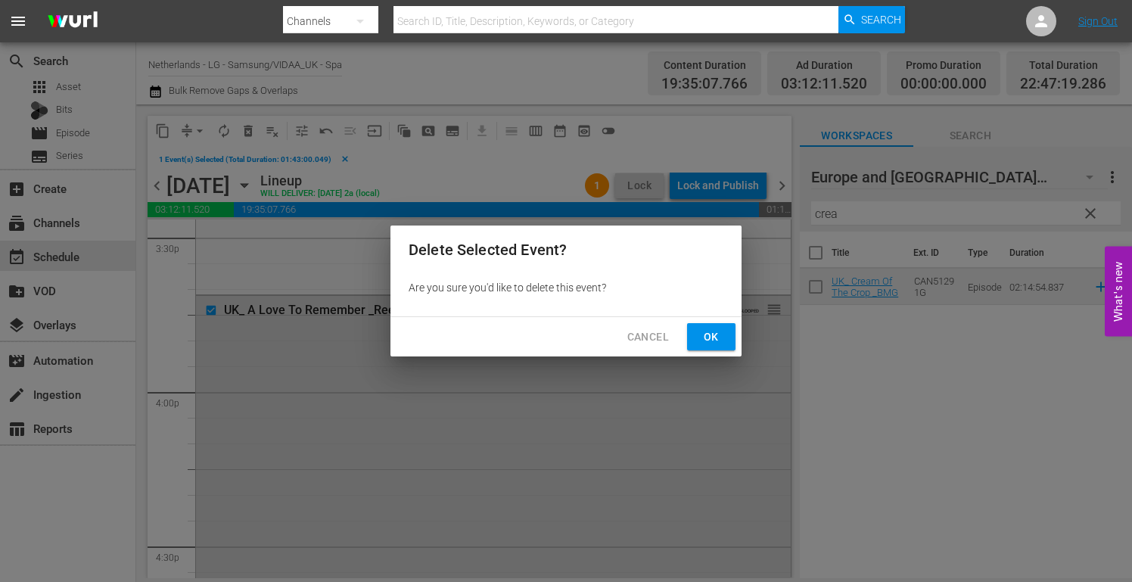
click at [712, 334] on span "Ok" at bounding box center [711, 337] width 24 height 19
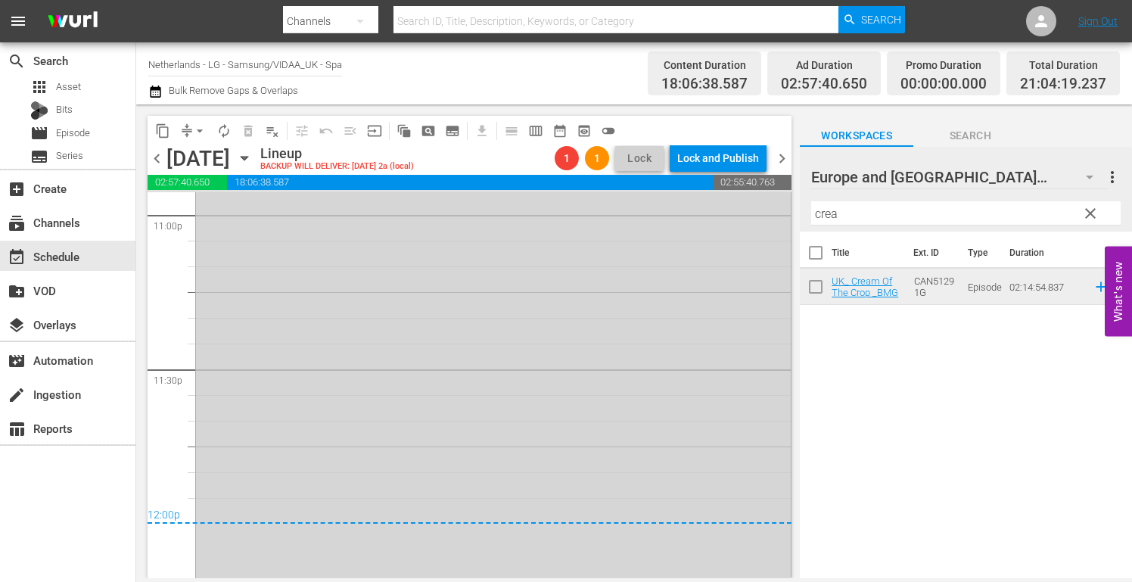
scroll to position [7111, 0]
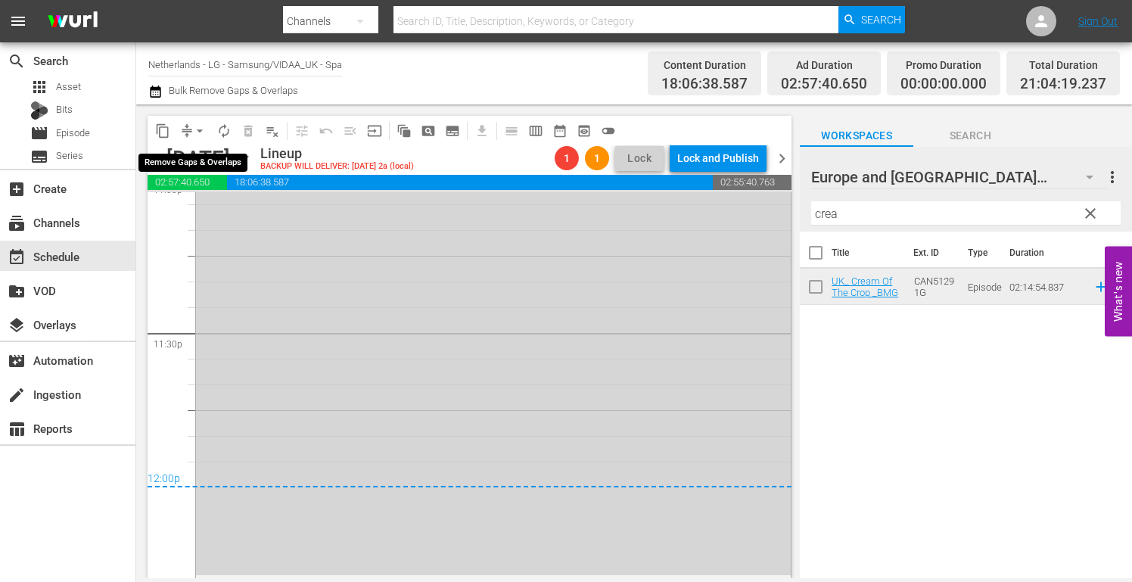
click at [194, 129] on span "arrow_drop_down" at bounding box center [199, 130] width 15 height 15
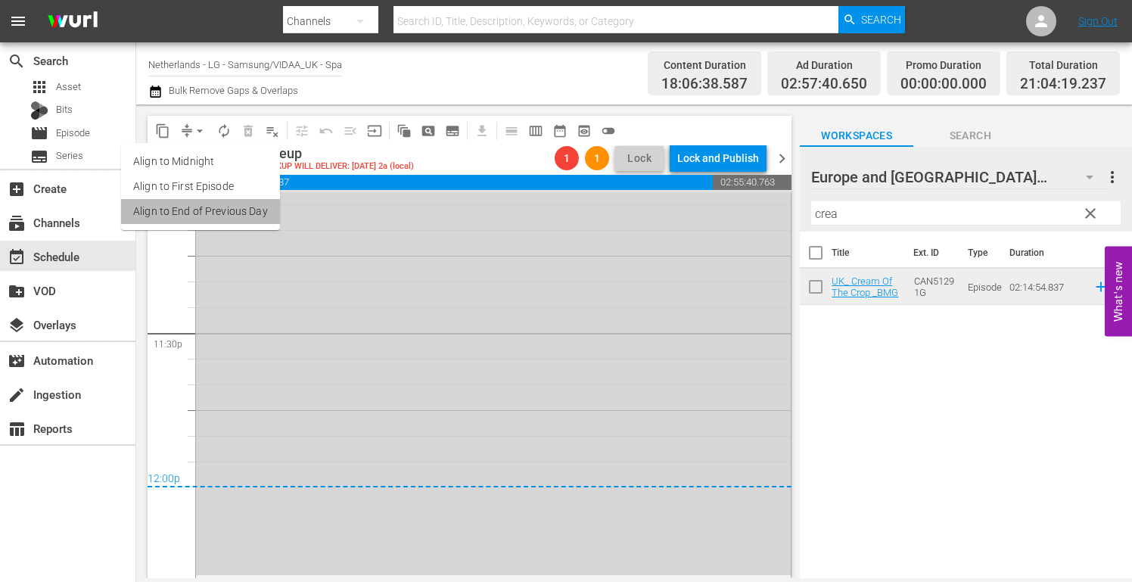
click at [219, 212] on li "Align to End of Previous Day" at bounding box center [200, 211] width 159 height 25
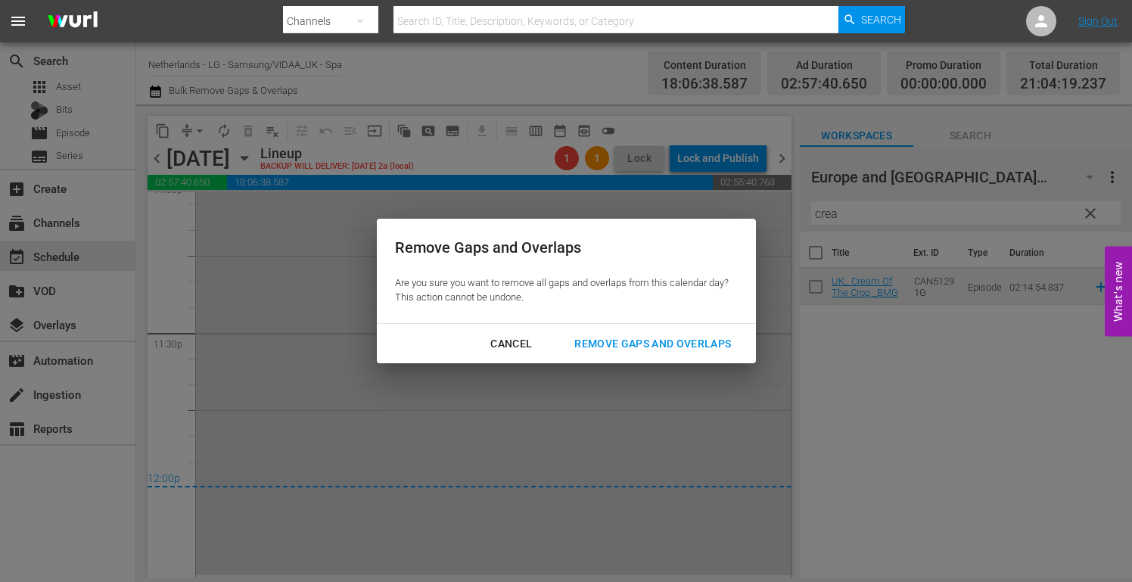
click at [694, 340] on div "Remove Gaps and Overlaps" at bounding box center [652, 343] width 181 height 19
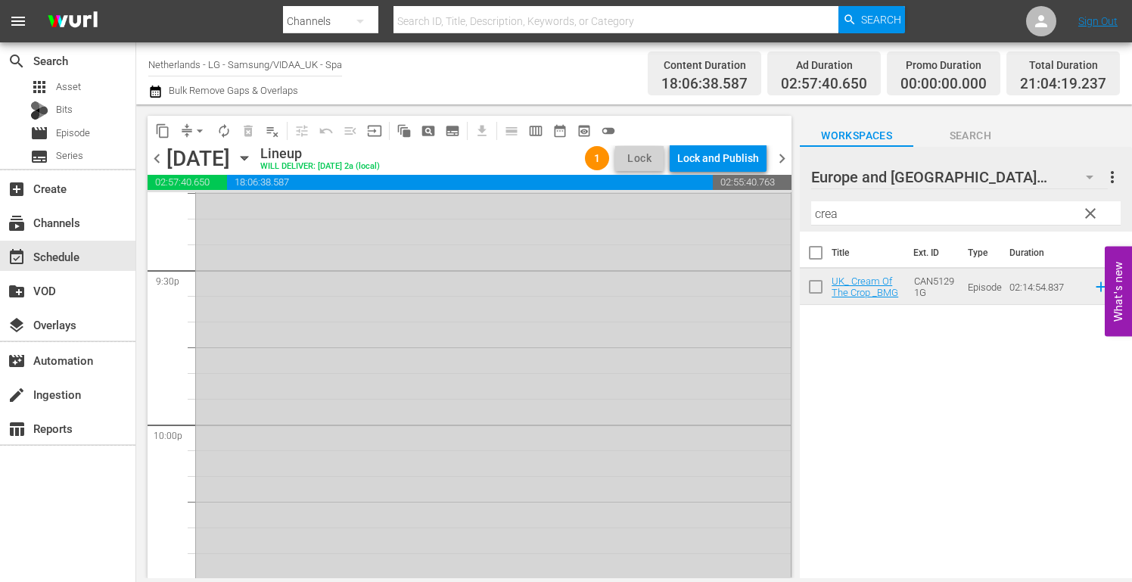
scroll to position [6656, 0]
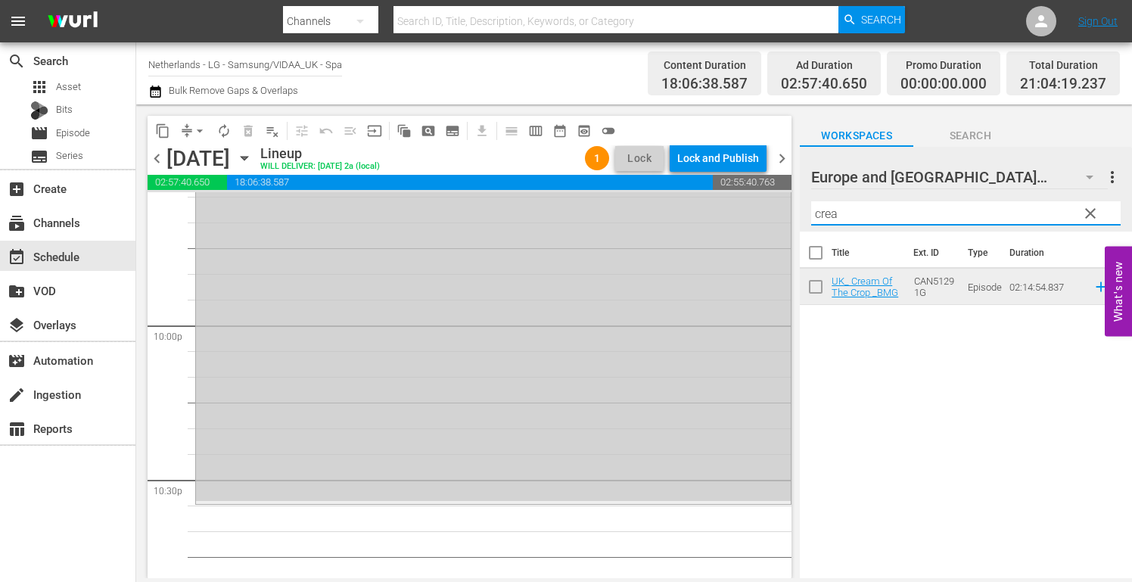
drag, startPoint x: 850, startPoint y: 210, endPoint x: 619, endPoint y: 201, distance: 231.6
click at [621, 201] on div "content_copy compress arrow_drop_down autorenew_outlined delete_forever_outline…" at bounding box center [633, 340] width 995 height 473
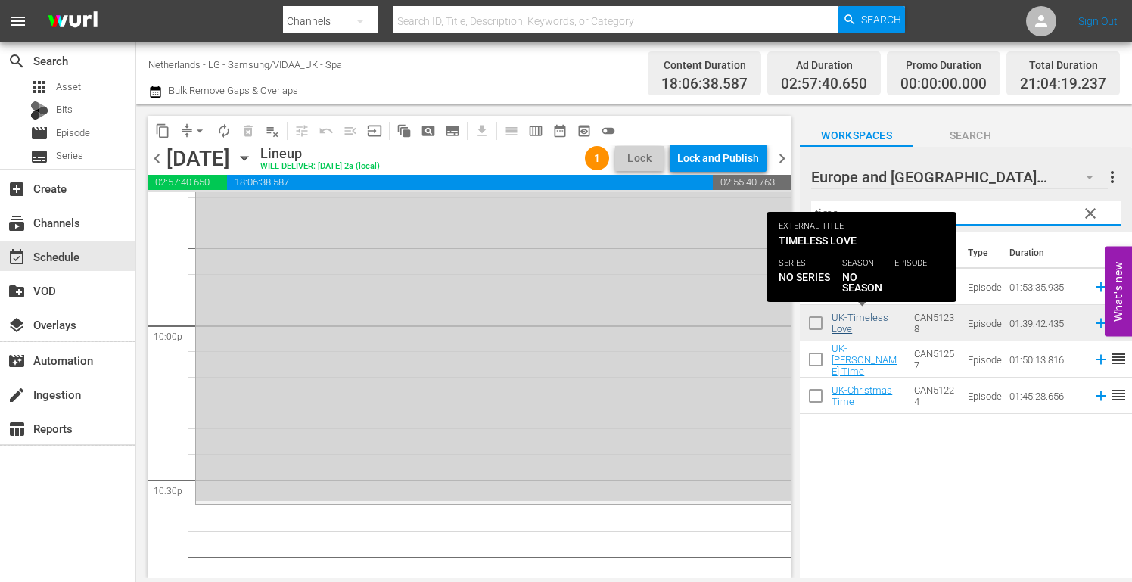
type input "time"
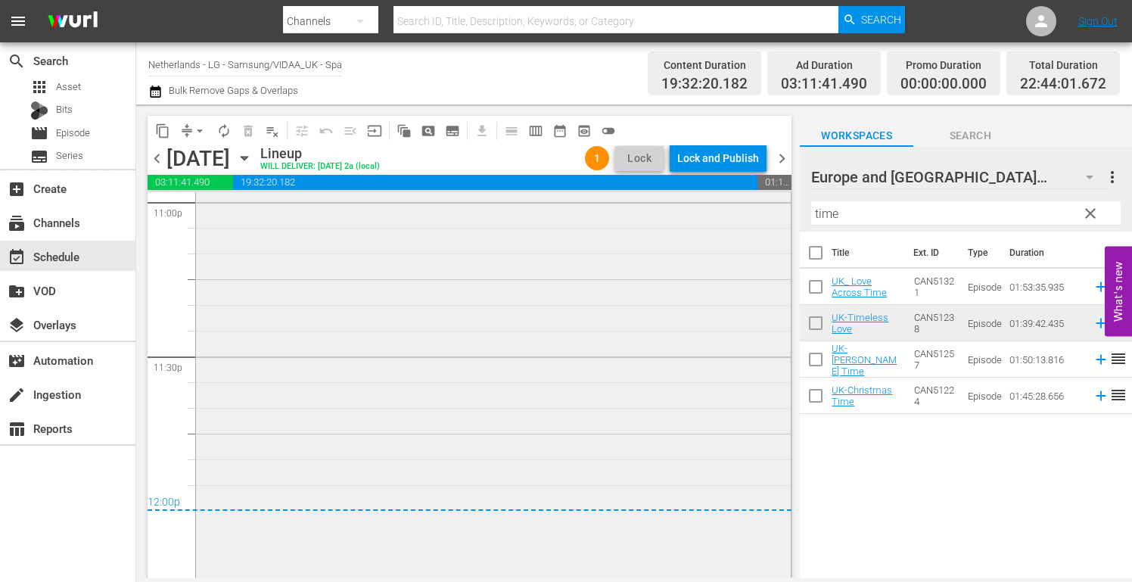
scroll to position [7095, 0]
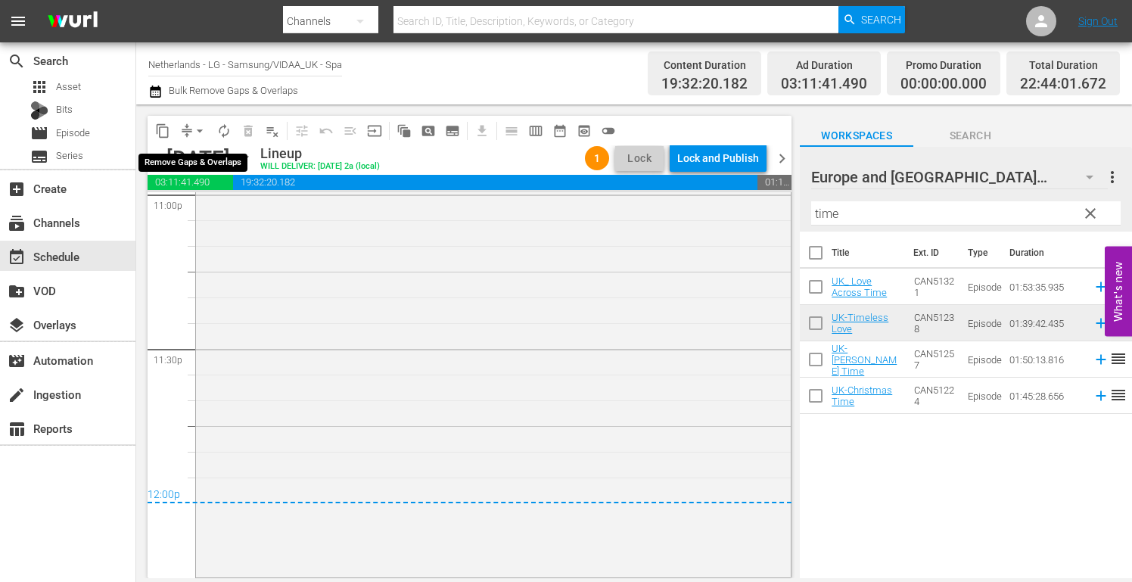
click at [197, 131] on span "arrow_drop_down" at bounding box center [199, 130] width 15 height 15
click at [216, 216] on li "Align to End of Previous Day" at bounding box center [200, 211] width 159 height 25
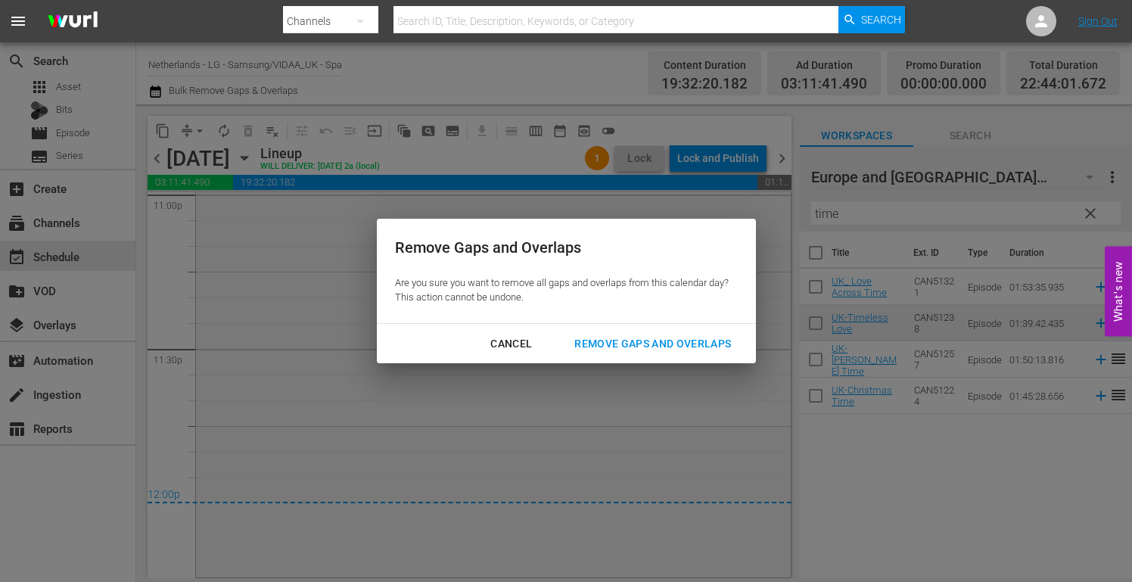
click at [662, 342] on div "Remove Gaps and Overlaps" at bounding box center [652, 343] width 181 height 19
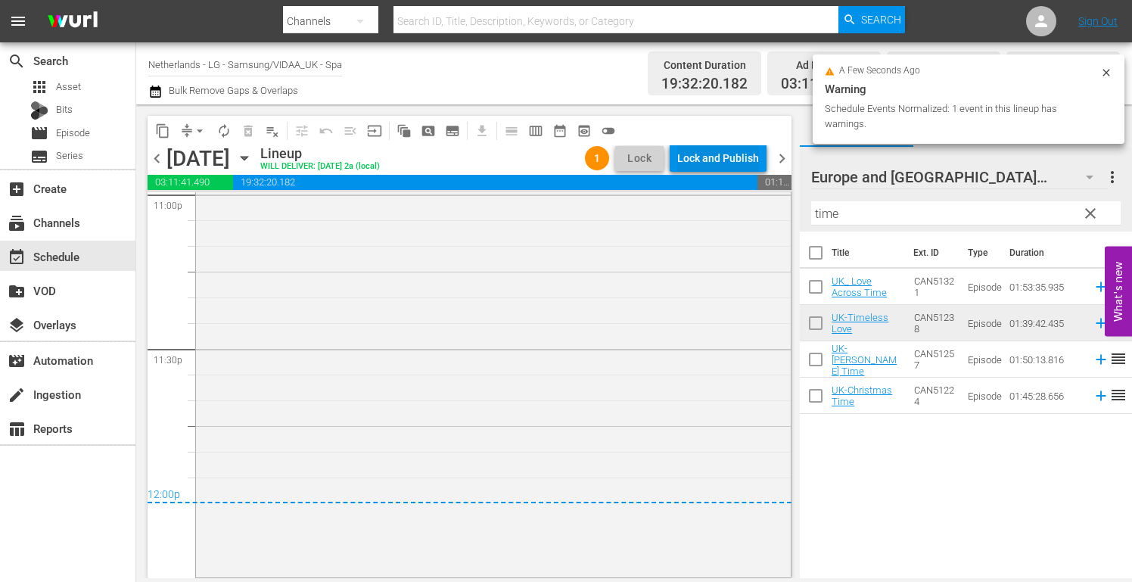
click at [725, 156] on div "Lock and Publish" at bounding box center [718, 157] width 82 height 27
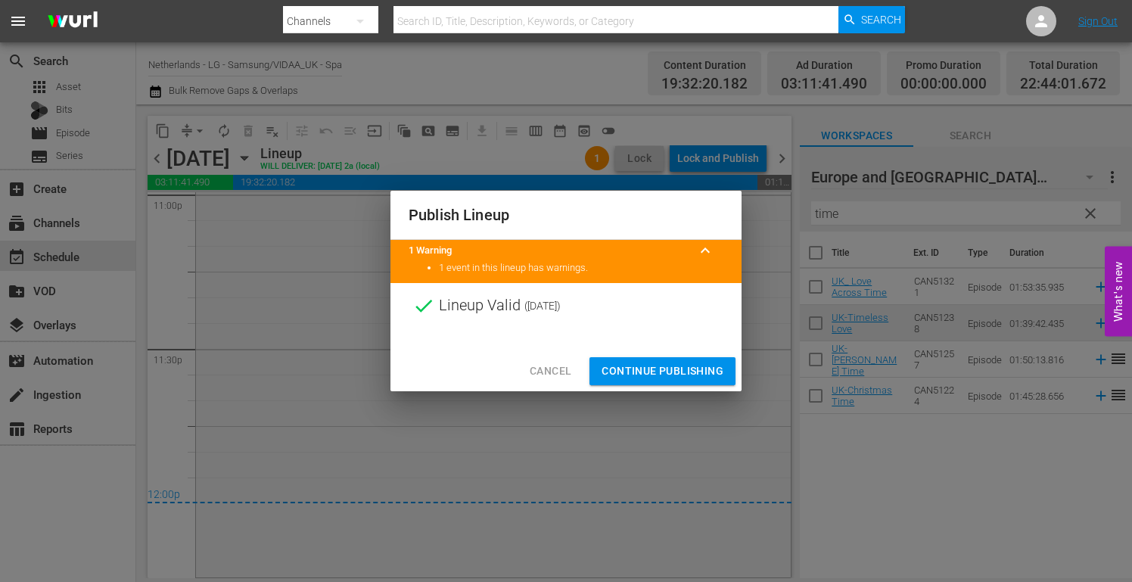
click at [663, 363] on span "Continue Publishing" at bounding box center [662, 371] width 122 height 19
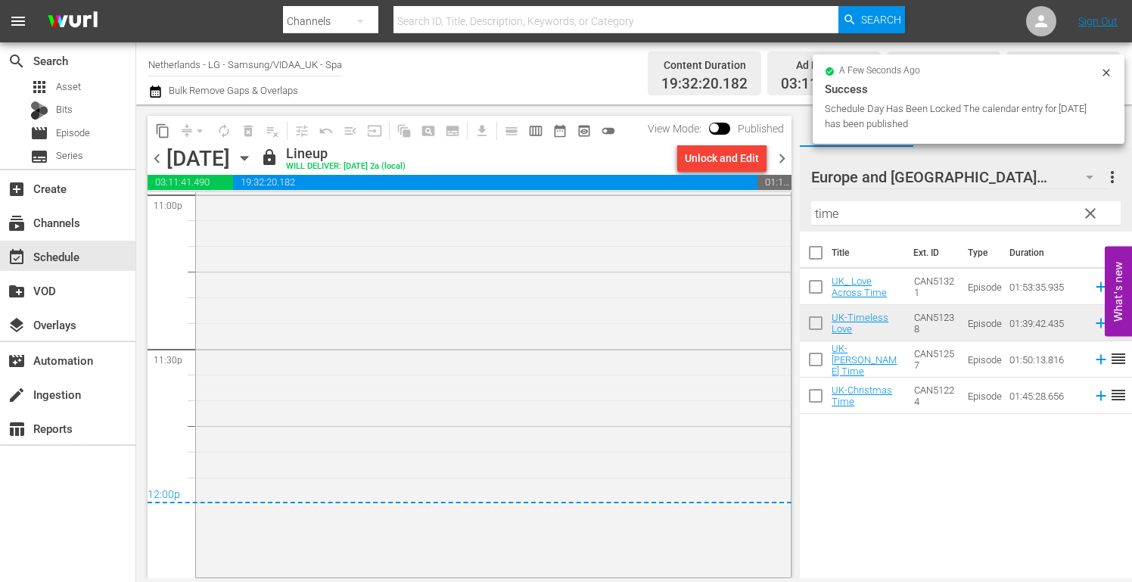
click at [253, 160] on icon "button" at bounding box center [244, 158] width 17 height 17
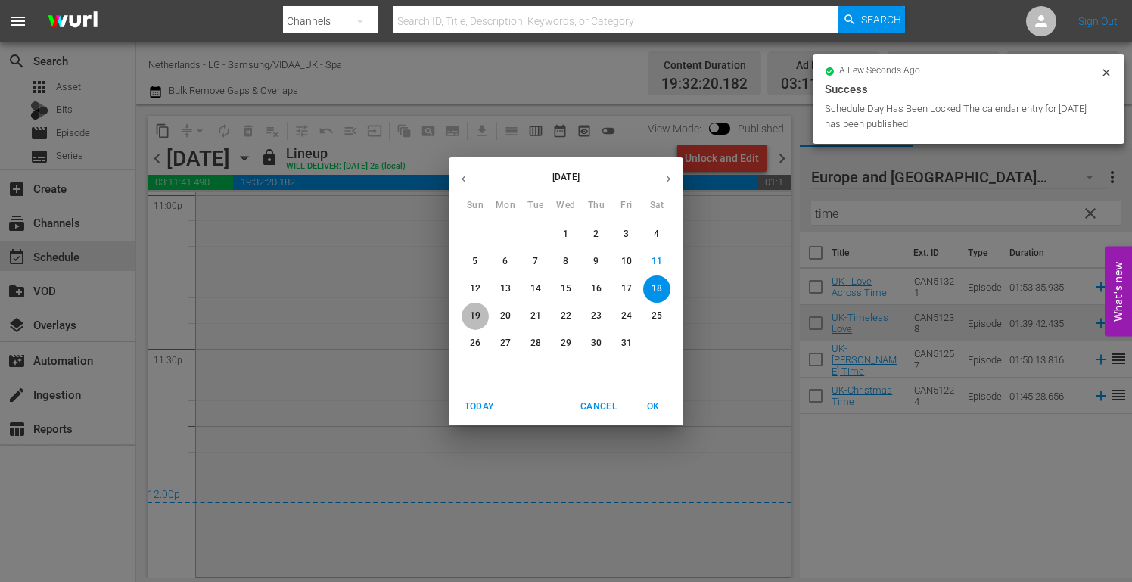
click at [473, 315] on p "19" at bounding box center [475, 315] width 11 height 13
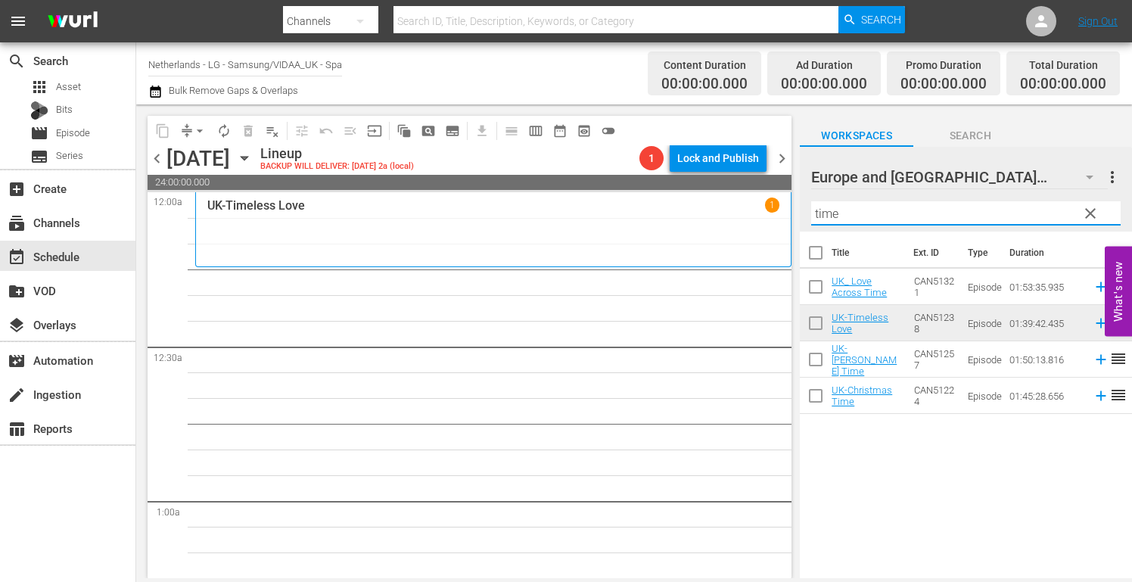
drag, startPoint x: 900, startPoint y: 213, endPoint x: 514, endPoint y: 199, distance: 386.8
click at [525, 202] on div "content_copy compress arrow_drop_down autorenew_outlined delete_forever_outline…" at bounding box center [633, 340] width 995 height 473
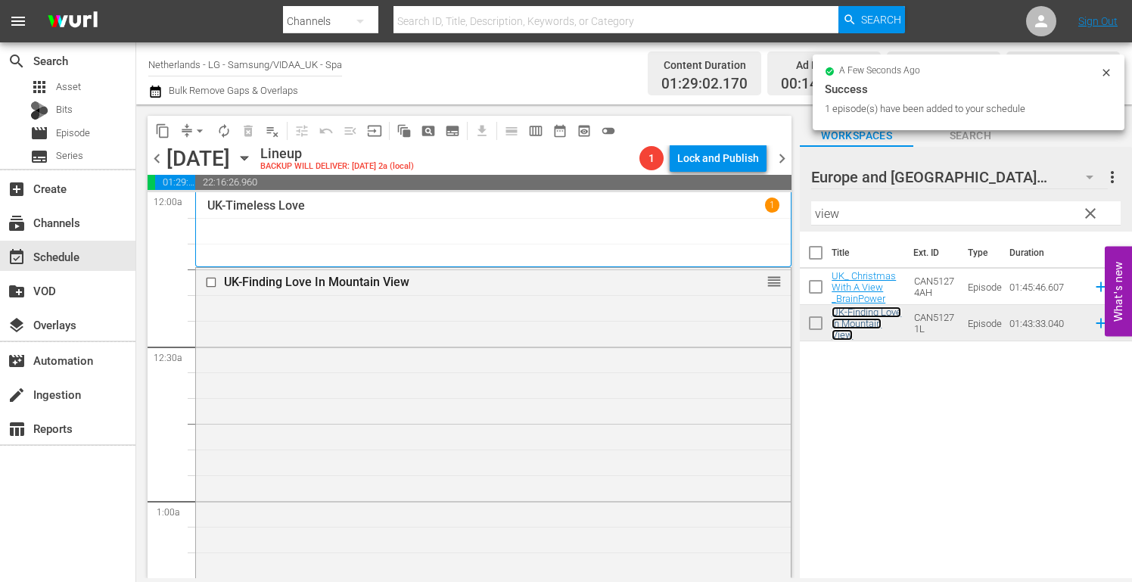
scroll to position [378, 0]
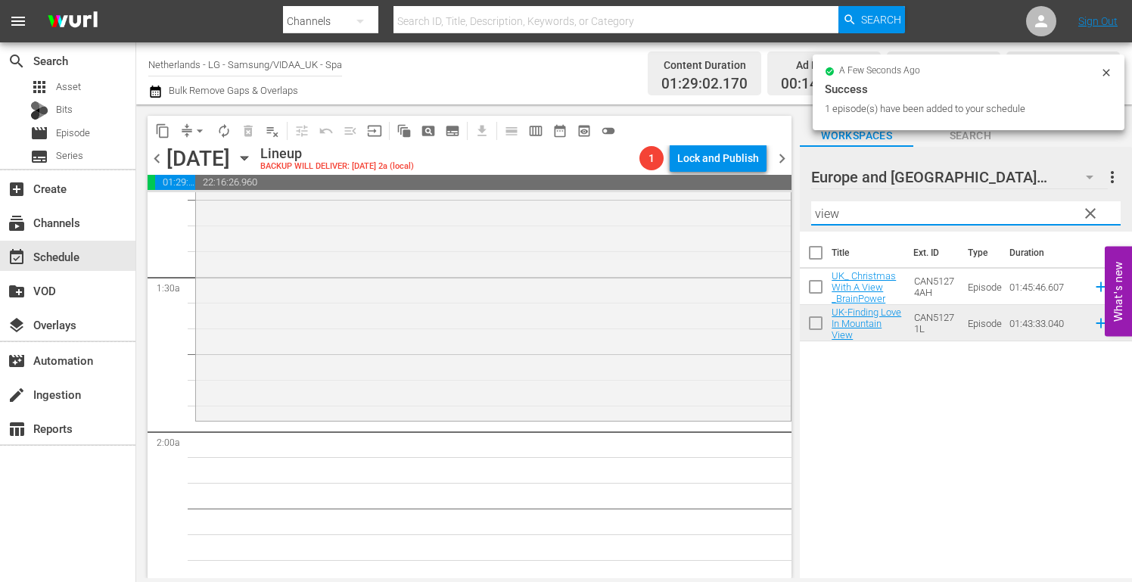
drag, startPoint x: 870, startPoint y: 206, endPoint x: 584, endPoint y: 191, distance: 286.3
click at [584, 191] on div "content_copy compress arrow_drop_down autorenew_outlined delete_forever_outline…" at bounding box center [633, 340] width 995 height 473
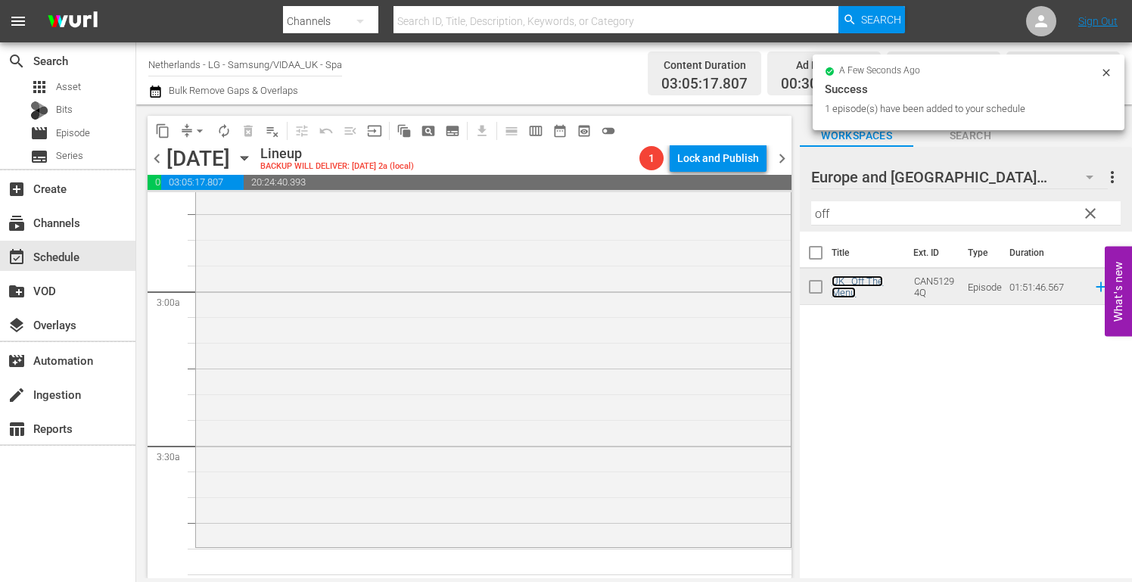
scroll to position [908, 0]
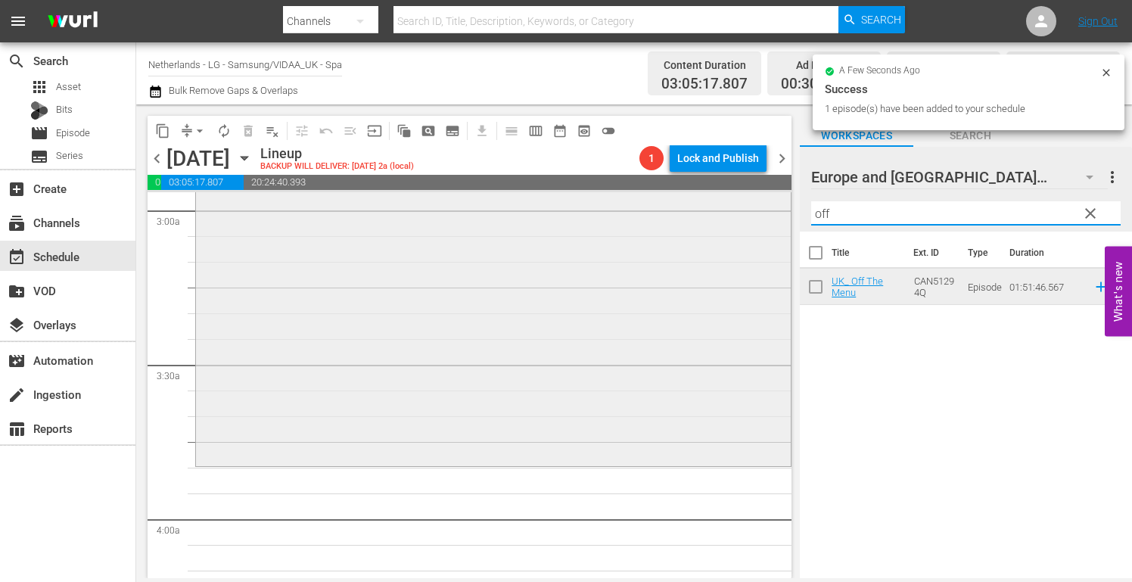
drag, startPoint x: 858, startPoint y: 213, endPoint x: 597, endPoint y: 218, distance: 261.8
click at [609, 215] on div "content_copy compress arrow_drop_down autorenew_outlined delete_forever_outline…" at bounding box center [633, 340] width 995 height 473
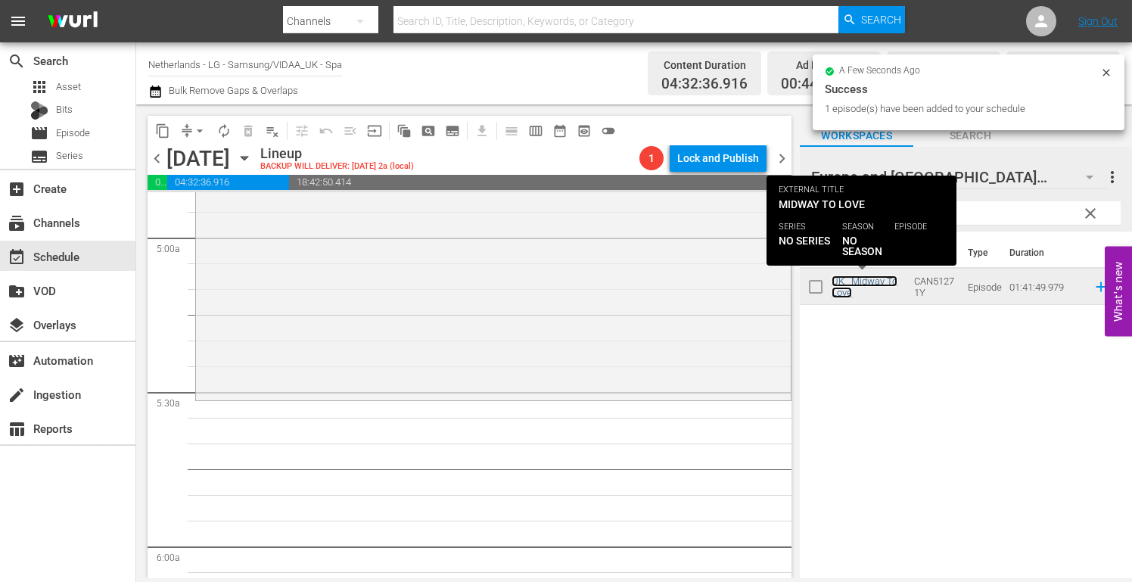
scroll to position [1513, 0]
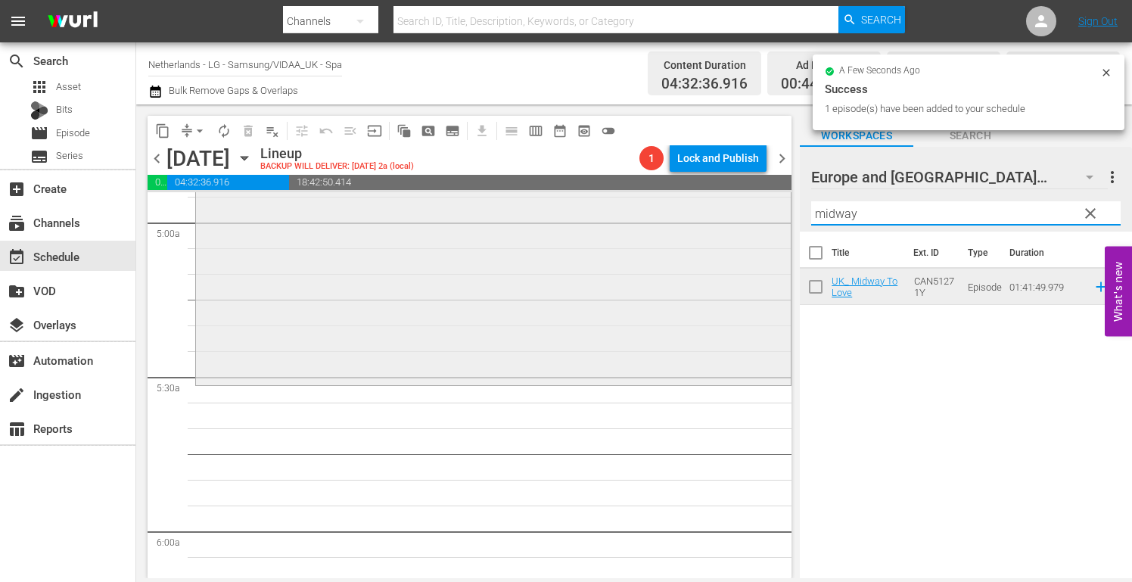
drag, startPoint x: 879, startPoint y: 207, endPoint x: 580, endPoint y: 210, distance: 298.8
click at [588, 210] on div "content_copy compress arrow_drop_down autorenew_outlined delete_forever_outline…" at bounding box center [633, 340] width 995 height 473
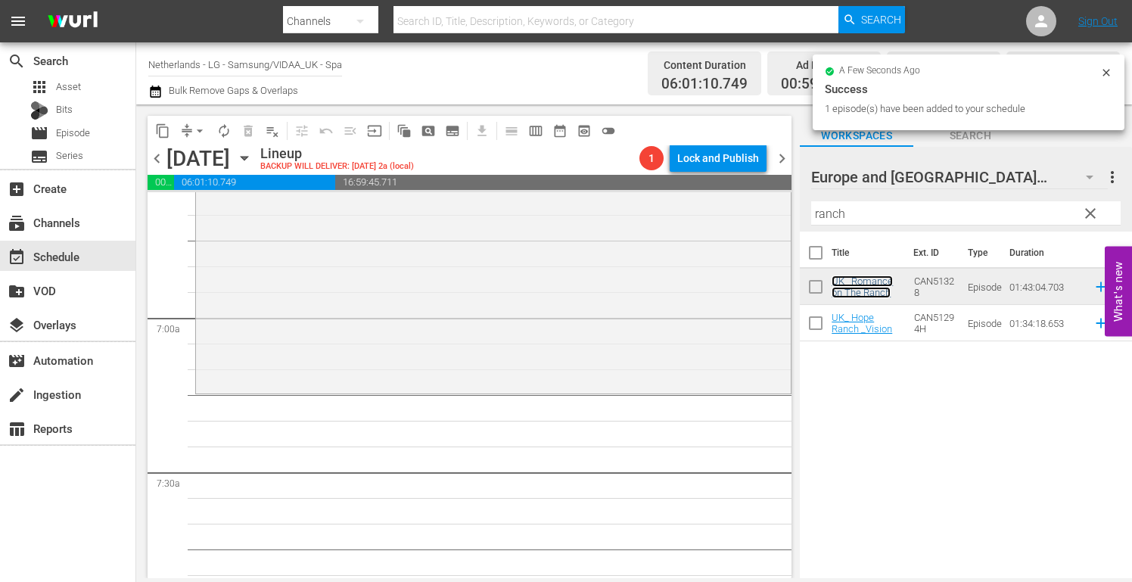
scroll to position [2042, 0]
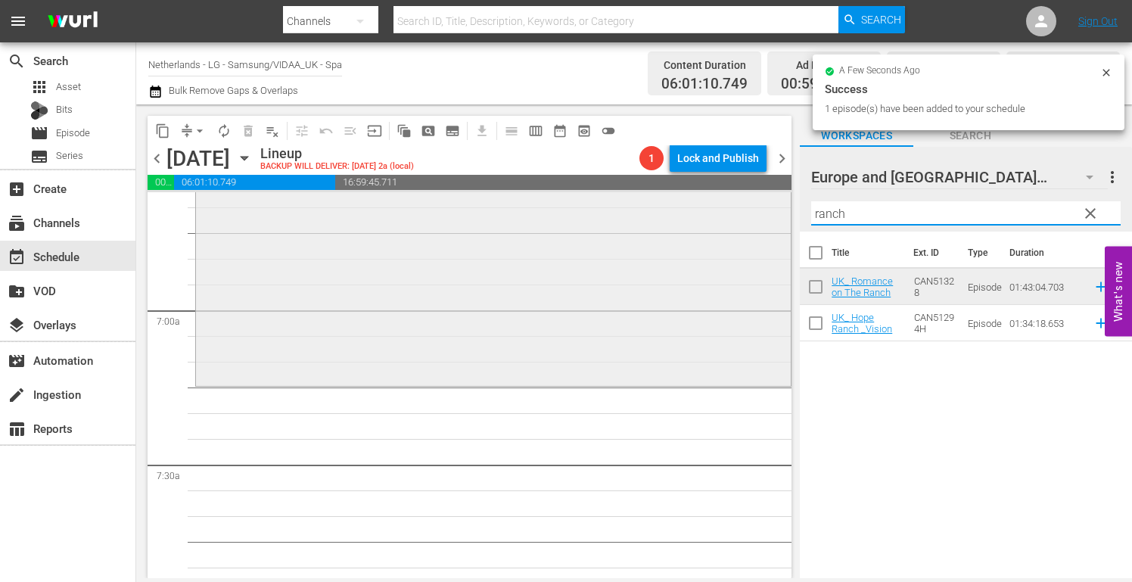
drag, startPoint x: 827, startPoint y: 213, endPoint x: 620, endPoint y: 213, distance: 206.5
click at [620, 213] on div "content_copy compress arrow_drop_down autorenew_outlined delete_forever_outline…" at bounding box center [633, 340] width 995 height 473
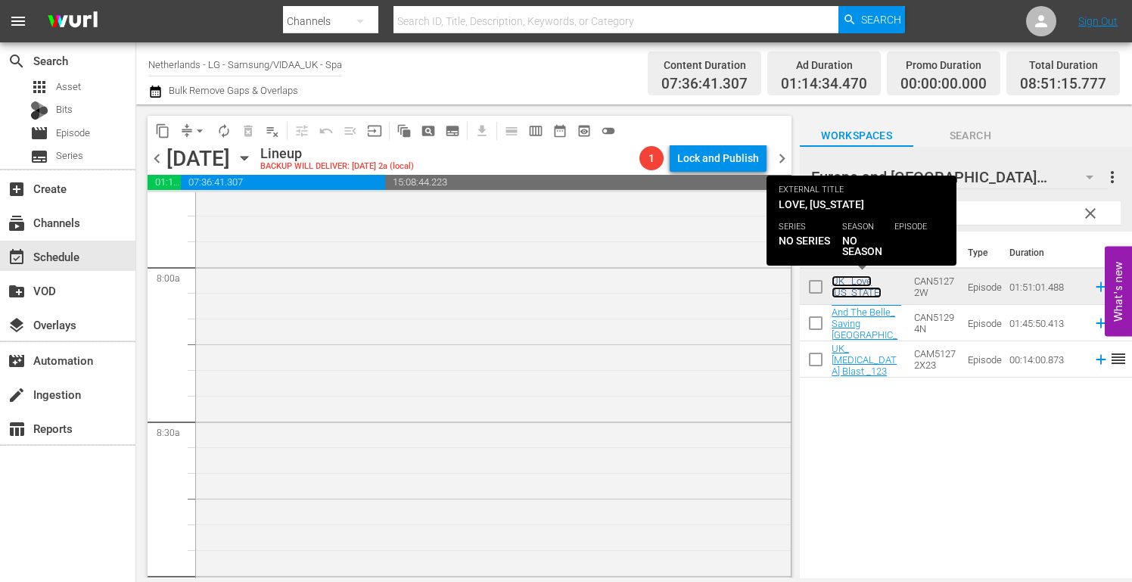
scroll to position [2420, 0]
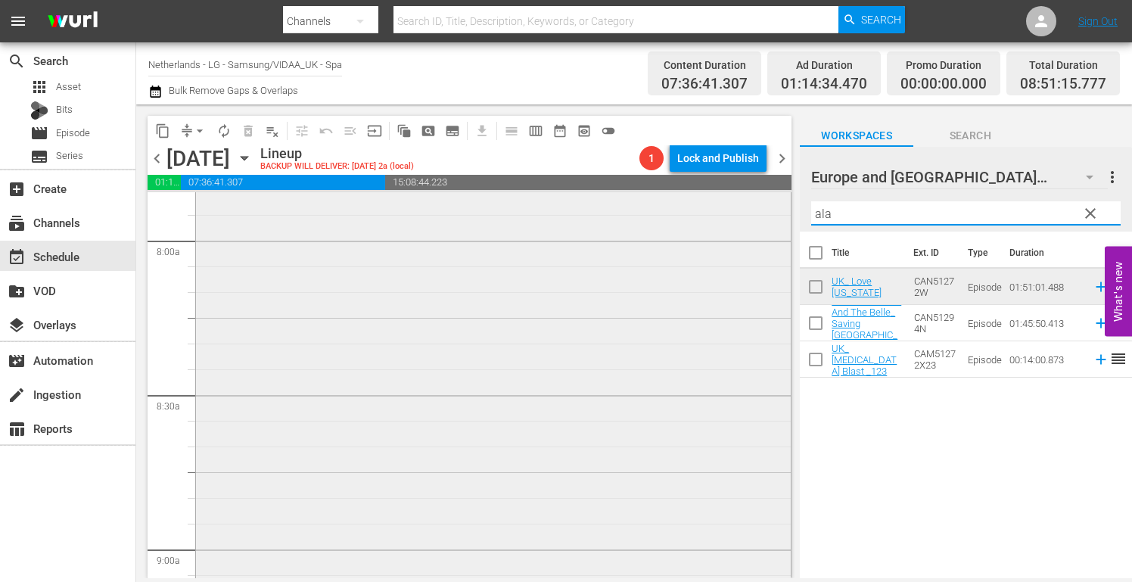
drag, startPoint x: 861, startPoint y: 214, endPoint x: 610, endPoint y: 192, distance: 252.1
click at [610, 192] on div "content_copy compress arrow_drop_down autorenew_outlined delete_forever_outline…" at bounding box center [633, 340] width 995 height 473
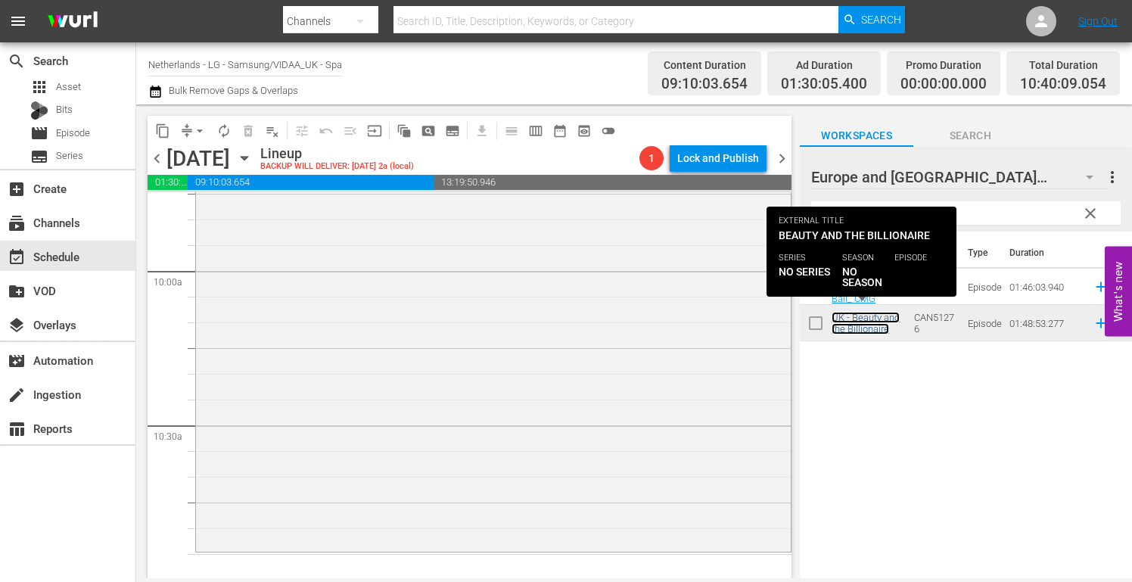
scroll to position [3025, 0]
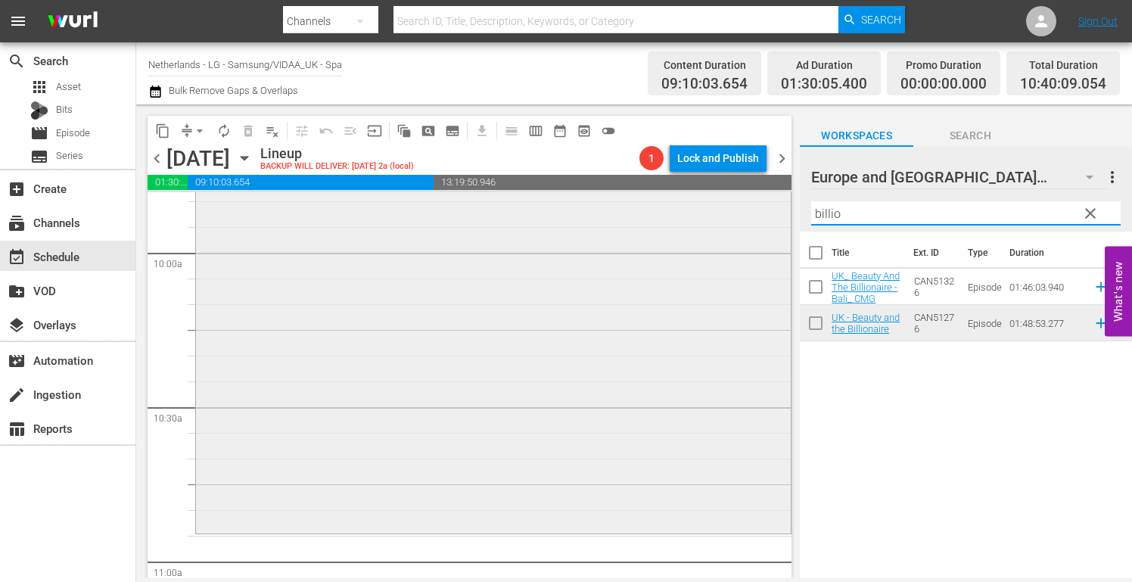
drag, startPoint x: 854, startPoint y: 213, endPoint x: 719, endPoint y: 216, distance: 134.7
click at [719, 216] on div "content_copy compress arrow_drop_down autorenew_outlined delete_forever_outline…" at bounding box center [633, 340] width 995 height 473
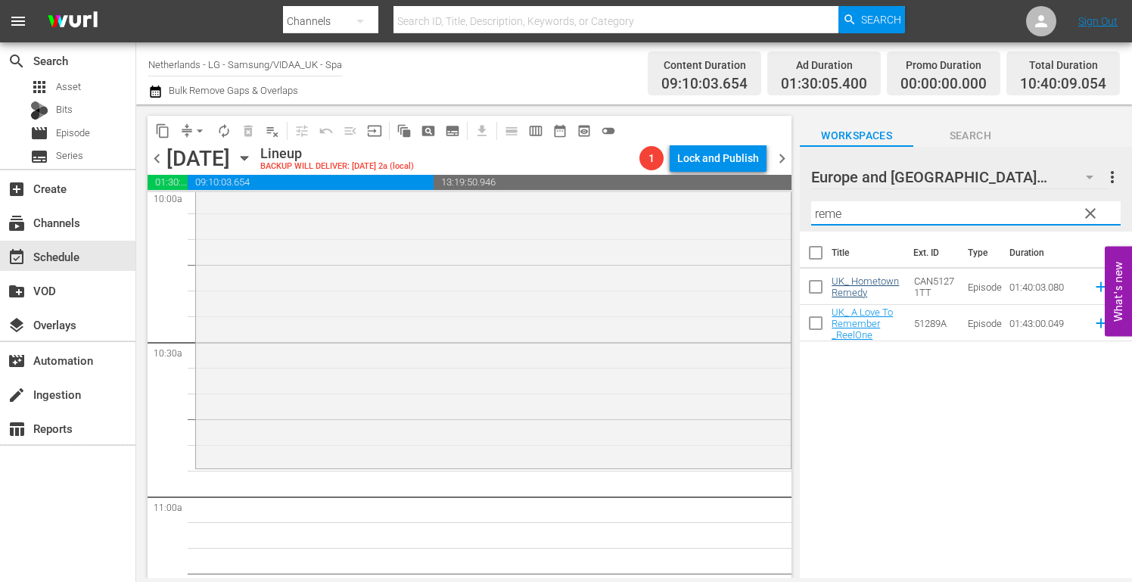
scroll to position [3177, 0]
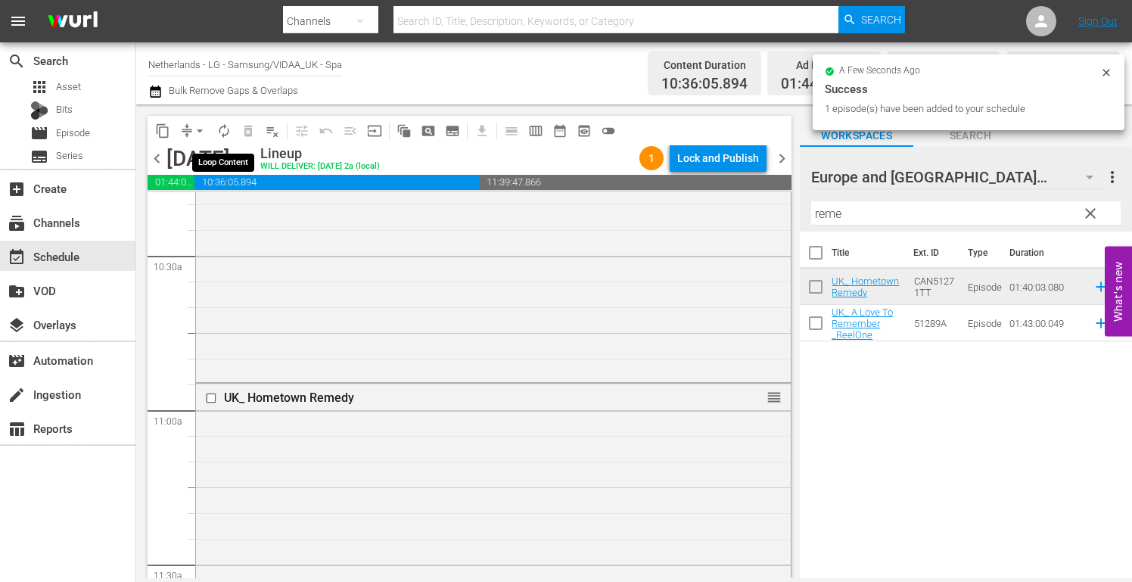
click at [225, 126] on span "autorenew_outlined" at bounding box center [223, 130] width 15 height 15
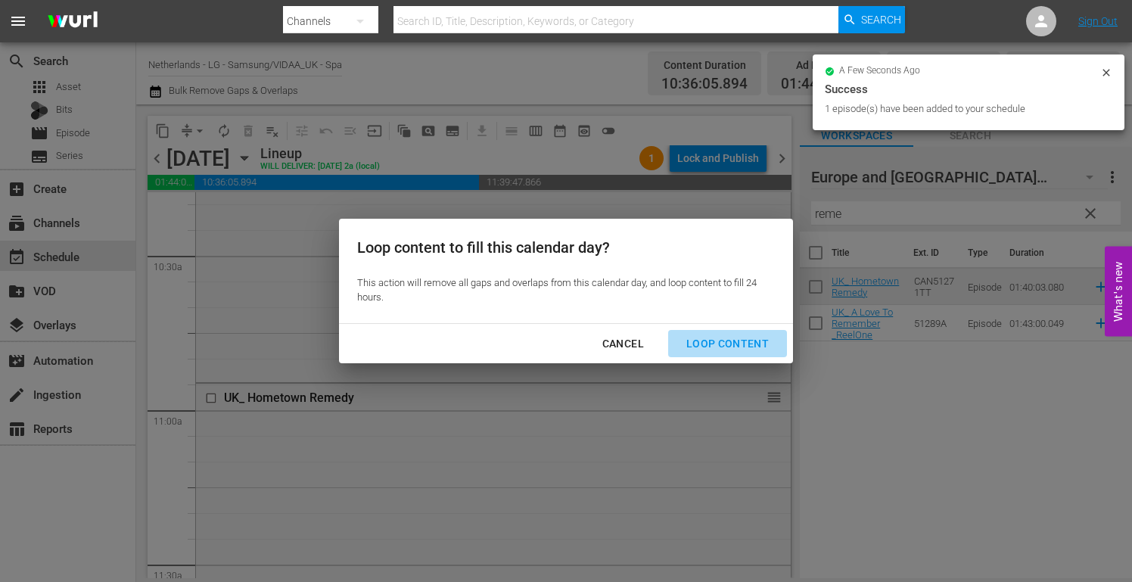
drag, startPoint x: 747, startPoint y: 340, endPoint x: 785, endPoint y: 368, distance: 47.7
click at [747, 340] on div "Loop Content" at bounding box center [727, 343] width 107 height 19
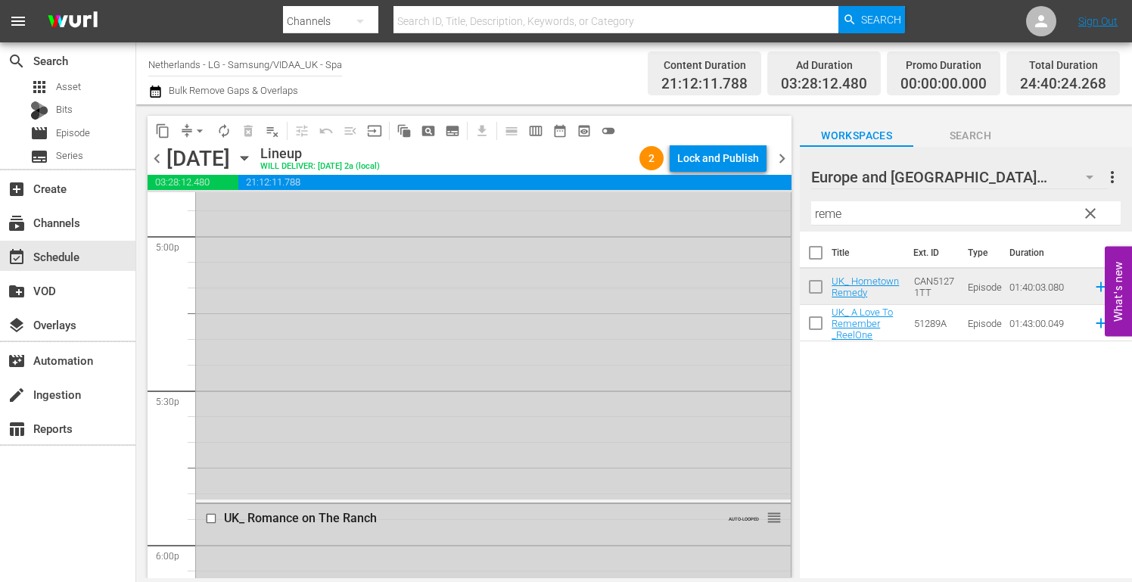
scroll to position [5068, 0]
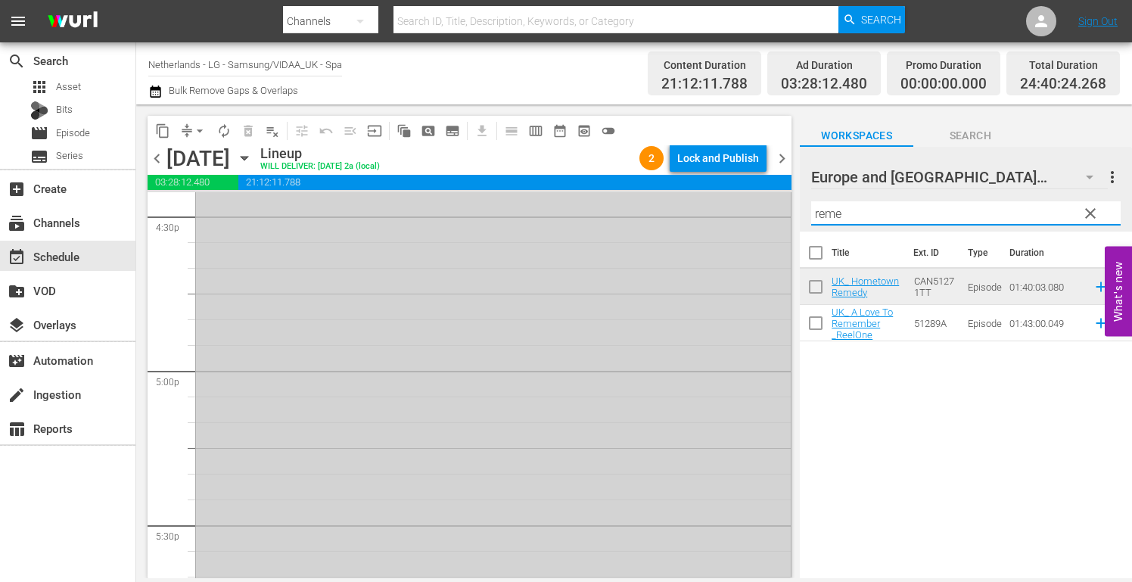
drag, startPoint x: 861, startPoint y: 217, endPoint x: 601, endPoint y: 228, distance: 259.6
click at [602, 228] on div "content_copy compress arrow_drop_down autorenew_outlined delete_forever_outline…" at bounding box center [633, 340] width 995 height 473
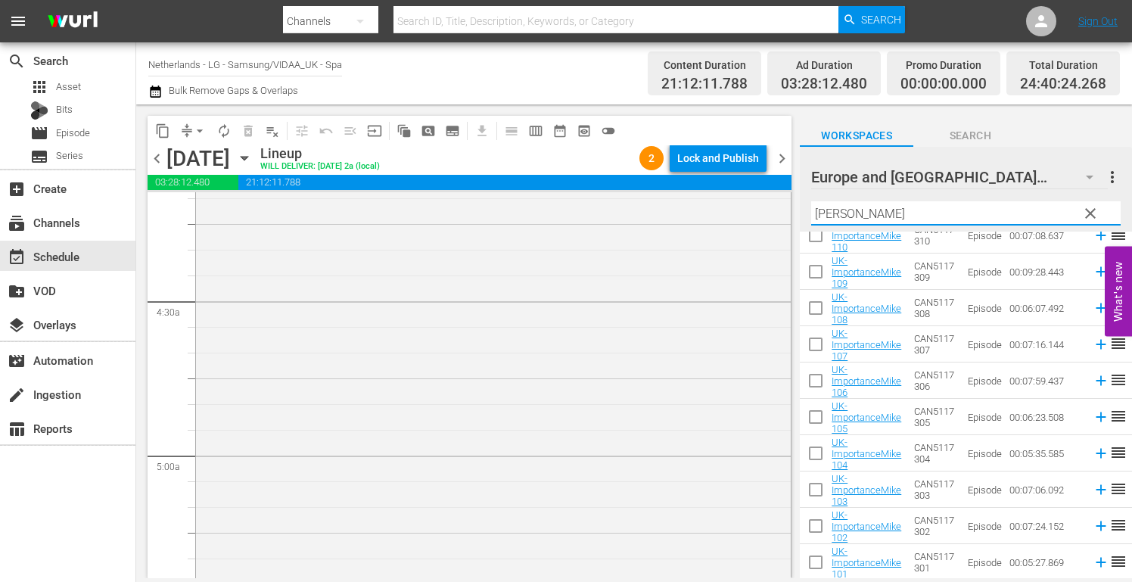
scroll to position [1135, 0]
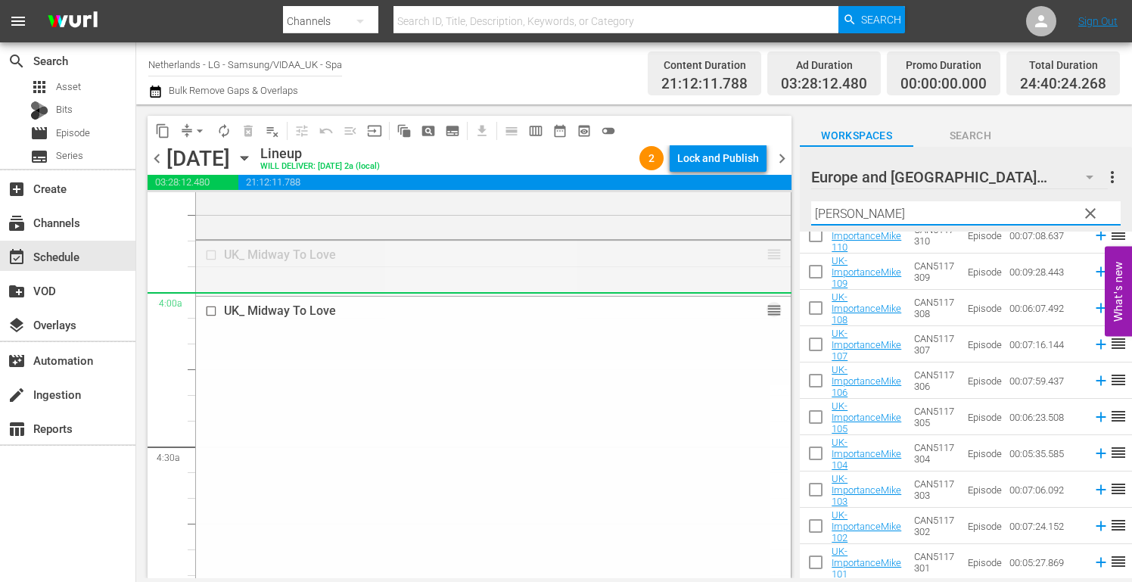
drag, startPoint x: 760, startPoint y: 251, endPoint x: 744, endPoint y: 300, distance: 50.9
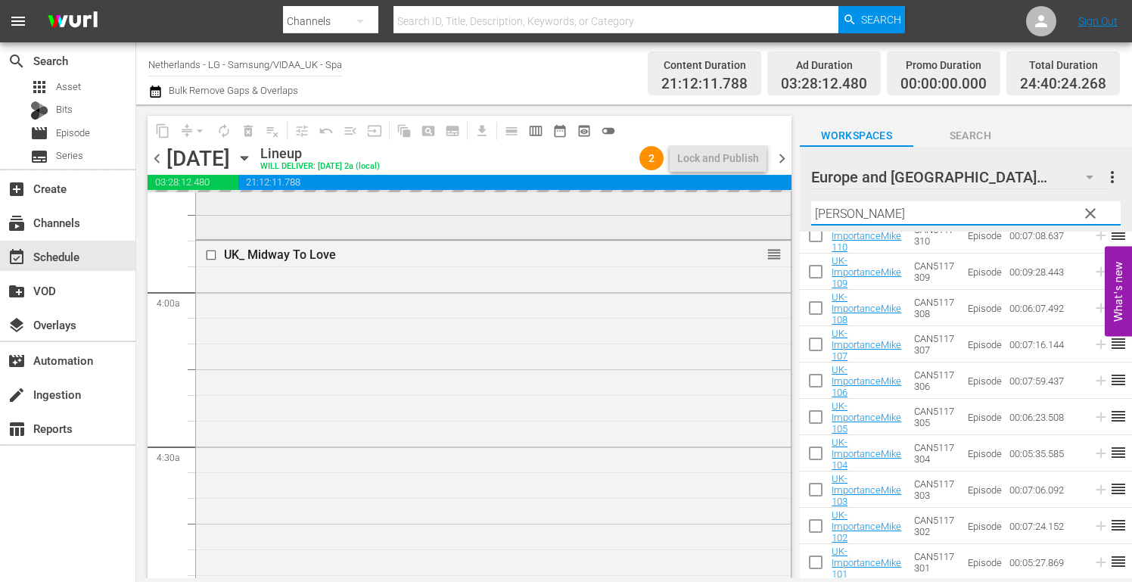
drag, startPoint x: 855, startPoint y: 211, endPoint x: 622, endPoint y: 208, distance: 233.0
click at [622, 208] on div "content_copy compress arrow_drop_down autorenew_outlined delete_forever_outline…" at bounding box center [633, 340] width 995 height 473
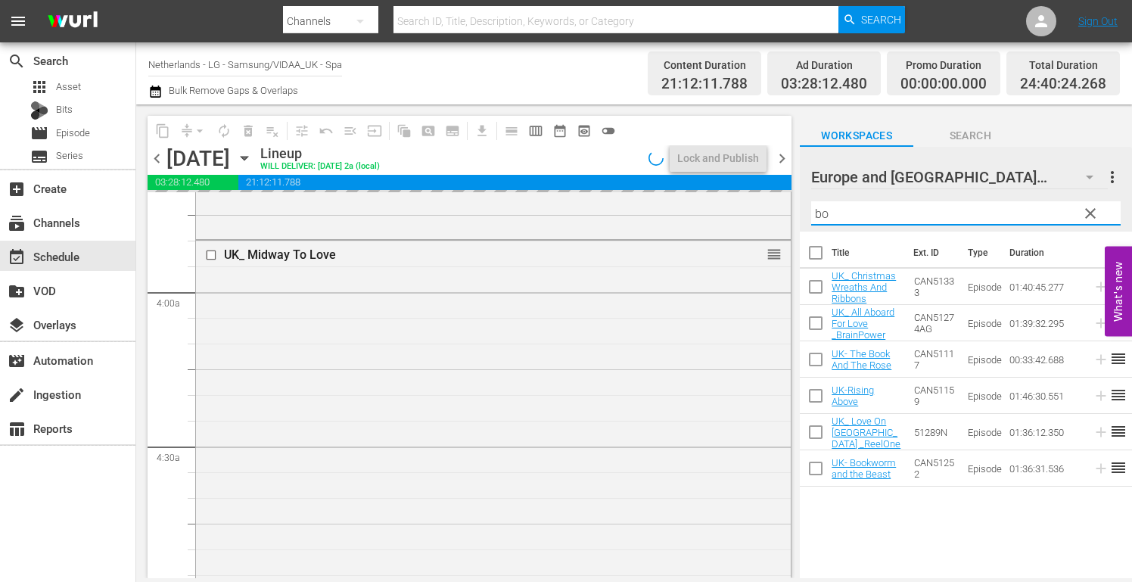
scroll to position [0, 0]
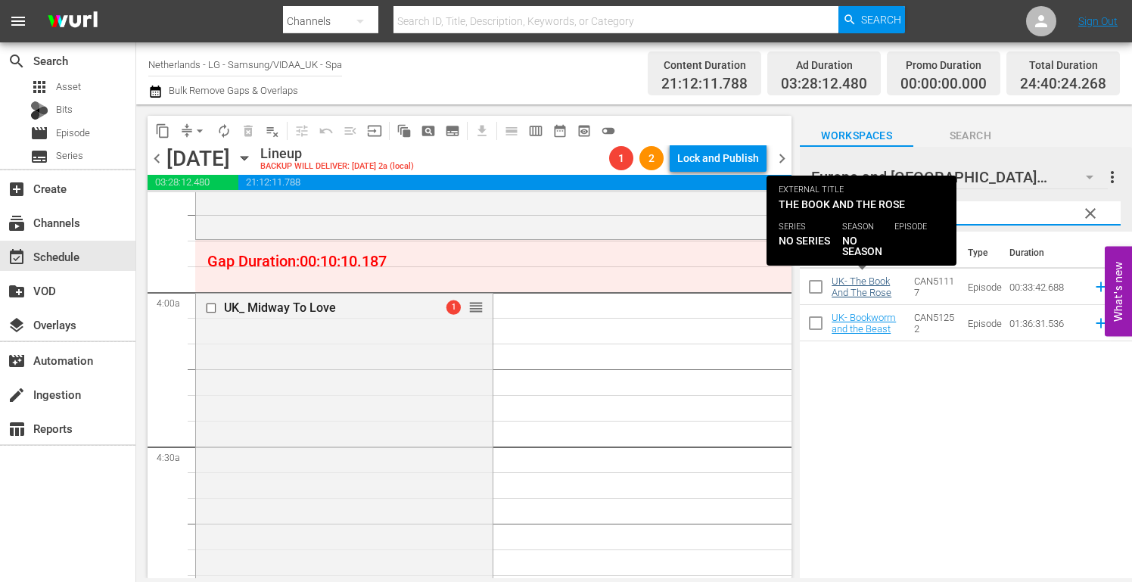
type input "book"
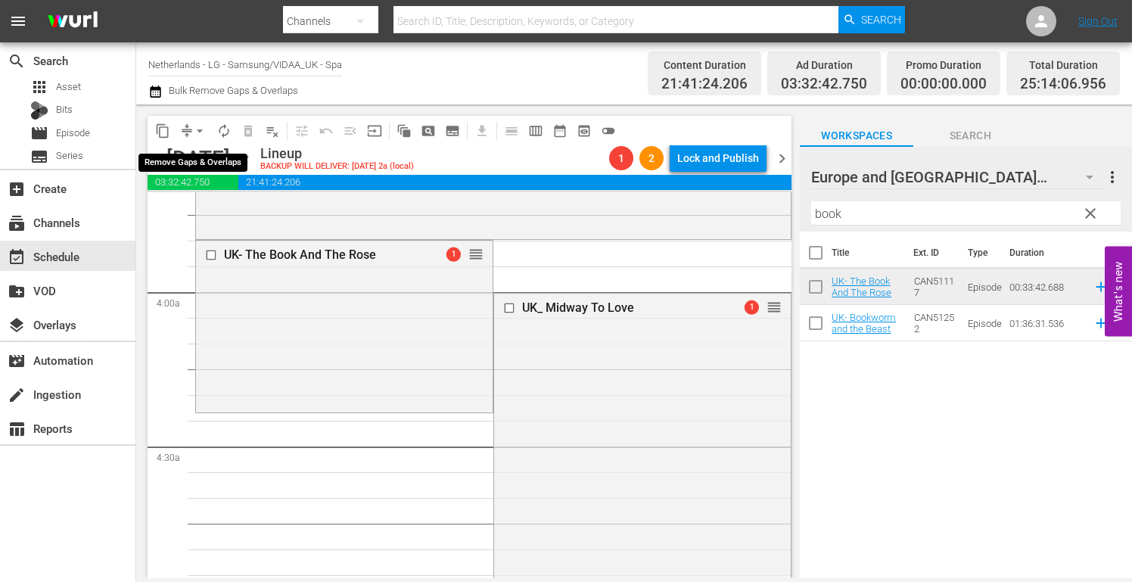
click at [199, 126] on span "arrow_drop_down" at bounding box center [199, 130] width 15 height 15
click at [221, 210] on li "Align to End of Previous Day" at bounding box center [200, 211] width 159 height 25
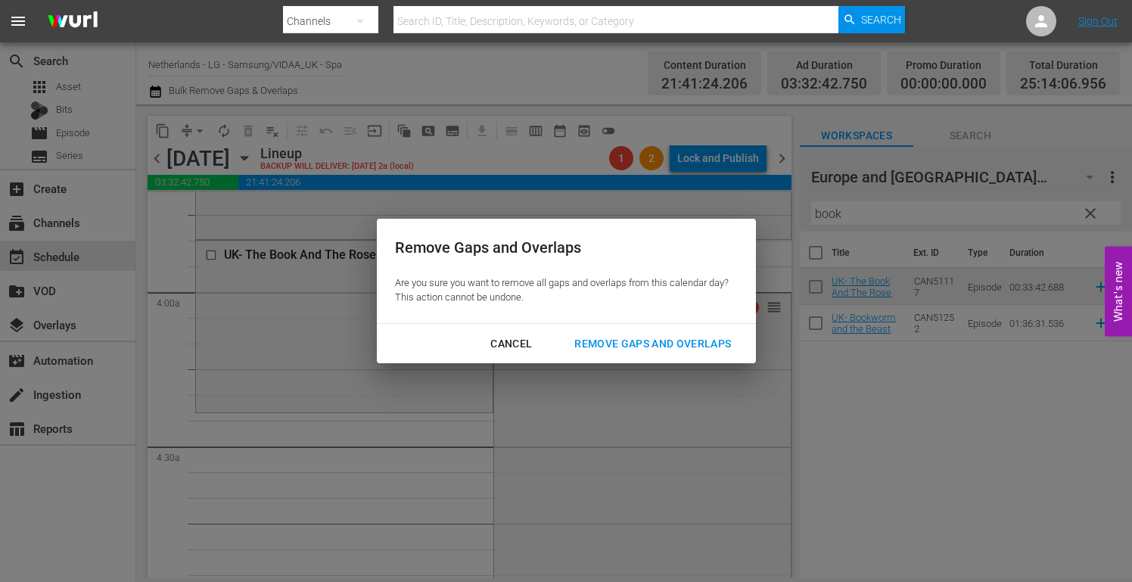
click at [643, 343] on div "Remove Gaps and Overlaps" at bounding box center [652, 343] width 181 height 19
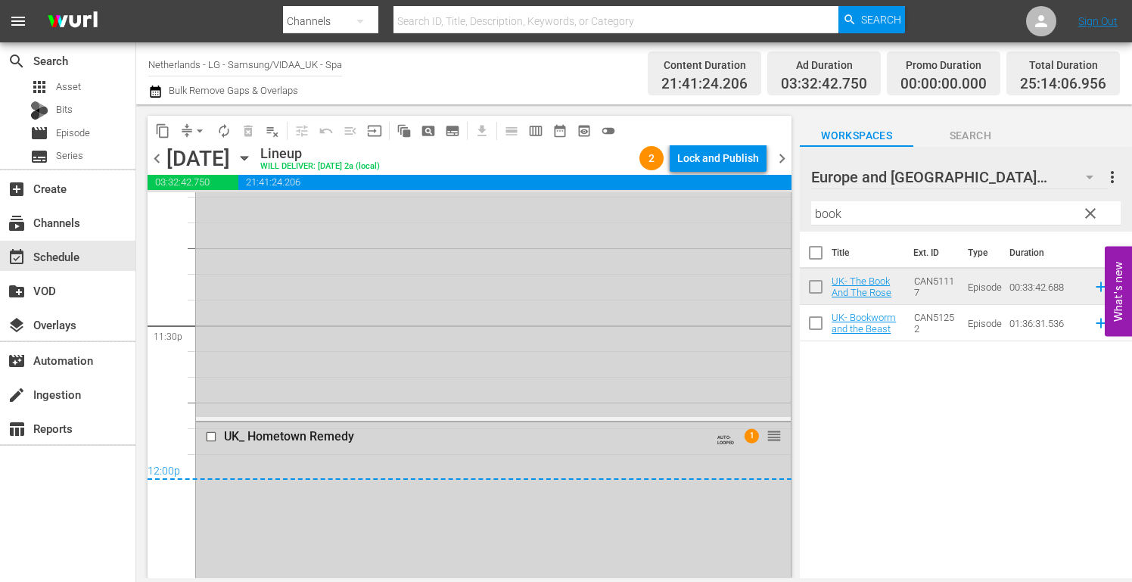
scroll to position [7261, 0]
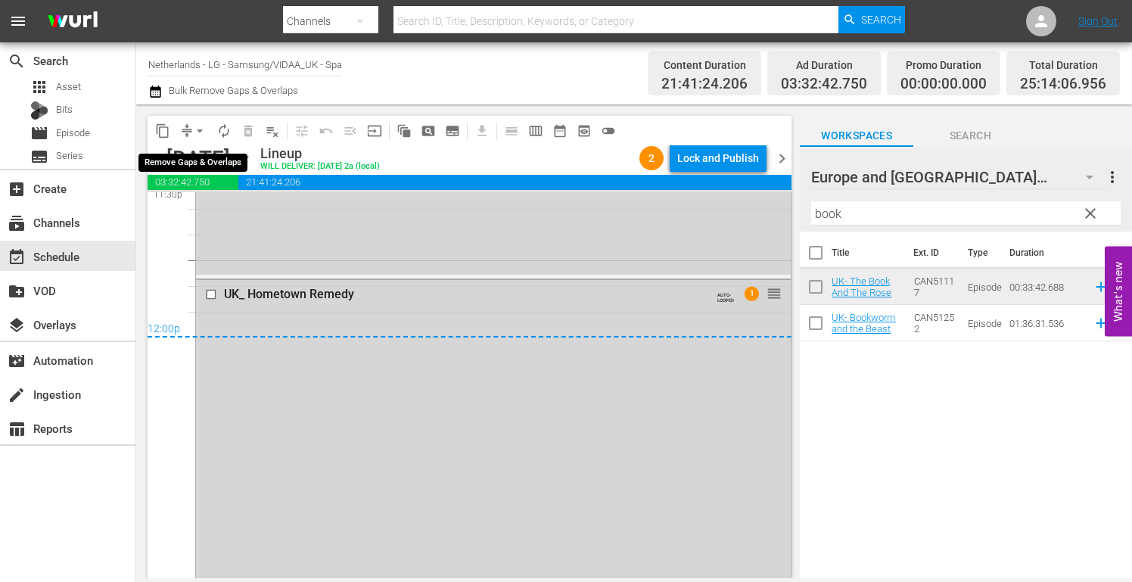
click at [199, 130] on span "arrow_drop_down" at bounding box center [199, 130] width 15 height 15
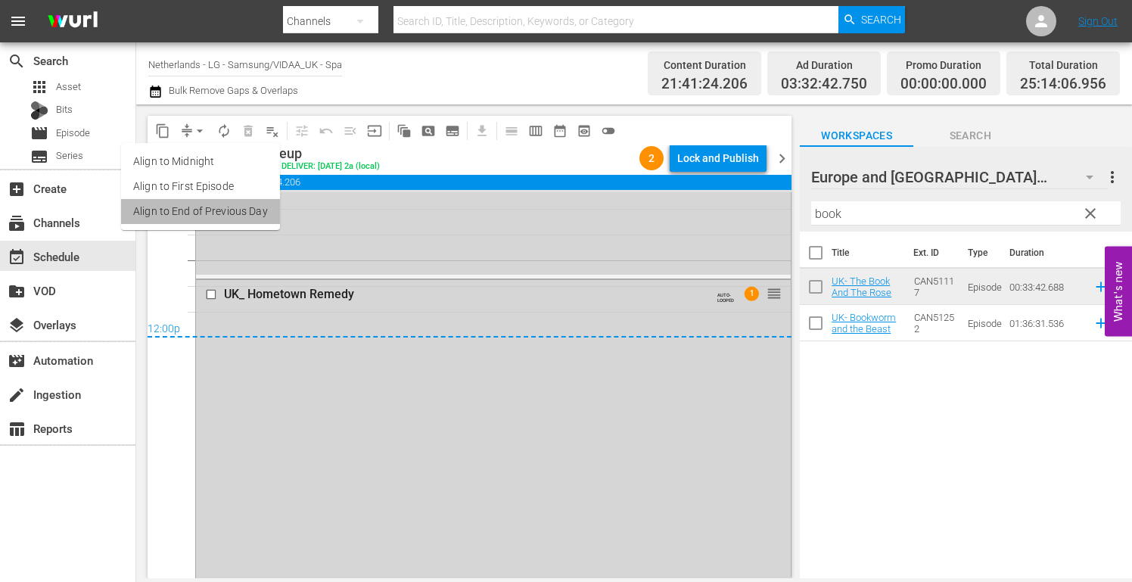
click at [224, 213] on li "Align to End of Previous Day" at bounding box center [200, 211] width 159 height 25
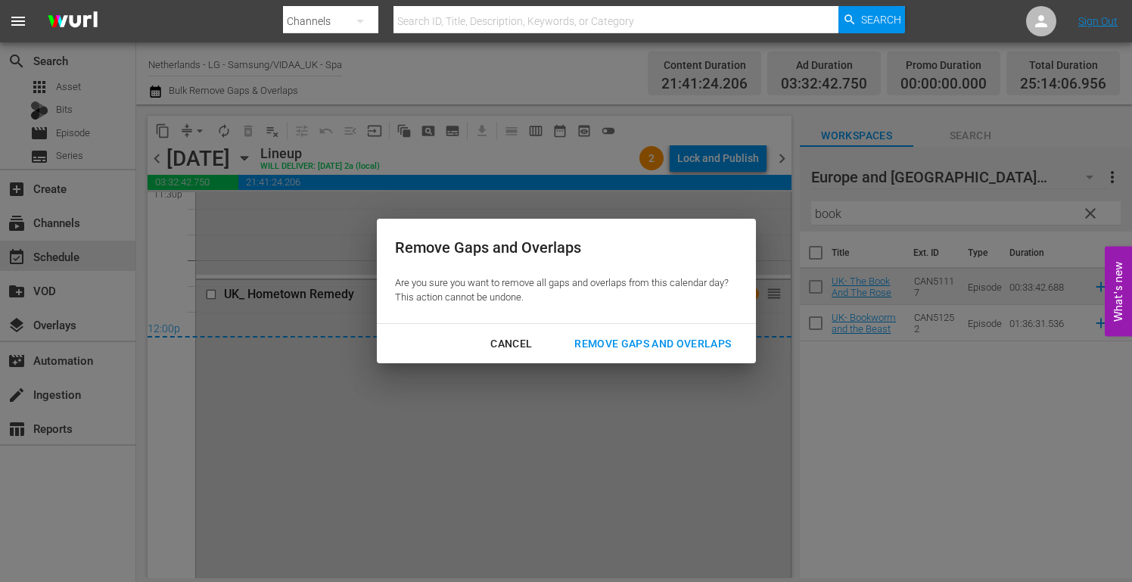
click at [664, 340] on div "Remove Gaps and Overlaps" at bounding box center [652, 343] width 181 height 19
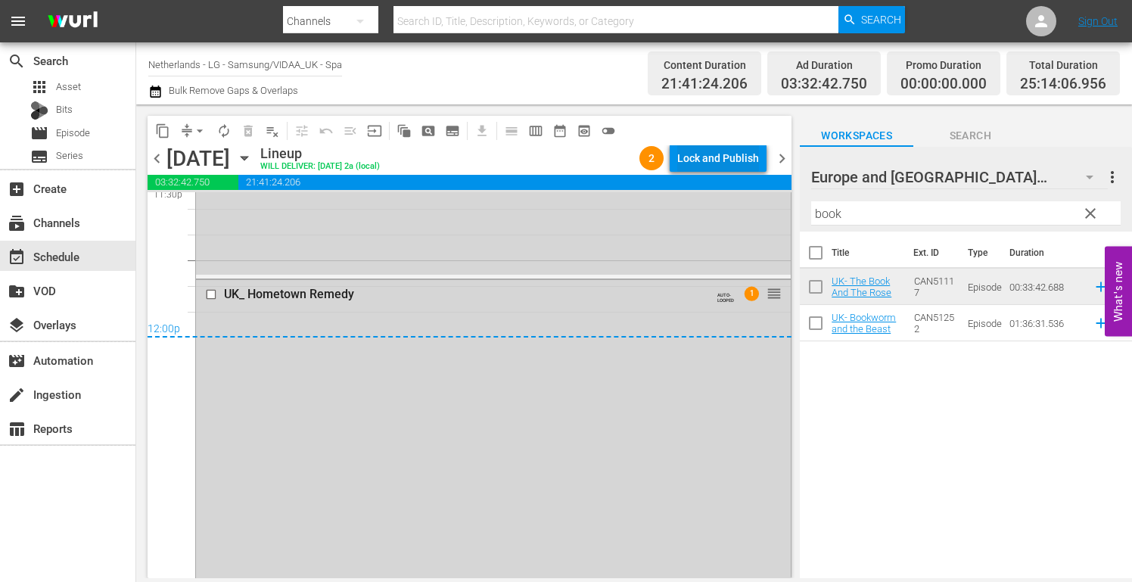
click at [708, 160] on div "Lock and Publish" at bounding box center [718, 157] width 82 height 27
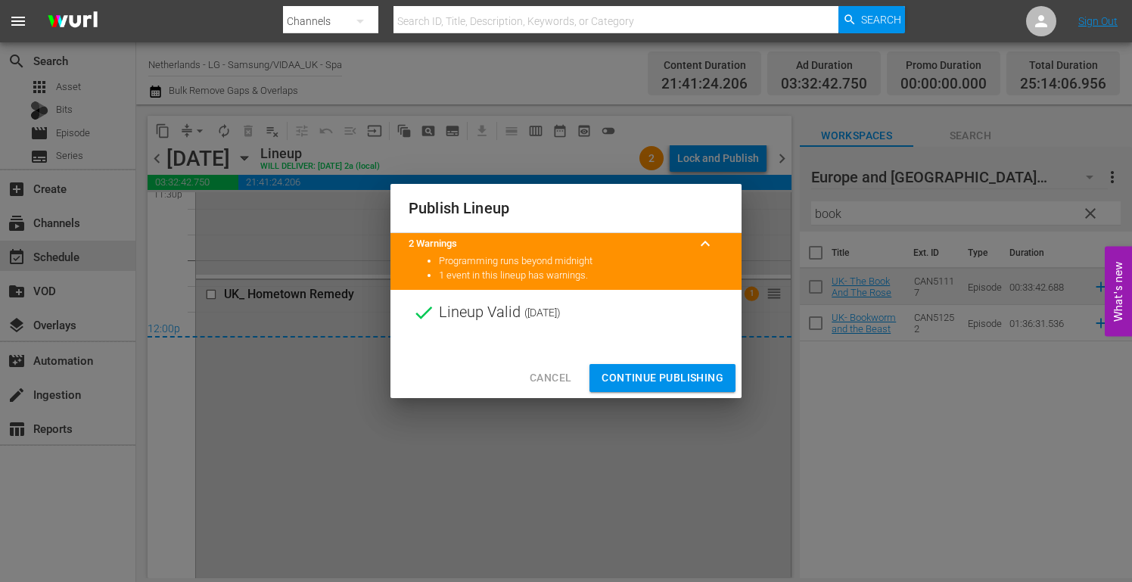
click at [657, 372] on span "Continue Publishing" at bounding box center [662, 377] width 122 height 19
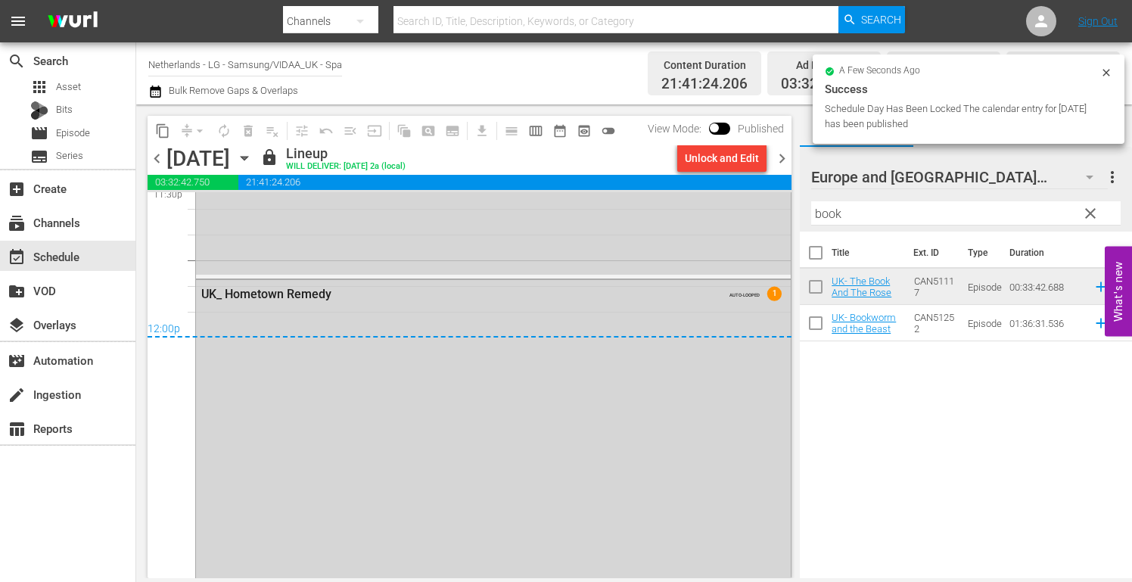
click at [256, 159] on div "[DATE] [DATE]" at bounding box center [211, 158] width 90 height 25
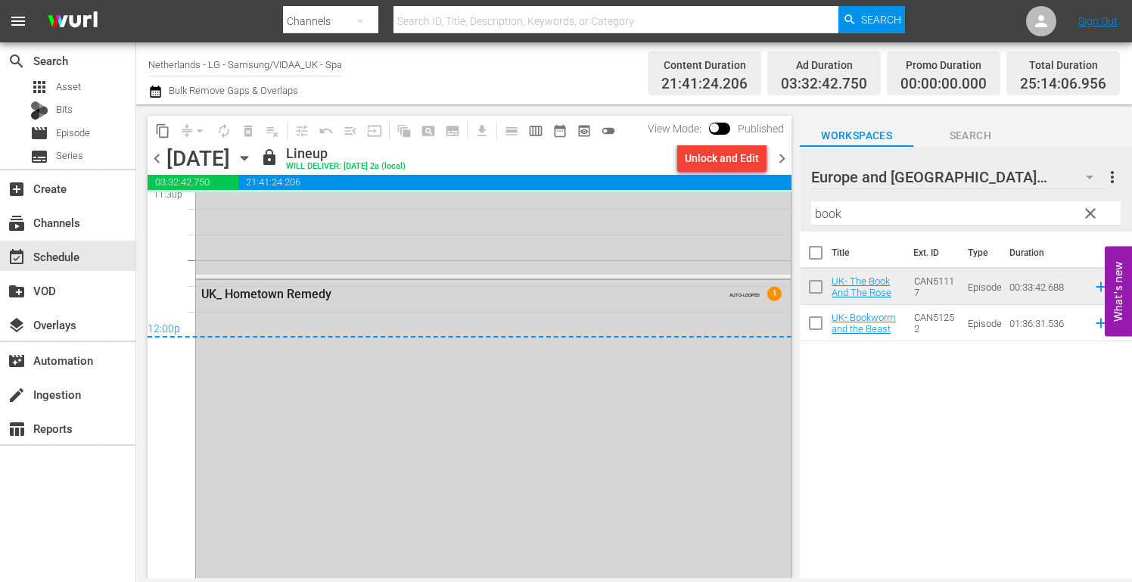
click at [253, 160] on icon "button" at bounding box center [244, 158] width 17 height 17
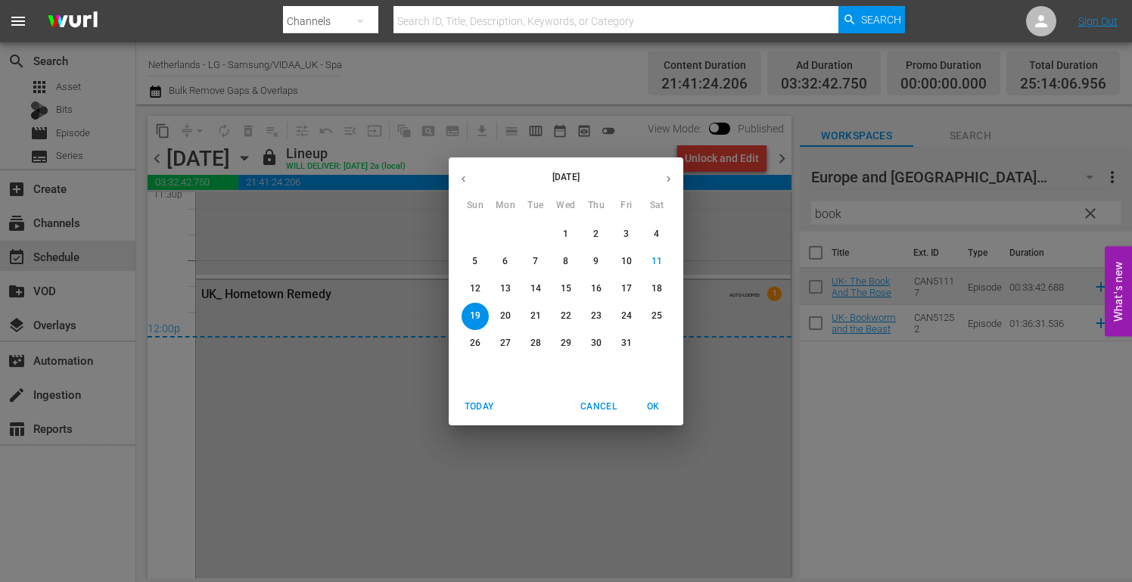
click at [507, 289] on p "13" at bounding box center [505, 288] width 11 height 13
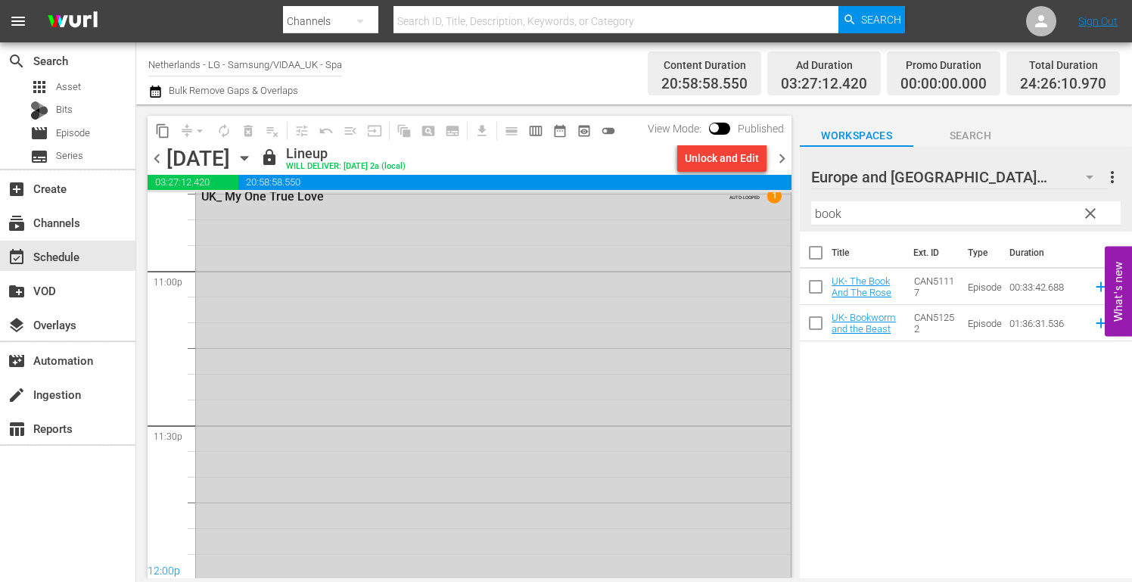
scroll to position [7157, 0]
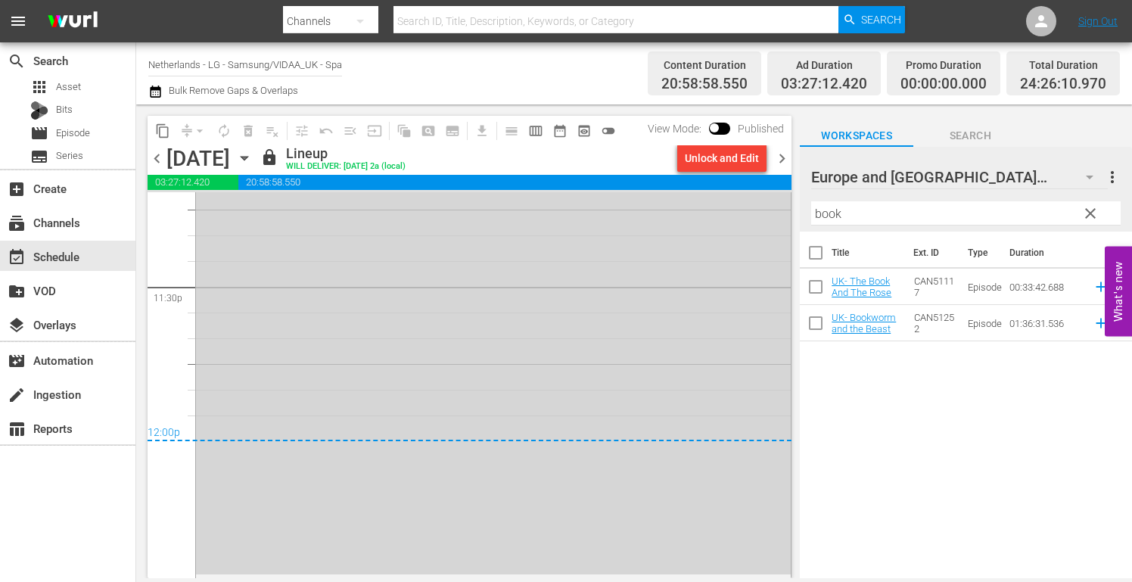
click at [253, 153] on icon "button" at bounding box center [244, 158] width 17 height 17
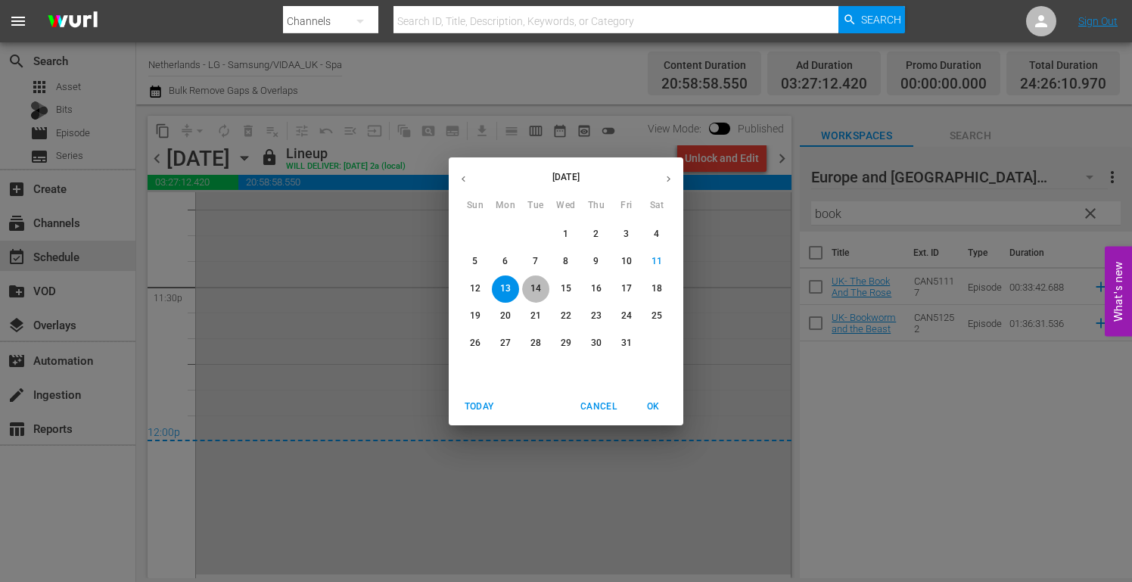
click at [539, 291] on p "14" at bounding box center [535, 288] width 11 height 13
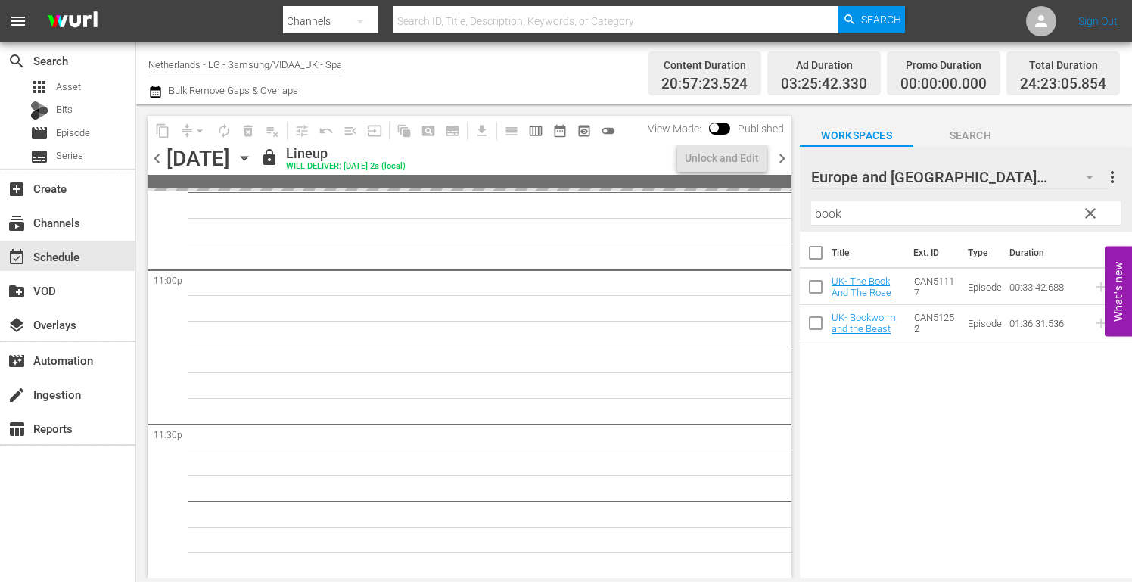
scroll to position [7261, 0]
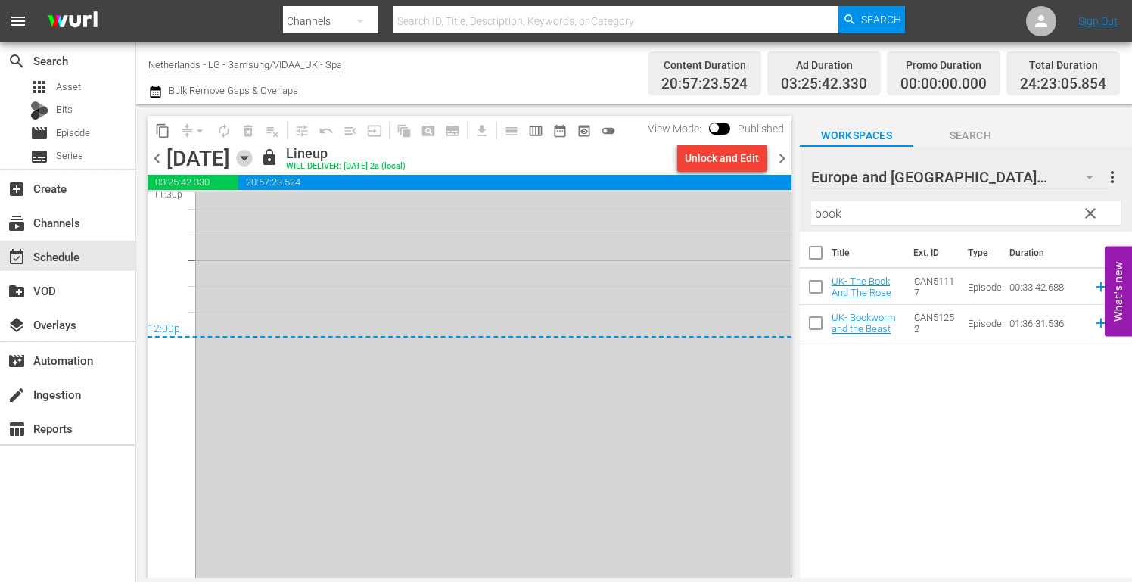
click at [247, 158] on icon "button" at bounding box center [244, 159] width 7 height 4
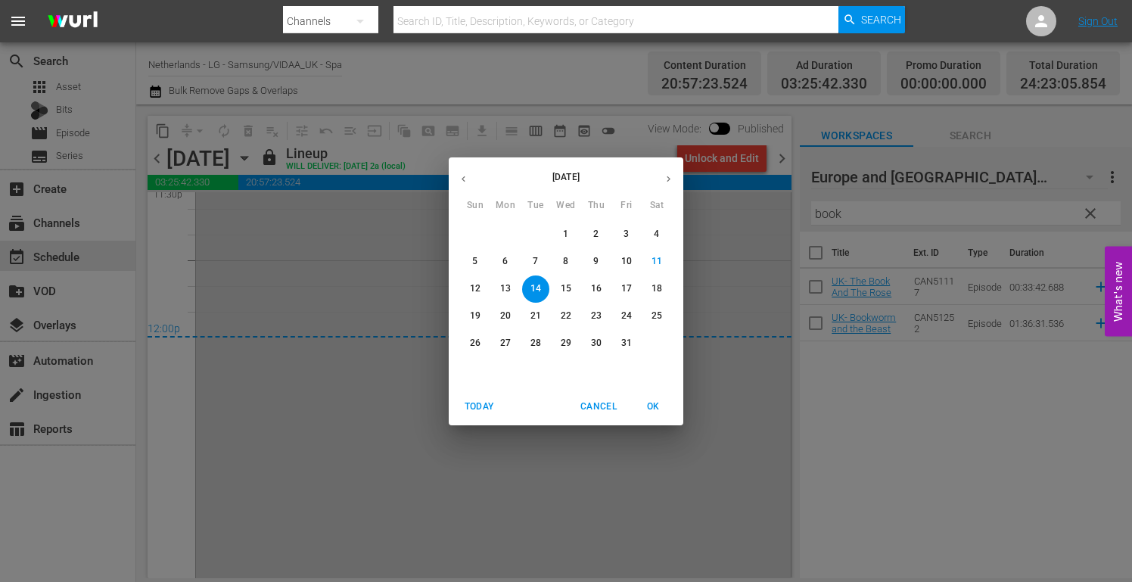
click at [568, 287] on p "15" at bounding box center [565, 288] width 11 height 13
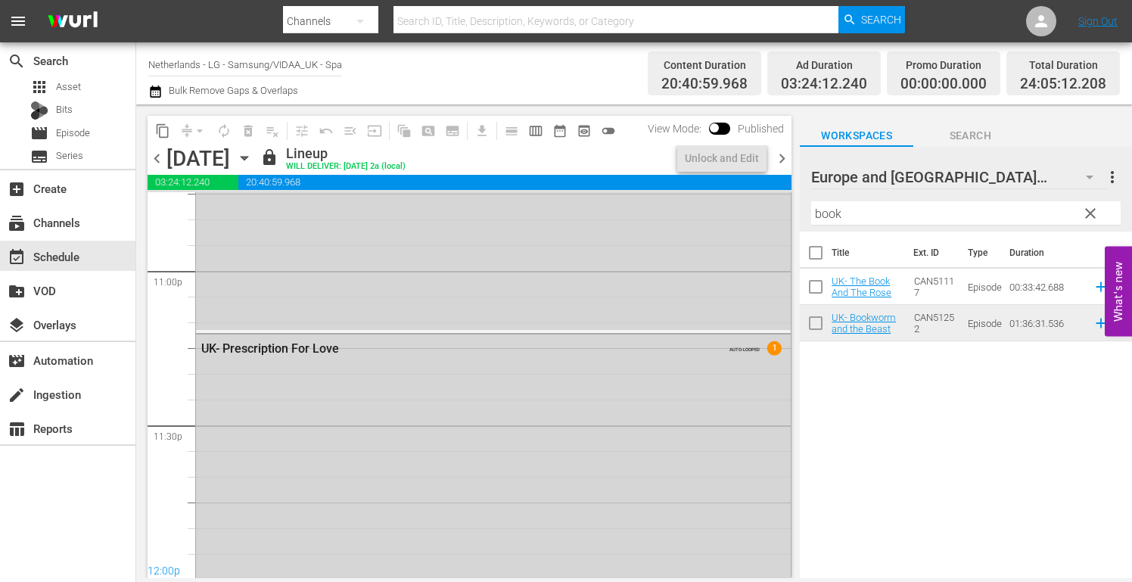
scroll to position [7261, 0]
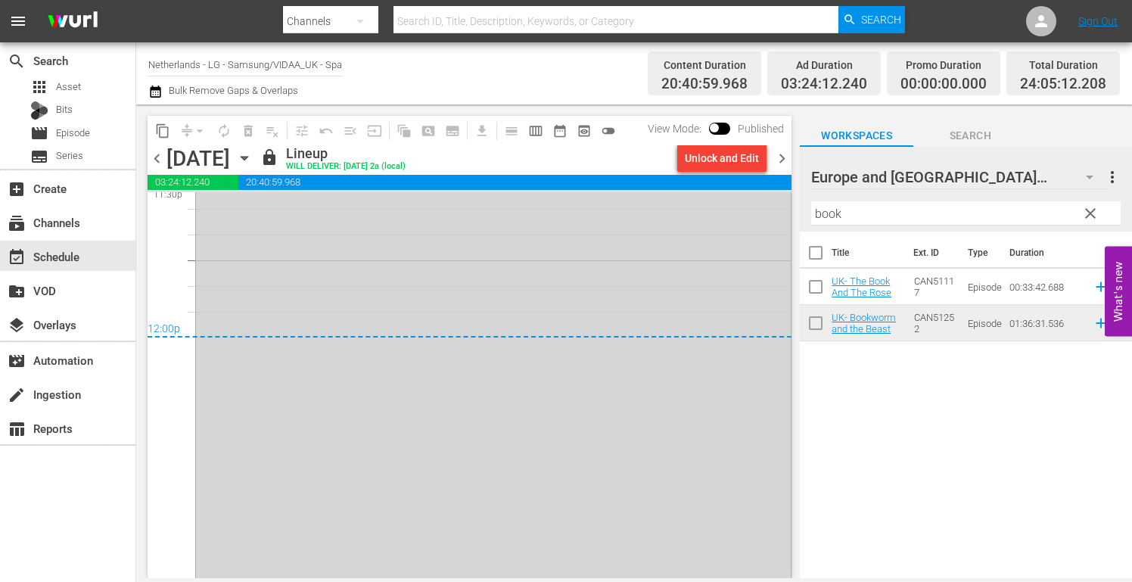
click at [247, 157] on icon "button" at bounding box center [244, 159] width 7 height 4
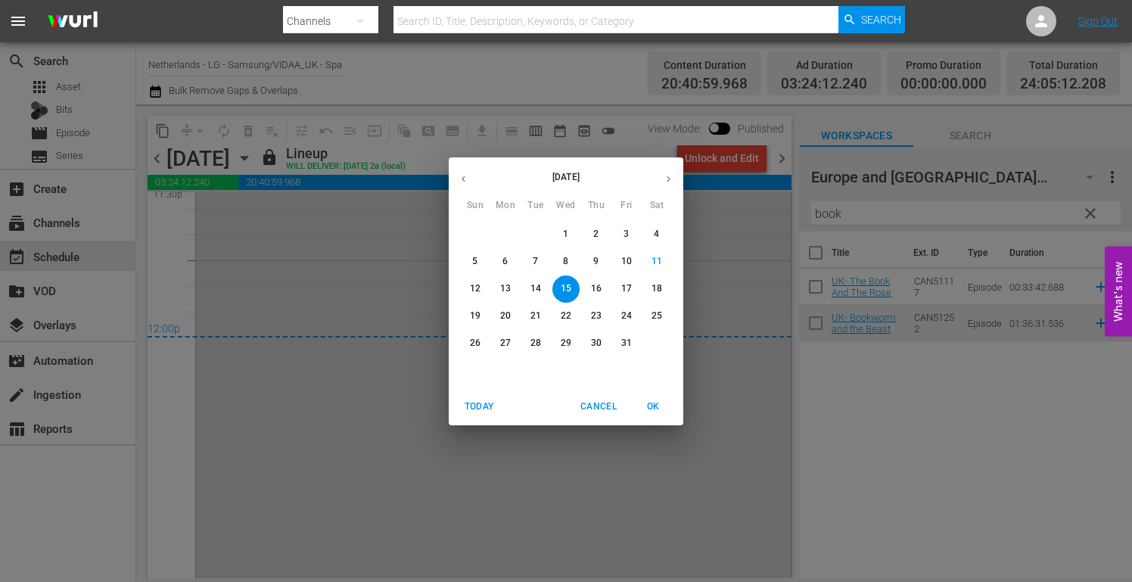
click at [595, 287] on p "16" at bounding box center [596, 288] width 11 height 13
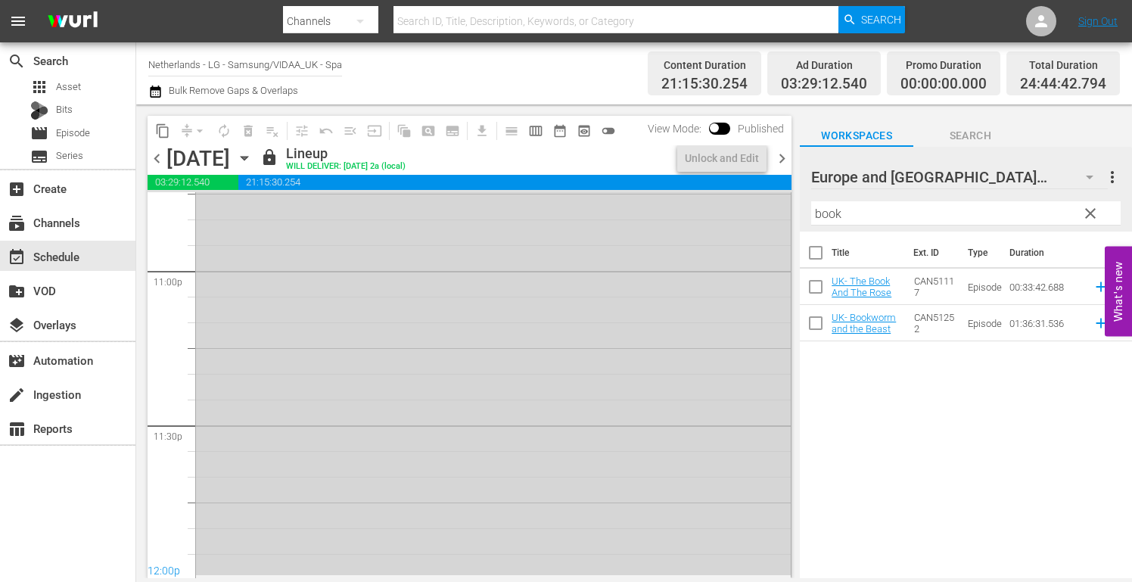
scroll to position [7261, 0]
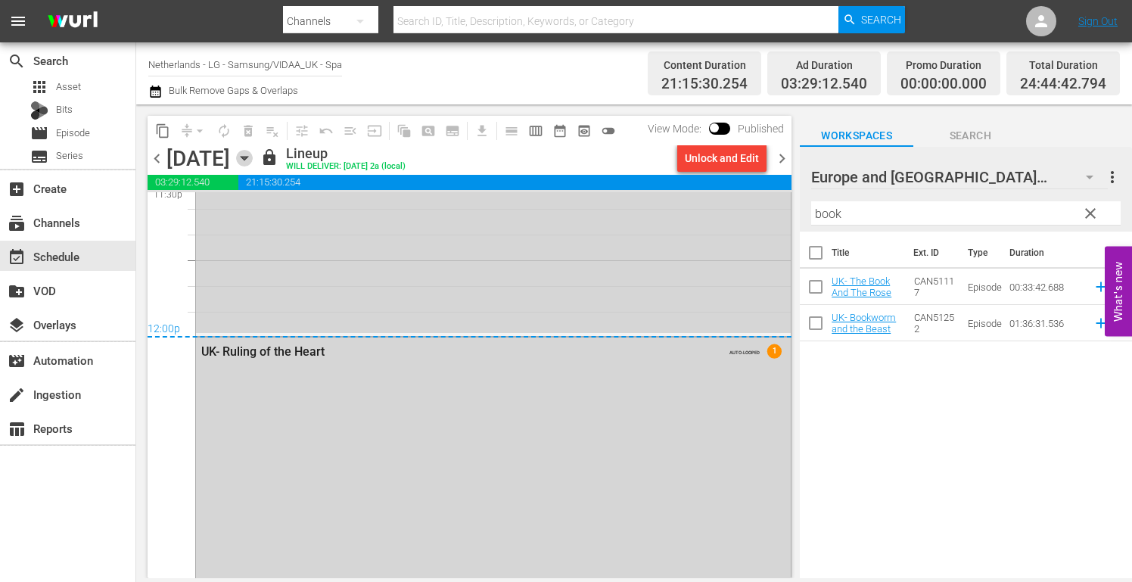
click at [247, 159] on icon "button" at bounding box center [244, 159] width 7 height 4
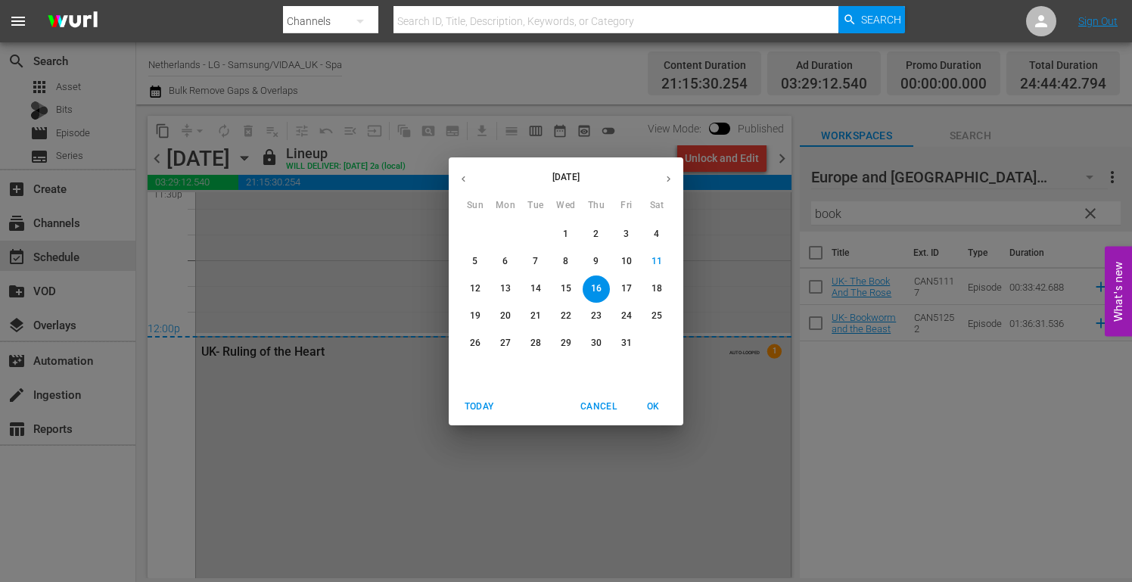
click at [629, 290] on p "17" at bounding box center [626, 288] width 11 height 13
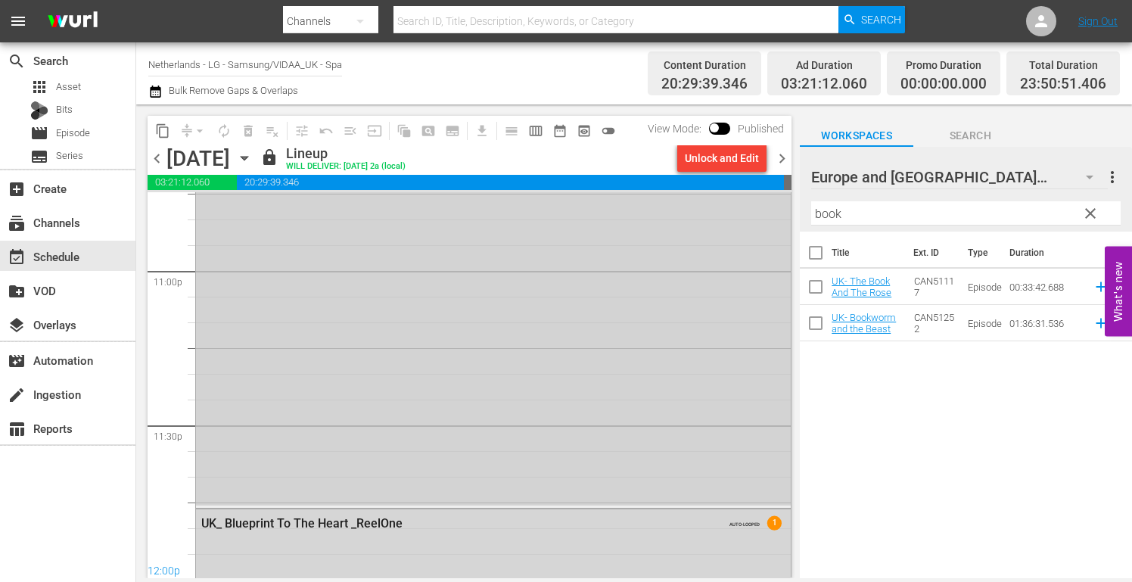
scroll to position [7261, 0]
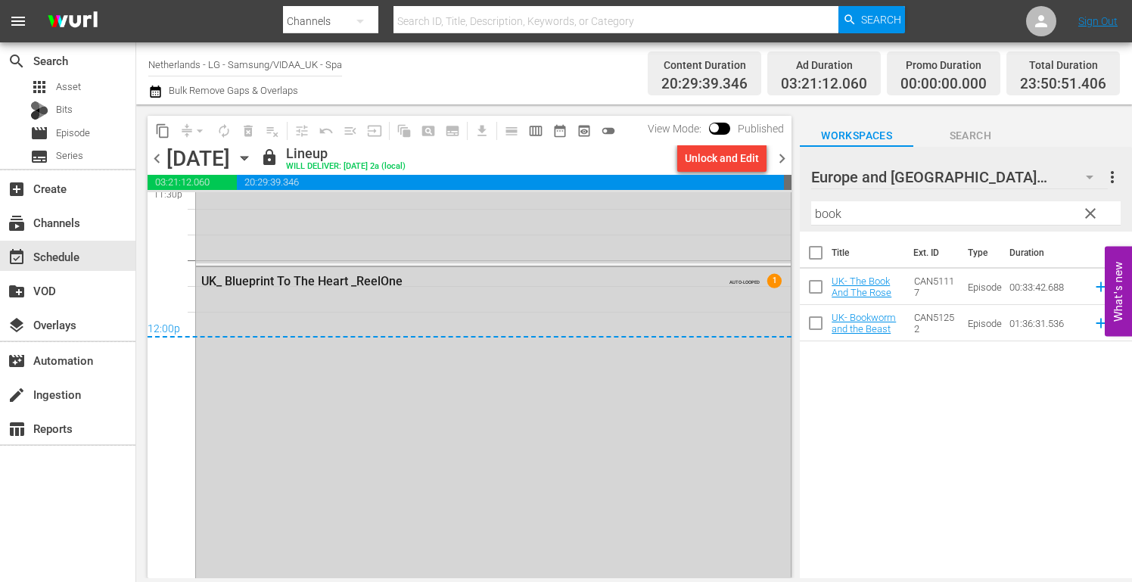
click at [253, 160] on icon "button" at bounding box center [244, 158] width 17 height 17
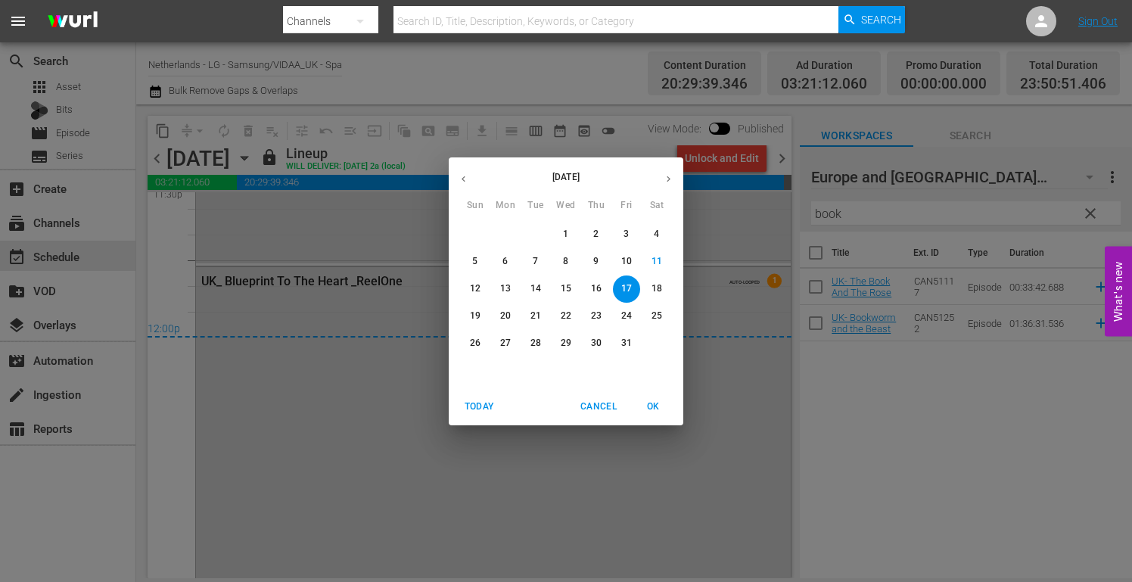
click at [656, 288] on p "18" at bounding box center [656, 288] width 11 height 13
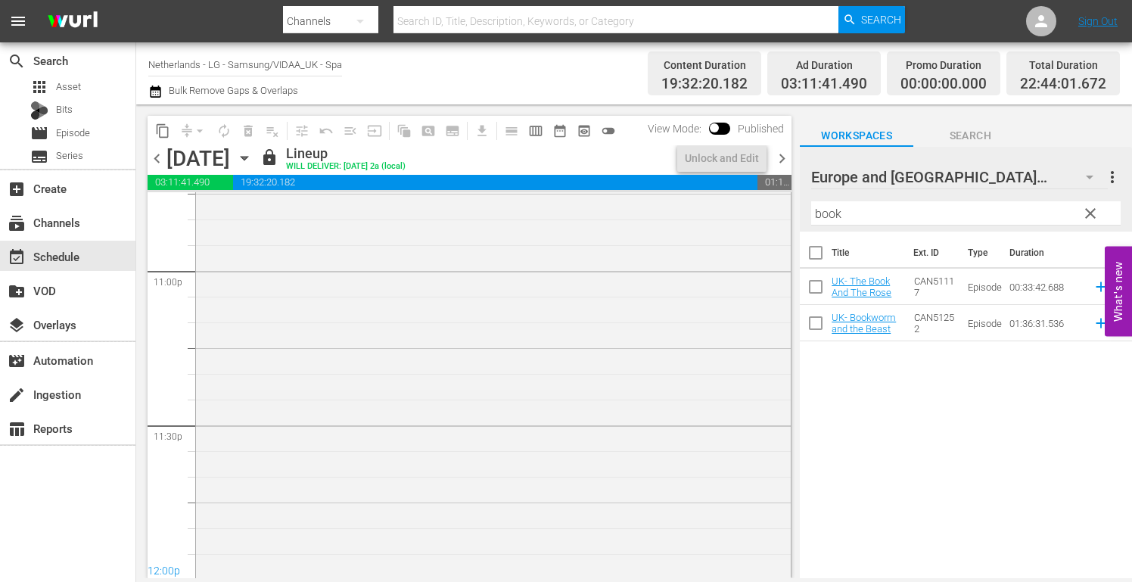
scroll to position [7095, 0]
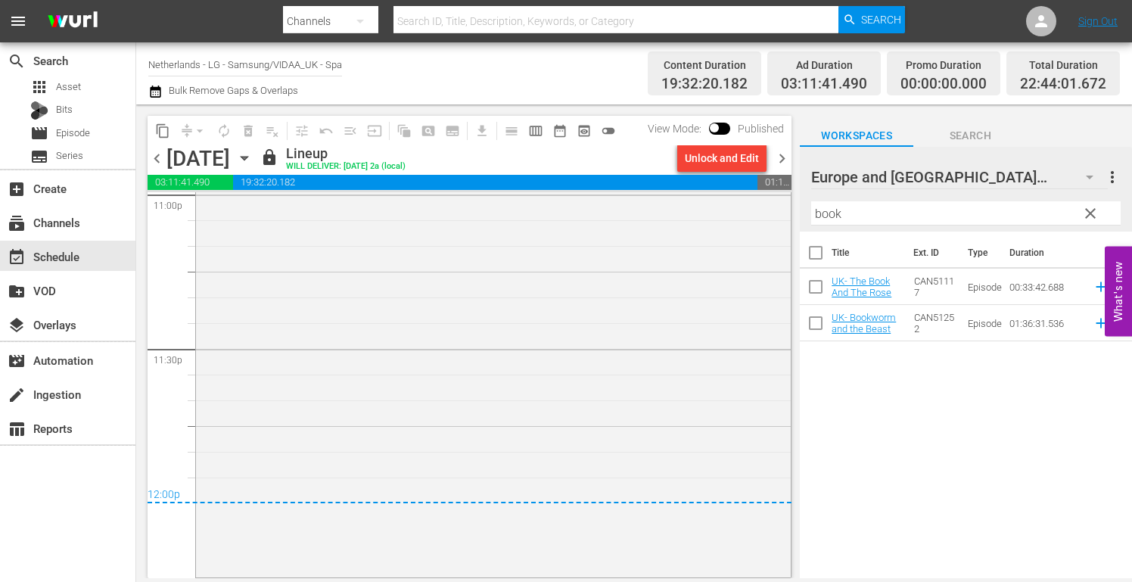
click at [247, 159] on icon "button" at bounding box center [244, 159] width 7 height 4
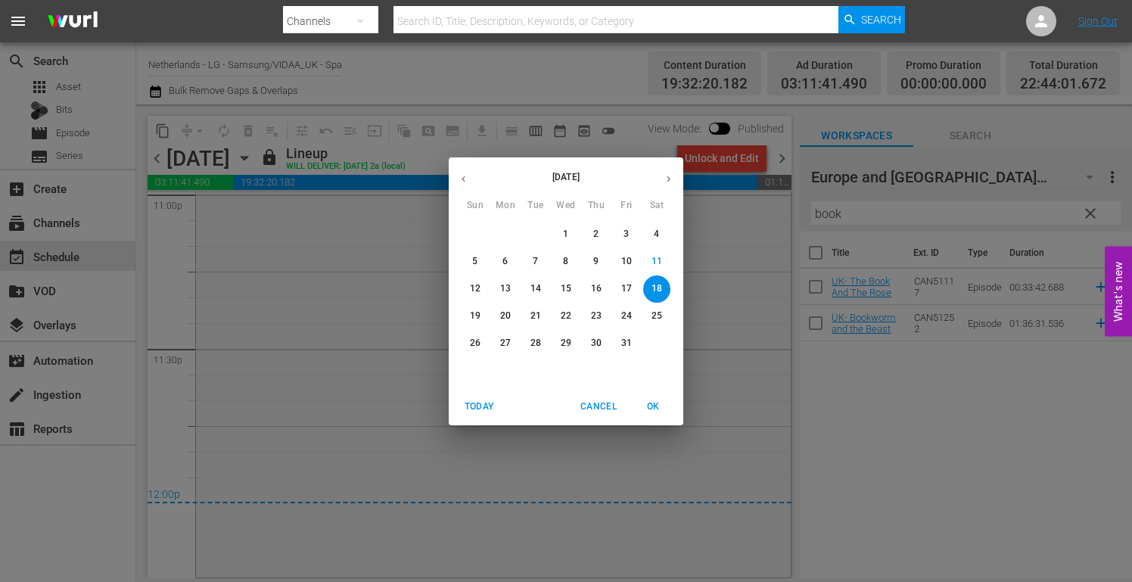
click at [478, 315] on p "19" at bounding box center [475, 315] width 11 height 13
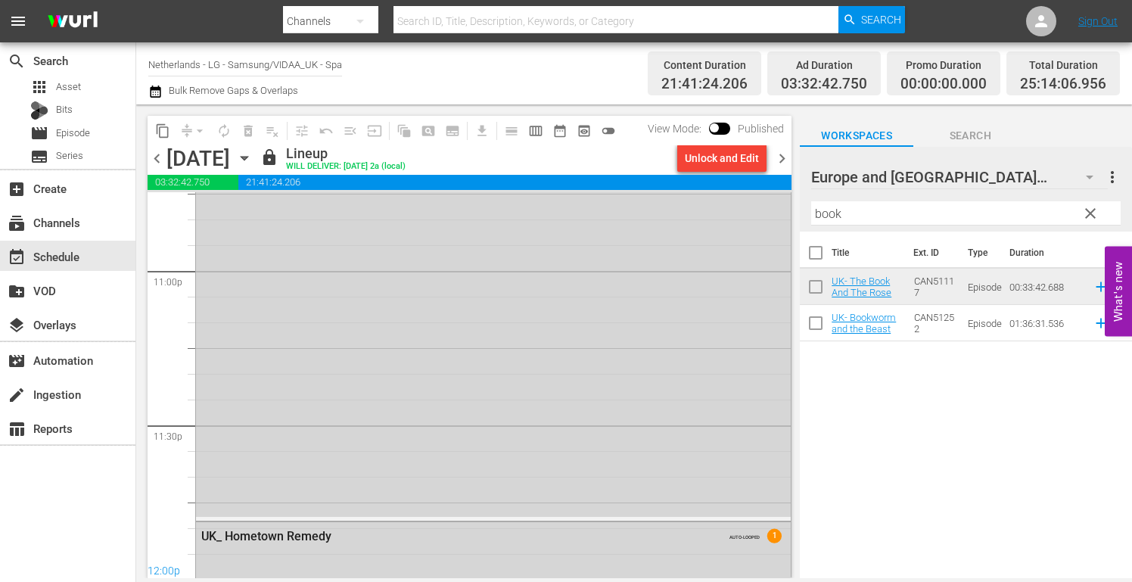
scroll to position [7261, 0]
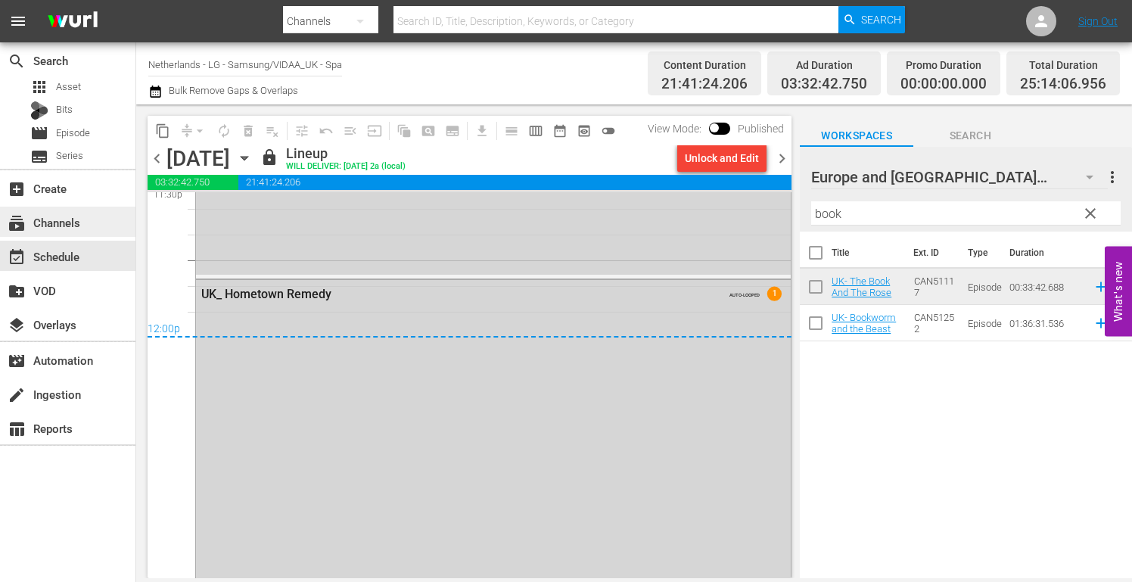
click at [61, 217] on div "subscriptions Channels" at bounding box center [42, 220] width 85 height 14
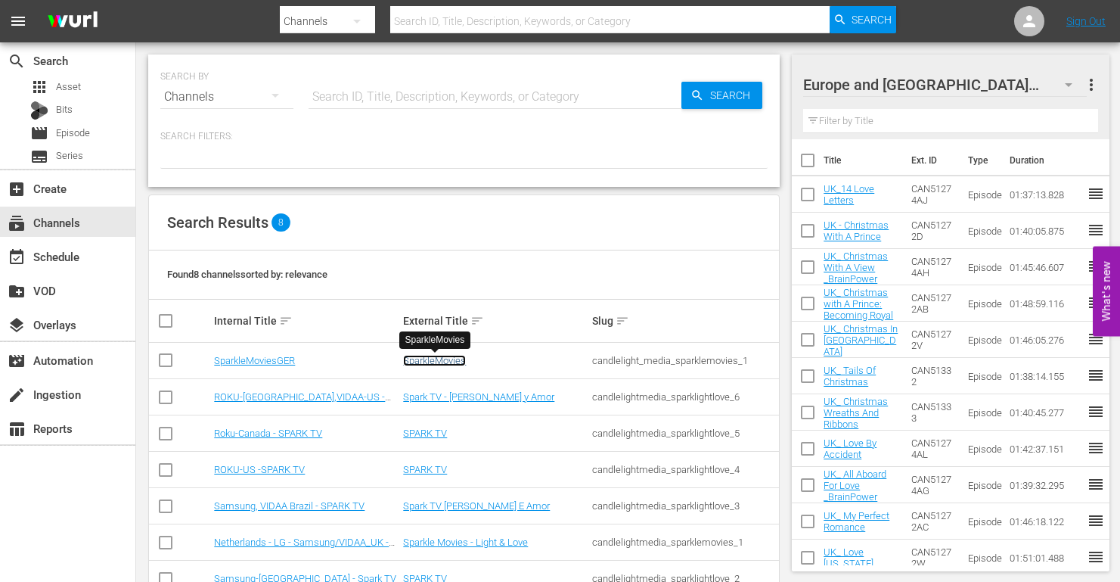
click at [430, 361] on link "SparkleMovies" at bounding box center [434, 360] width 63 height 11
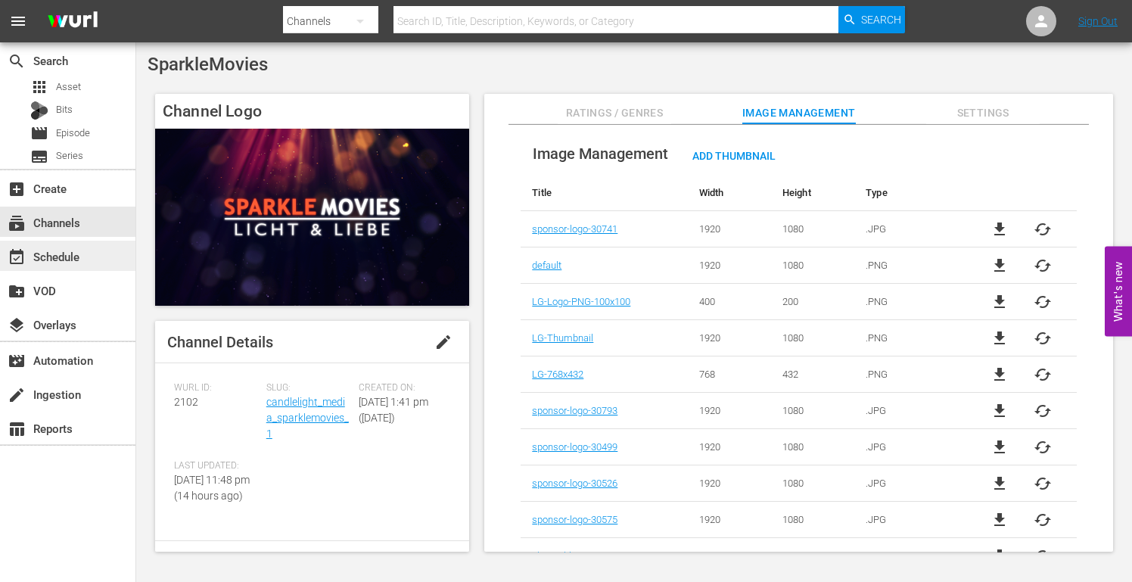
click at [81, 256] on div "event_available Schedule" at bounding box center [42, 254] width 85 height 14
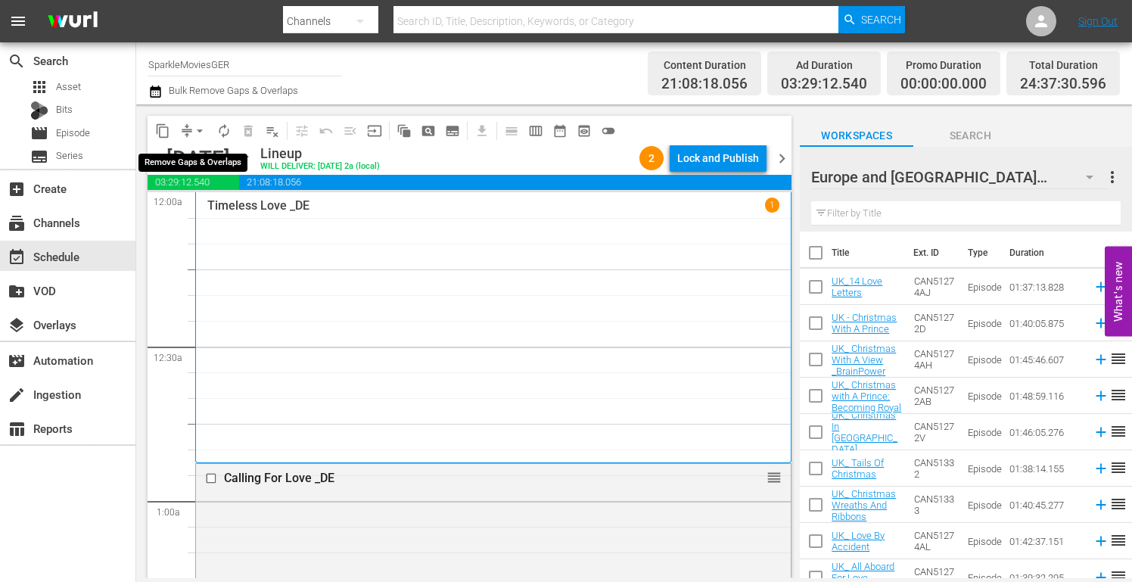
drag, startPoint x: 188, startPoint y: 130, endPoint x: 193, endPoint y: 136, distance: 8.0
click at [188, 130] on button "arrow_drop_down" at bounding box center [200, 131] width 24 height 24
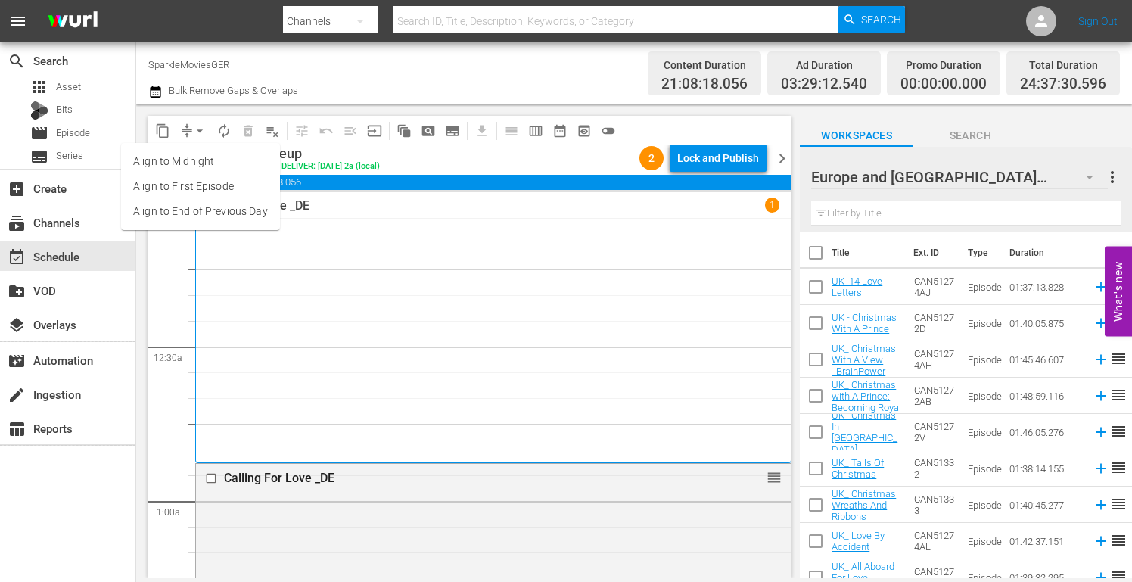
click at [213, 210] on li "Align to End of Previous Day" at bounding box center [200, 211] width 159 height 25
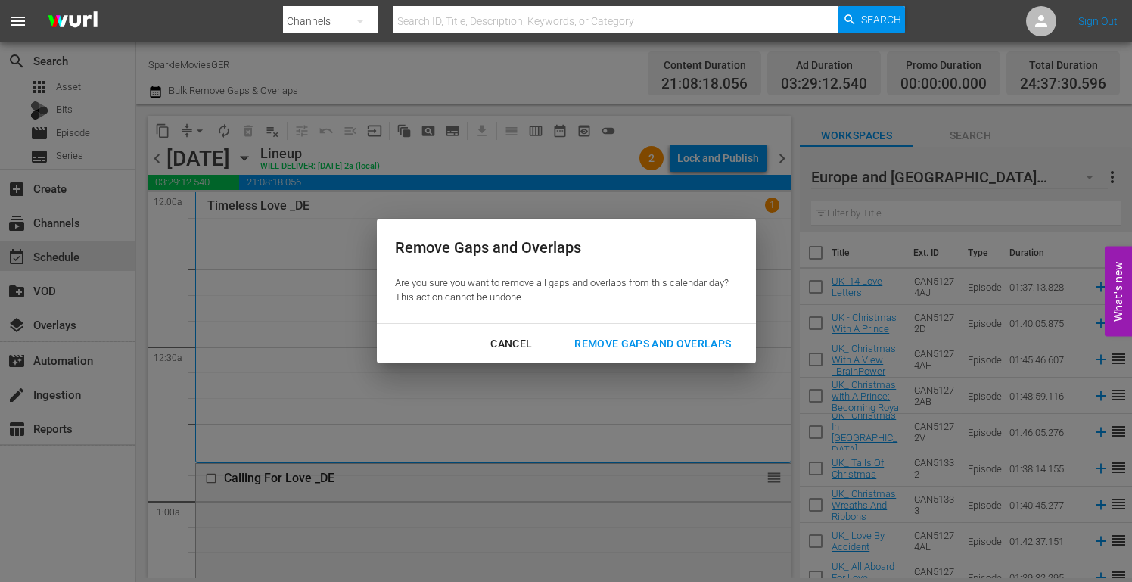
click at [686, 340] on div "Remove Gaps and Overlaps" at bounding box center [652, 343] width 181 height 19
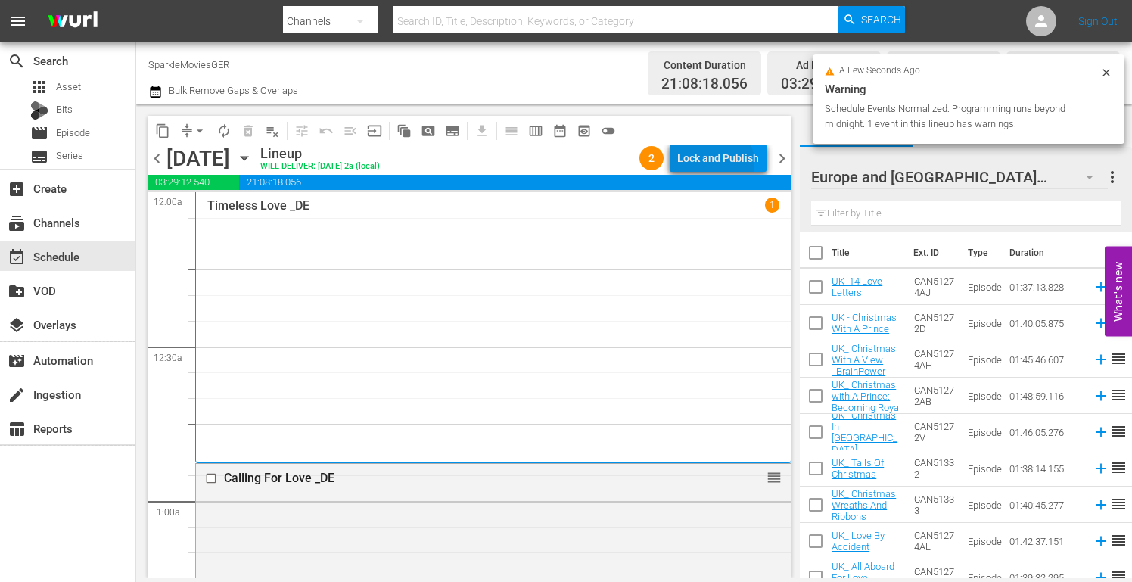
click at [717, 163] on div "Lock and Publish" at bounding box center [718, 157] width 82 height 27
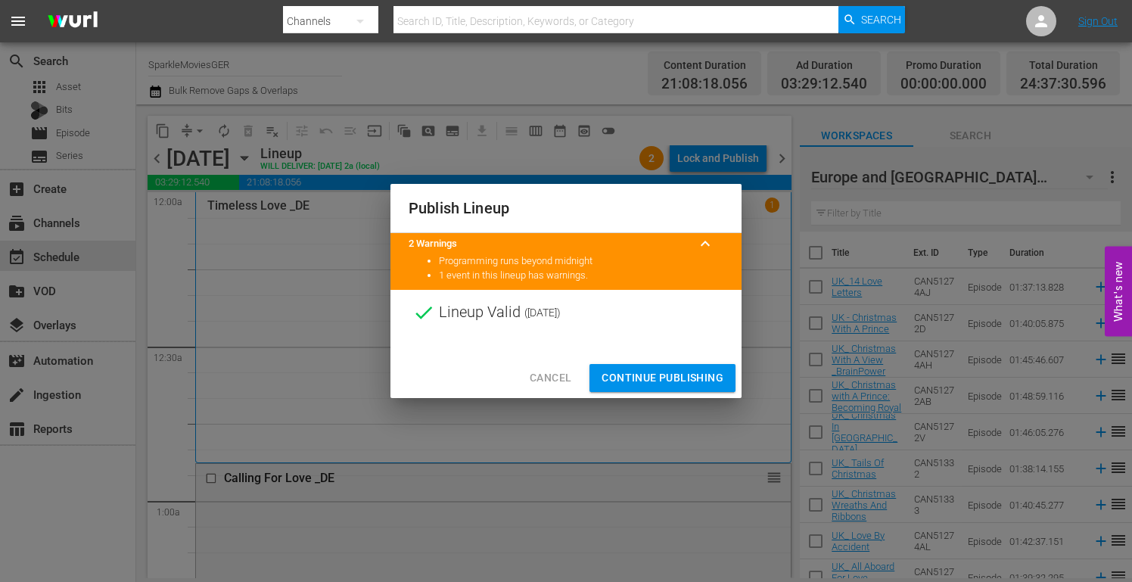
click at [649, 371] on span "Continue Publishing" at bounding box center [662, 377] width 122 height 19
